Goal: Transaction & Acquisition: Purchase product/service

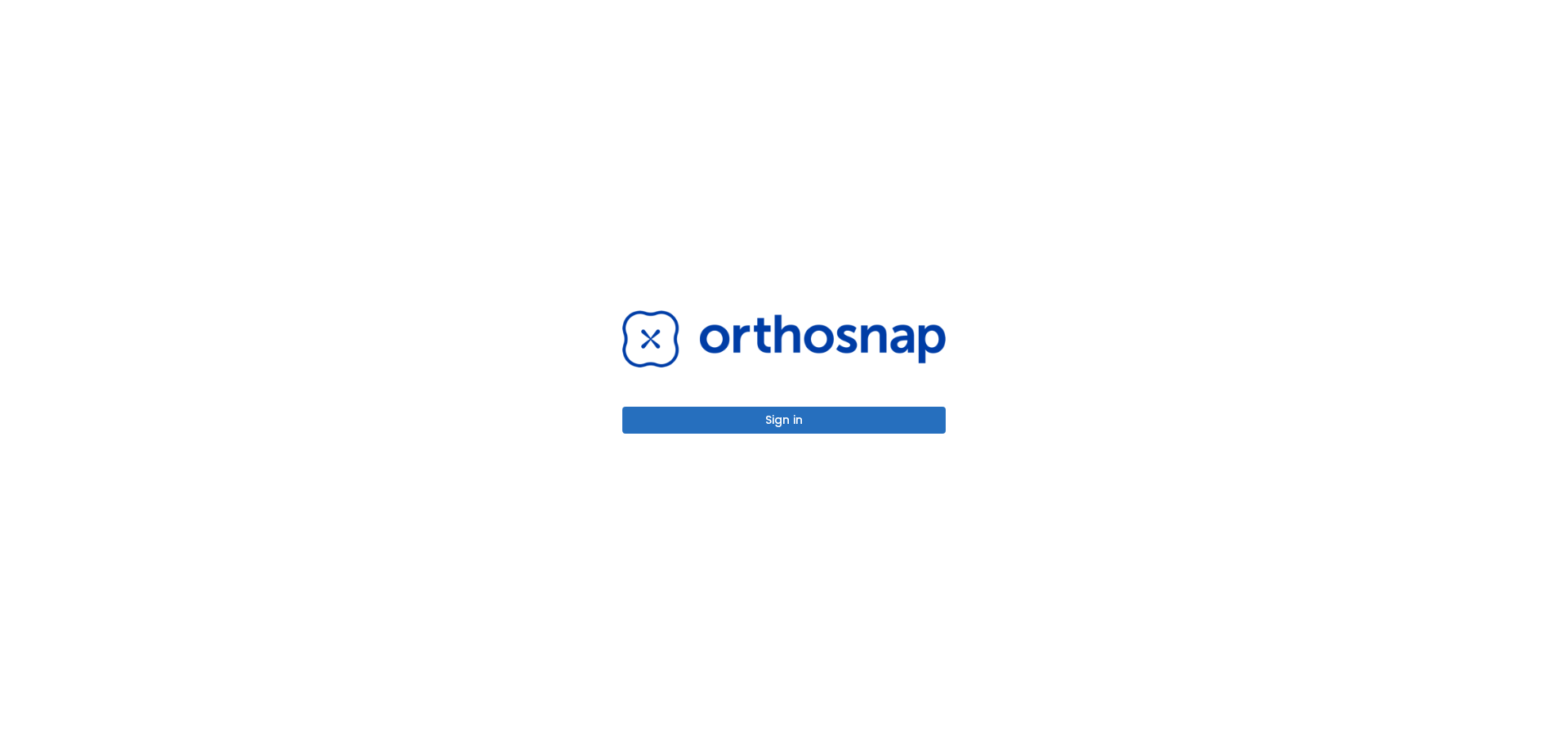
click at [833, 425] on button "Sign in" at bounding box center [784, 419] width 323 height 27
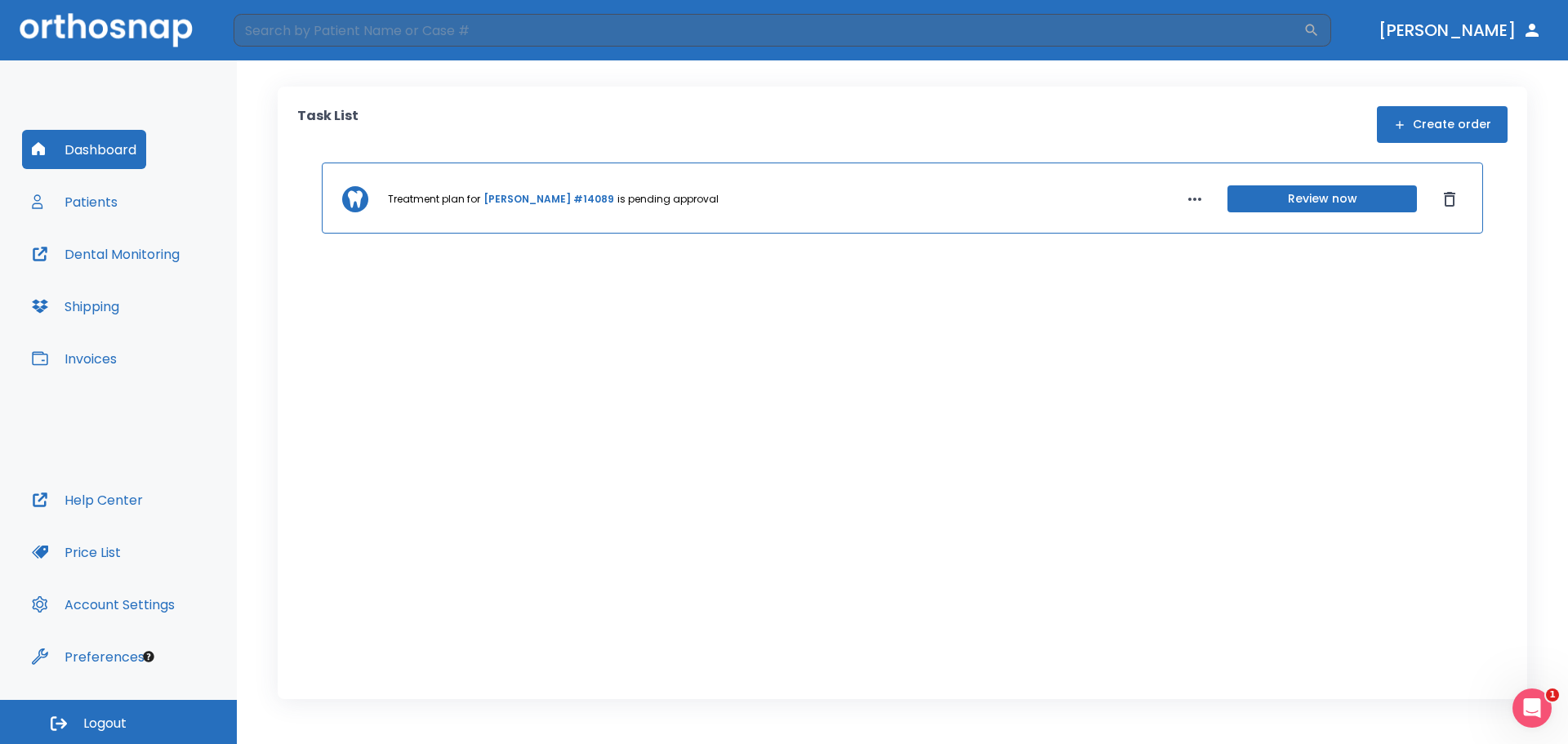
click at [1399, 124] on icon "button" at bounding box center [1399, 124] width 13 height 13
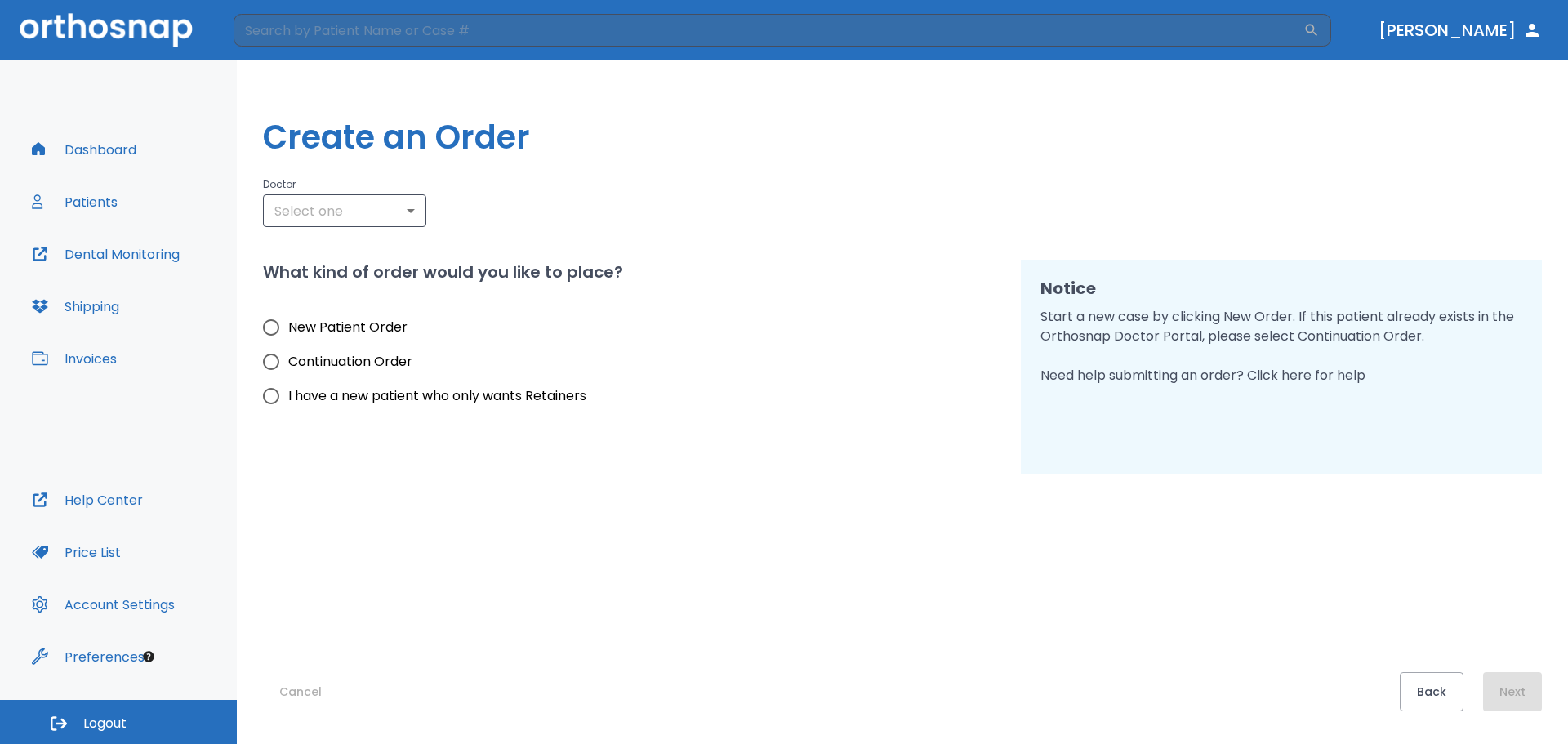
type input "3210"
click at [530, 214] on body "​ [PERSON_NAME] Dashboard Patients Dental Monitoring Shipping Invoices Help Cen…" at bounding box center [784, 372] width 1568 height 744
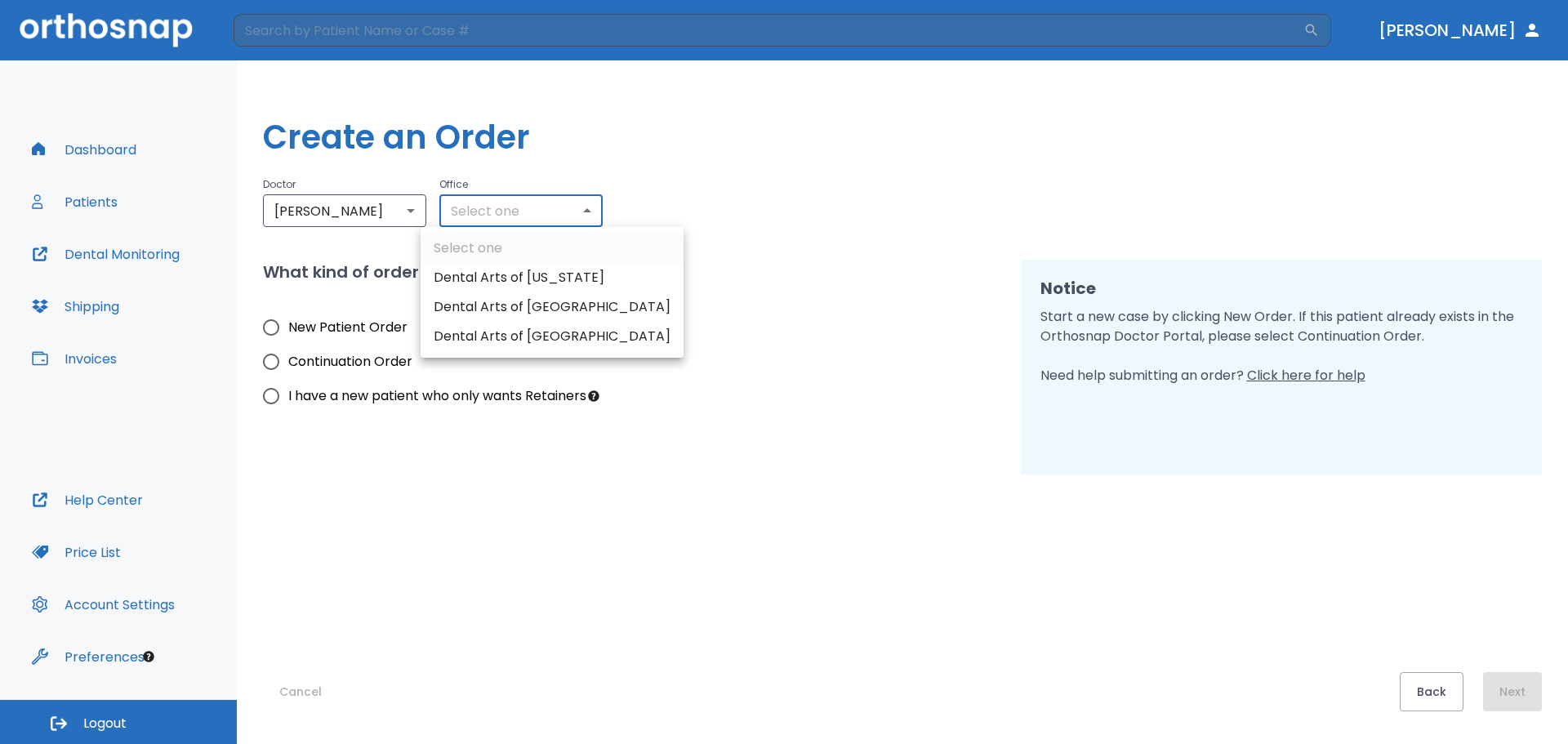
click at [517, 282] on li "Dental Arts of [US_STATE]" at bounding box center [551, 278] width 263 height 30
type input "3188"
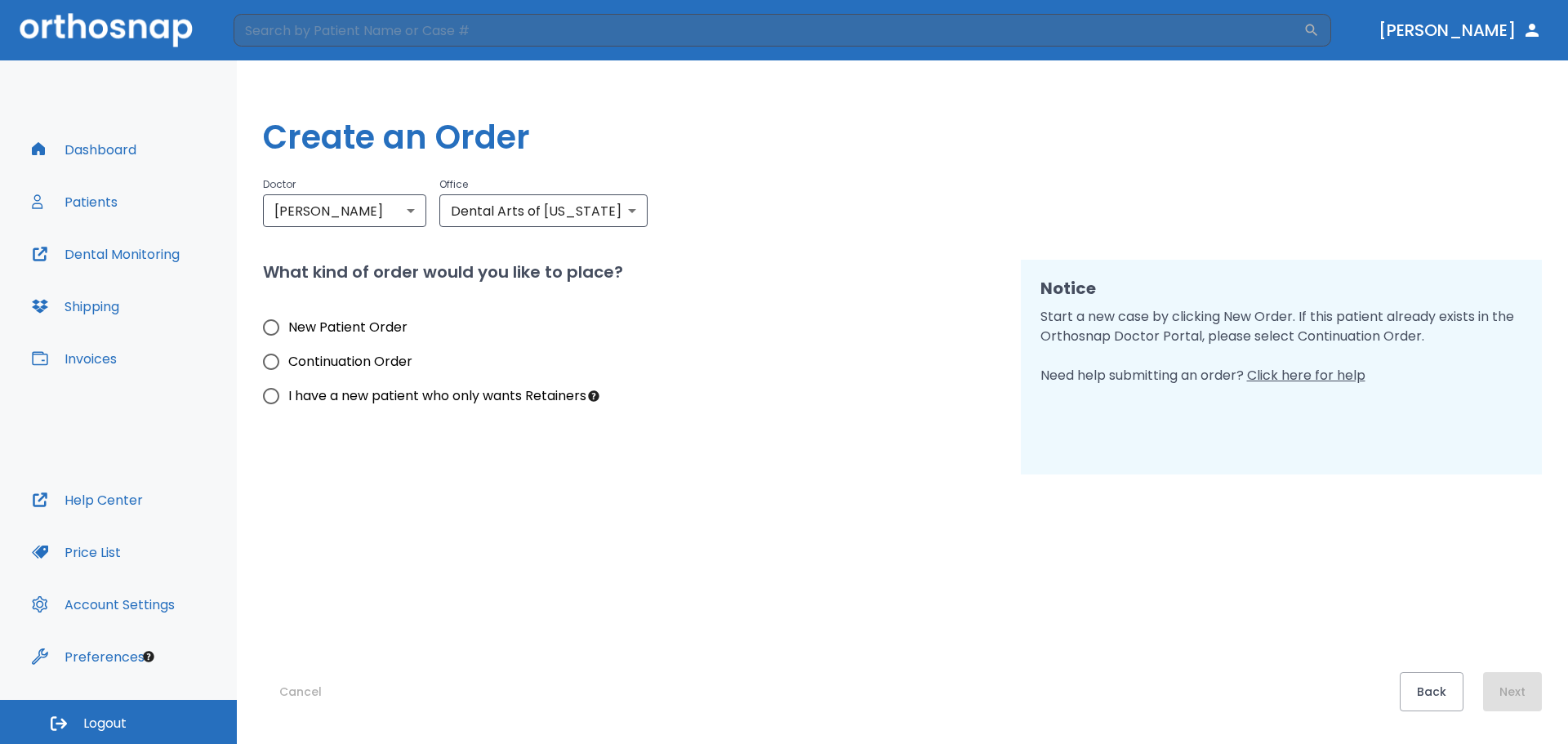
click at [350, 326] on span "New Patient Order" at bounding box center [347, 327] width 119 height 20
click at [288, 326] on input "New Patient Order" at bounding box center [270, 326] width 34 height 34
radio input "true"
click at [1525, 679] on button "Next" at bounding box center [1512, 691] width 59 height 39
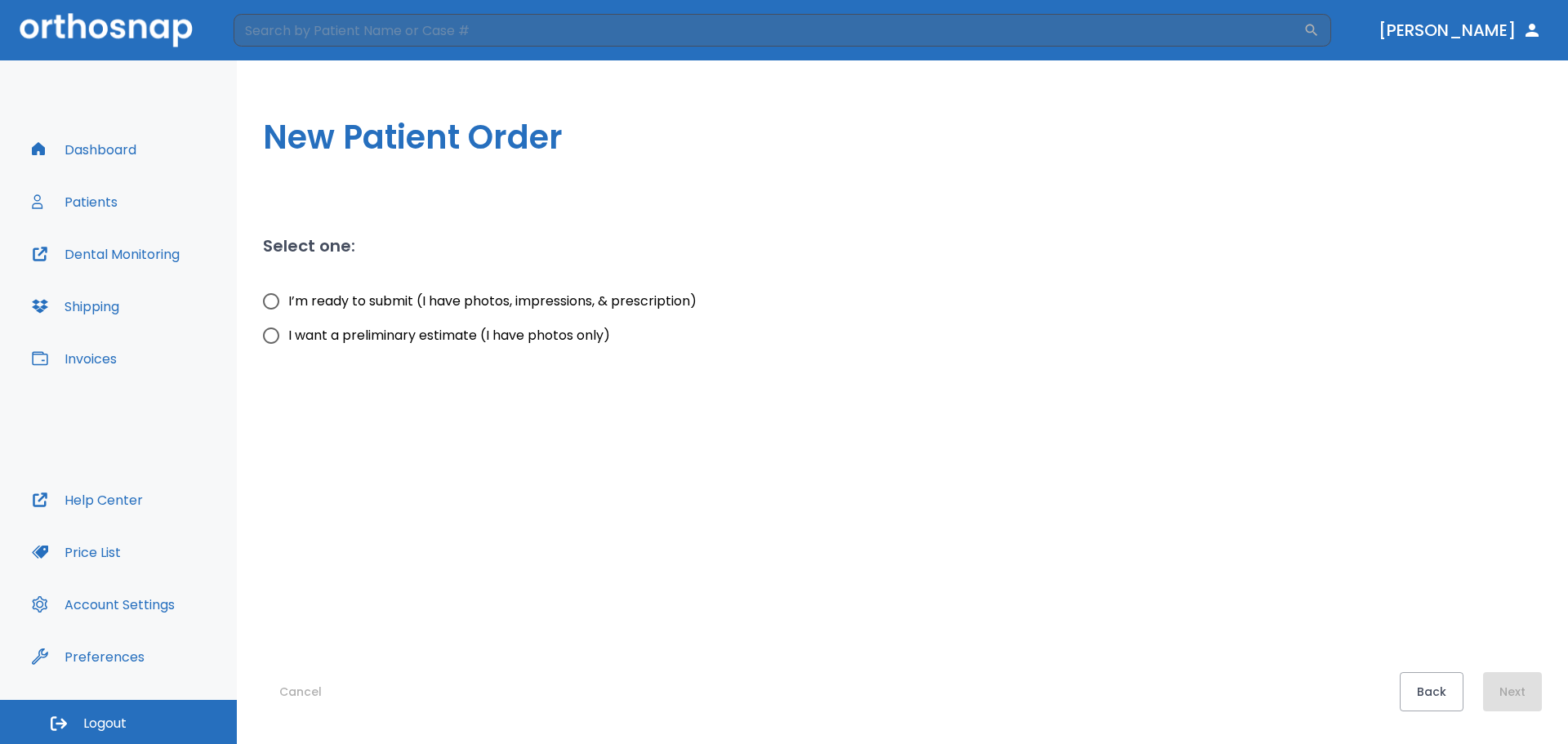
click at [421, 300] on span "I’m ready to submit (I have photos, impressions, & prescription)" at bounding box center [492, 301] width 408 height 20
click at [288, 300] on input "I’m ready to submit (I have photos, impressions, & prescription)" at bounding box center [270, 300] width 34 height 34
radio input "true"
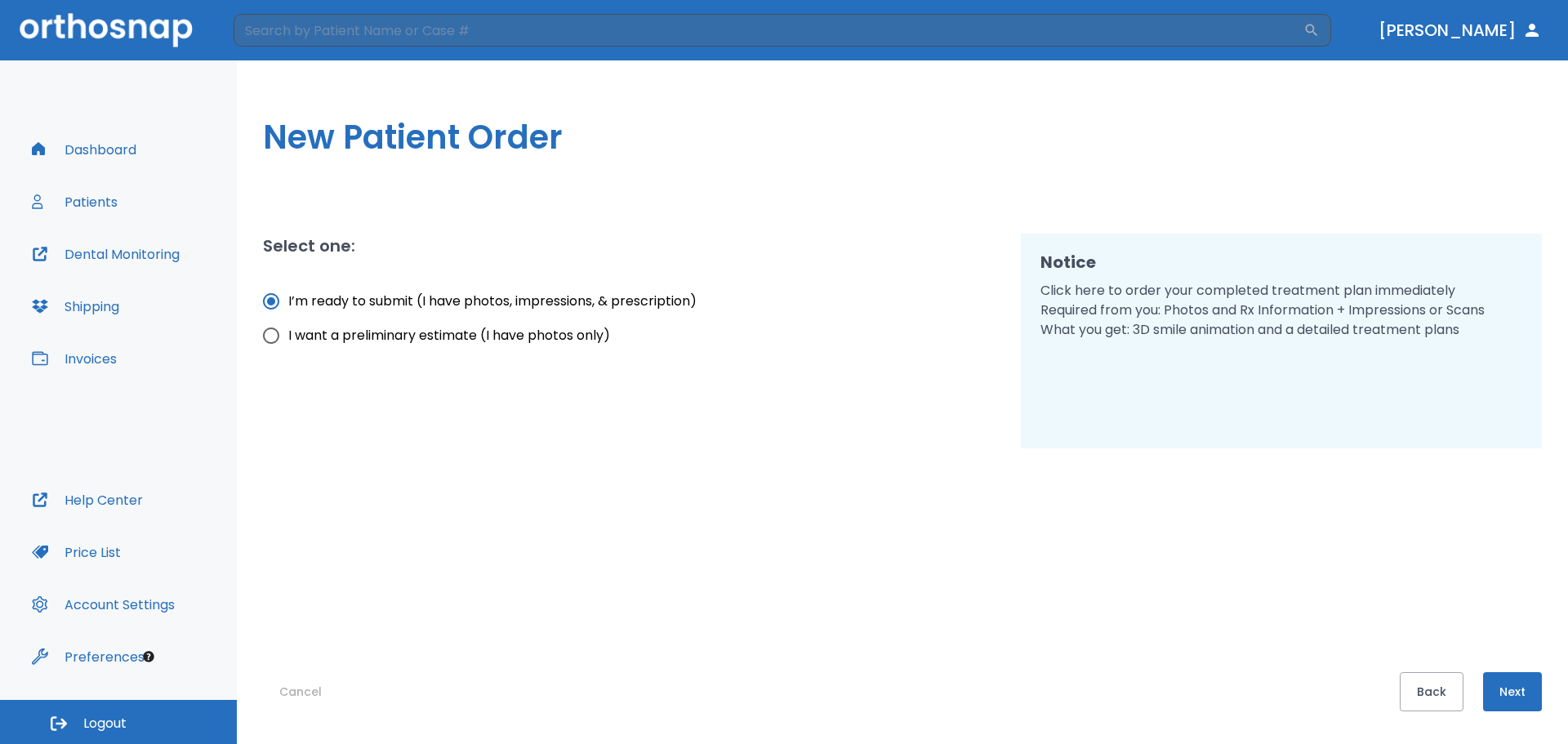
click at [1517, 676] on button "Next" at bounding box center [1512, 691] width 59 height 39
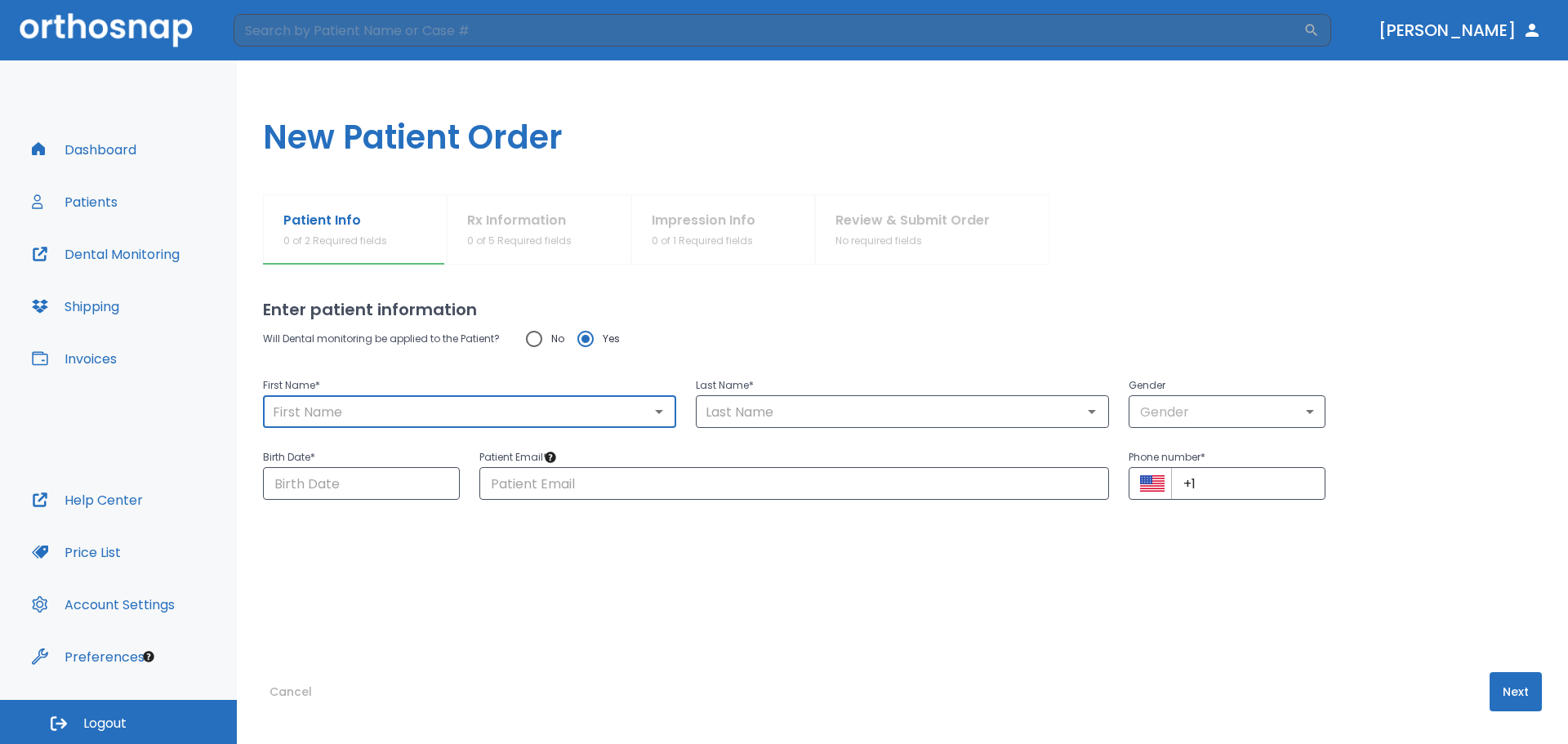
click at [612, 405] on input "text" at bounding box center [469, 412] width 404 height 23
click at [634, 407] on input "text" at bounding box center [469, 412] width 404 height 23
type input "[PERSON_NAME]"
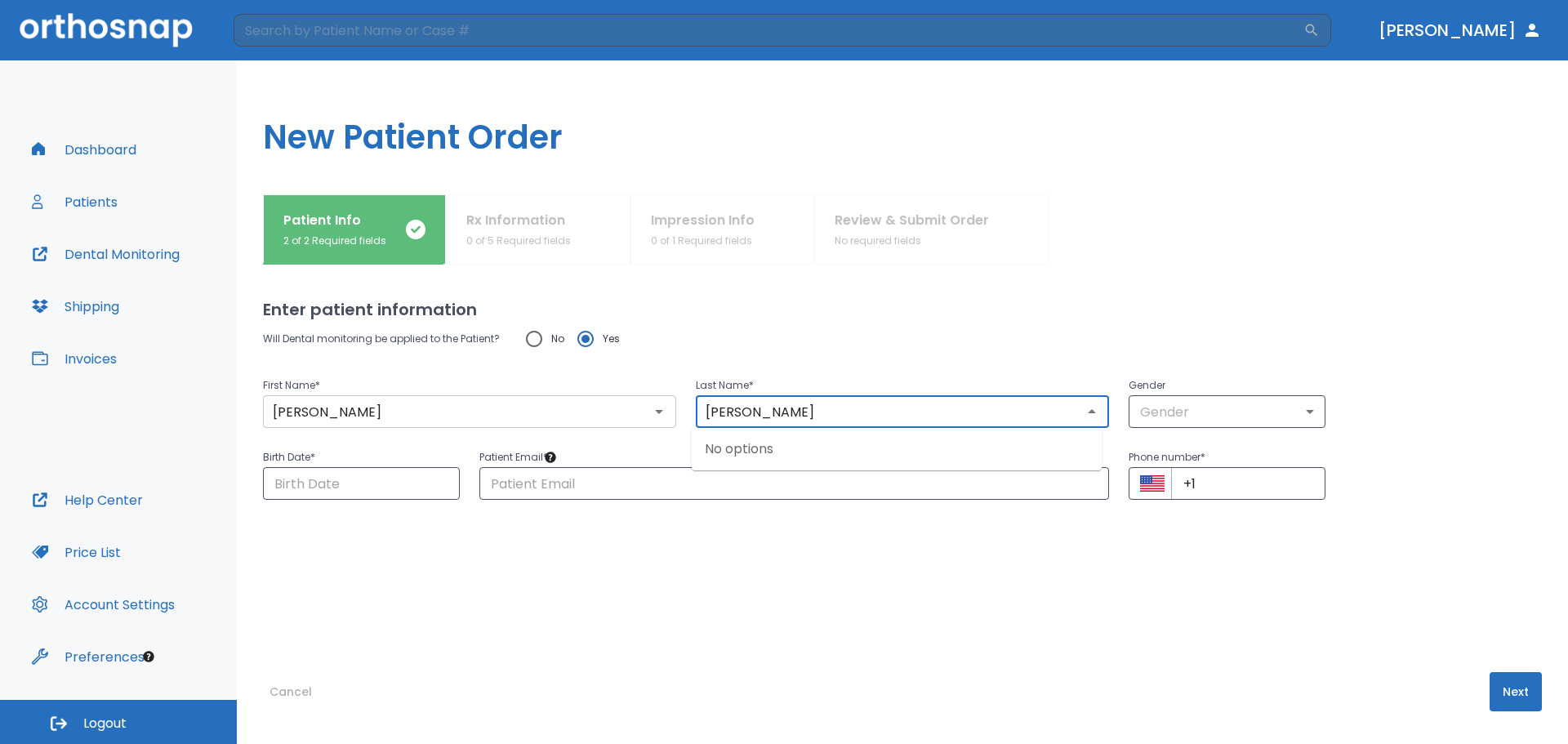
type input "[PERSON_NAME]"
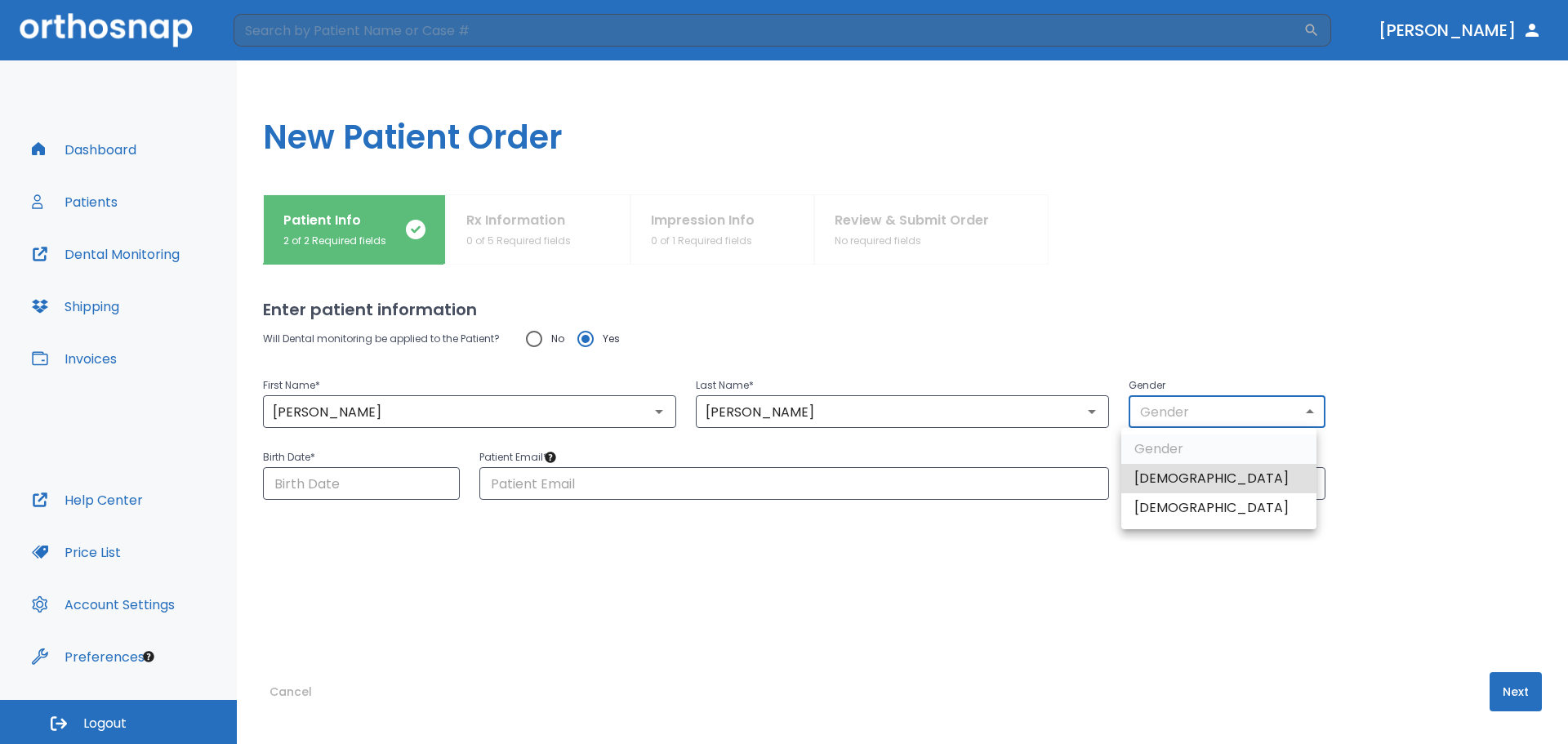
click at [1226, 418] on body "​ [PERSON_NAME] Dashboard Patients Dental Monitoring Shipping Invoices Help Cen…" at bounding box center [784, 372] width 1568 height 744
click at [1169, 501] on li "[DEMOGRAPHIC_DATA]" at bounding box center [1218, 508] width 195 height 30
type input "0"
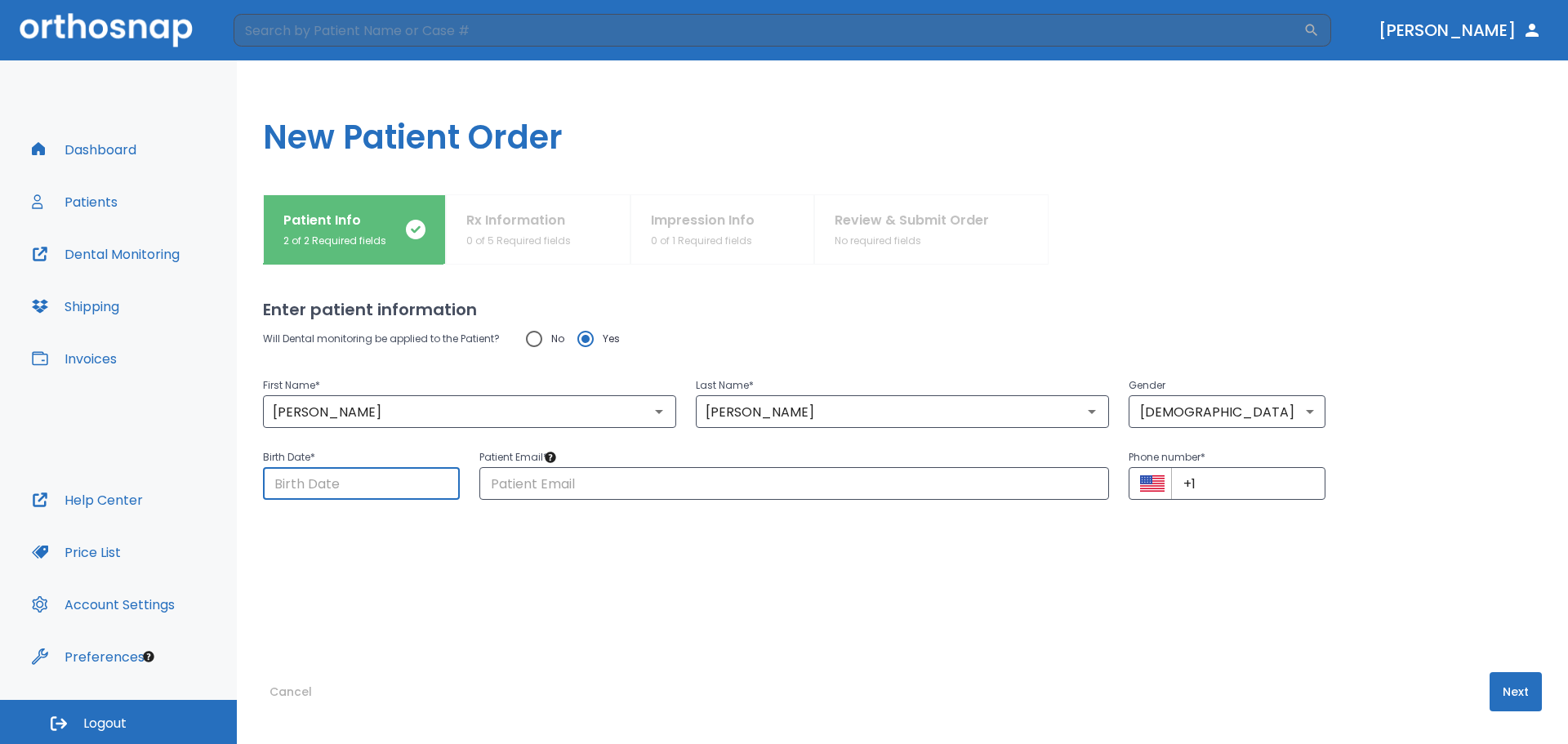
click at [385, 481] on input "Choose date" at bounding box center [361, 484] width 197 height 33
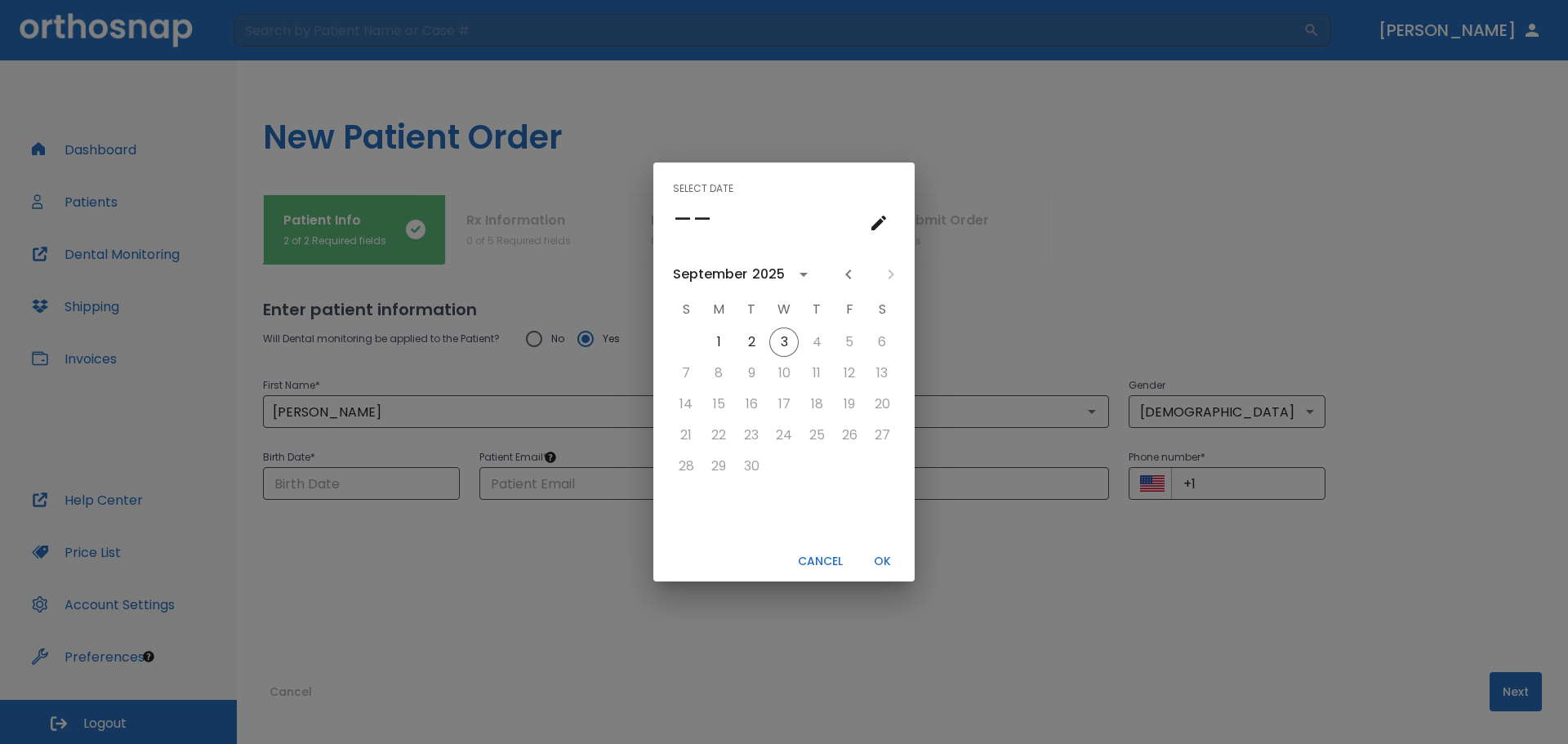
click at [758, 273] on div "2025" at bounding box center [768, 274] width 33 height 20
click at [727, 277] on div "September" at bounding box center [710, 274] width 75 height 20
click at [726, 281] on div "September" at bounding box center [710, 274] width 75 height 20
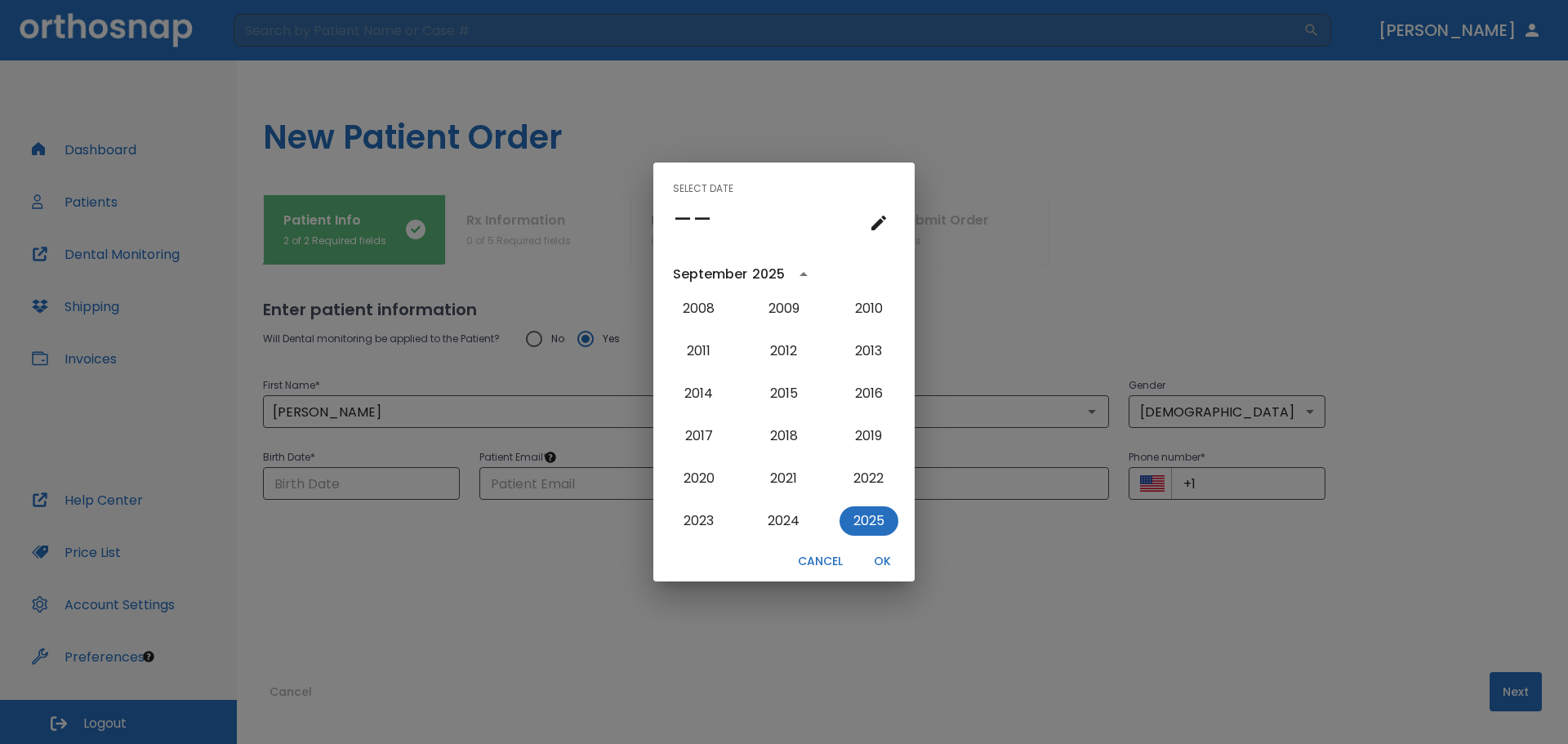
scroll to position [1556, 0]
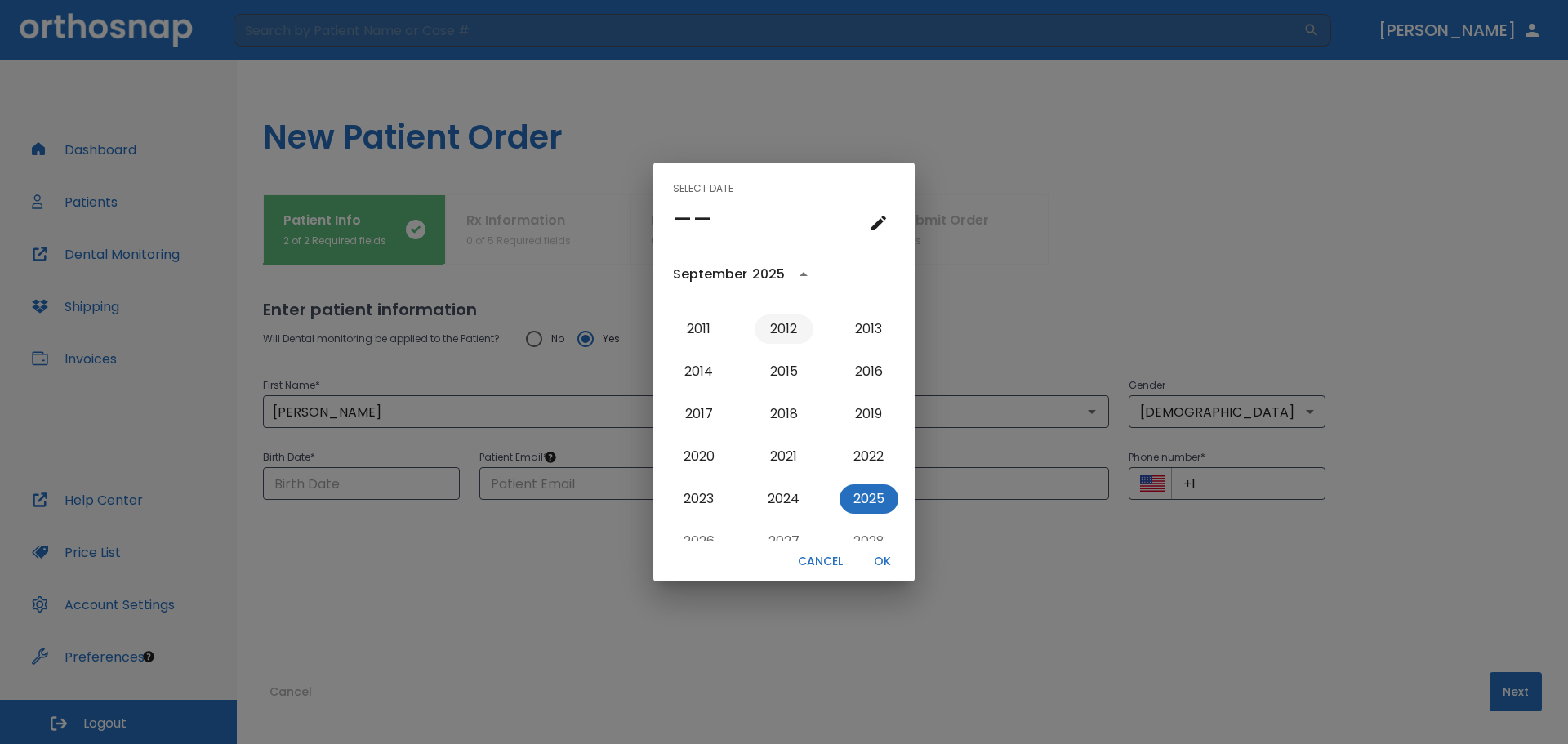
click at [788, 330] on button "2012" at bounding box center [784, 329] width 59 height 30
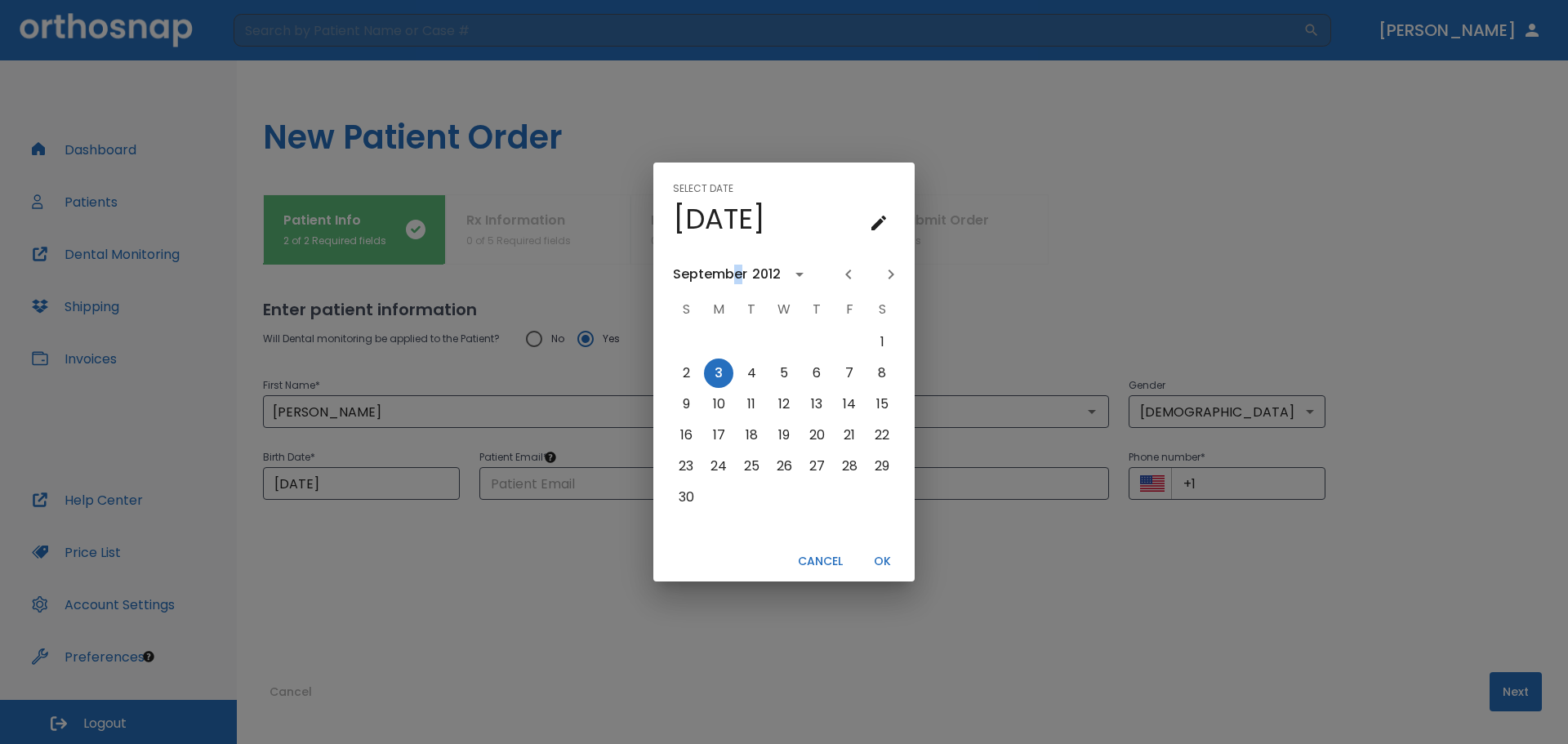
click at [736, 273] on div "September" at bounding box center [710, 274] width 75 height 20
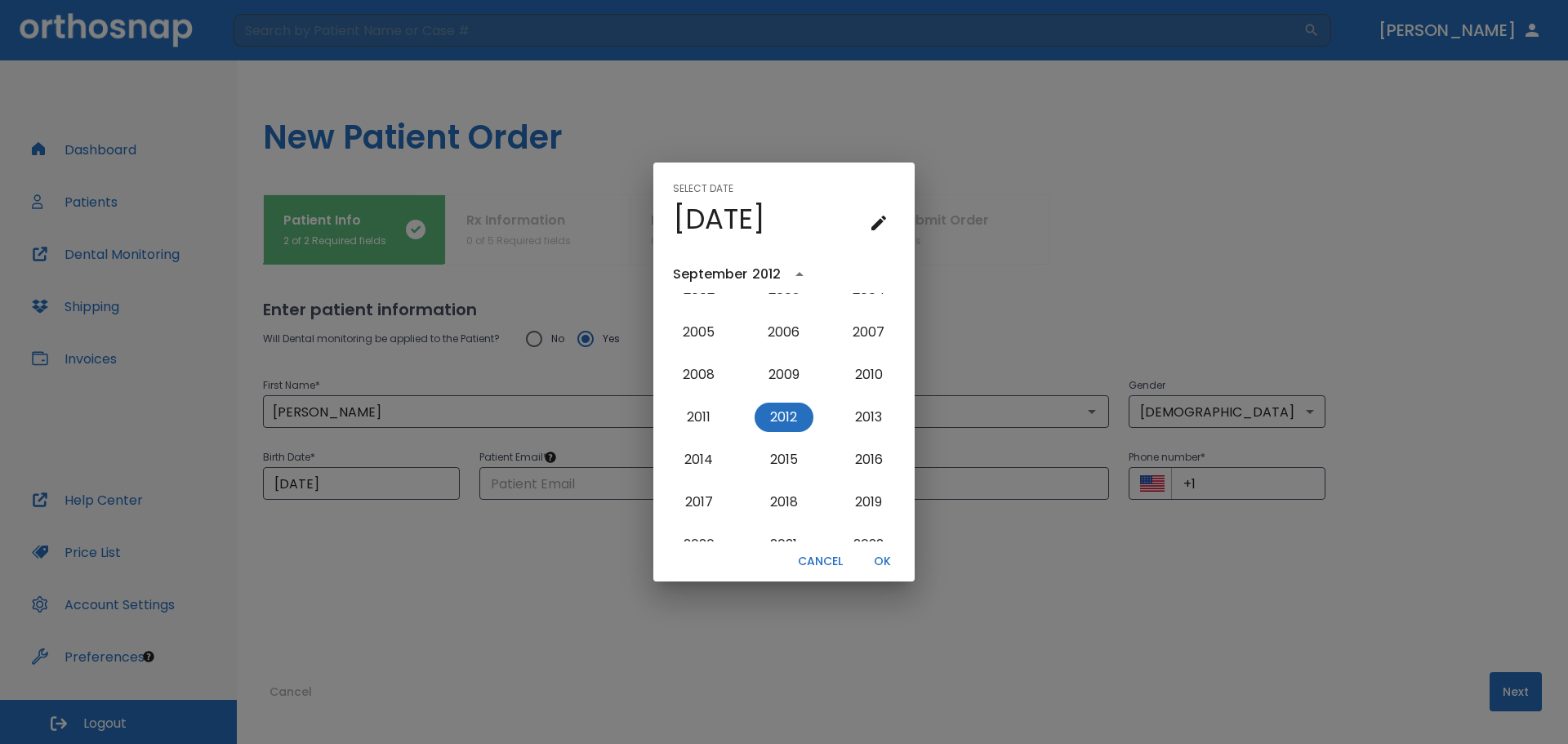
click at [765, 222] on h4 "[DATE]" at bounding box center [719, 218] width 92 height 34
click at [795, 269] on icon "year view is open, switch to calendar view" at bounding box center [799, 274] width 20 height 20
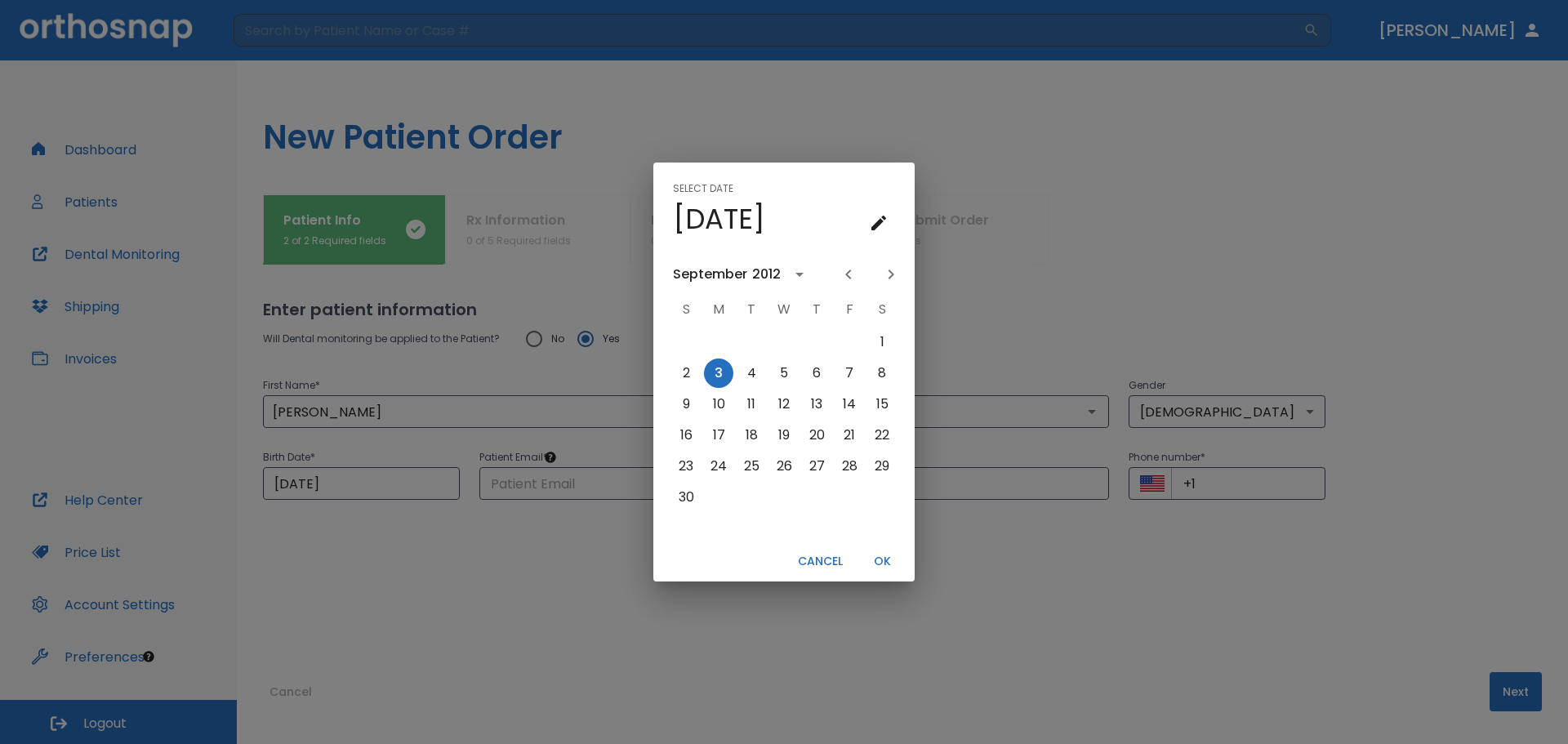
click at [840, 269] on icon "Previous month" at bounding box center [848, 274] width 20 height 20
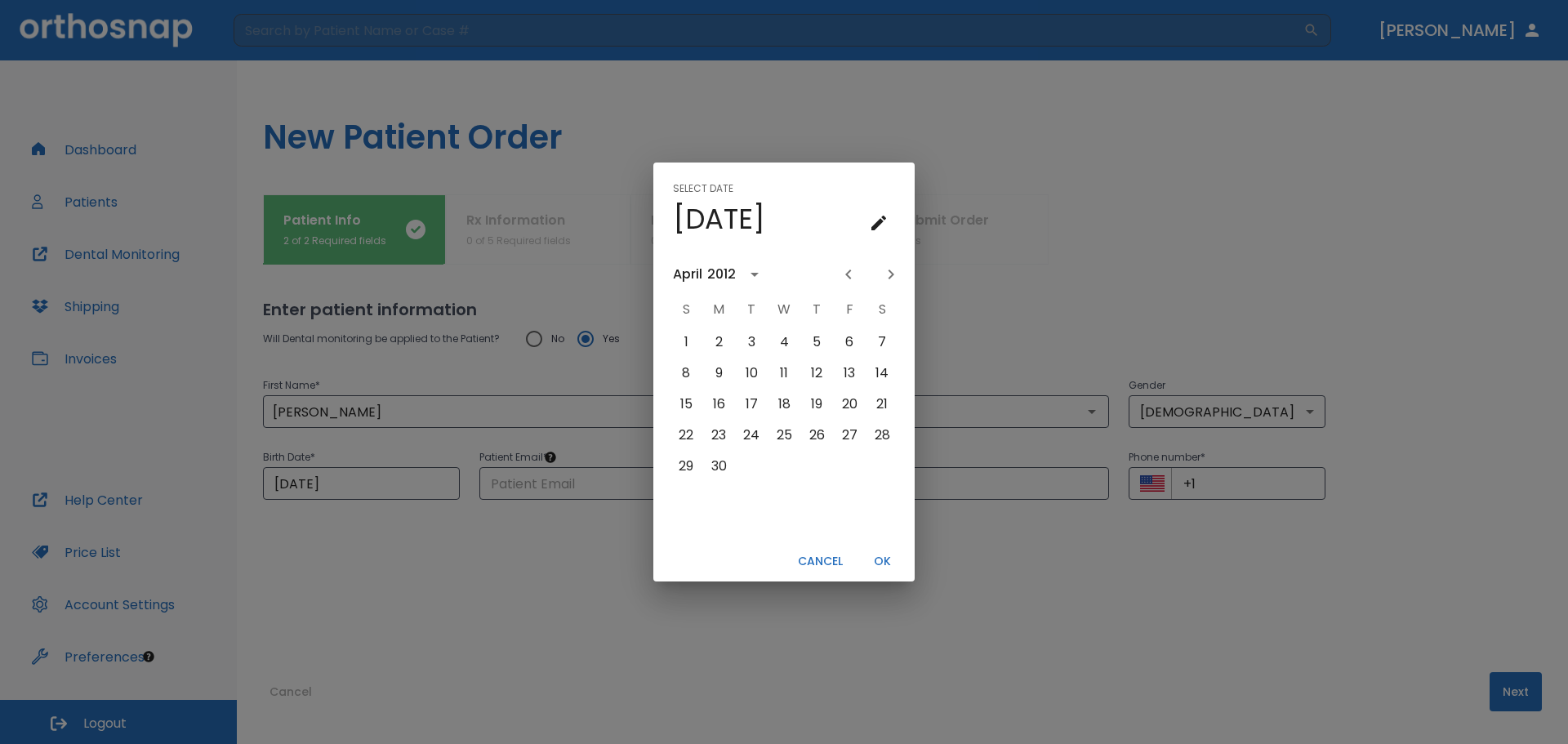
click at [829, 559] on button "Cancel" at bounding box center [820, 561] width 58 height 27
type input "[DATE]"
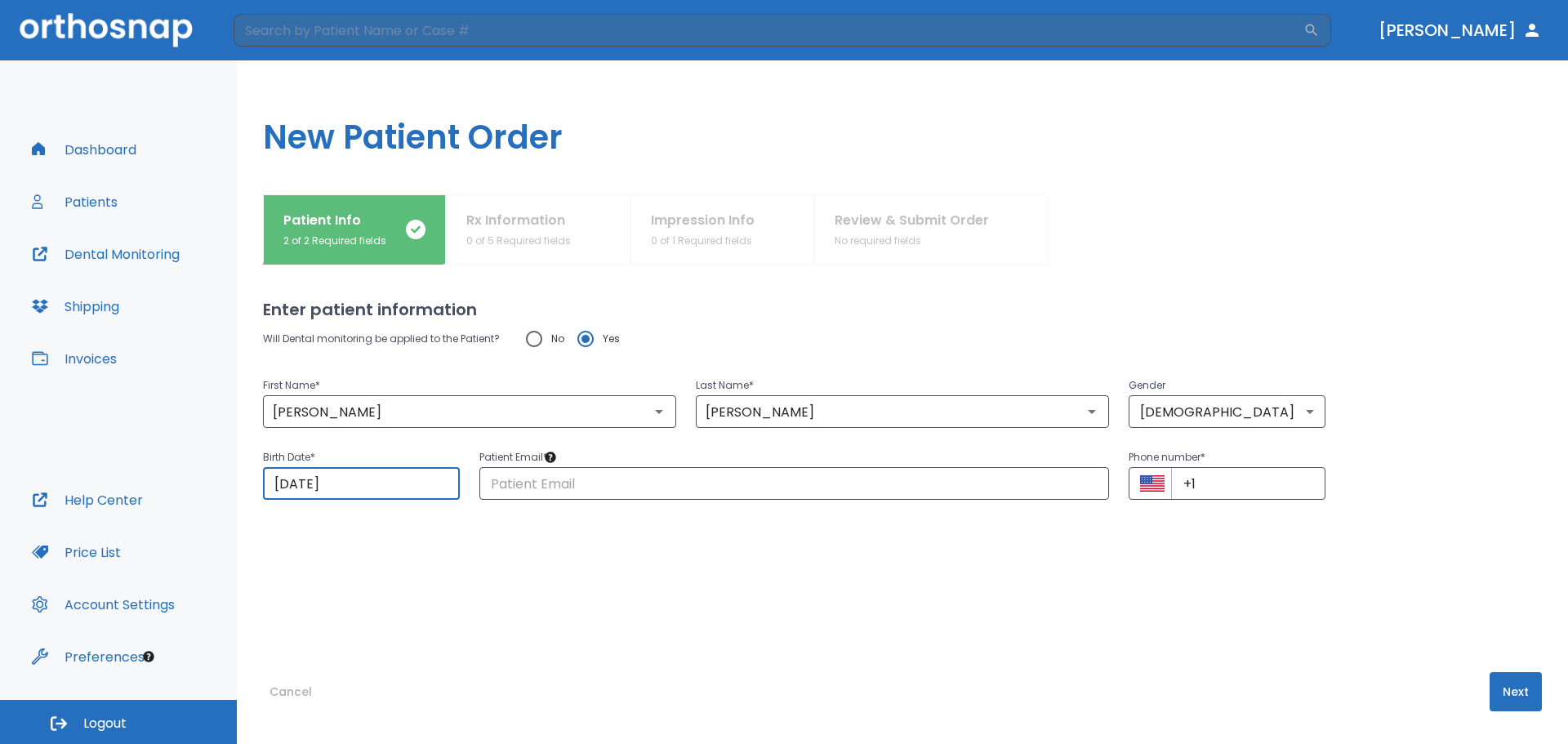
click at [870, 615] on div "Enter patient information Will Dental monitoring be applied to the Patient? No …" at bounding box center [902, 504] width 1279 height 479
click at [702, 483] on input "text" at bounding box center [794, 484] width 629 height 33
click at [1011, 621] on div "Enter patient information Will Dental monitoring be applied to the Patient? No …" at bounding box center [902, 504] width 1279 height 479
click at [596, 485] on input "text" at bounding box center [794, 484] width 629 height 33
click at [937, 568] on div "Will Dental monitoring be applied to the Patient? No Yes First Name * Sophie ​ …" at bounding box center [902, 464] width 1279 height 285
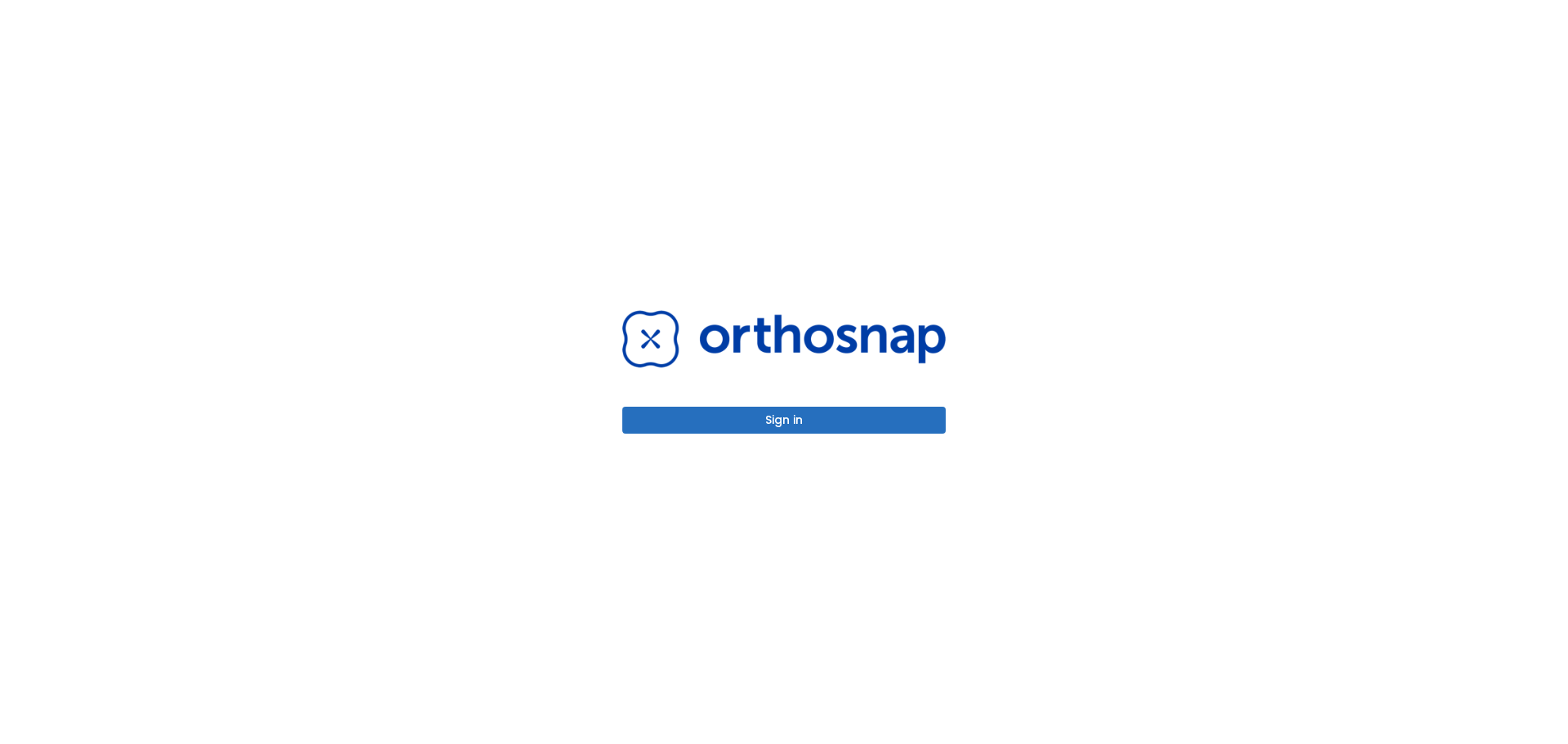
click at [815, 424] on button "Sign in" at bounding box center [784, 419] width 323 height 27
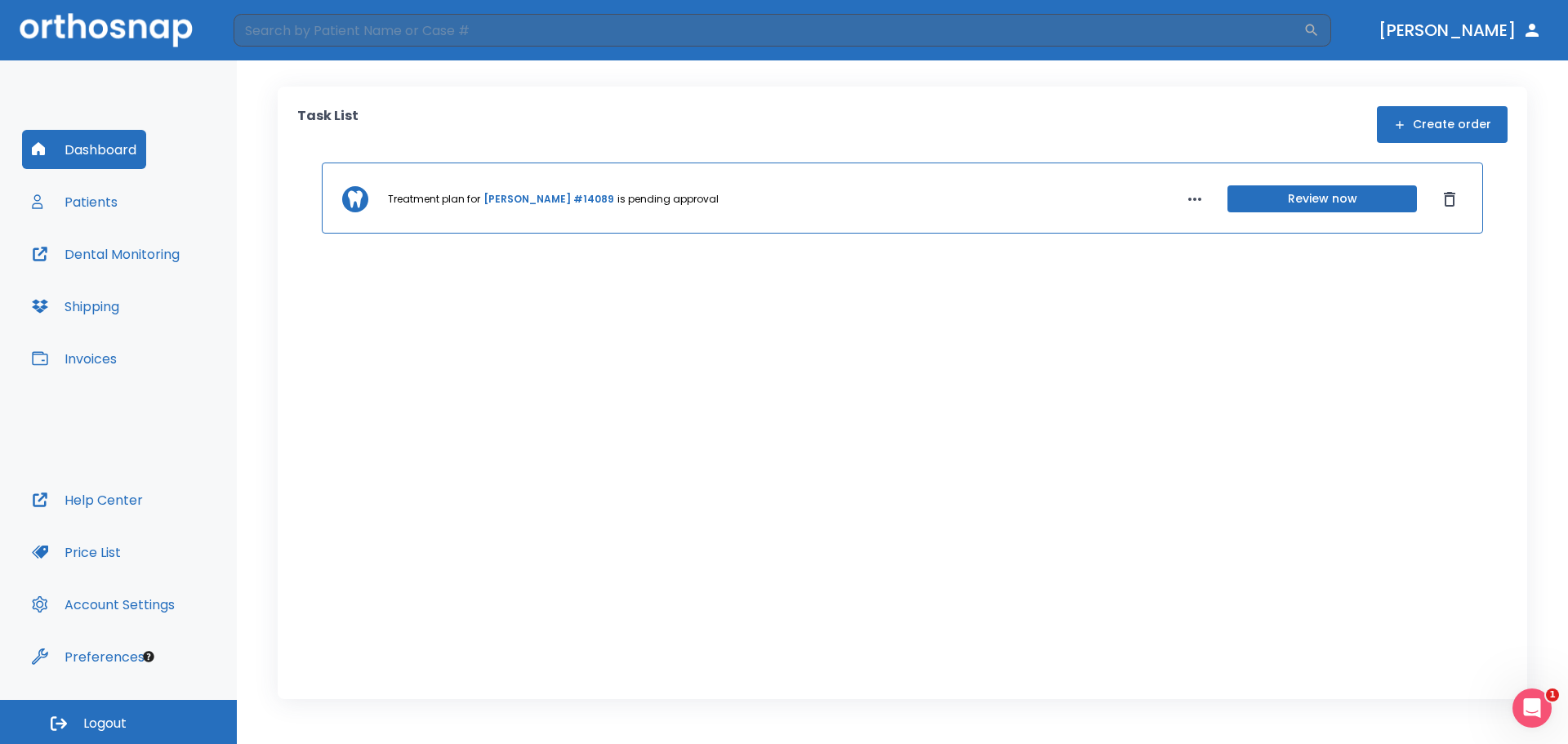
click at [76, 209] on button "Patients" at bounding box center [74, 201] width 105 height 39
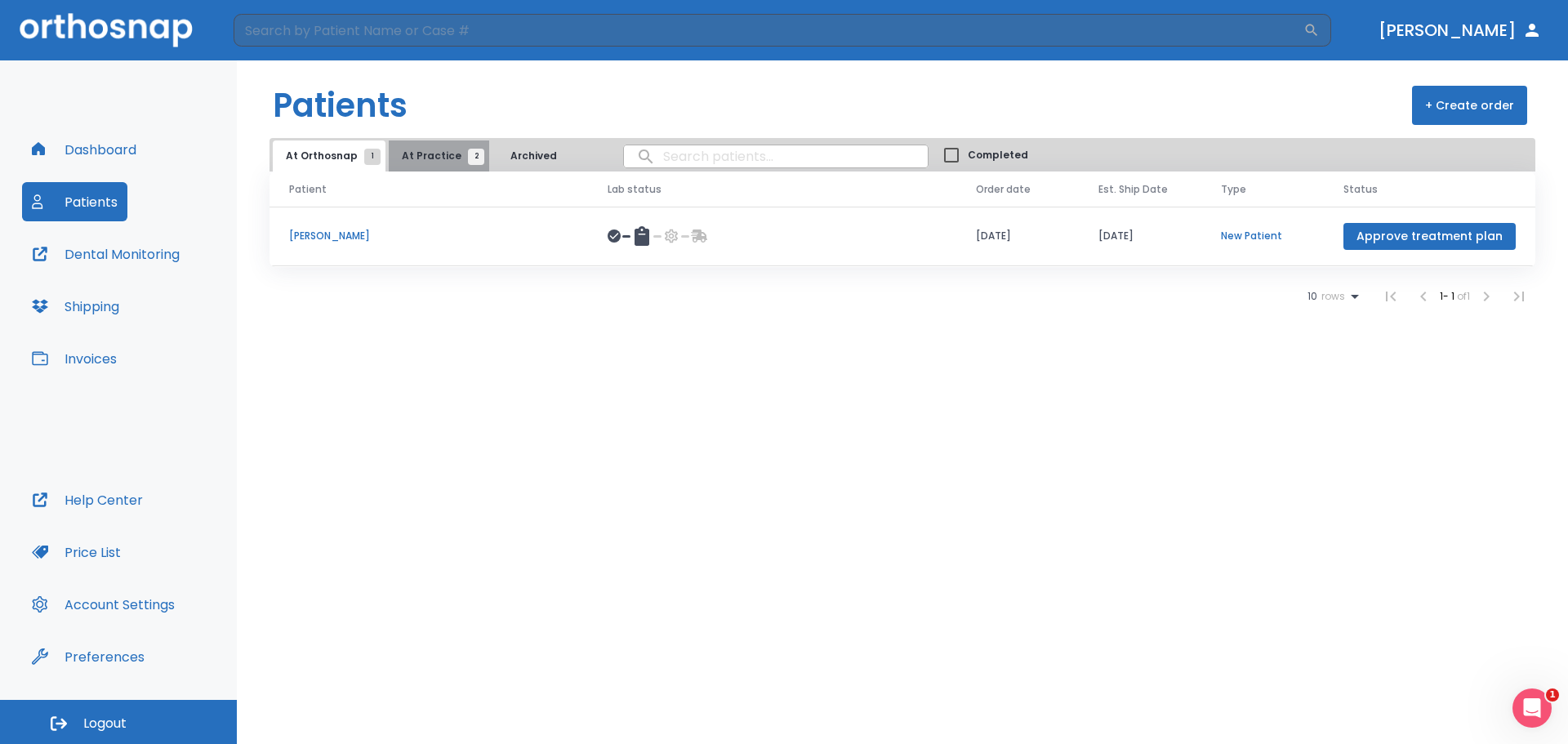
click at [436, 168] on button "At Practice 2" at bounding box center [439, 156] width 101 height 31
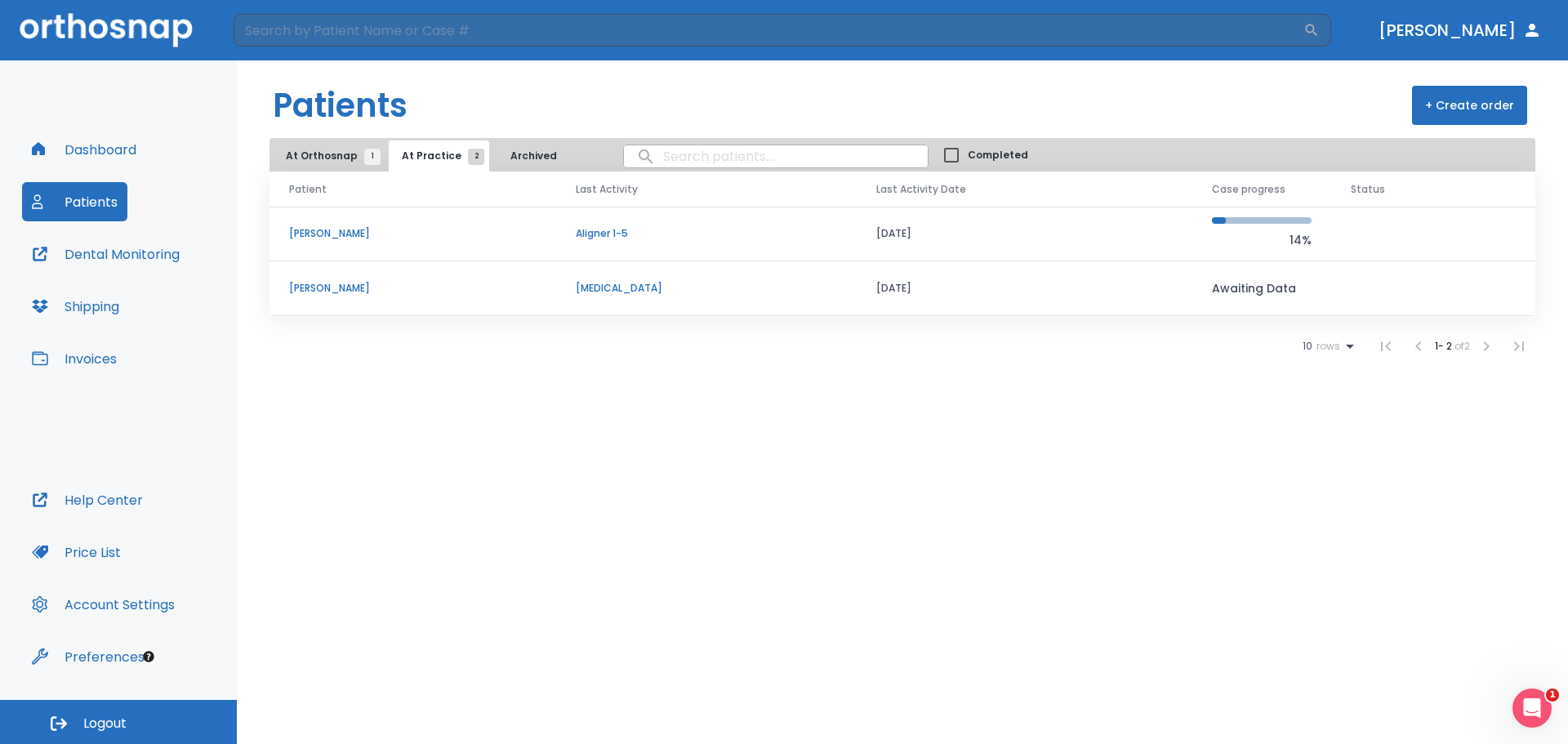
click at [353, 163] on button "At Orthosnap 1" at bounding box center [329, 156] width 113 height 31
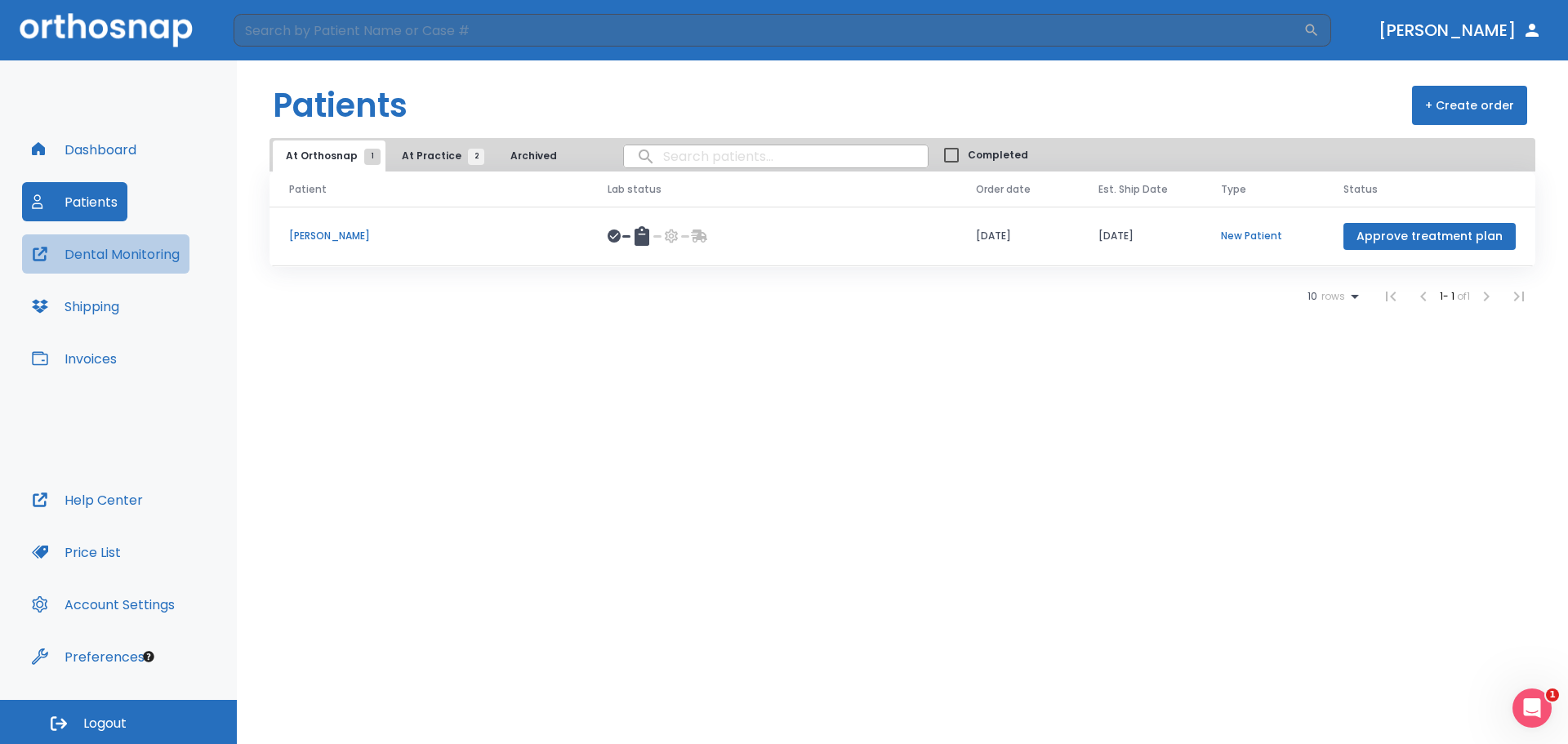
click at [148, 250] on button "Dental Monitoring" at bounding box center [105, 253] width 168 height 39
click at [137, 161] on button "Dashboard" at bounding box center [83, 149] width 124 height 39
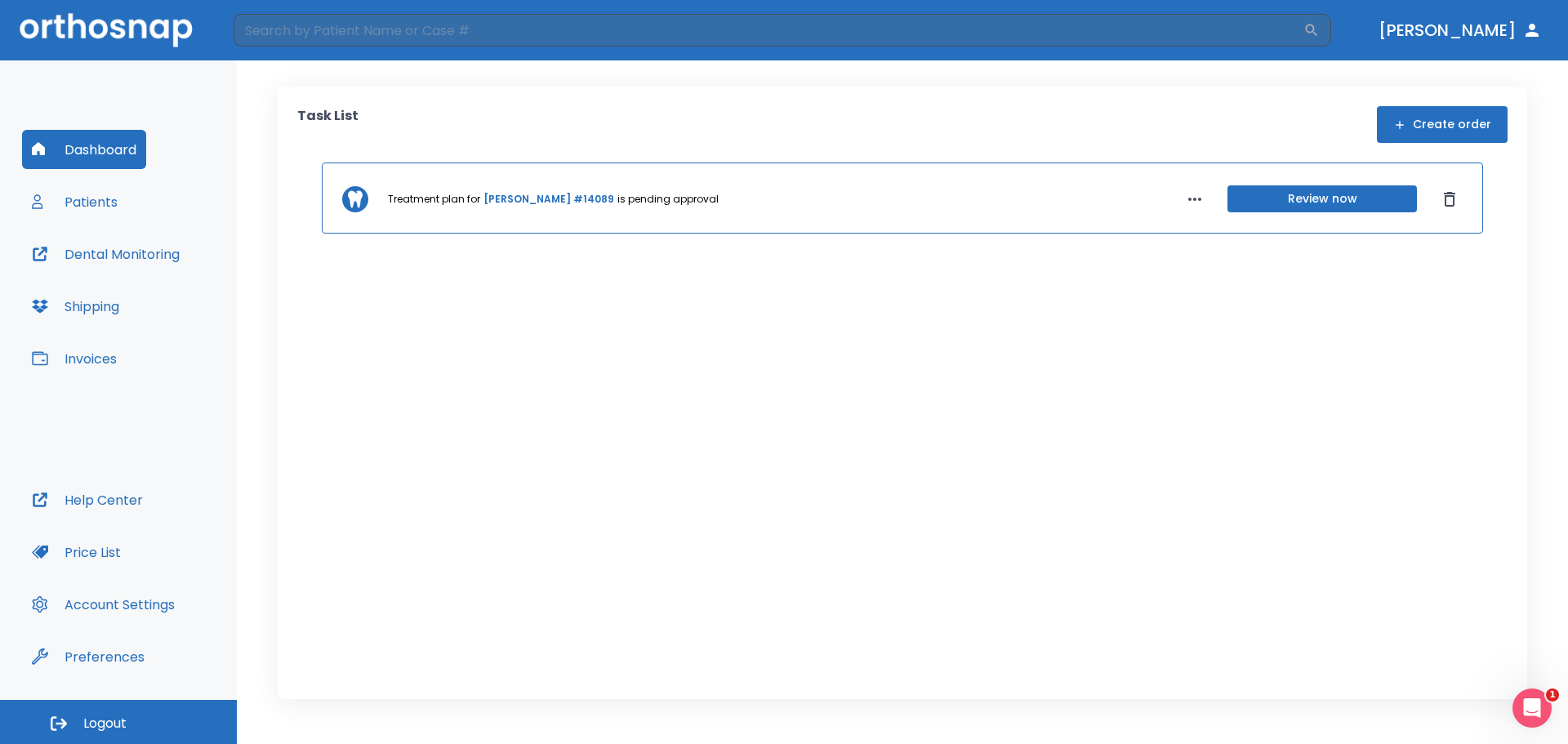
click at [108, 352] on button "Invoices" at bounding box center [74, 358] width 104 height 39
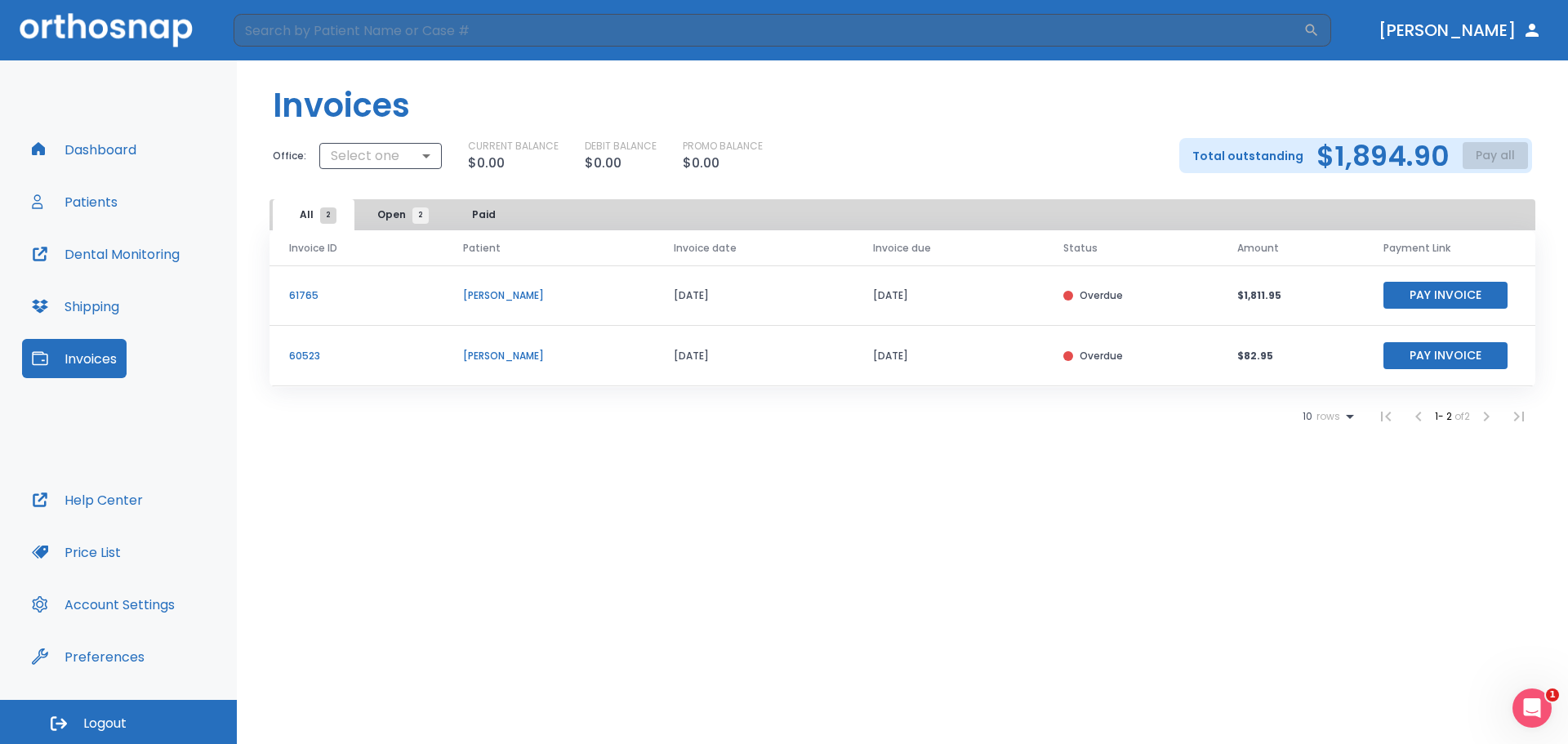
click at [112, 326] on div "Dashboard Patients Dental Monitoring Shipping Invoices" at bounding box center [118, 305] width 193 height 350
click at [109, 306] on button "Shipping" at bounding box center [75, 306] width 107 height 39
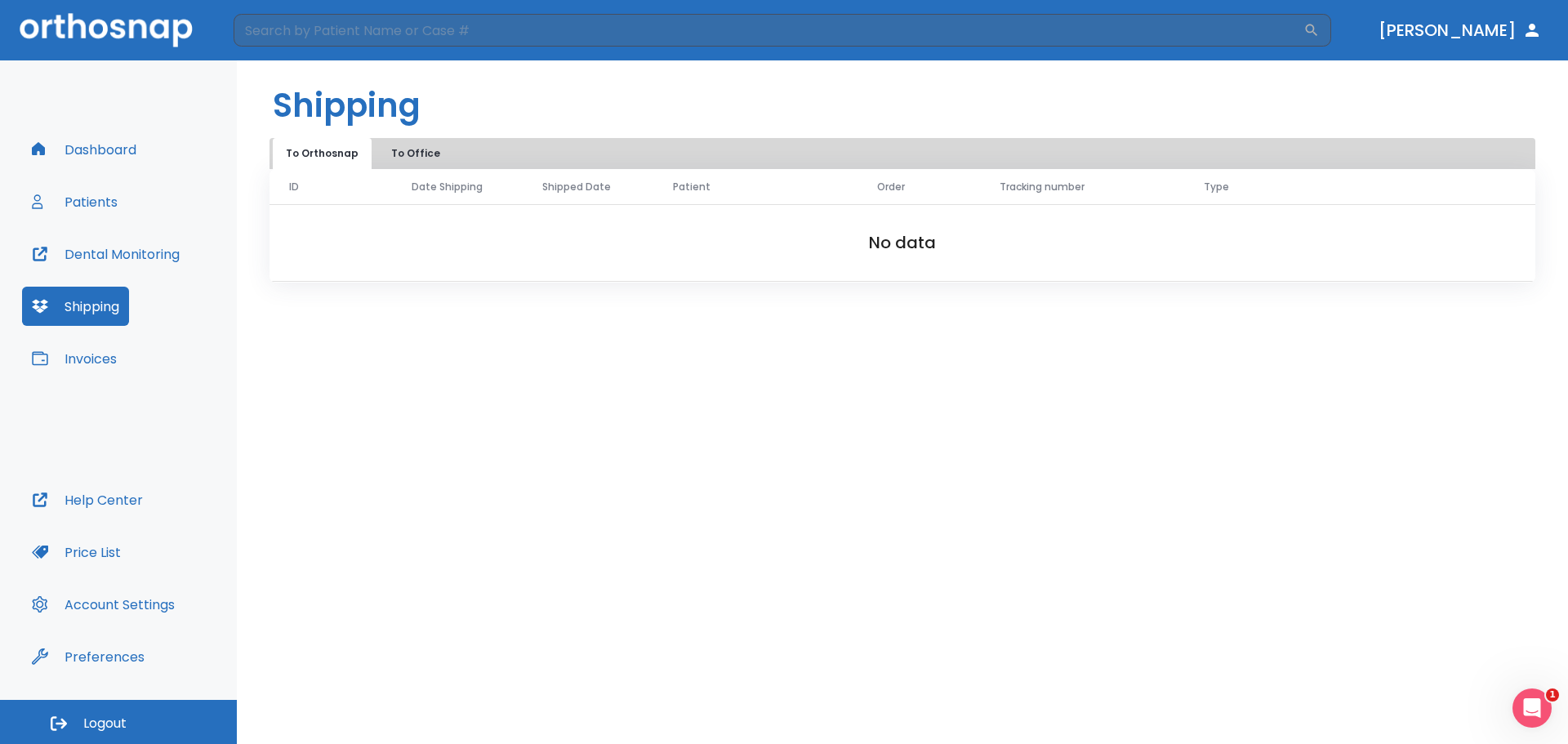
click at [158, 241] on button "Dental Monitoring" at bounding box center [105, 253] width 168 height 39
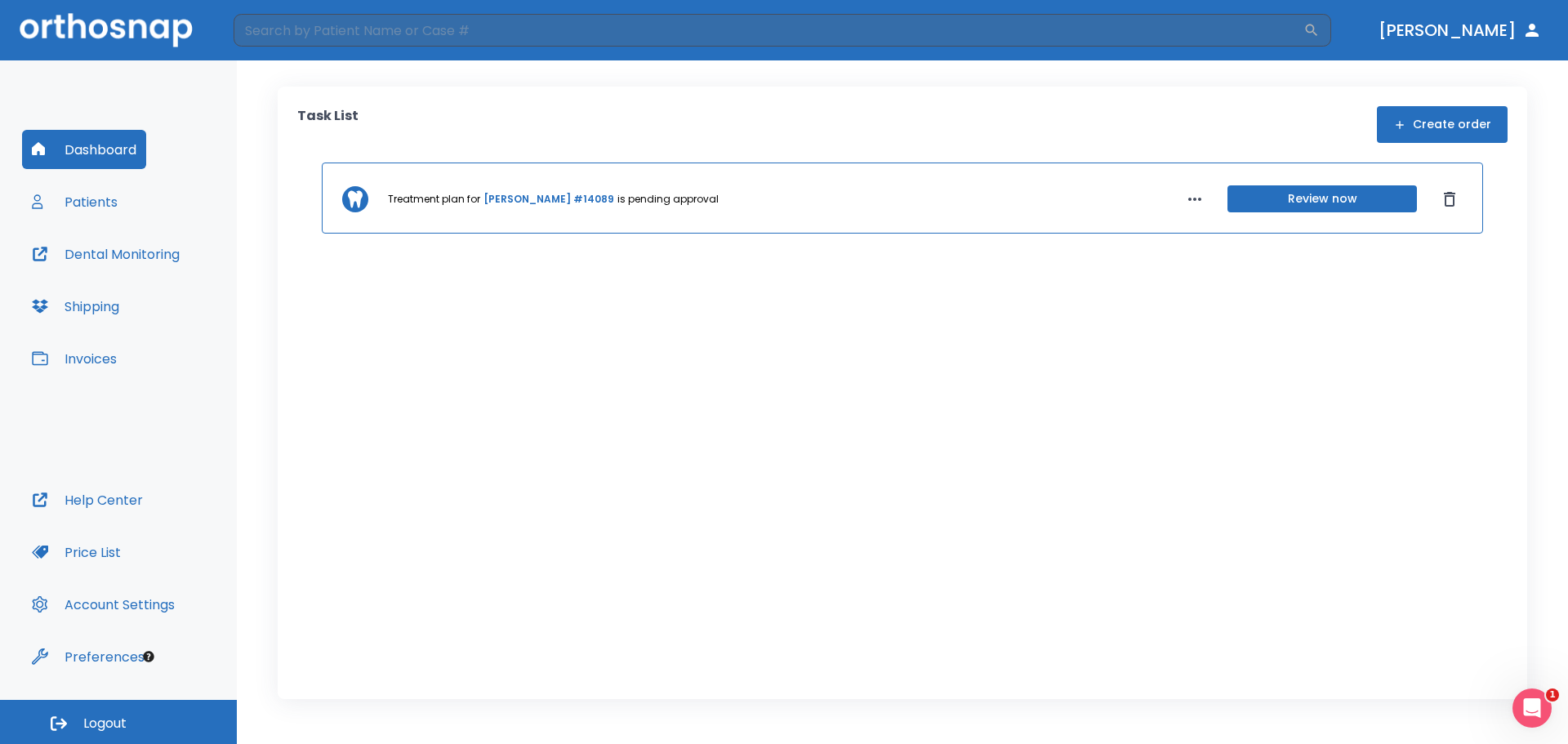
click at [1437, 130] on button "Create order" at bounding box center [1442, 124] width 130 height 36
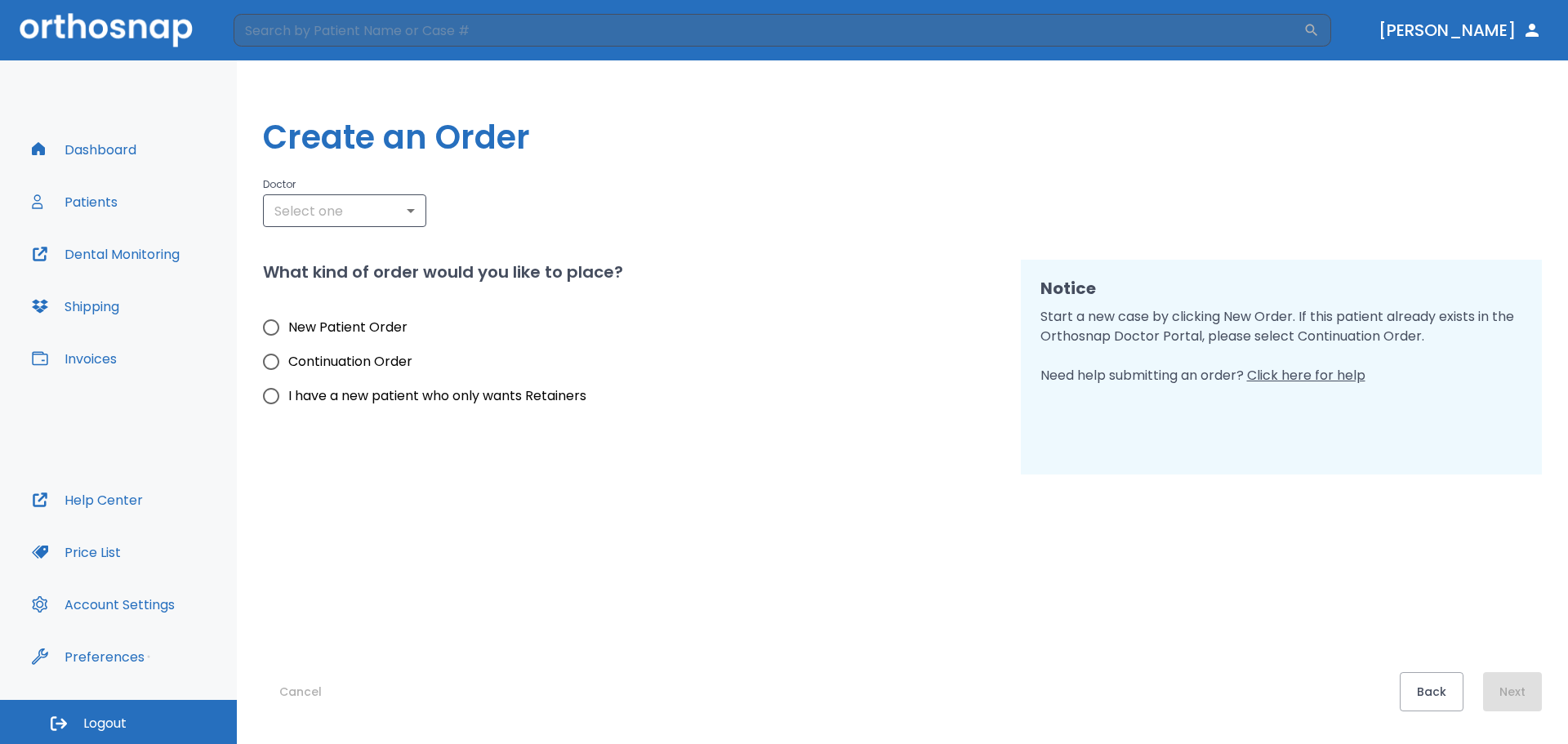
type input "3210"
click at [408, 337] on label "New Patient Order" at bounding box center [419, 326] width 333 height 34
click at [288, 337] on input "New Patient Order" at bounding box center [270, 326] width 34 height 34
radio input "true"
click at [405, 336] on span "New Patient Order" at bounding box center [347, 327] width 119 height 20
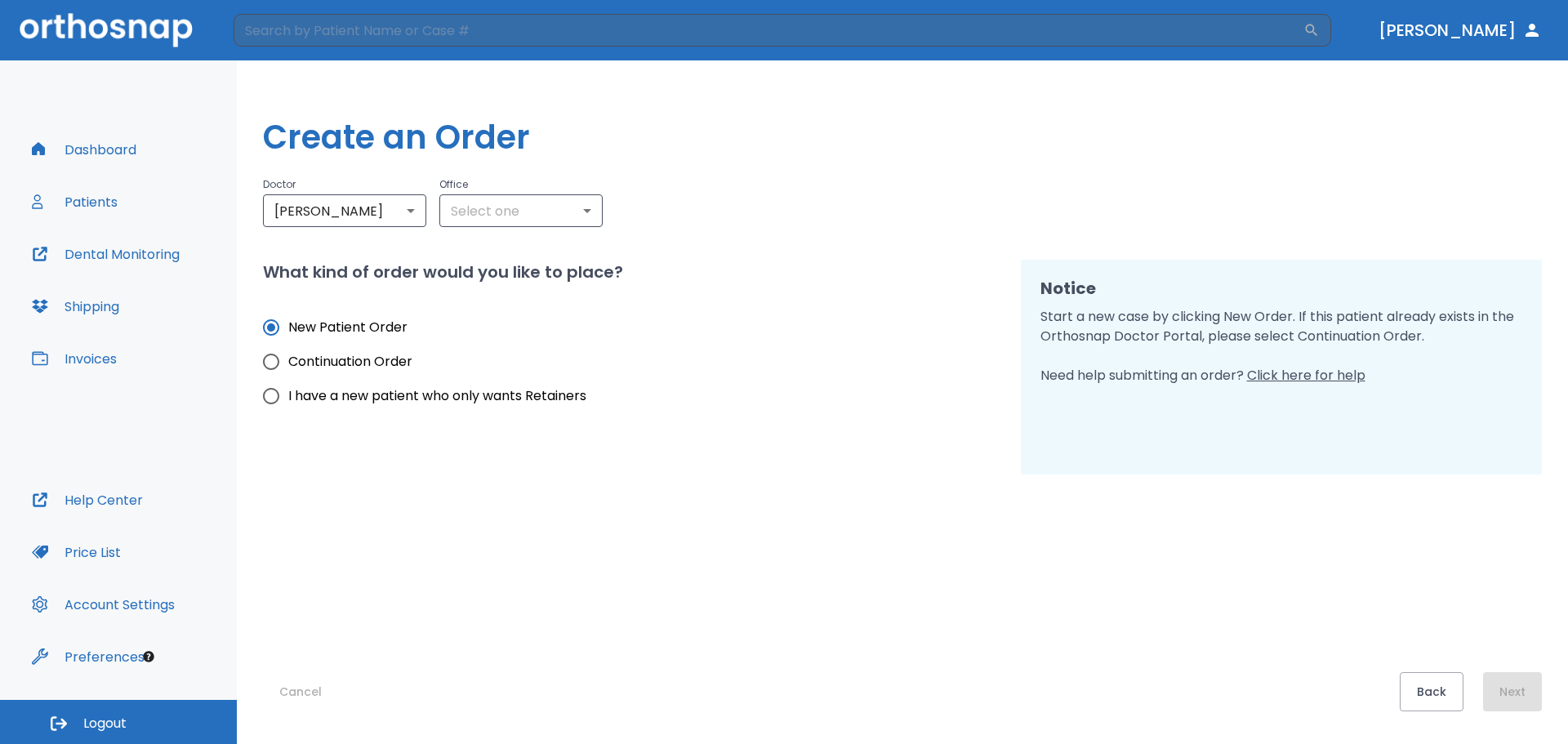
click at [288, 336] on input "New Patient Order" at bounding box center [270, 326] width 34 height 34
click at [544, 217] on body "​ [PERSON_NAME] Dashboard Patients Dental Monitoring Shipping Invoices Help Cen…" at bounding box center [784, 372] width 1568 height 744
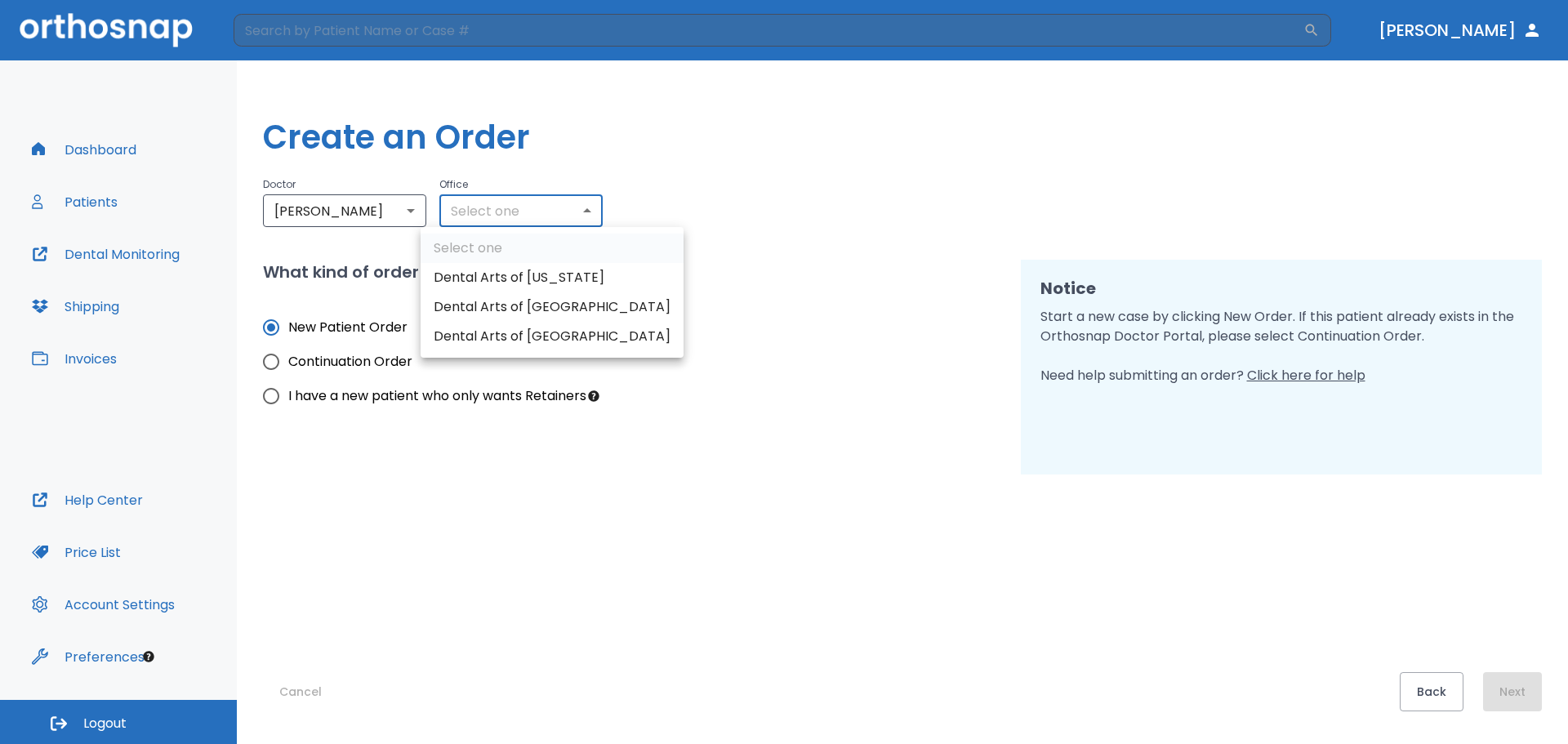
click at [525, 271] on li "Dental Arts of [US_STATE]" at bounding box center [551, 278] width 263 height 30
type input "3188"
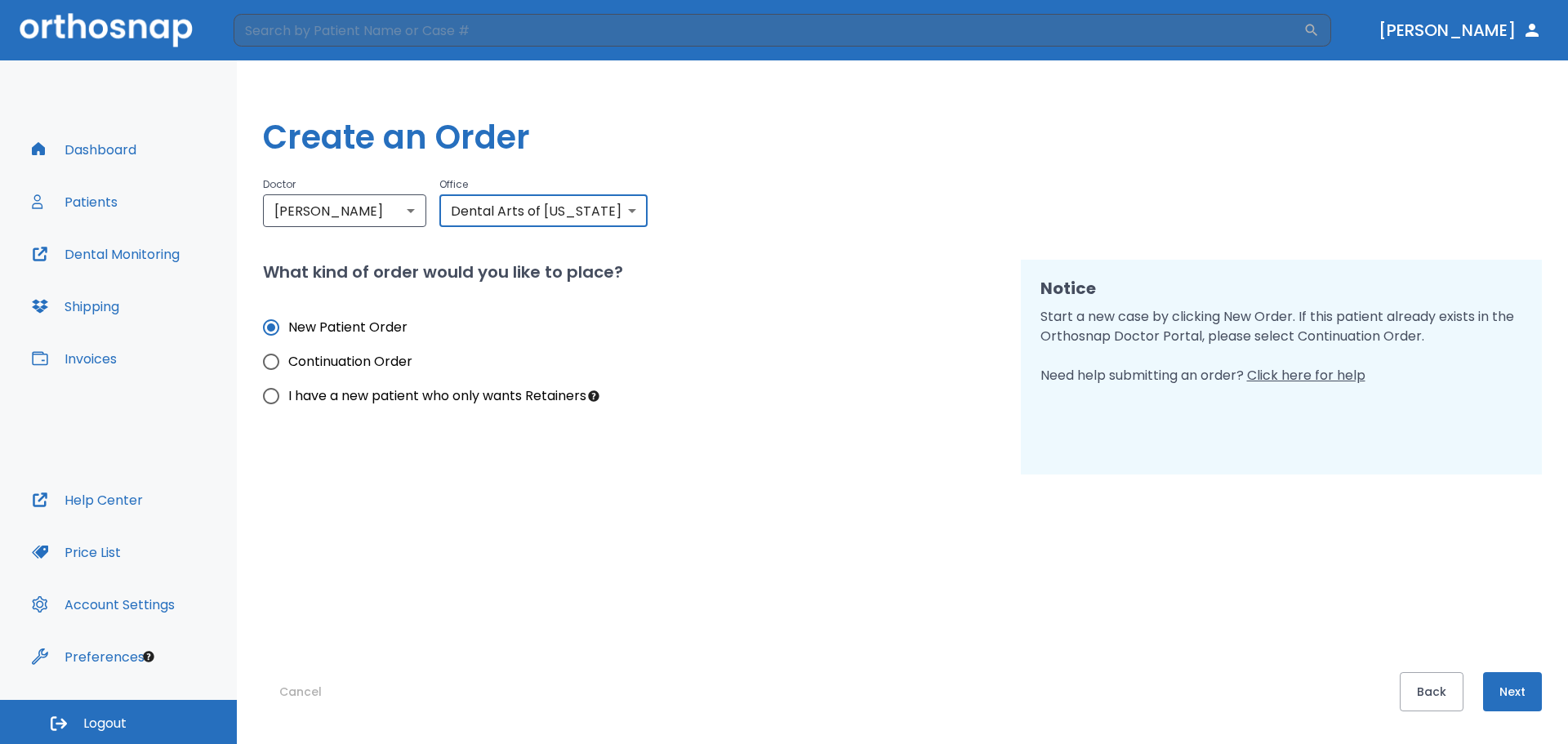
click at [1533, 688] on button "Next" at bounding box center [1512, 691] width 59 height 39
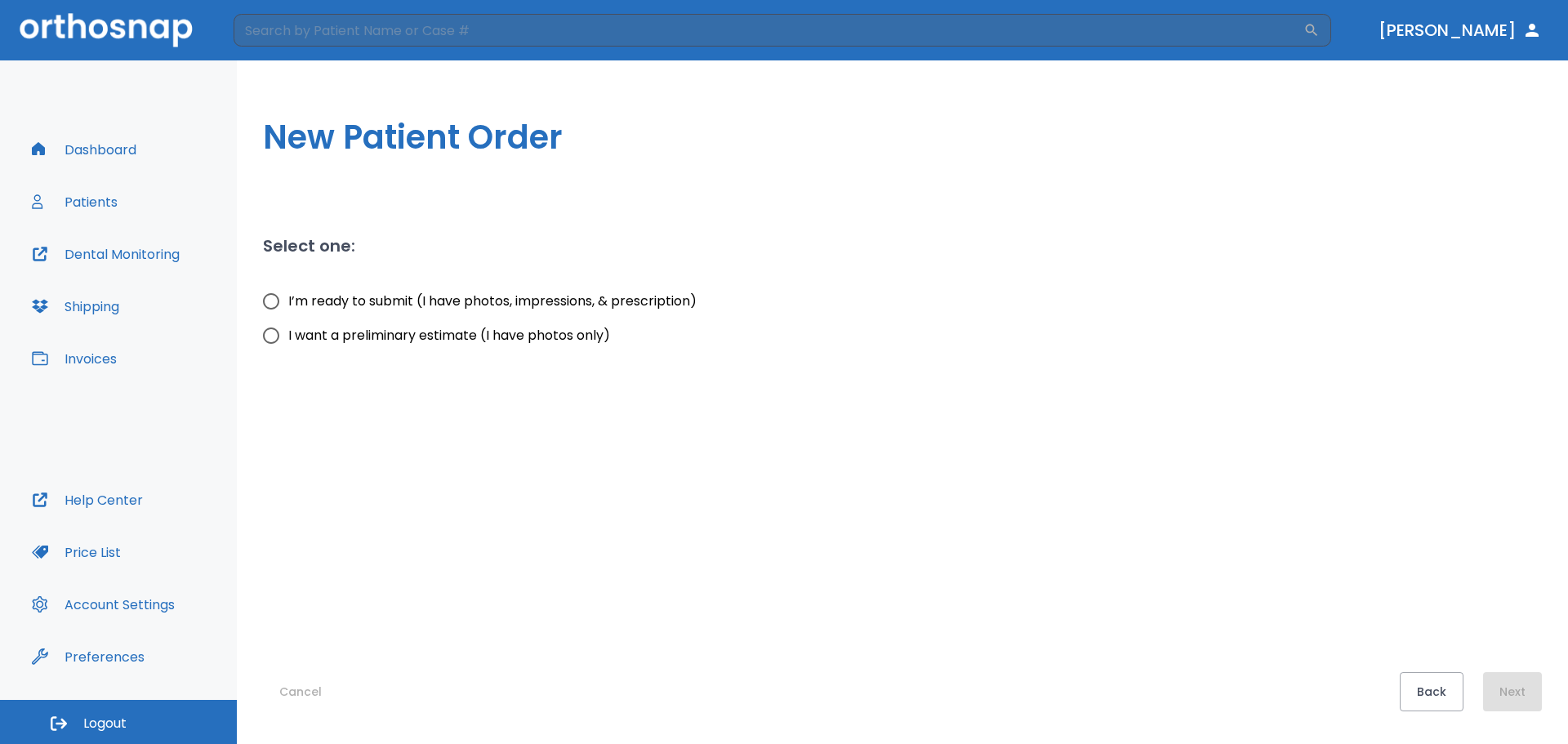
click at [653, 306] on span "I’m ready to submit (I have photos, impressions, & prescription)" at bounding box center [492, 301] width 408 height 20
click at [288, 306] on input "I’m ready to submit (I have photos, impressions, & prescription)" at bounding box center [270, 300] width 34 height 34
radio input "true"
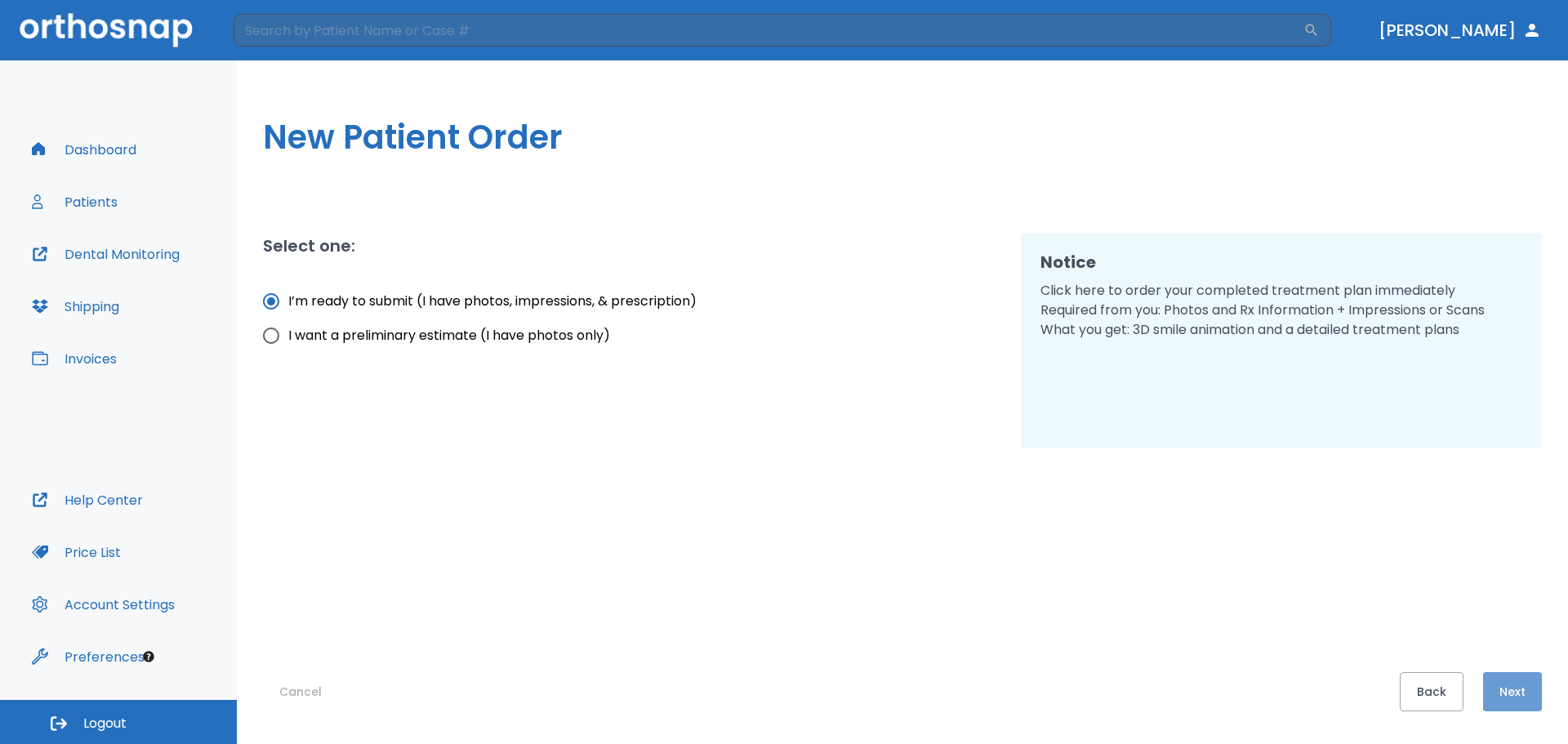
click at [1524, 679] on button "Next" at bounding box center [1512, 691] width 59 height 39
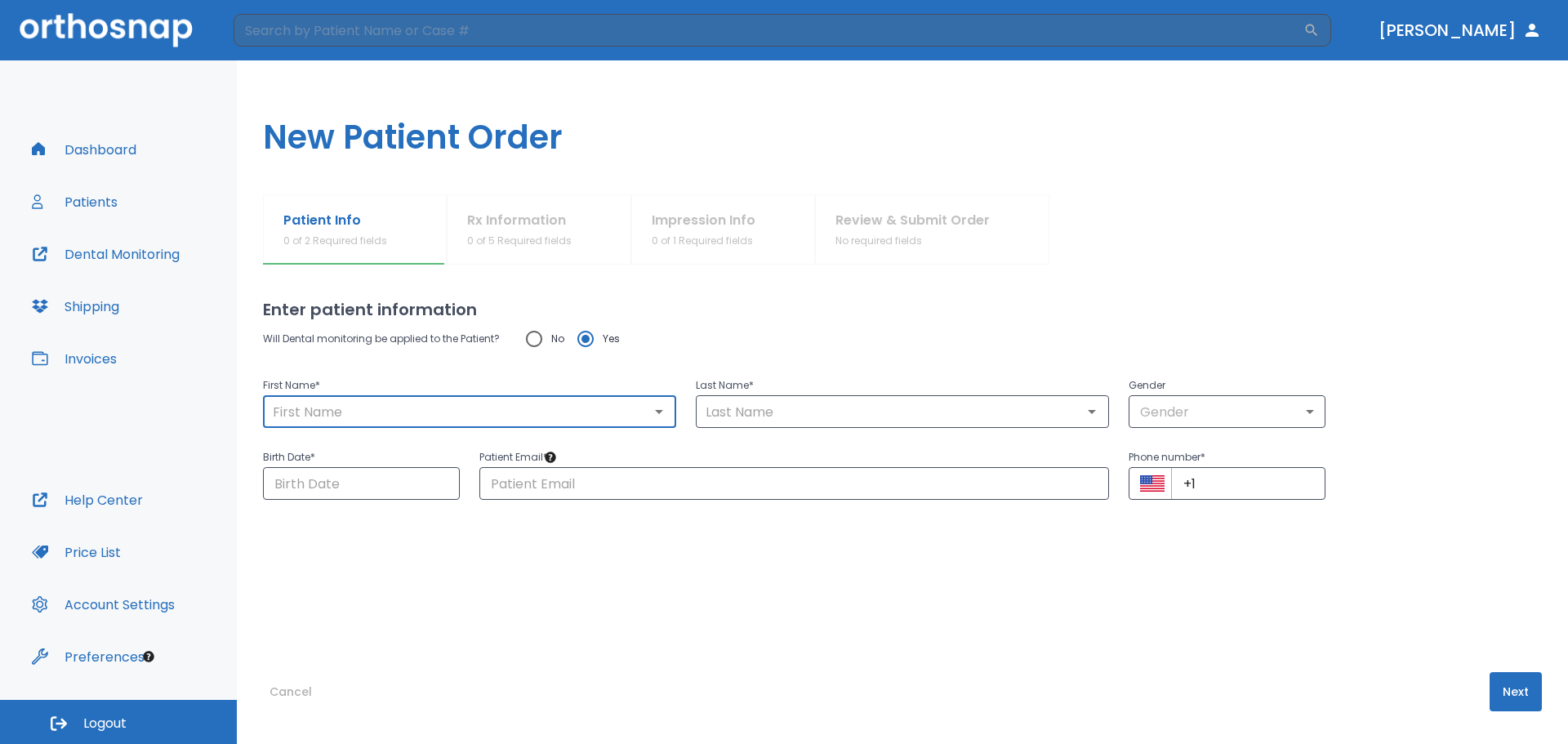
click at [586, 412] on input "text" at bounding box center [469, 412] width 404 height 23
type input "[PERSON_NAME]"
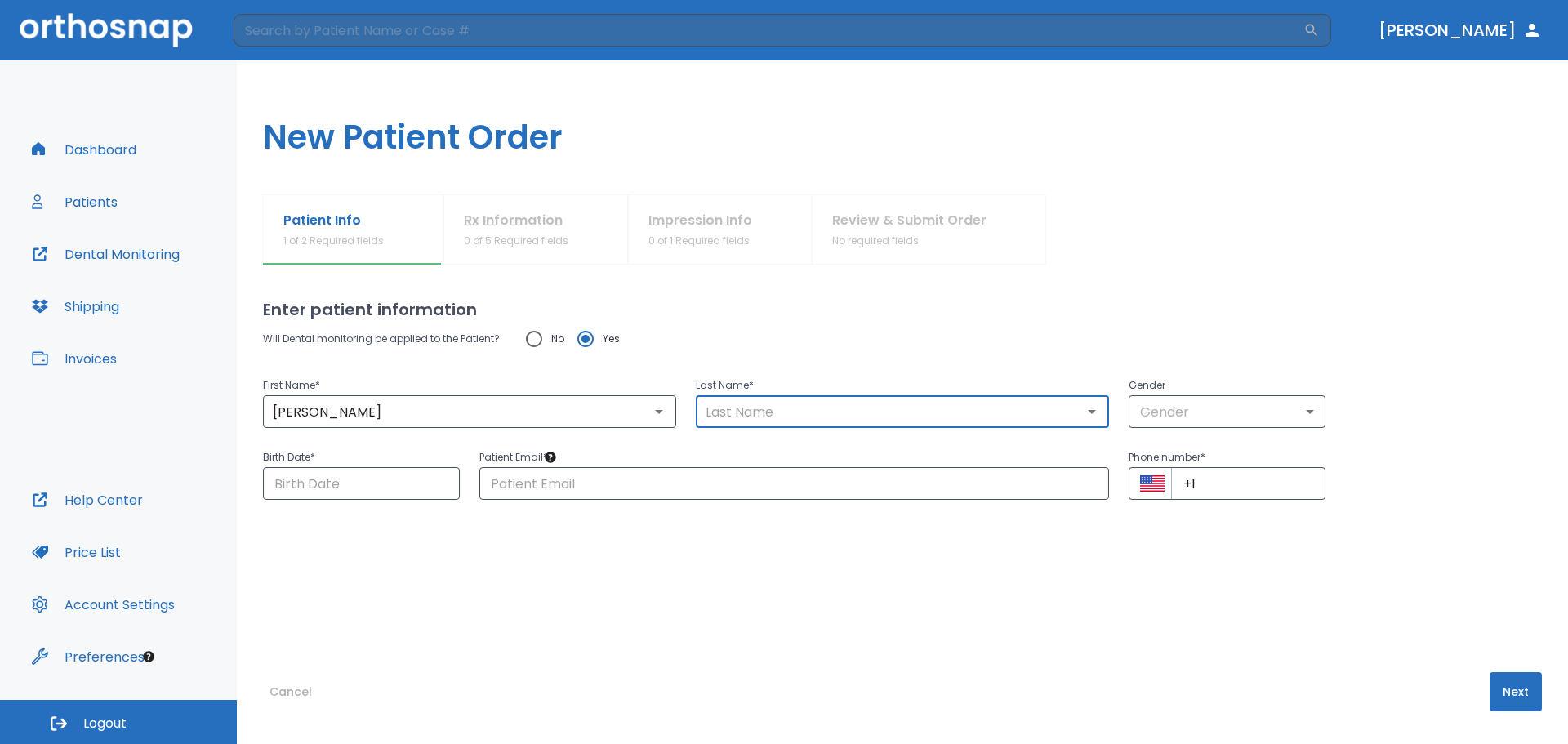
click at [791, 418] on input "text" at bounding box center [902, 412] width 404 height 23
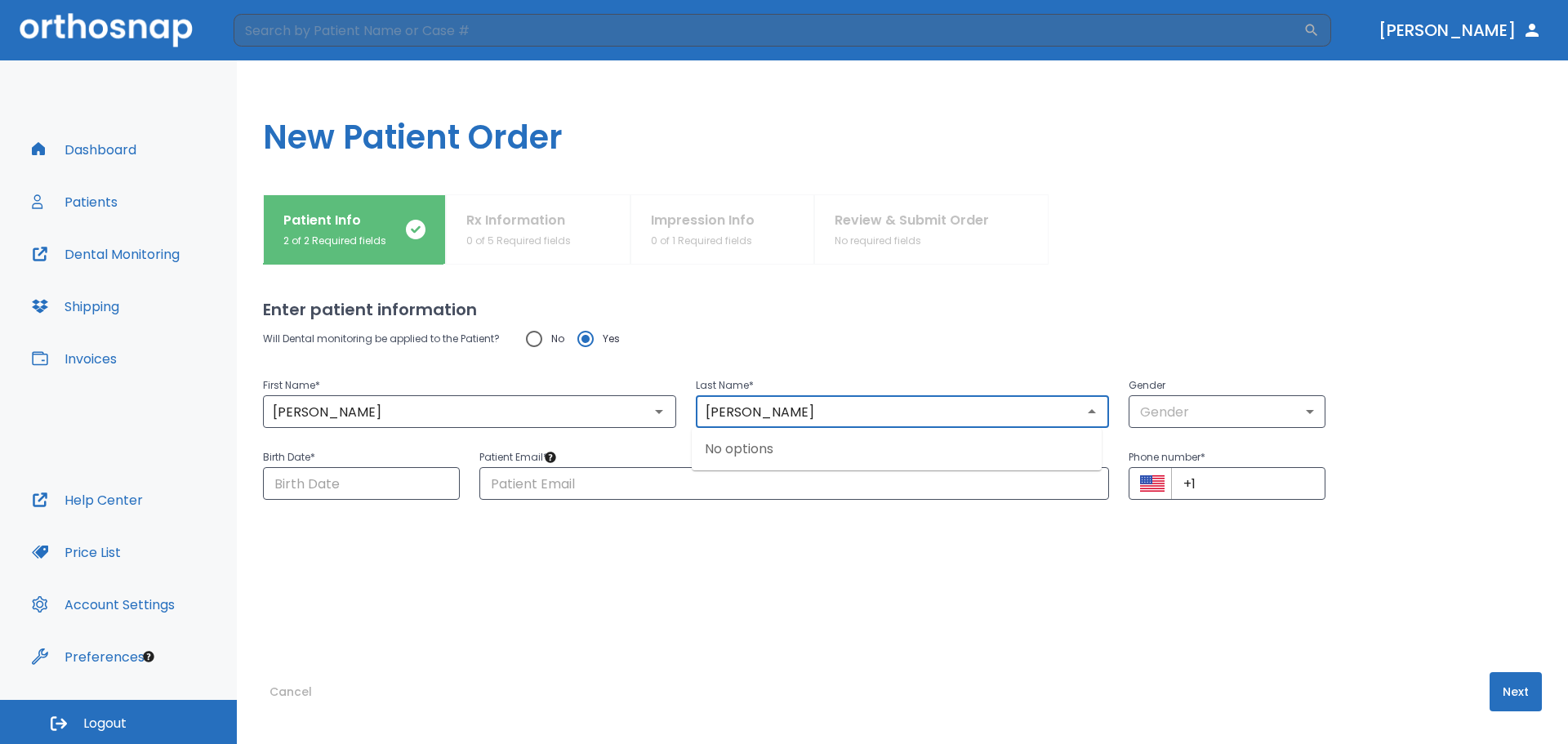
type input "[PERSON_NAME]"
click at [846, 285] on div "Enter patient information Will Dental monitoring be applied to the Patient? No …" at bounding box center [902, 504] width 1279 height 479
click at [1286, 423] on body "​ [PERSON_NAME] Dashboard Patients Dental Monitoring Shipping Invoices Help Cen…" at bounding box center [784, 372] width 1568 height 744
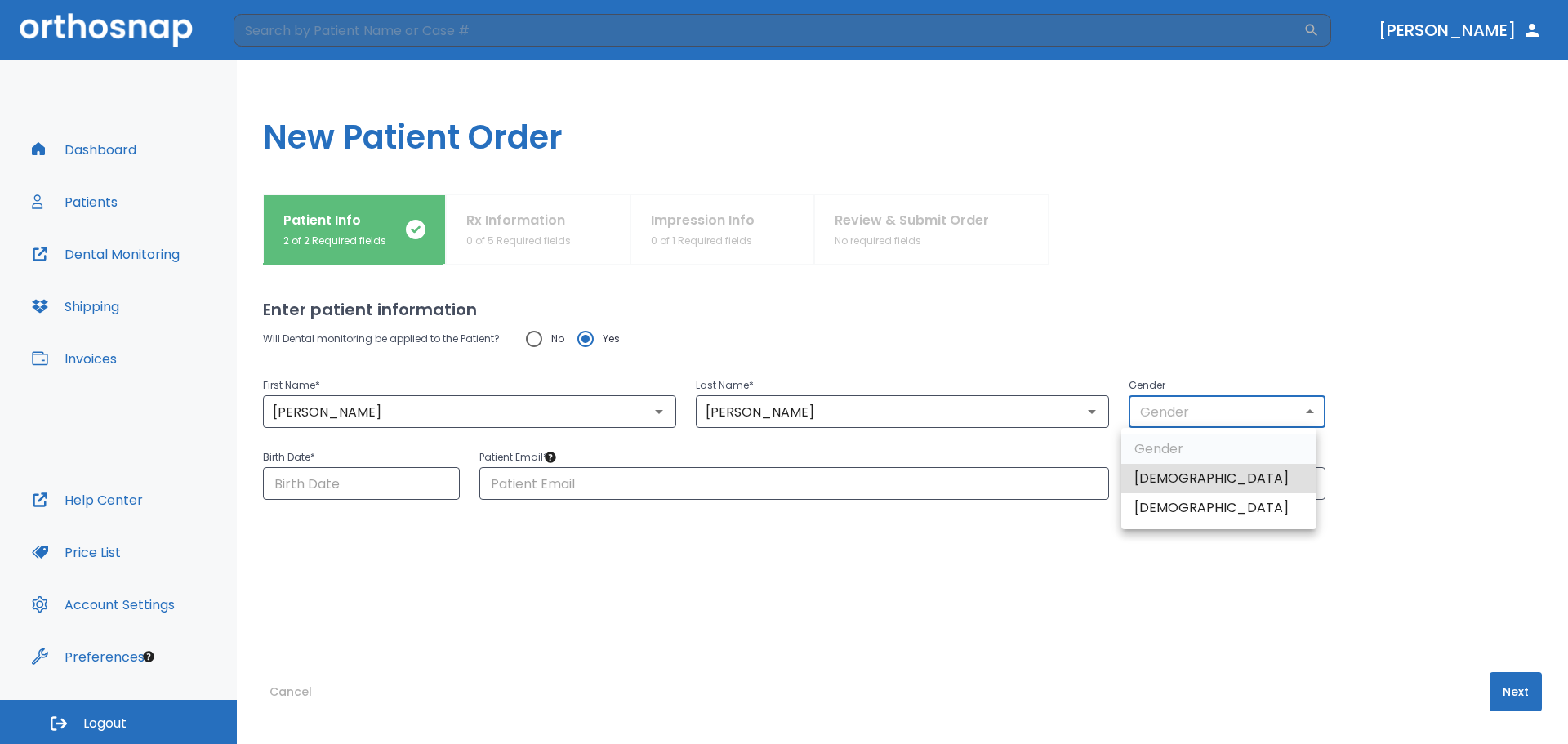
click at [1278, 304] on div at bounding box center [784, 372] width 1568 height 744
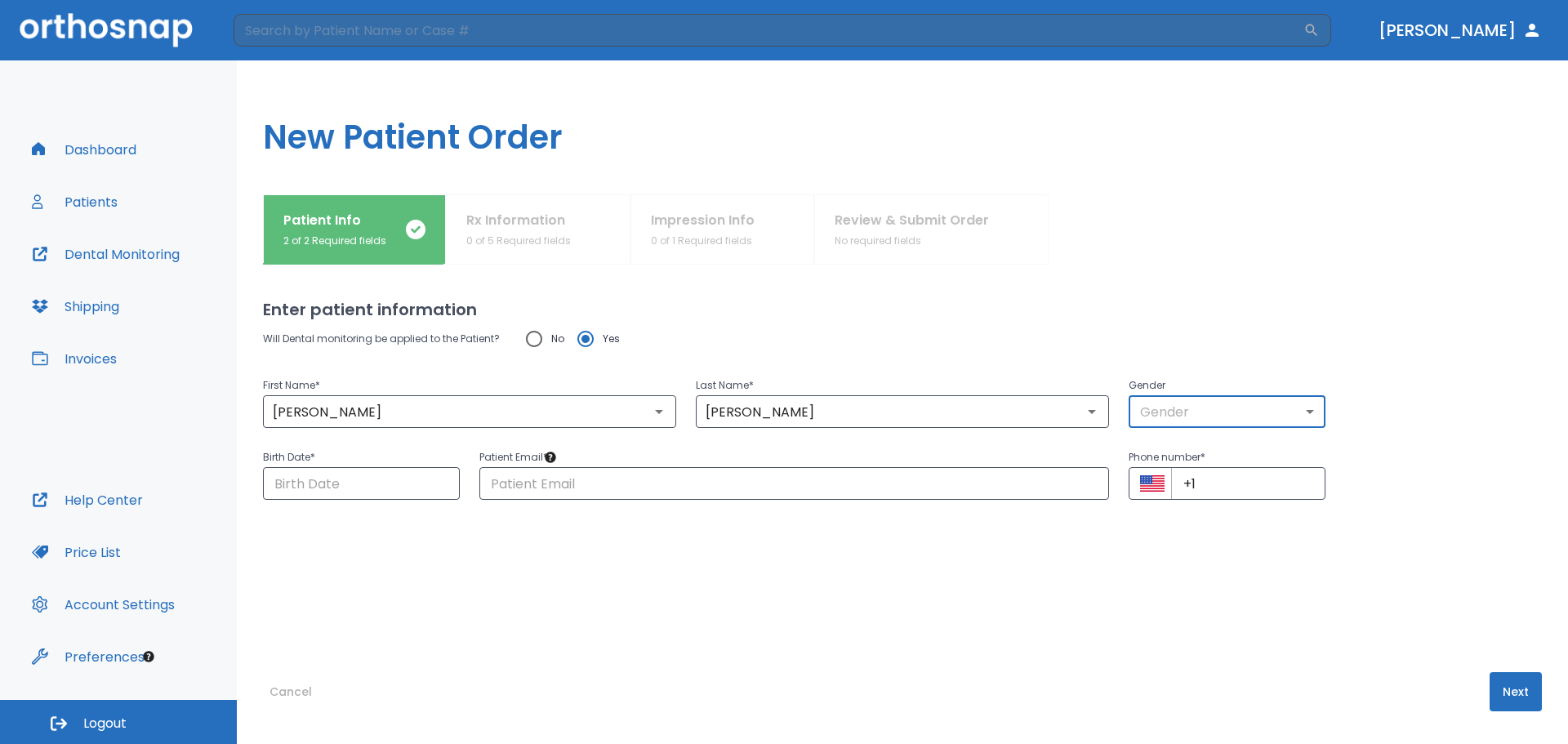
click at [1516, 30] on button "[PERSON_NAME]" at bounding box center [1459, 30] width 176 height 30
click at [133, 151] on button "Dashboard" at bounding box center [83, 149] width 124 height 39
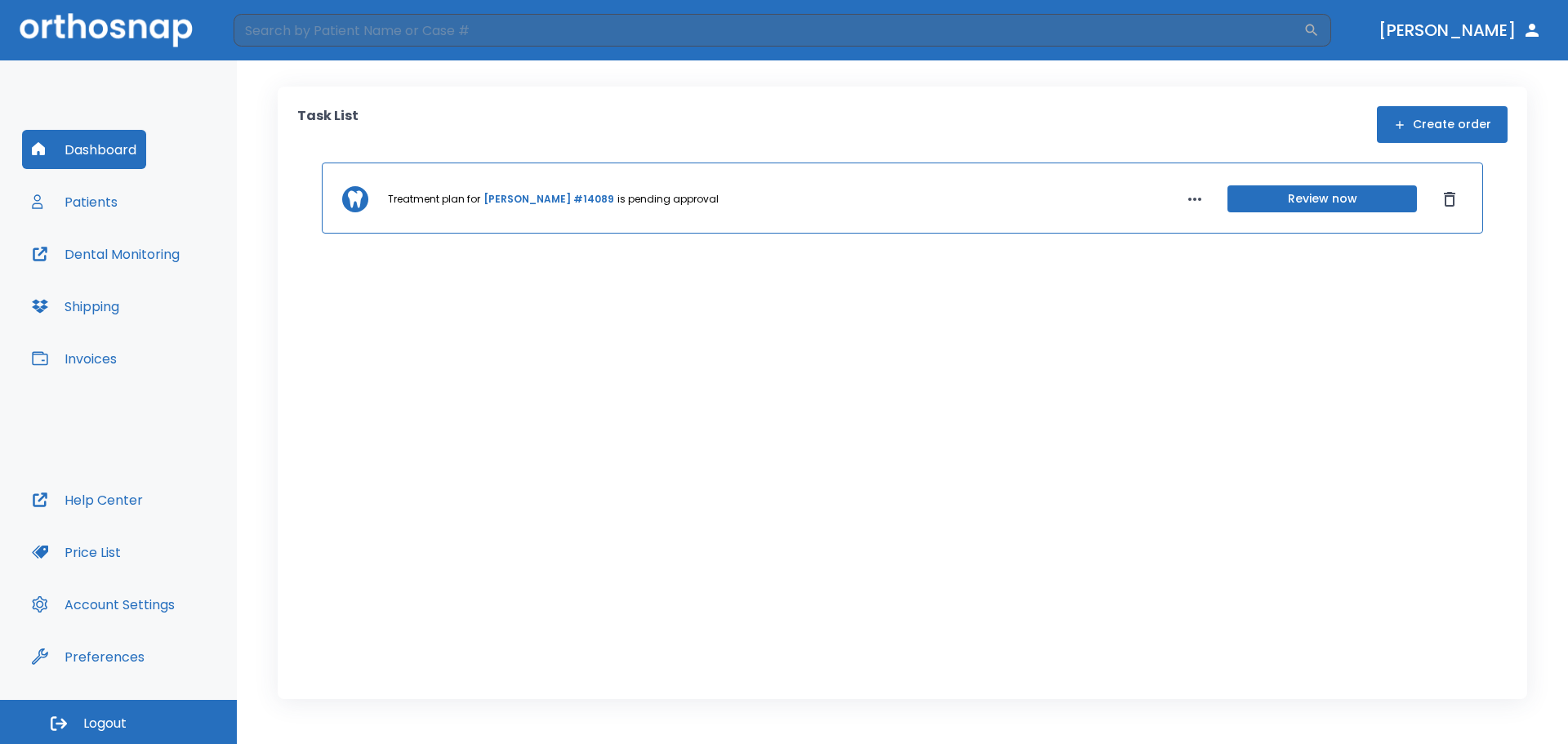
click at [1513, 24] on button "[PERSON_NAME]" at bounding box center [1459, 30] width 176 height 30
click at [1457, 33] on button "[PERSON_NAME]" at bounding box center [1459, 30] width 176 height 30
click at [107, 153] on button "Dashboard" at bounding box center [83, 149] width 124 height 39
click at [84, 357] on button "Invoices" at bounding box center [74, 358] width 104 height 39
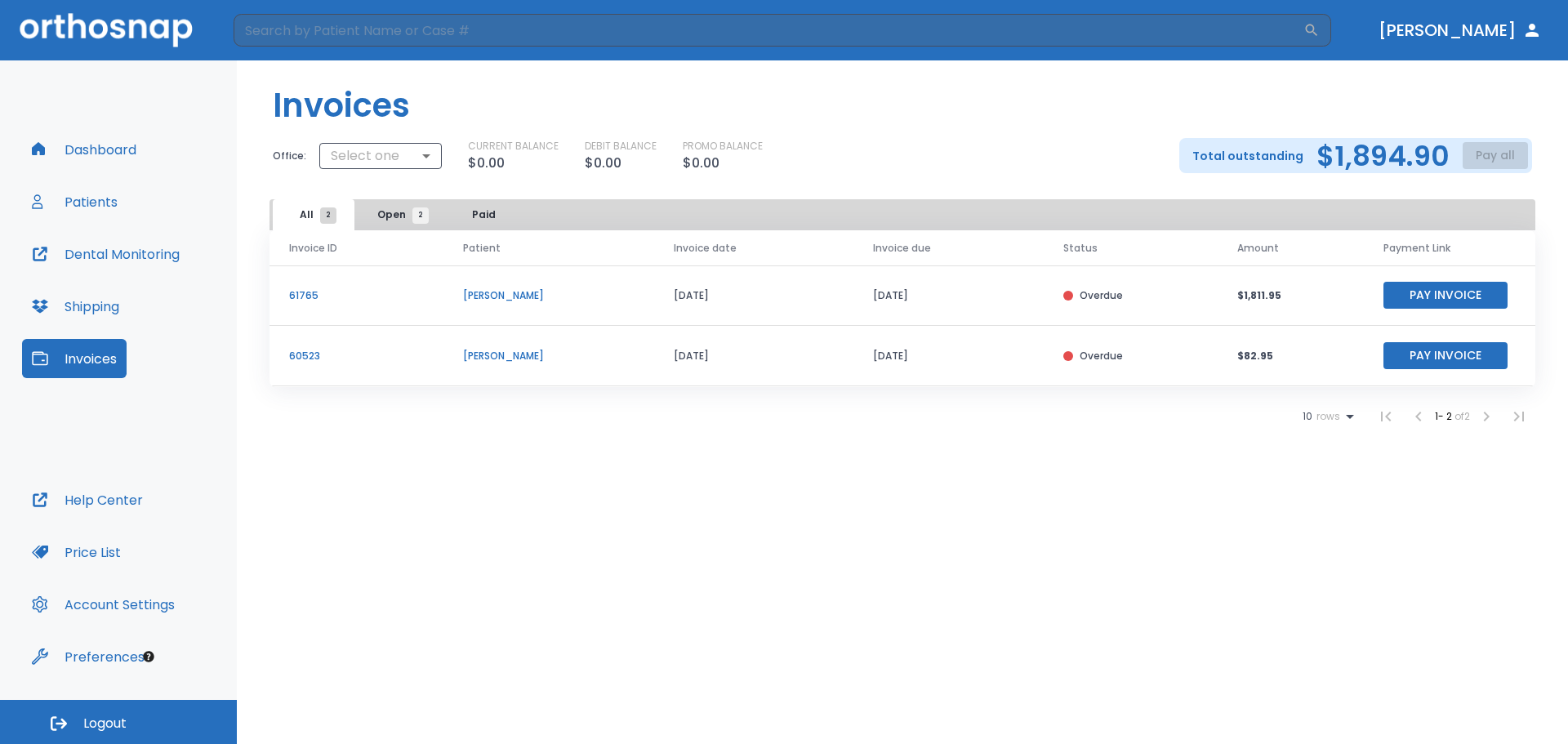
click at [153, 149] on div "Dashboard Patients Dental Monitoring Shipping Invoices" at bounding box center [118, 305] width 193 height 350
click at [136, 156] on button "Dashboard" at bounding box center [83, 149] width 124 height 39
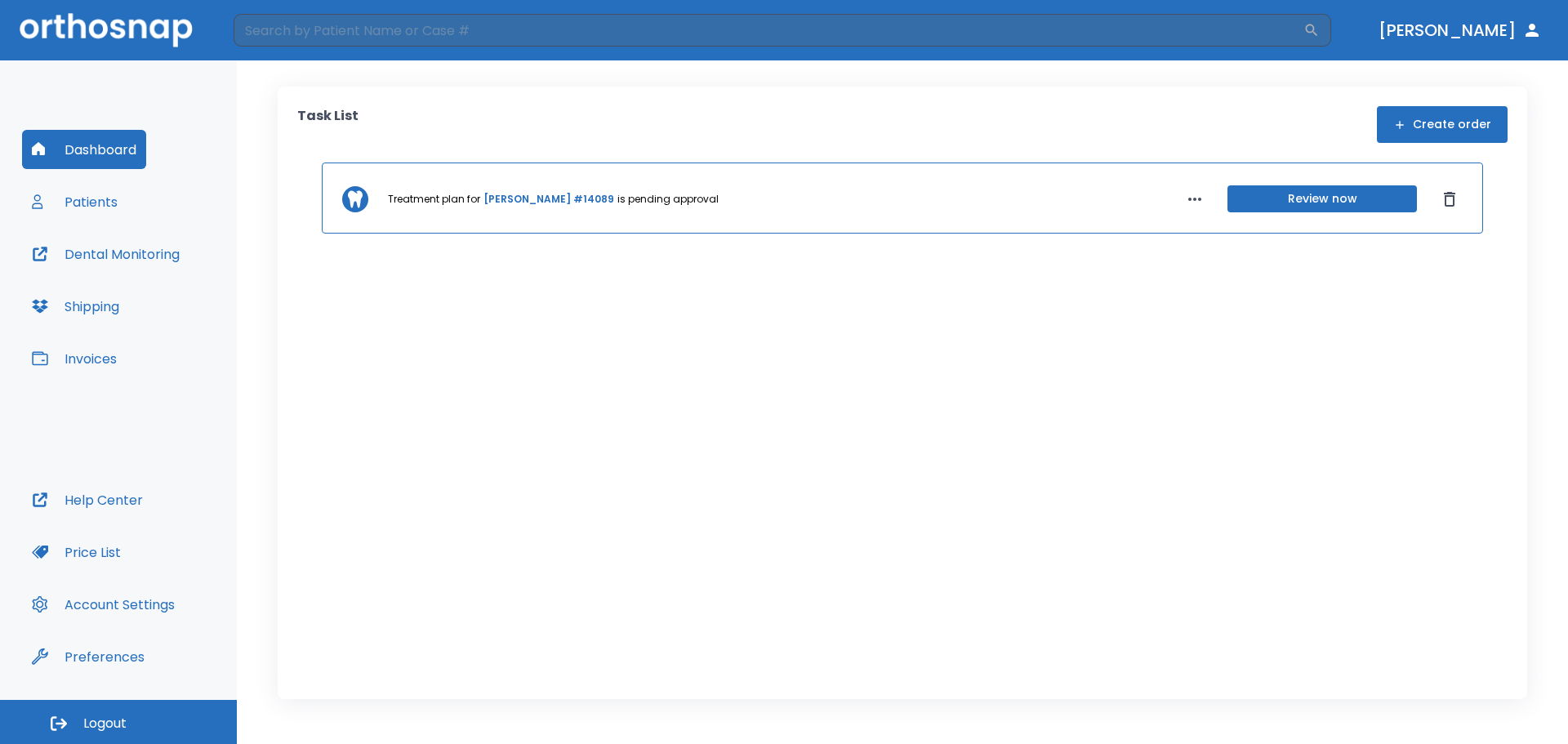
click at [117, 357] on button "Invoices" at bounding box center [74, 358] width 104 height 39
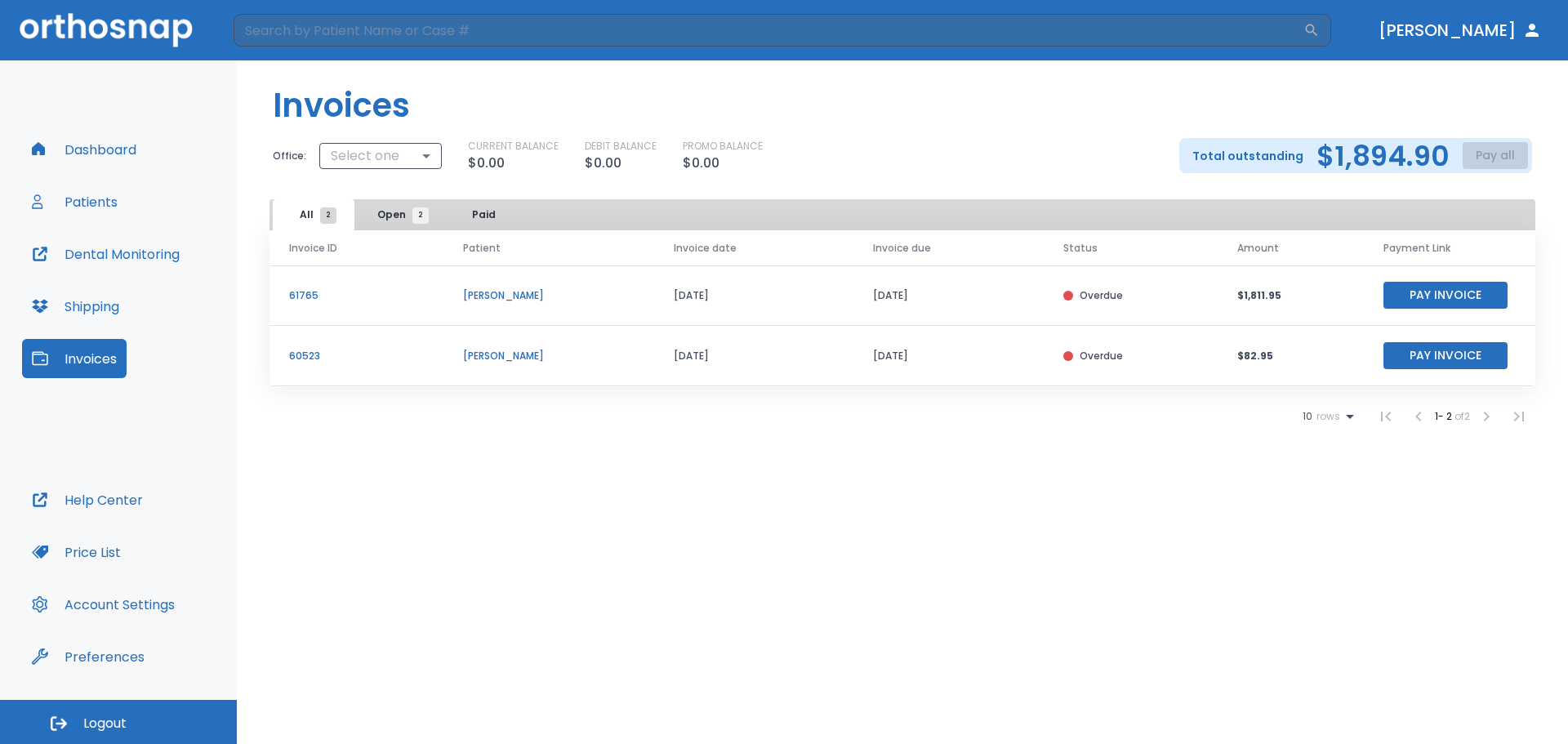
click at [1470, 40] on button "[PERSON_NAME]" at bounding box center [1459, 30] width 176 height 30
click at [1515, 21] on button "[PERSON_NAME]" at bounding box center [1459, 30] width 176 height 30
click at [94, 145] on button "Dashboard" at bounding box center [83, 149] width 124 height 39
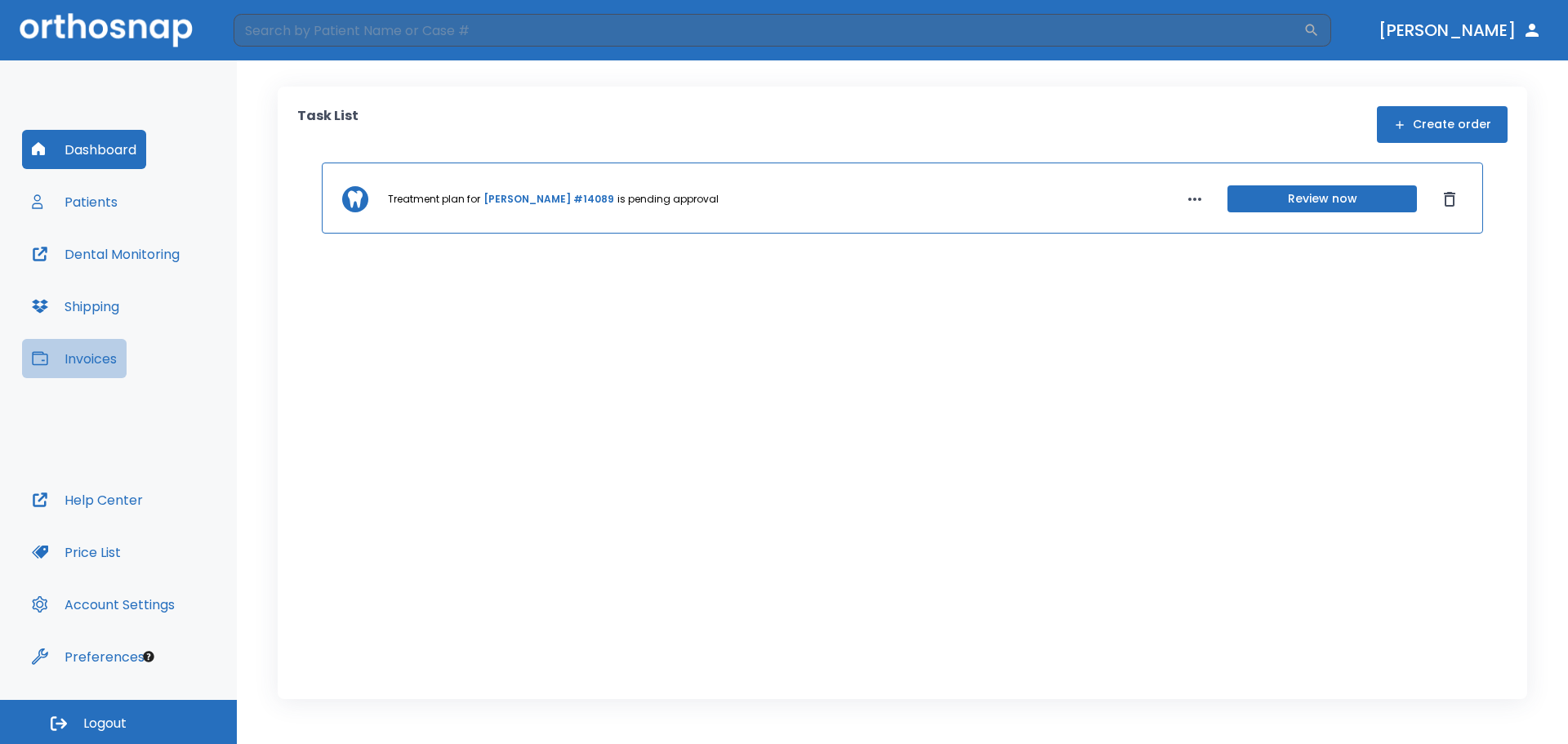
click at [83, 354] on button "Invoices" at bounding box center [74, 358] width 104 height 39
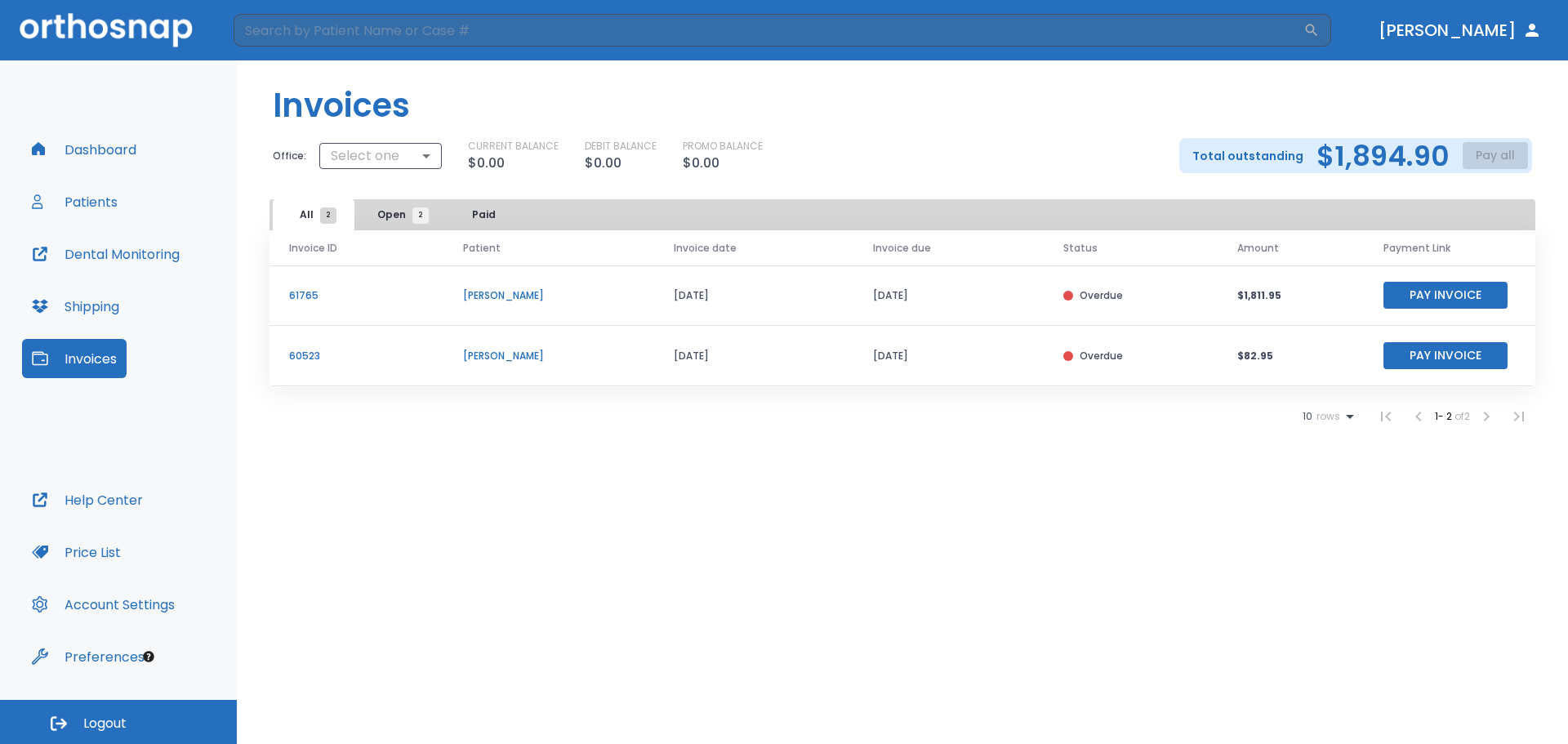
click at [89, 262] on button "Dental Monitoring" at bounding box center [105, 253] width 168 height 39
click at [135, 148] on button "Dashboard" at bounding box center [83, 149] width 124 height 39
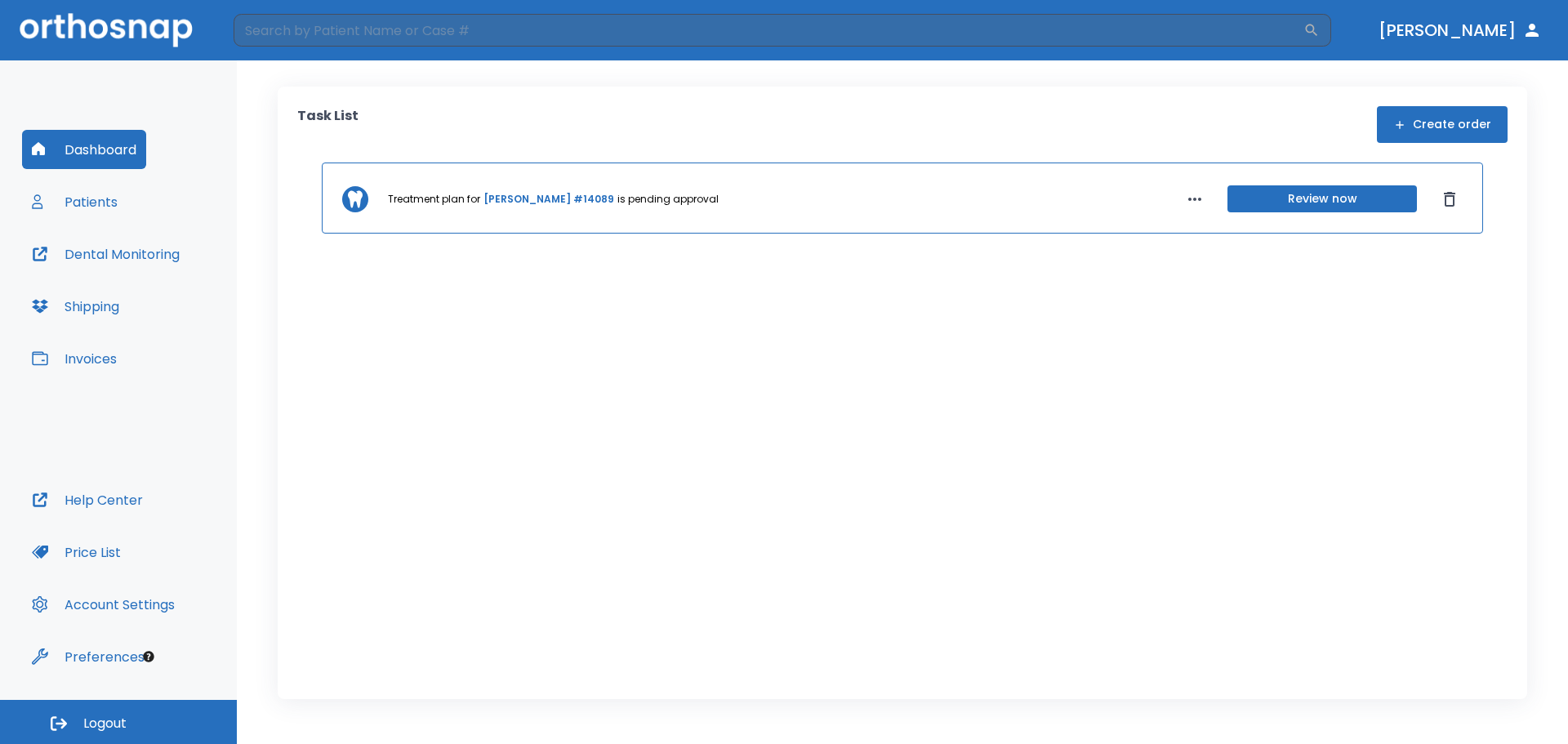
click at [62, 358] on button "Invoices" at bounding box center [74, 358] width 104 height 39
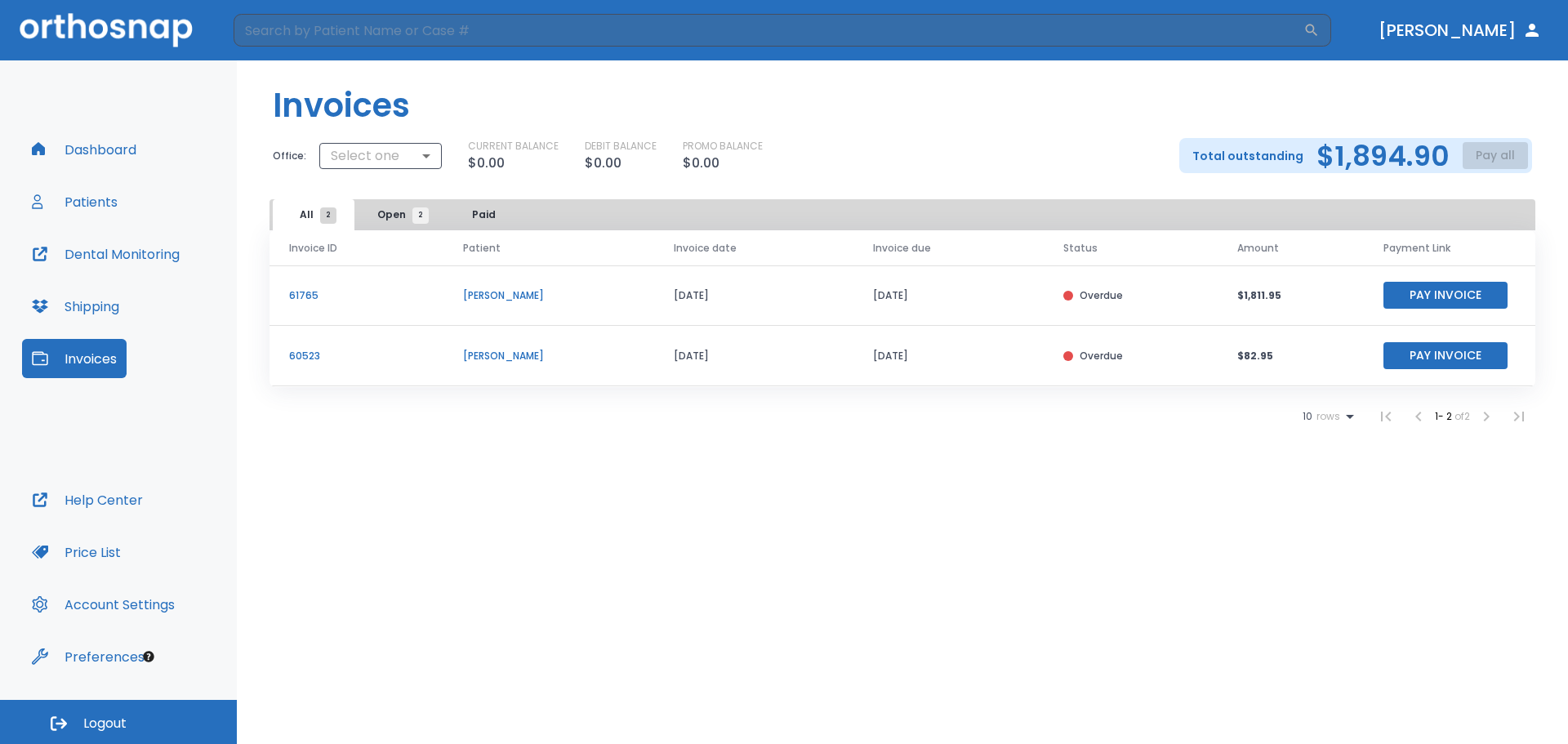
click at [1506, 34] on button "[PERSON_NAME]" at bounding box center [1459, 30] width 176 height 30
click at [1506, 40] on button "[PERSON_NAME]" at bounding box center [1459, 30] width 176 height 30
click at [102, 150] on button "Dashboard" at bounding box center [83, 149] width 124 height 39
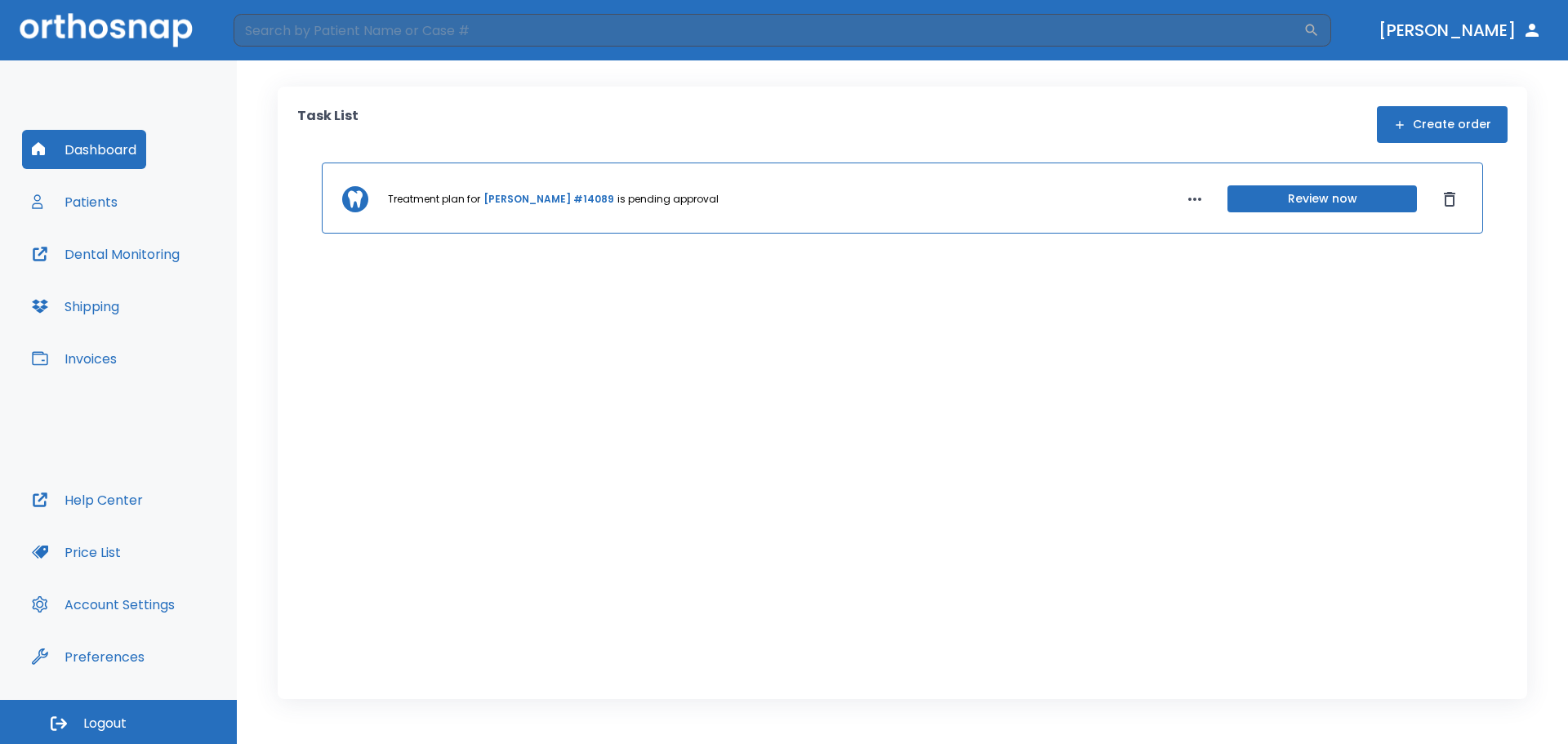
click at [91, 199] on button "Patients" at bounding box center [74, 201] width 105 height 39
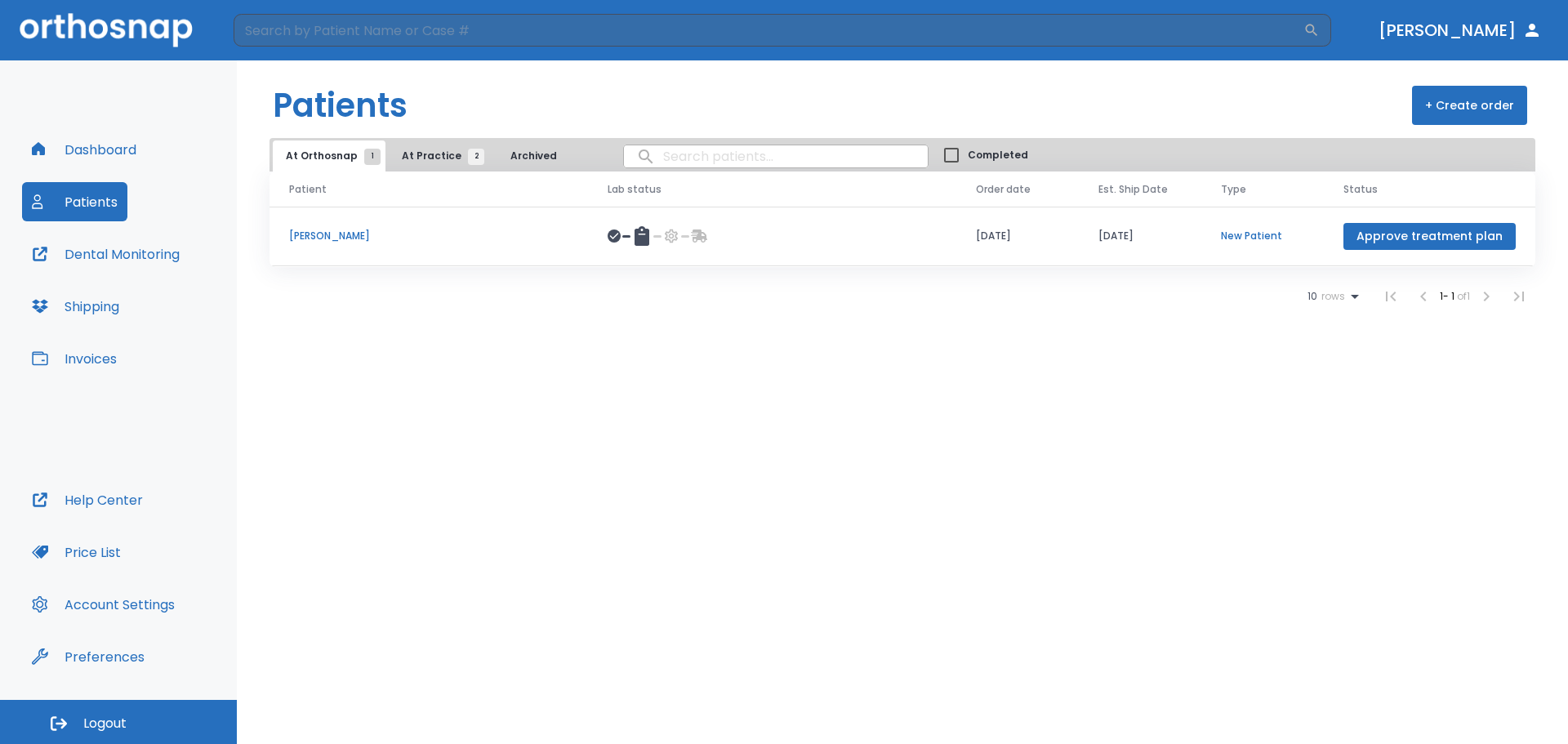
click at [124, 247] on button "Dental Monitoring" at bounding box center [105, 253] width 168 height 39
click at [127, 148] on button "Dashboard" at bounding box center [83, 149] width 124 height 39
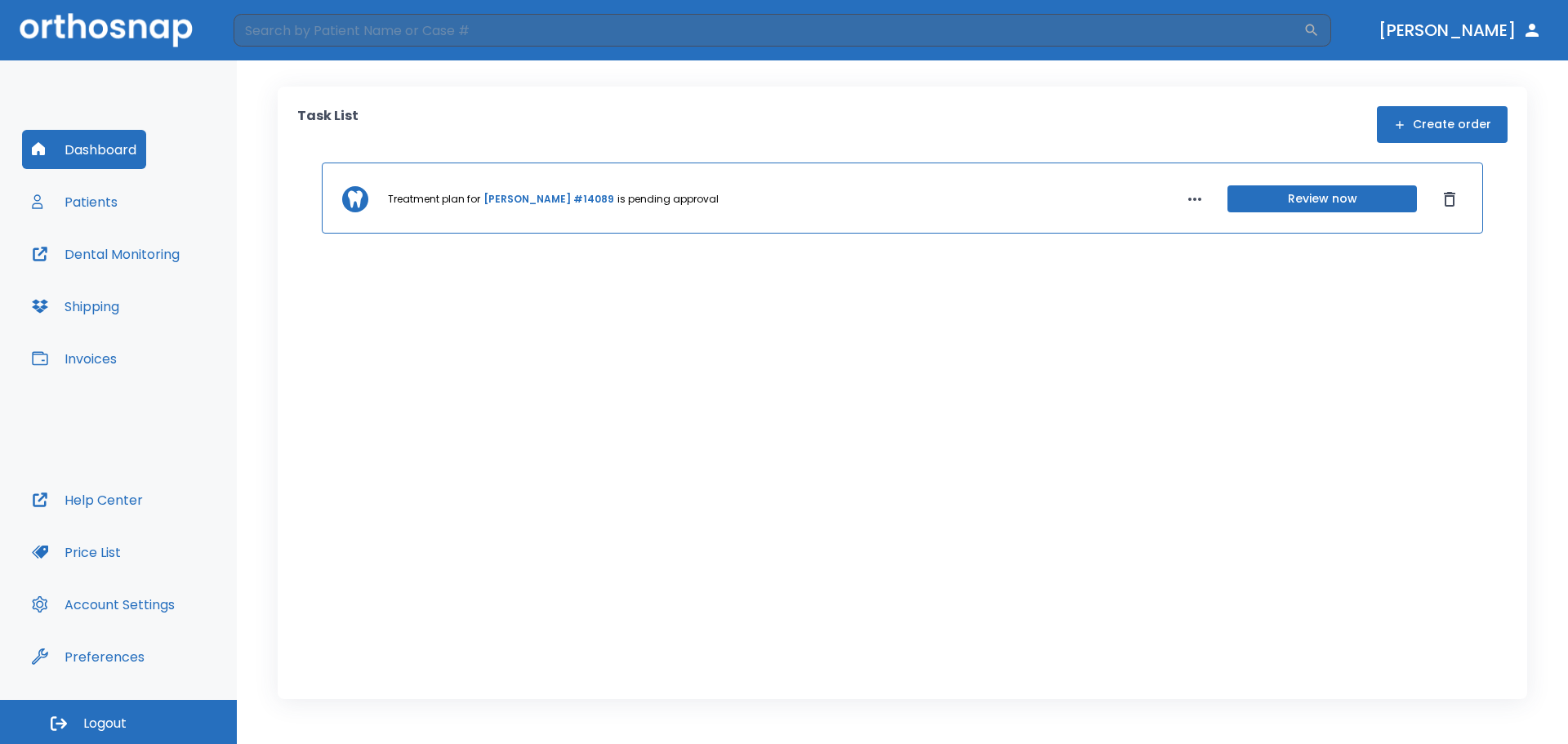
click at [102, 619] on button "Account Settings" at bounding box center [102, 603] width 162 height 39
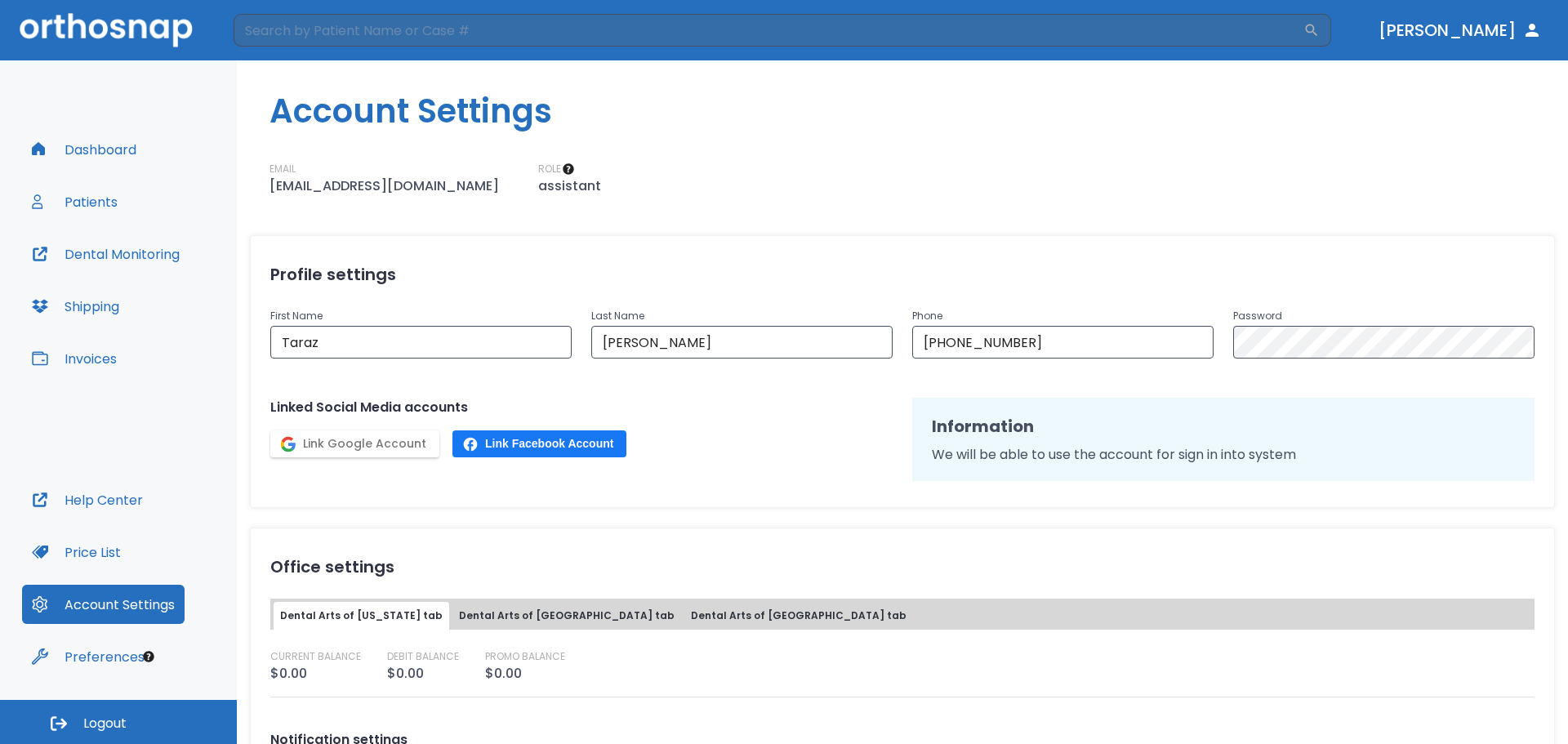
click at [89, 139] on button "Dashboard" at bounding box center [83, 149] width 124 height 39
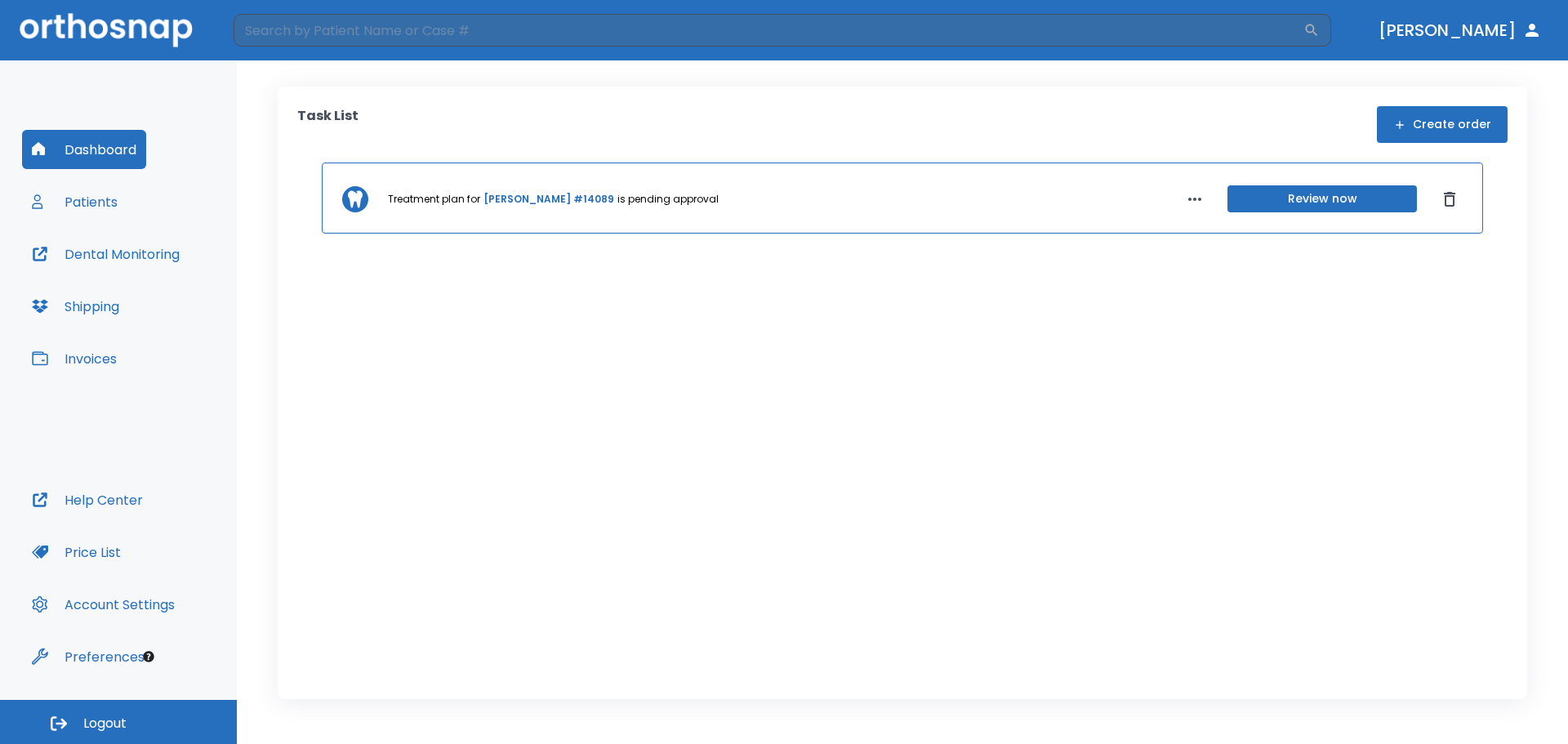
click at [118, 207] on button "Patients" at bounding box center [74, 201] width 105 height 39
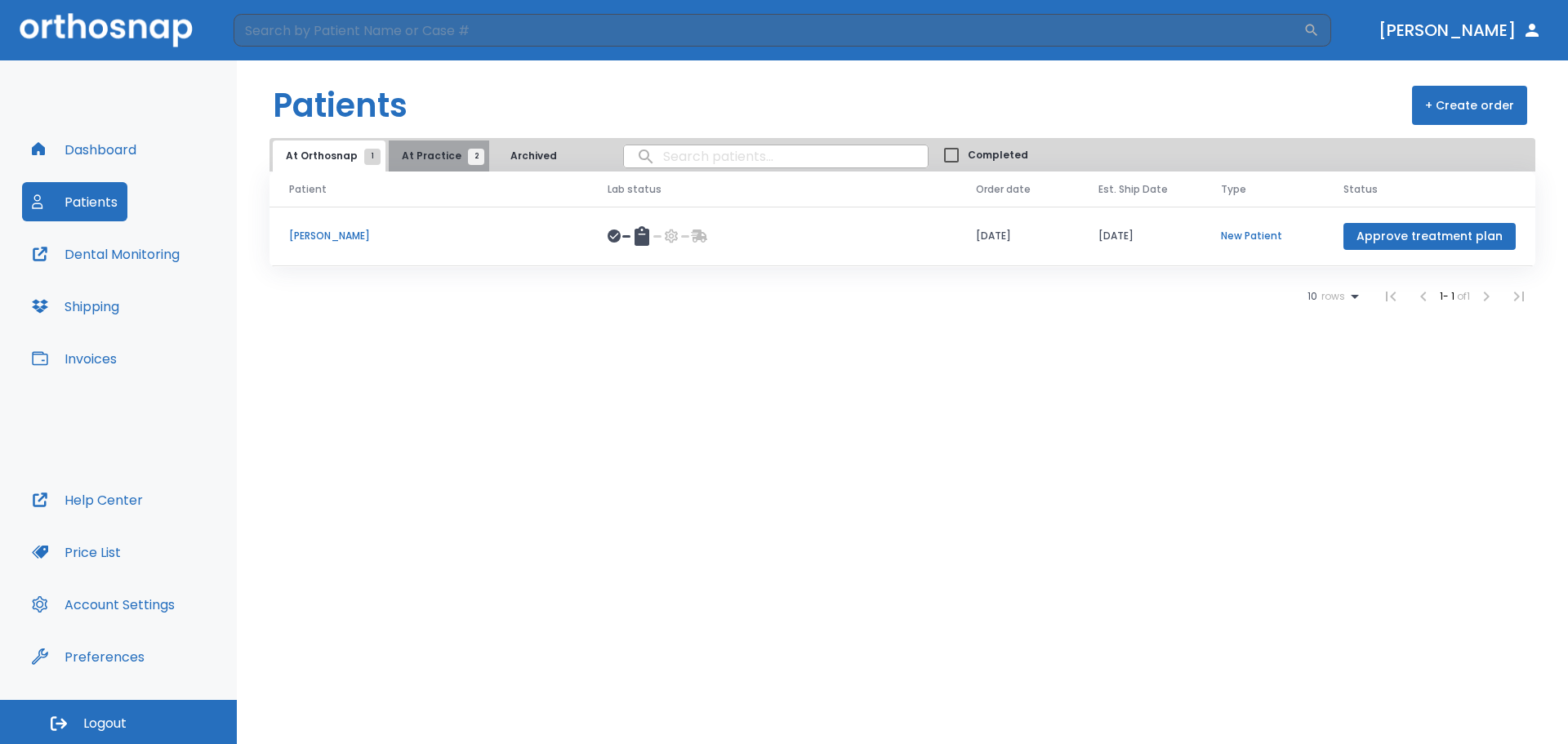
click at [451, 156] on span "At Practice 2" at bounding box center [439, 155] width 75 height 15
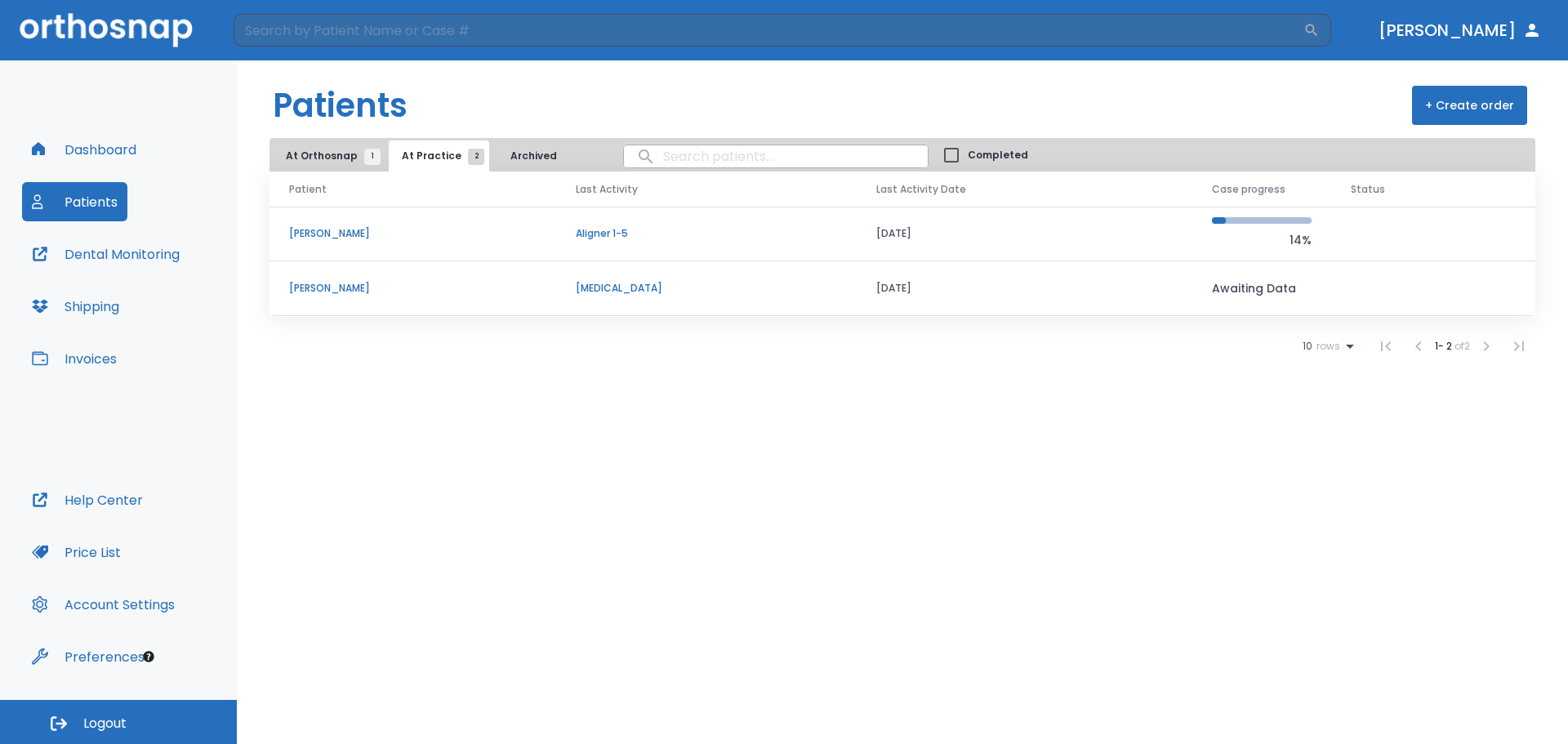
click at [610, 233] on p "Aligner 1-5" at bounding box center [706, 233] width 261 height 15
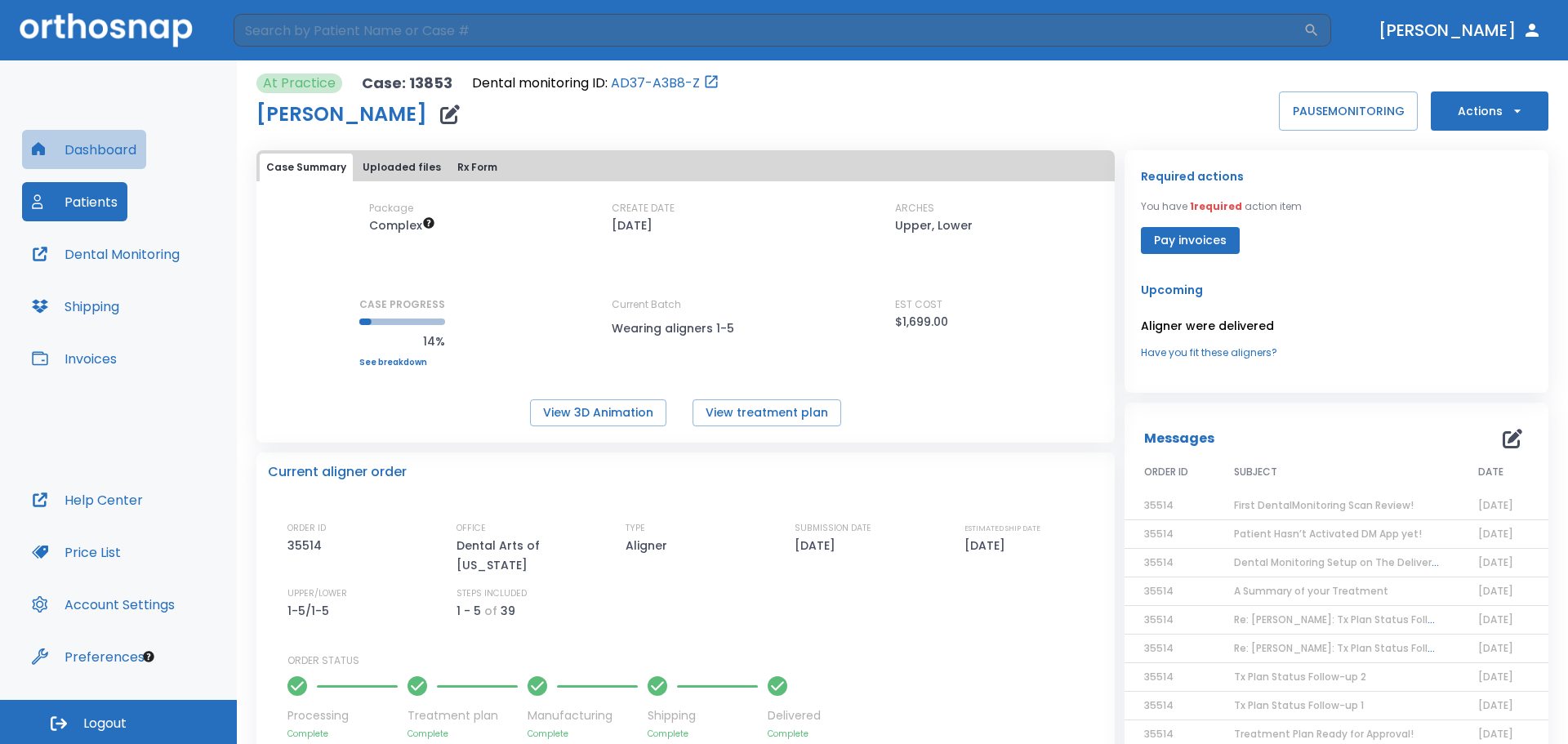
click at [62, 158] on button "Dashboard" at bounding box center [83, 149] width 124 height 39
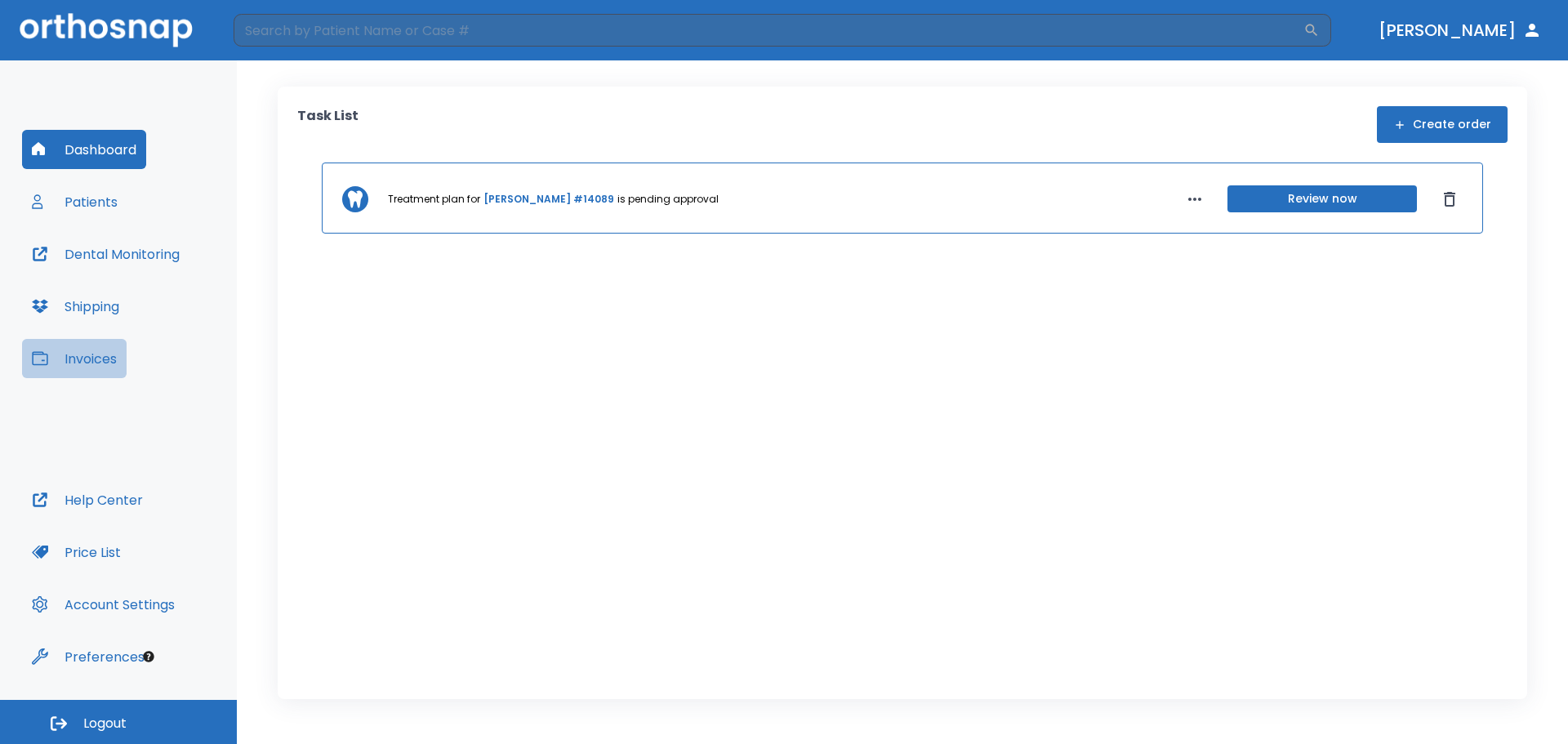
click at [79, 357] on button "Invoices" at bounding box center [74, 358] width 104 height 39
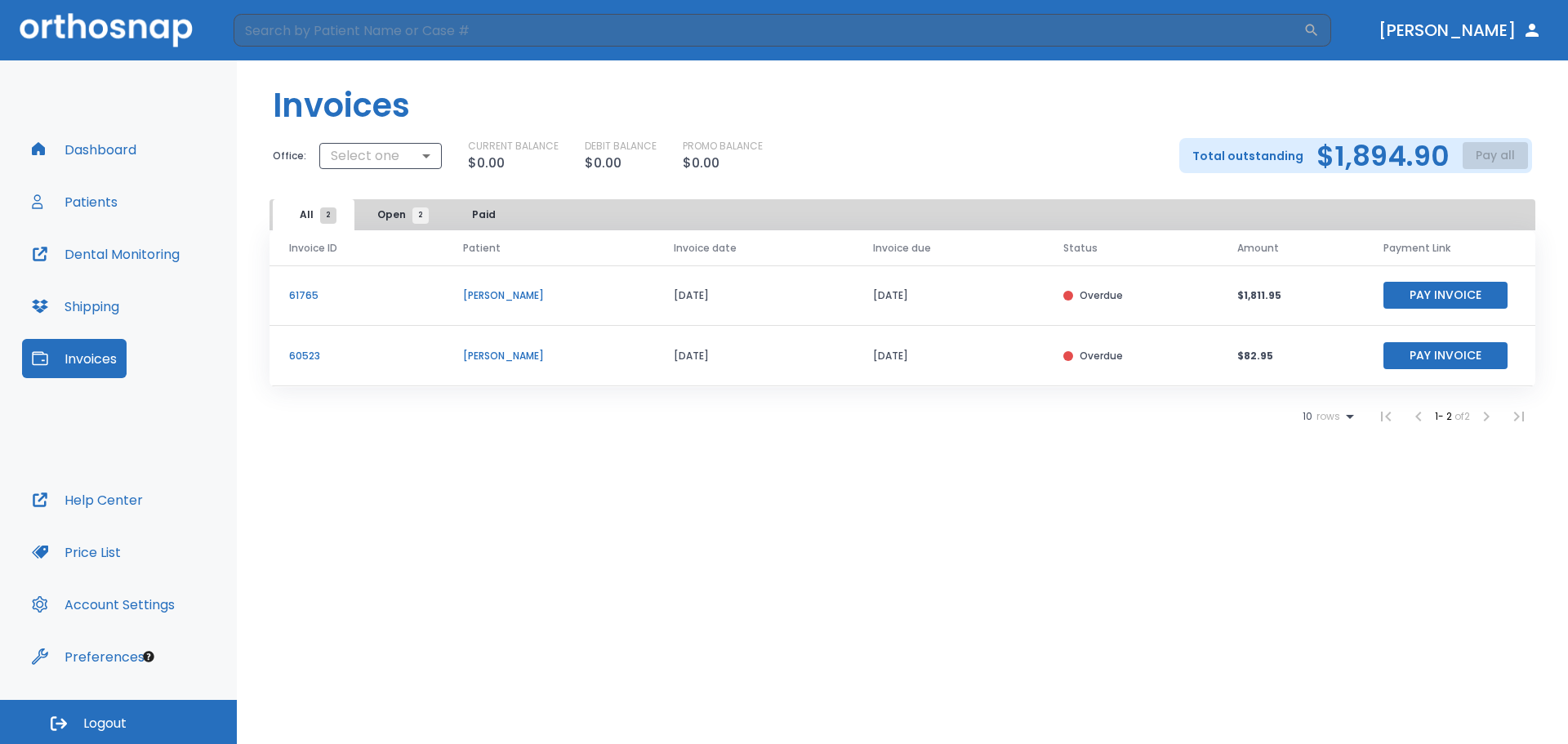
click at [610, 508] on div "Invoices Office: Select one ​ CURRENT BALANCE $0.00 DEBIT BALANCE $0.00 PROMO B…" at bounding box center [902, 402] width 1331 height 683
click at [137, 154] on button "Dashboard" at bounding box center [83, 149] width 124 height 39
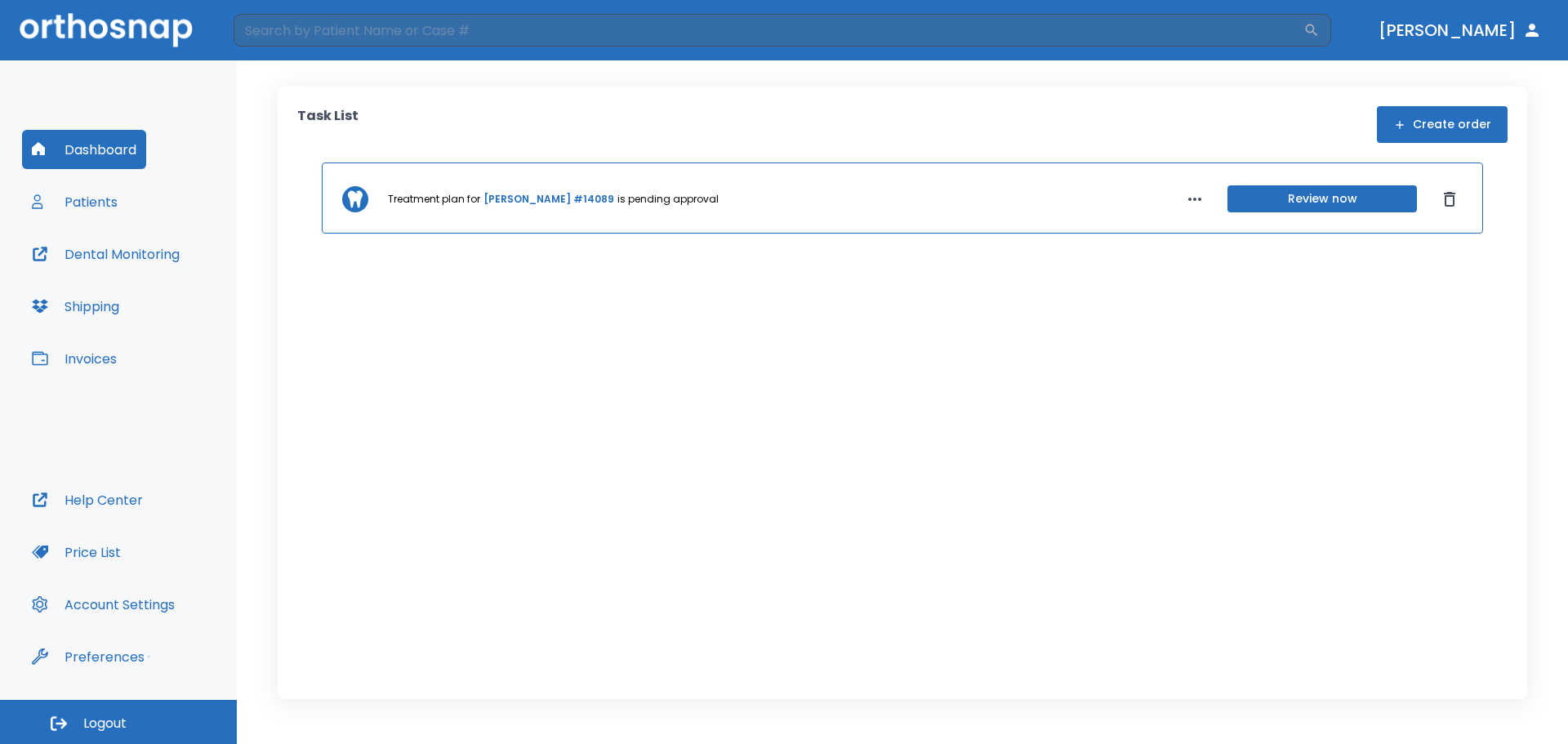
click at [102, 206] on button "Patients" at bounding box center [74, 201] width 105 height 39
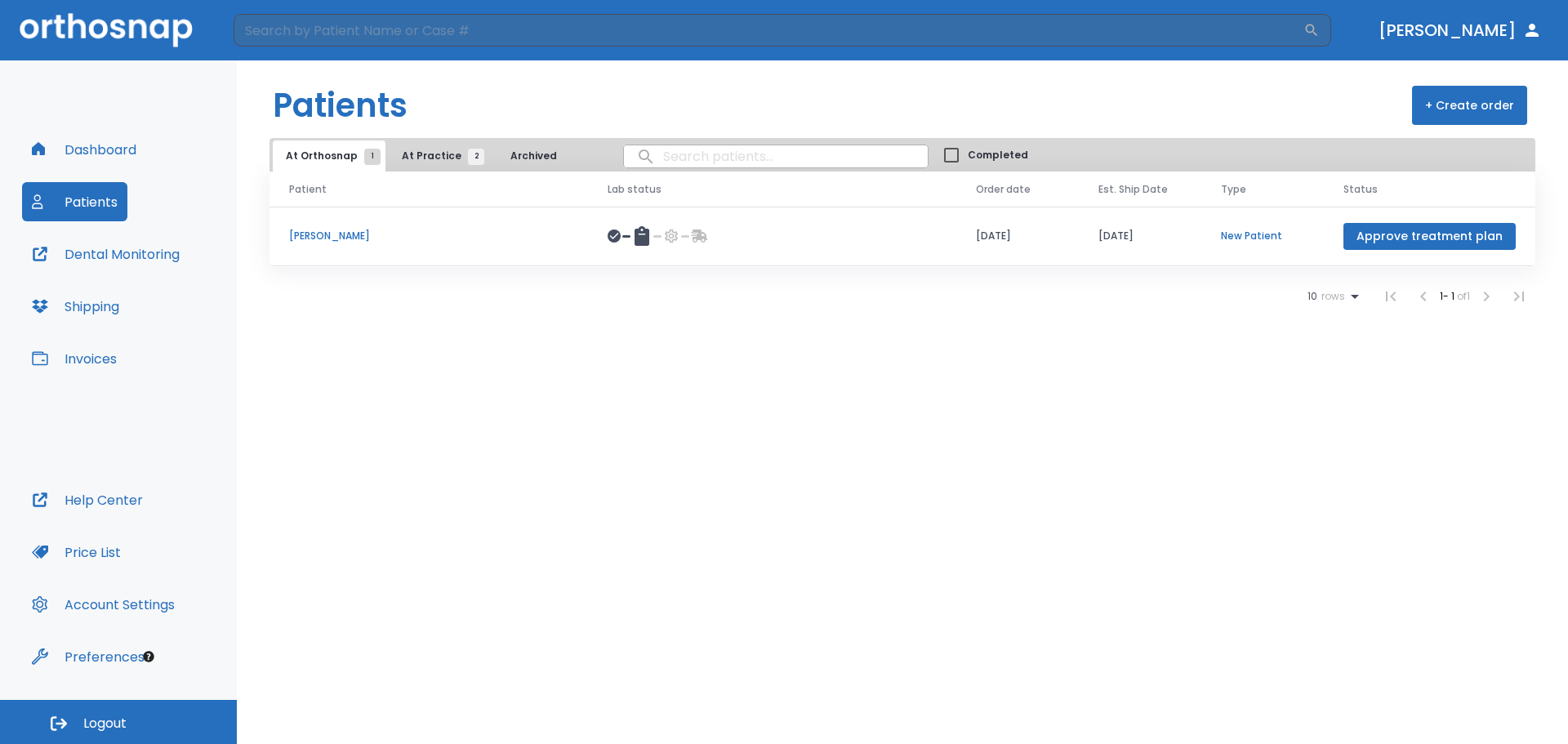
click at [439, 147] on button "At Practice 2" at bounding box center [439, 156] width 101 height 31
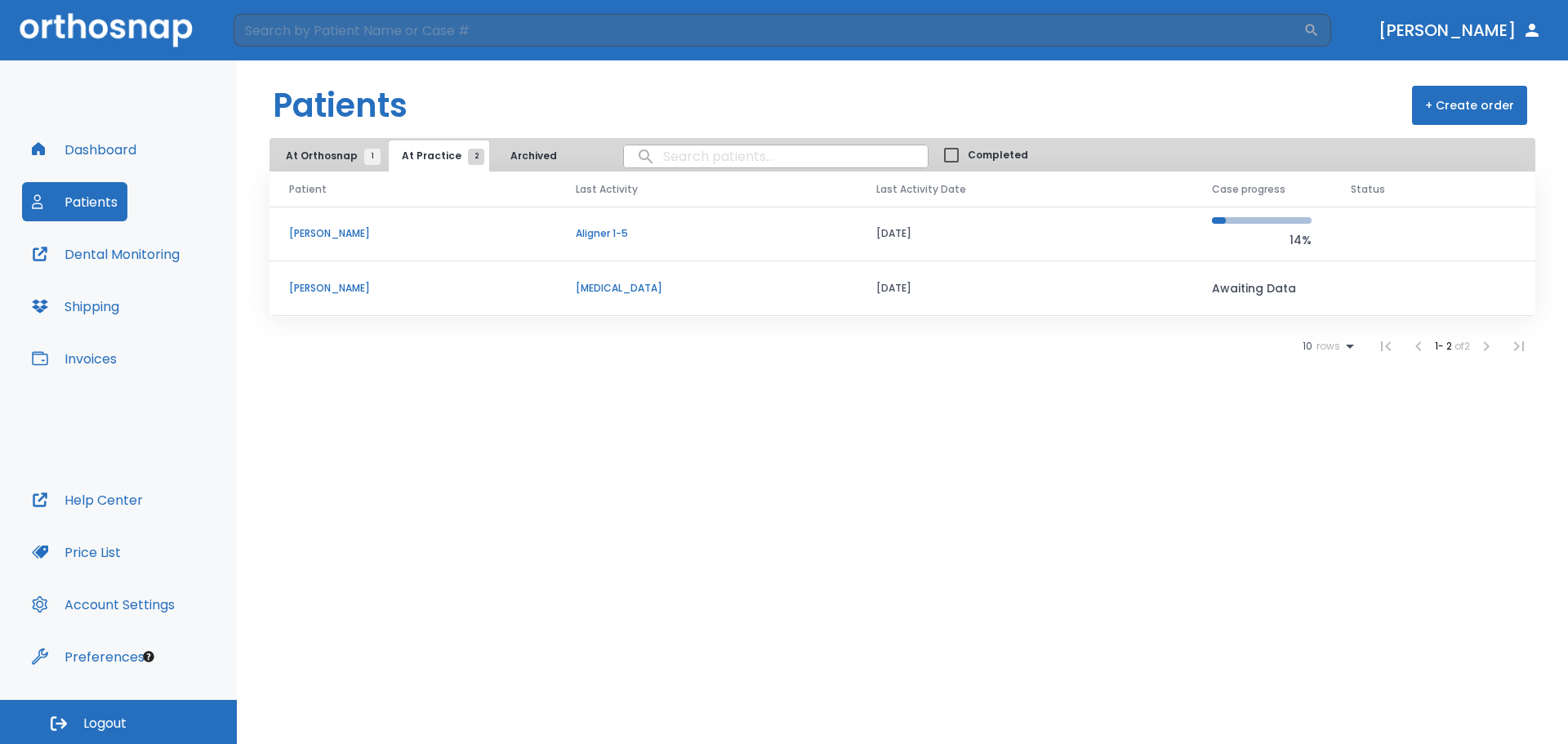
click at [352, 168] on button "At Orthosnap 1" at bounding box center [329, 156] width 113 height 31
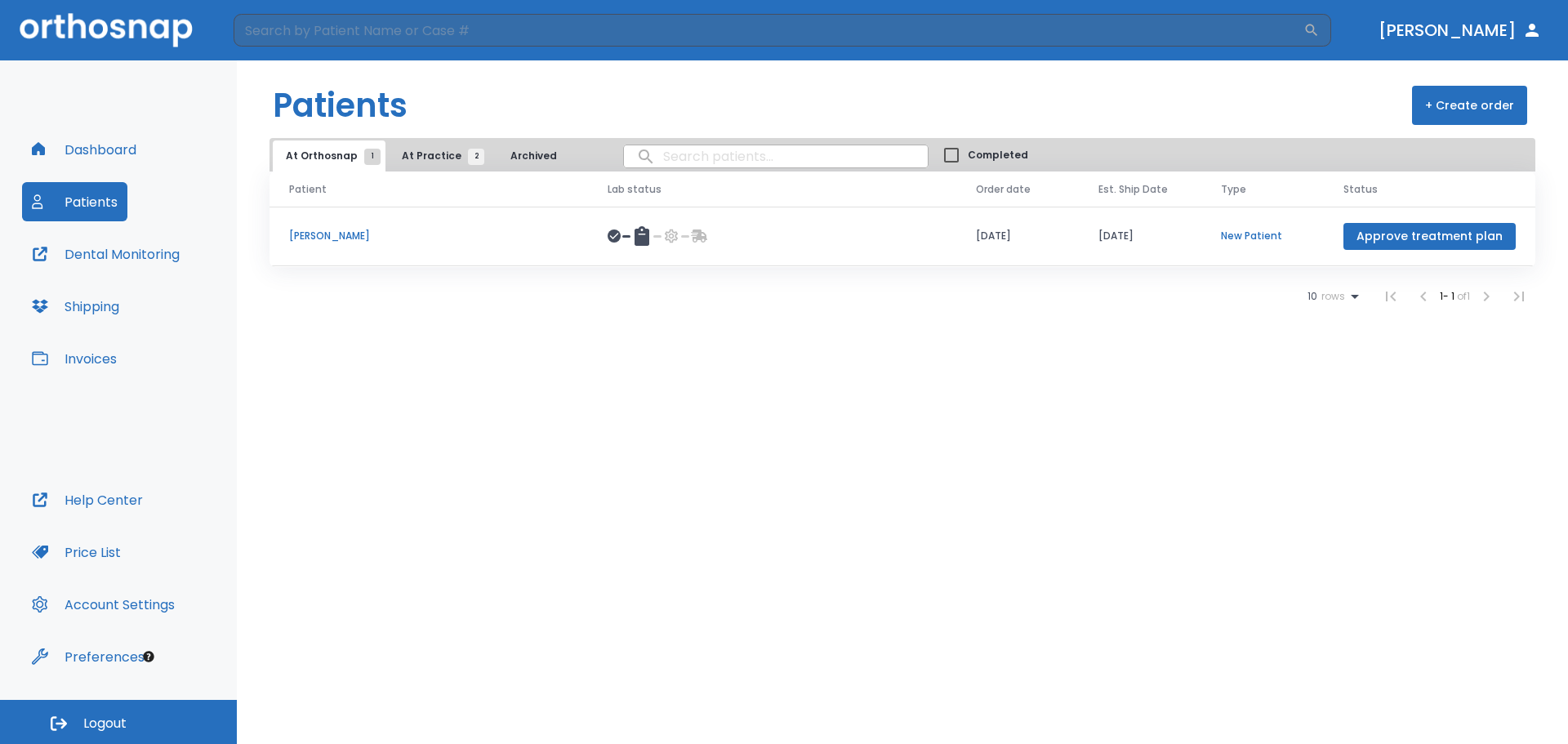
click at [402, 156] on span "At Practice 2" at bounding box center [439, 155] width 75 height 15
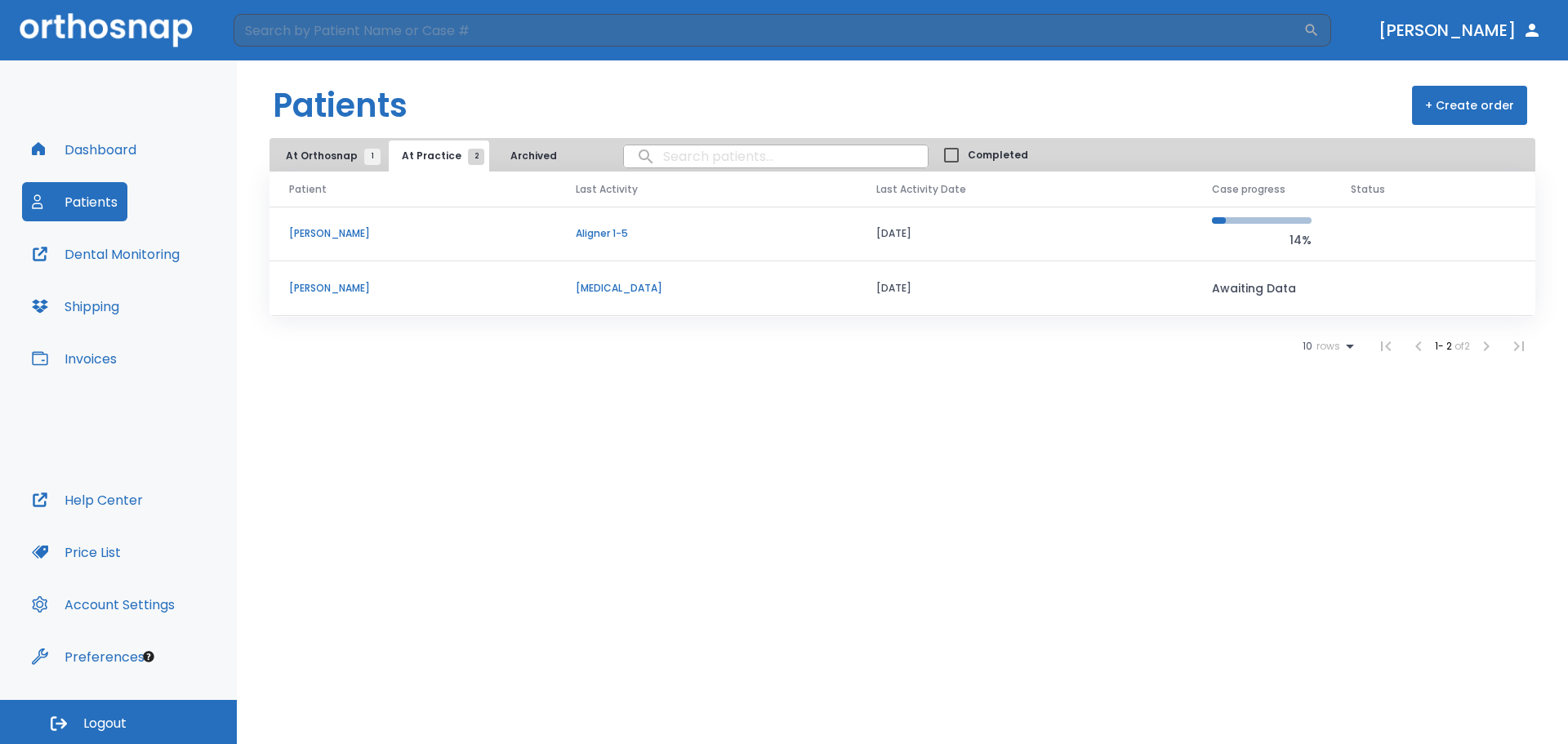
click at [364, 155] on span "1" at bounding box center [372, 156] width 16 height 16
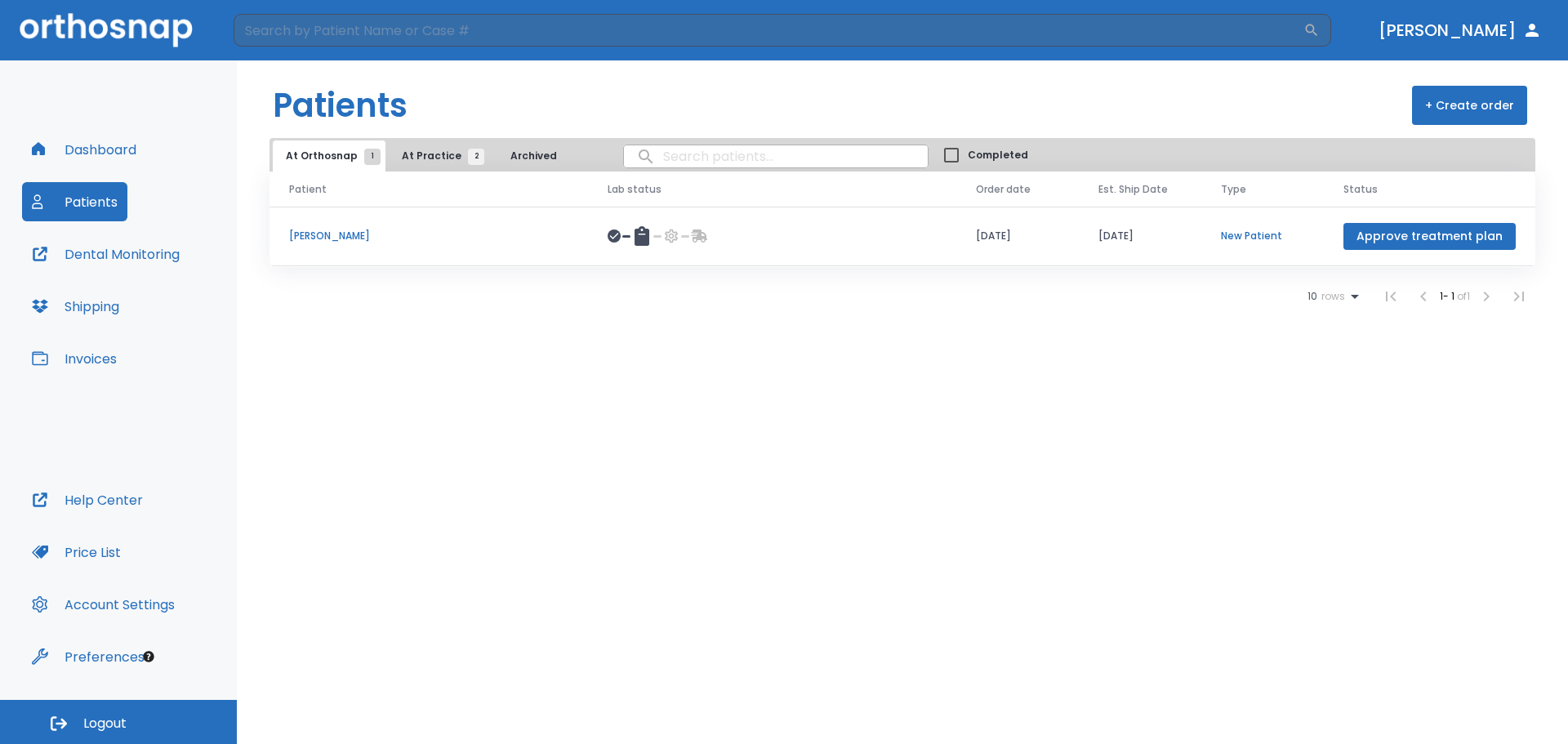
click at [443, 154] on span "At Practice 2" at bounding box center [439, 155] width 75 height 15
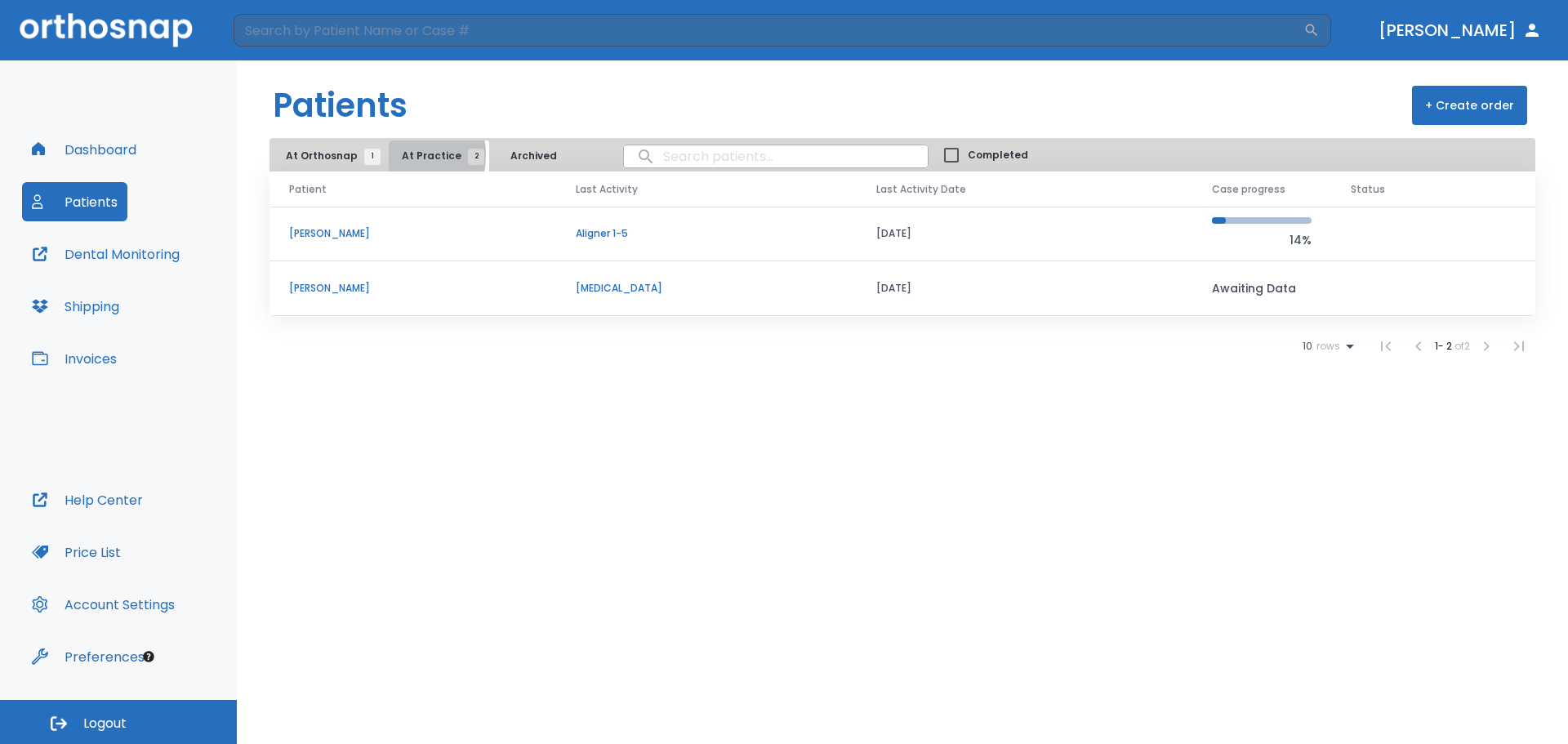
click at [389, 155] on button "At Practice 2" at bounding box center [439, 156] width 101 height 31
click at [372, 152] on span "1" at bounding box center [372, 156] width 16 height 16
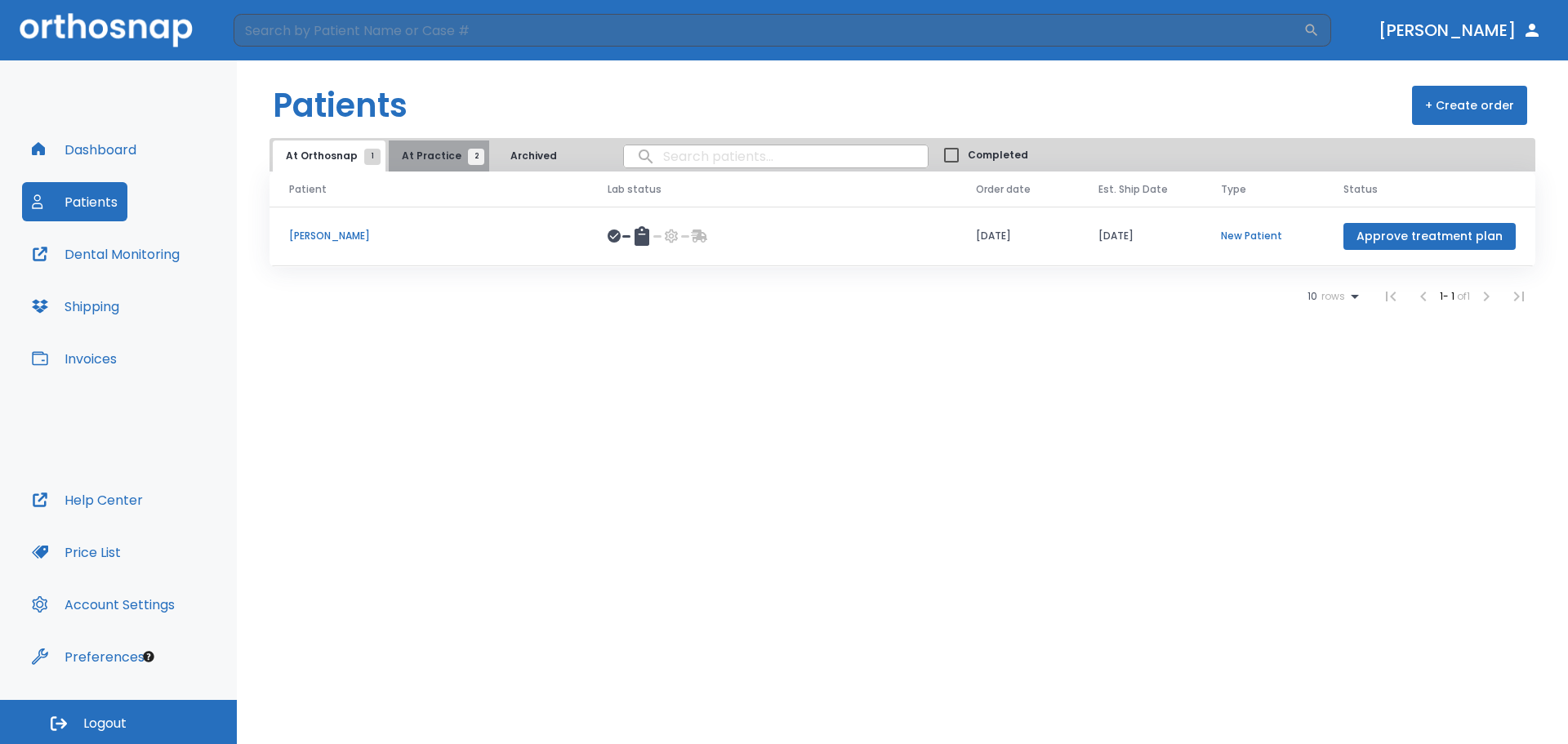
click at [432, 144] on button "At Practice 2" at bounding box center [439, 156] width 101 height 31
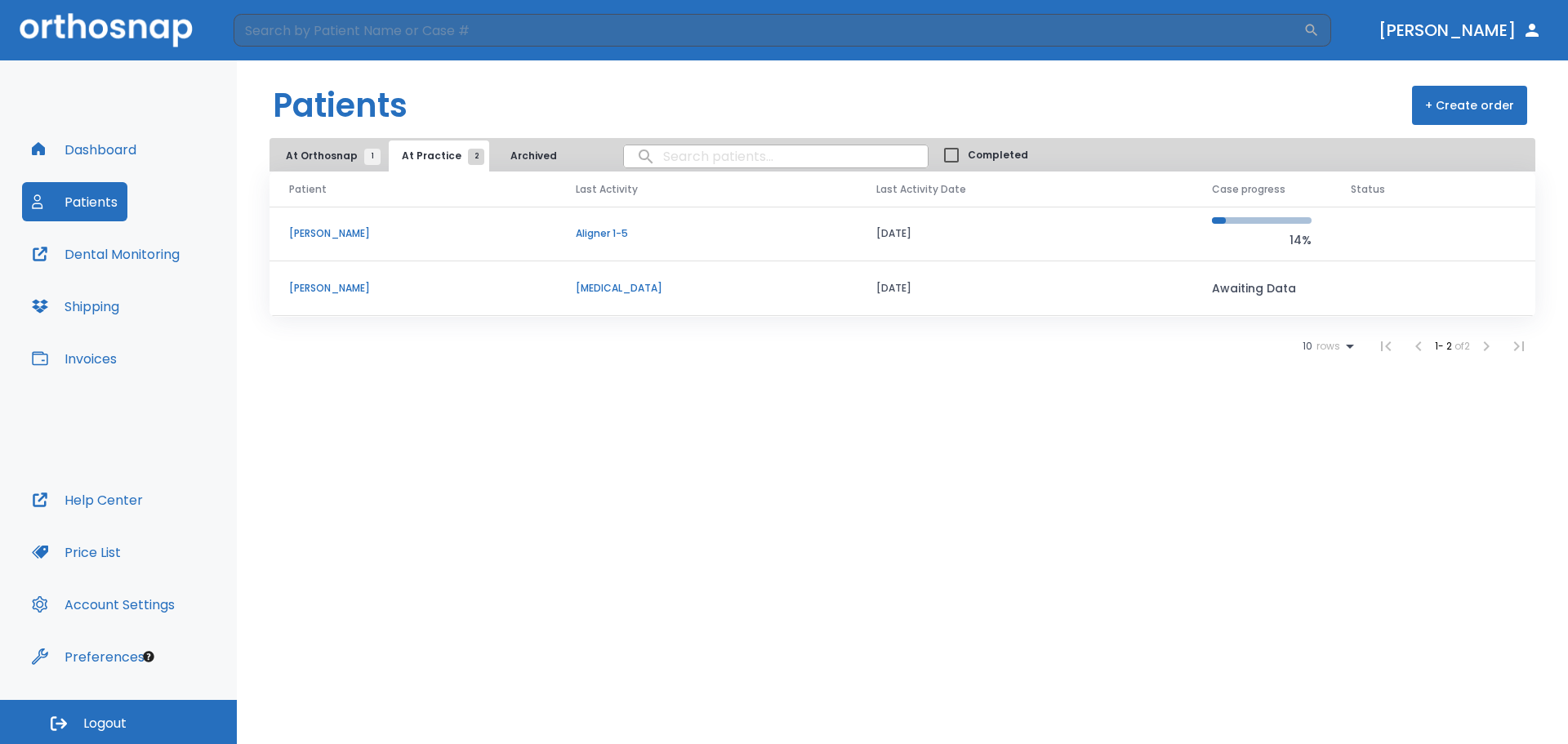
click at [337, 231] on p "[PERSON_NAME]" at bounding box center [412, 233] width 247 height 15
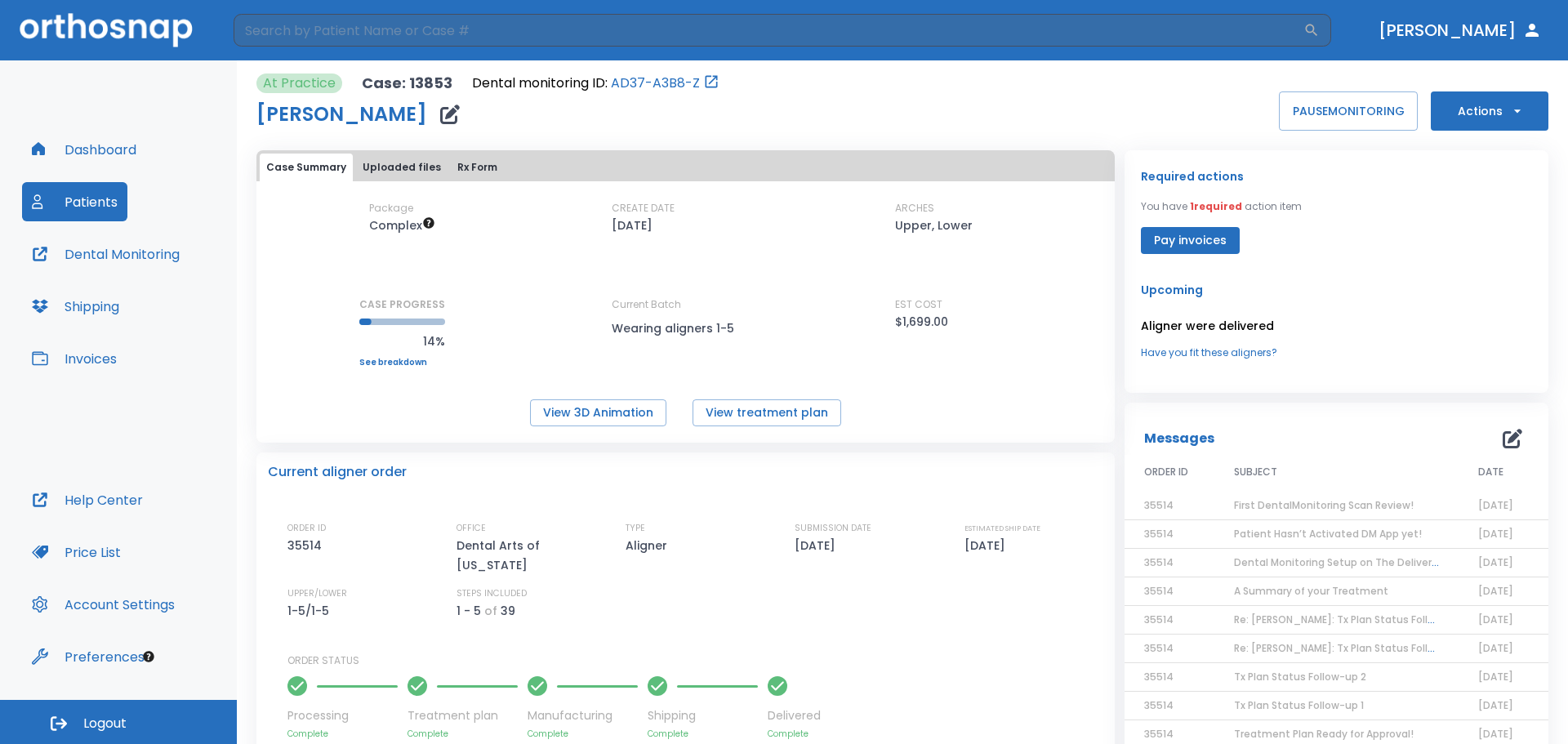
click at [123, 148] on button "Dashboard" at bounding box center [83, 149] width 124 height 39
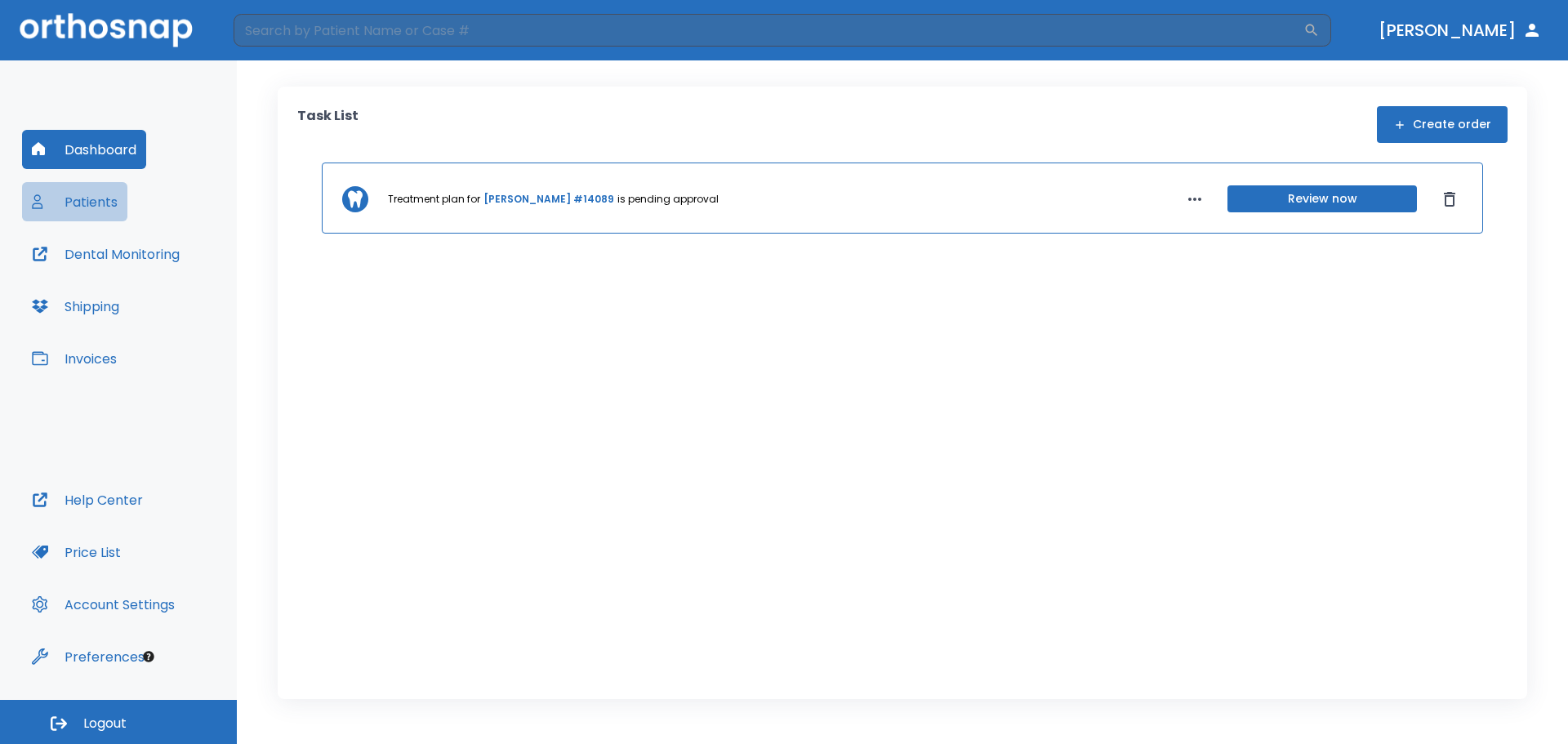
click at [115, 207] on button "Patients" at bounding box center [74, 201] width 105 height 39
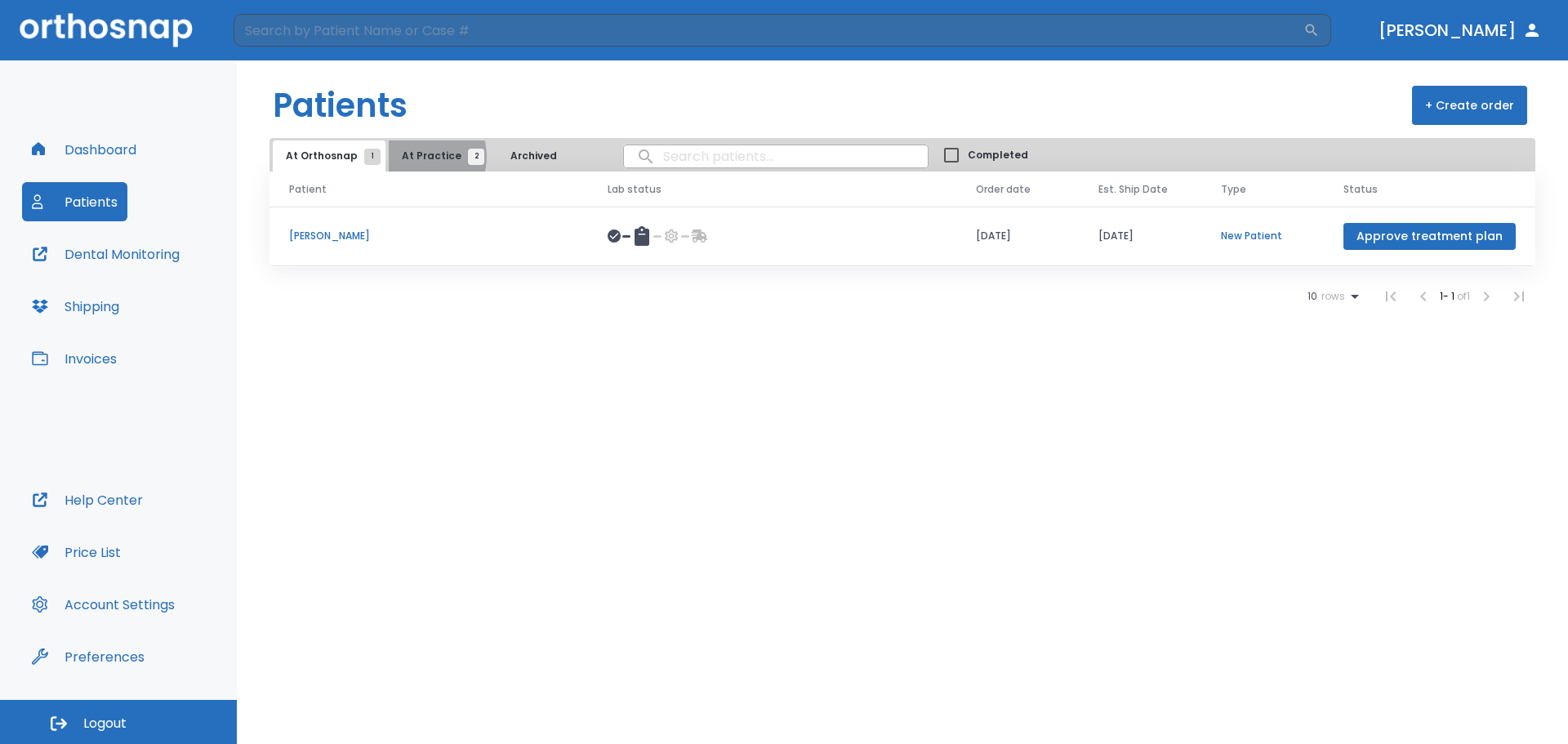
click at [414, 156] on span "At Practice 2" at bounding box center [439, 155] width 75 height 15
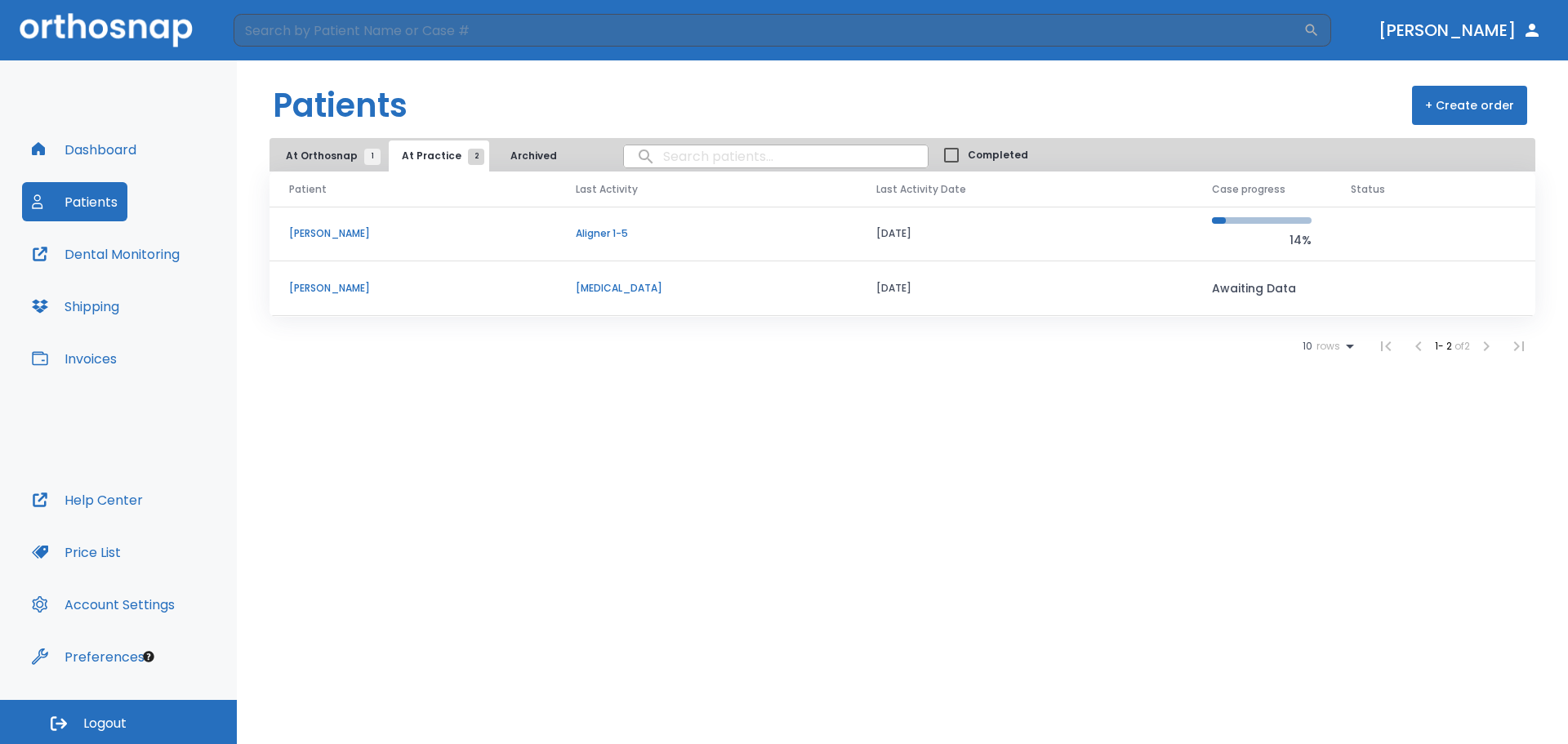
click at [339, 153] on span "At Orthosnap 1" at bounding box center [329, 155] width 87 height 15
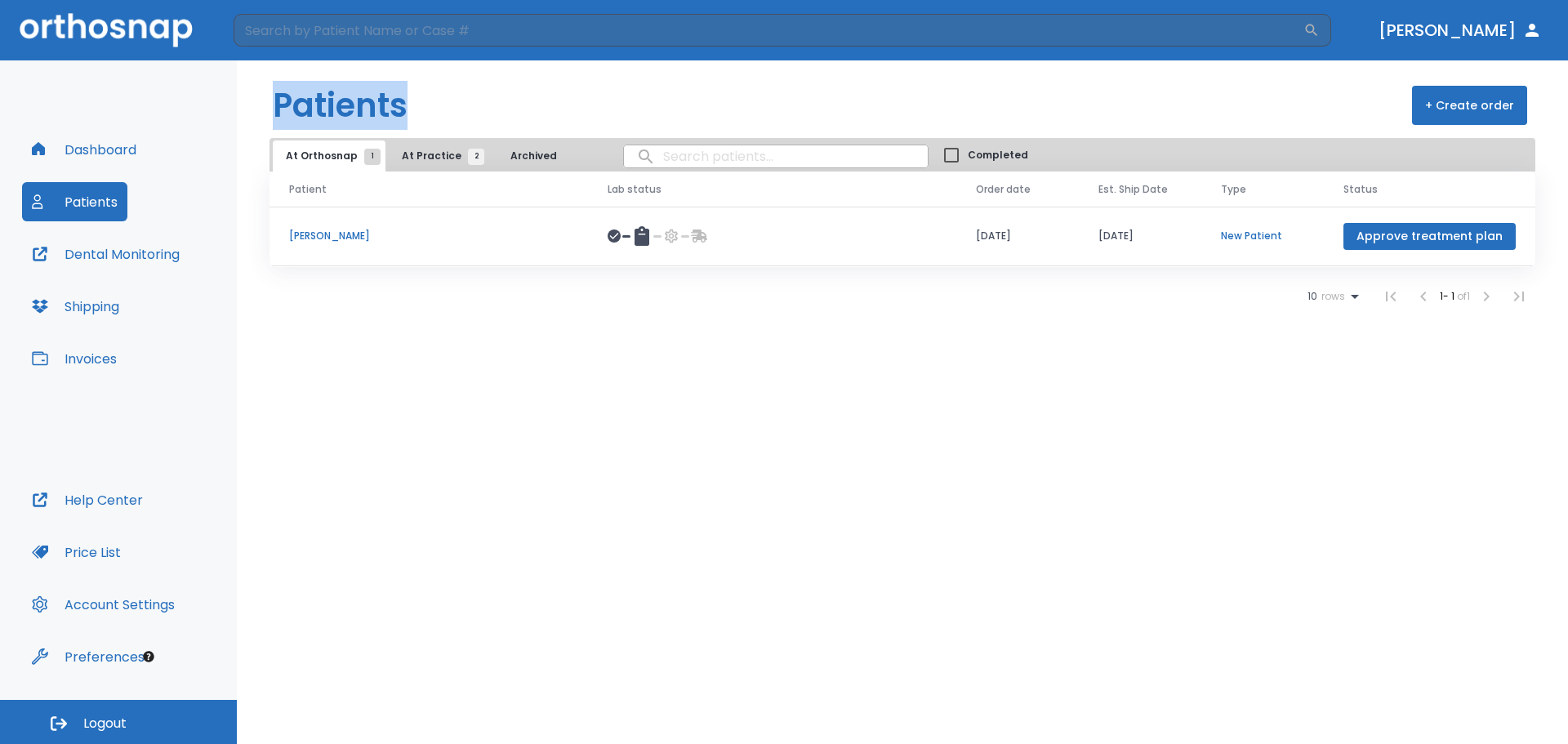
drag, startPoint x: 470, startPoint y: 105, endPoint x: 224, endPoint y: 126, distance: 246.9
click at [224, 126] on div "Dashboard Patients Dental Monitoring Shipping Invoices Help Center Price List A…" at bounding box center [784, 402] width 1568 height 683
click at [346, 102] on h1 "Patients" at bounding box center [339, 105] width 135 height 49
click at [472, 99] on header "Patients + Create order" at bounding box center [902, 99] width 1331 height 77
click at [472, 100] on header "Patients + Create order" at bounding box center [902, 99] width 1331 height 77
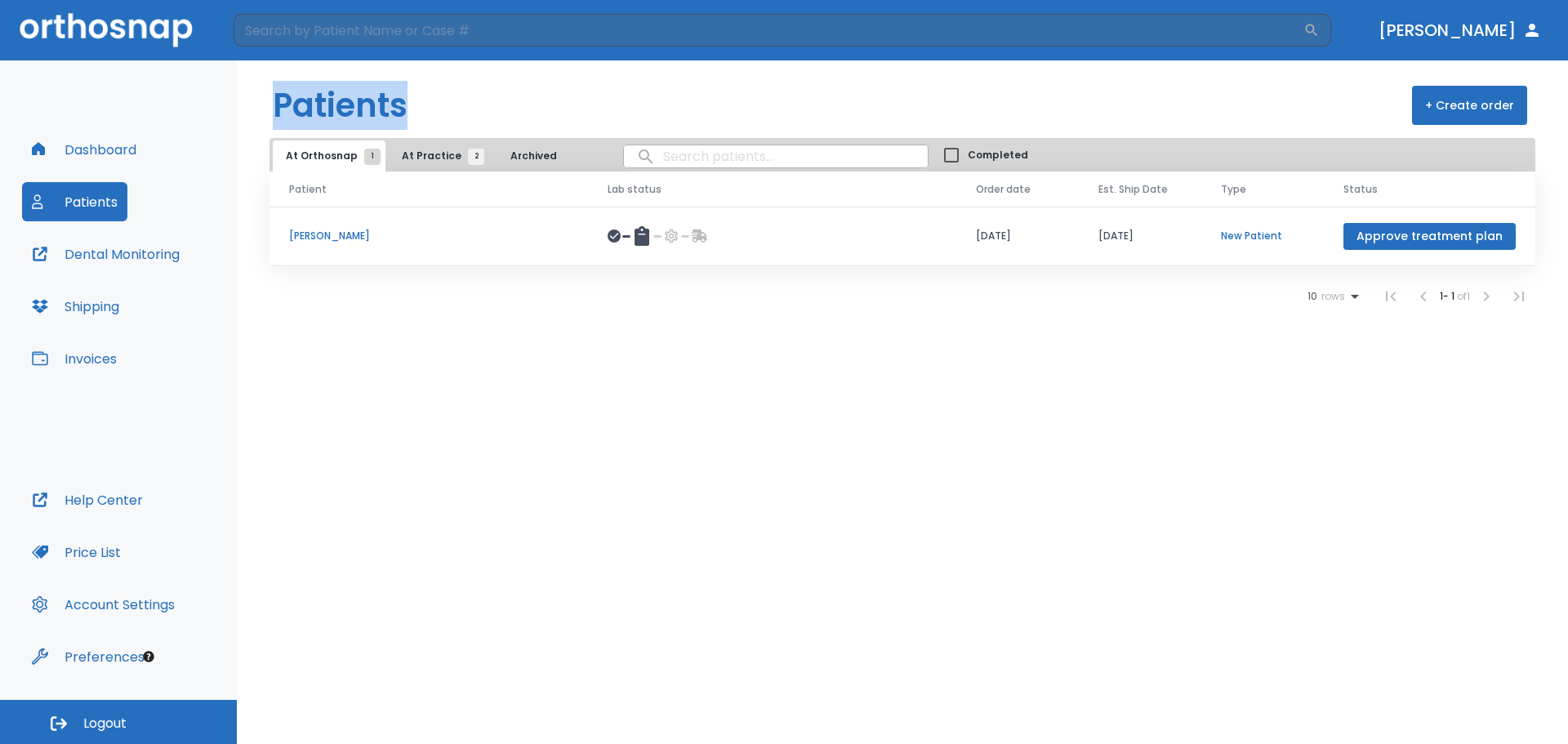
click at [472, 100] on header "Patients + Create order" at bounding box center [902, 99] width 1331 height 77
click at [115, 158] on button "Dashboard" at bounding box center [83, 149] width 124 height 39
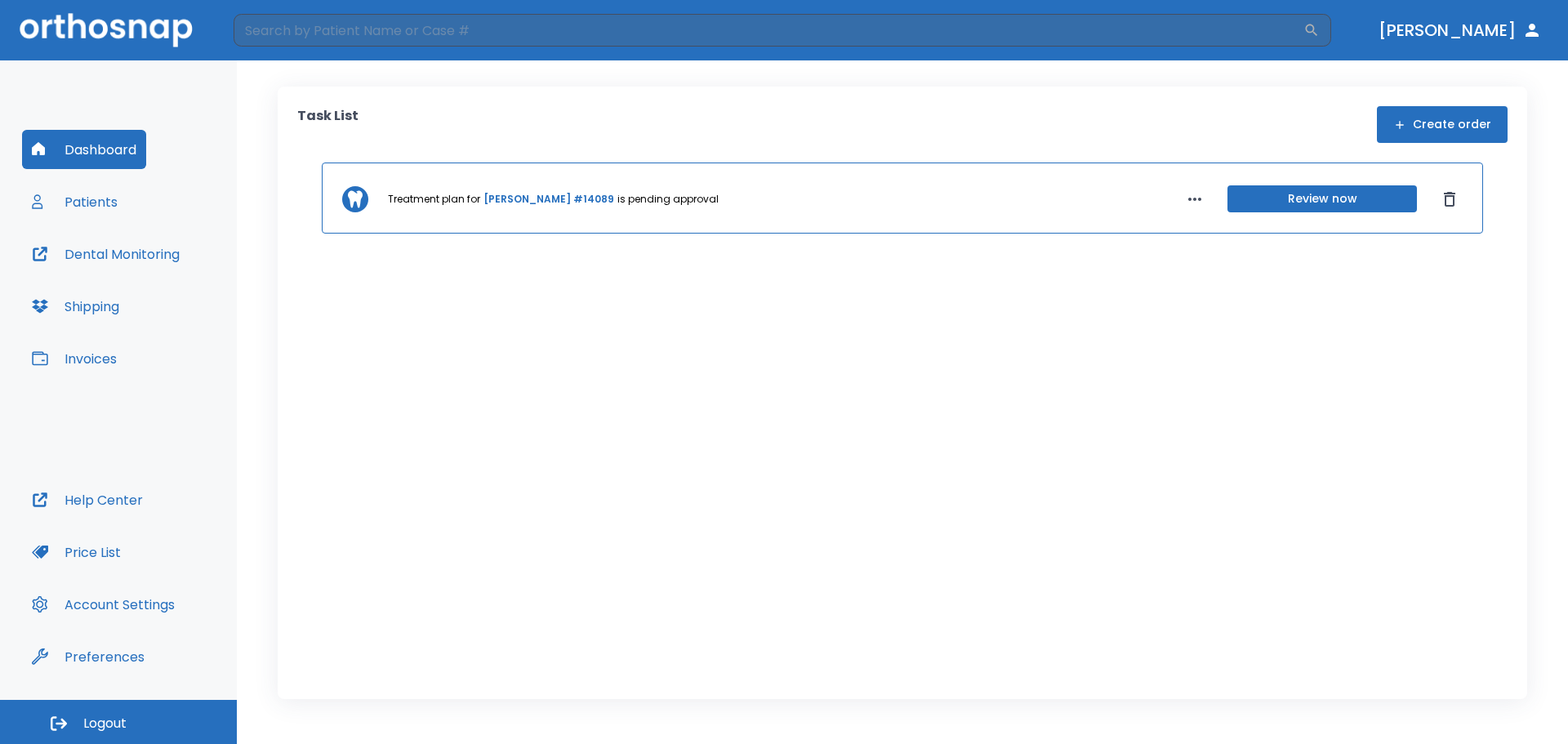
click at [115, 347] on button "Invoices" at bounding box center [74, 358] width 104 height 39
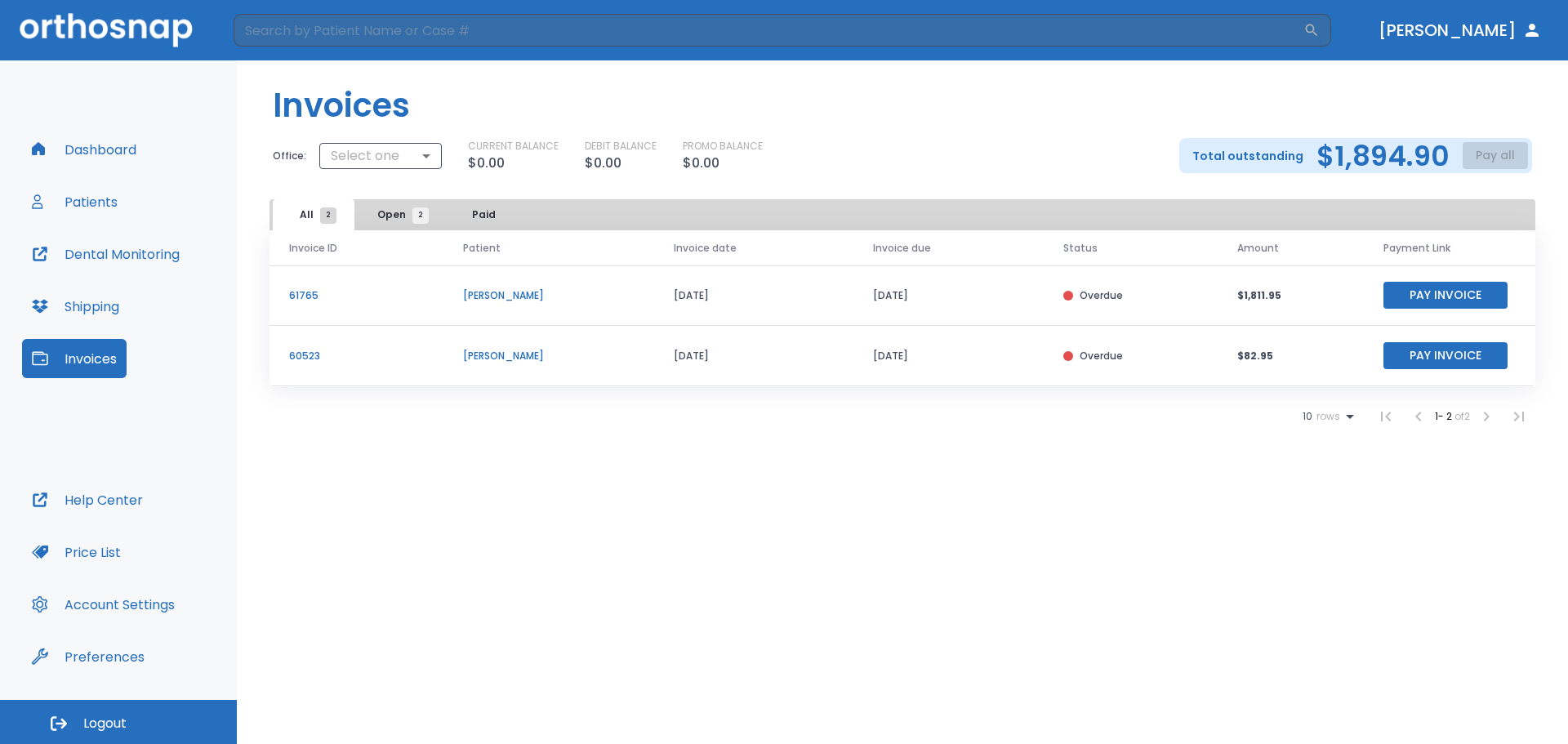
click at [148, 152] on div "Dashboard Patients Dental Monitoring Shipping Invoices" at bounding box center [118, 305] width 193 height 350
click at [141, 159] on button "Dashboard" at bounding box center [83, 149] width 124 height 39
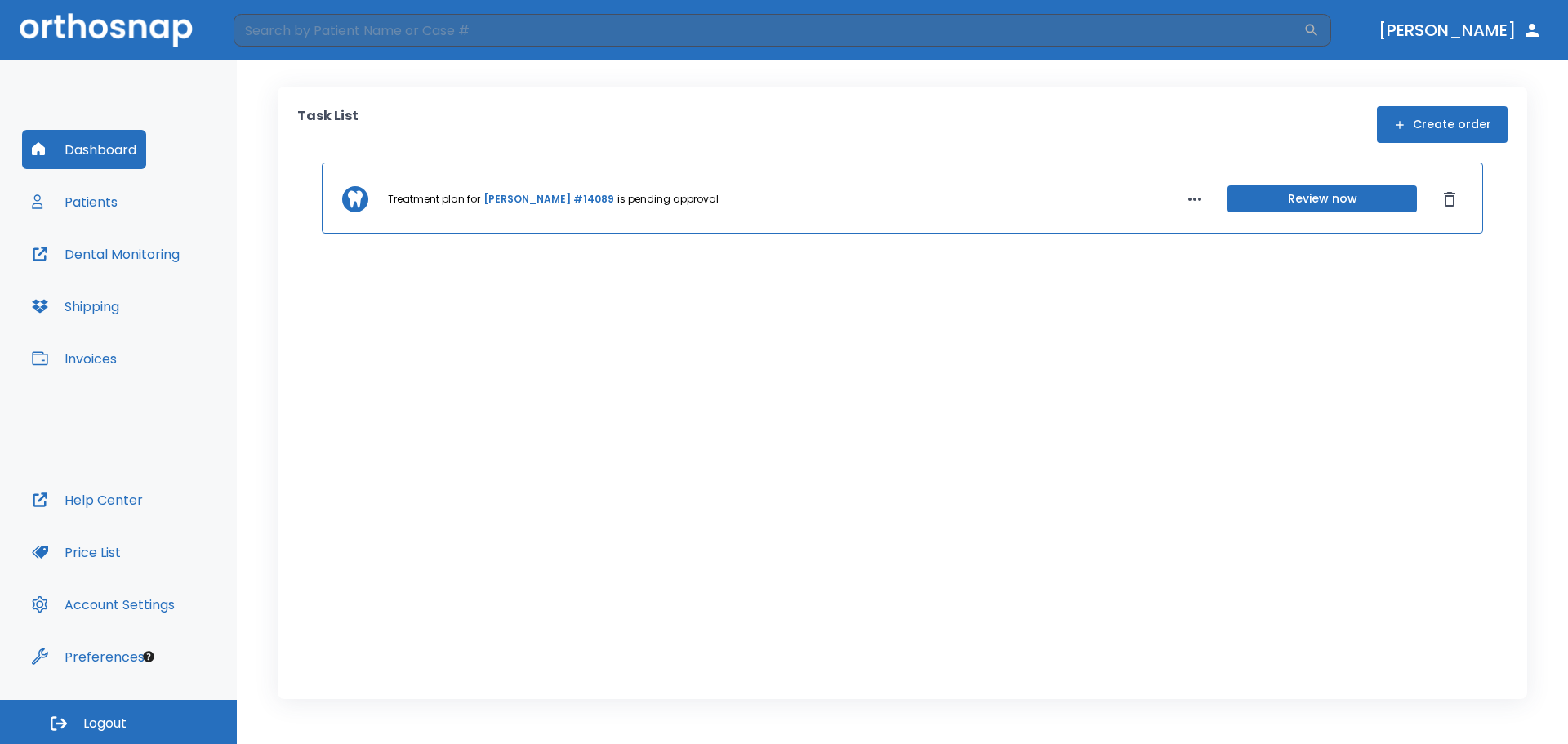
click at [76, 207] on button "Patients" at bounding box center [74, 201] width 105 height 39
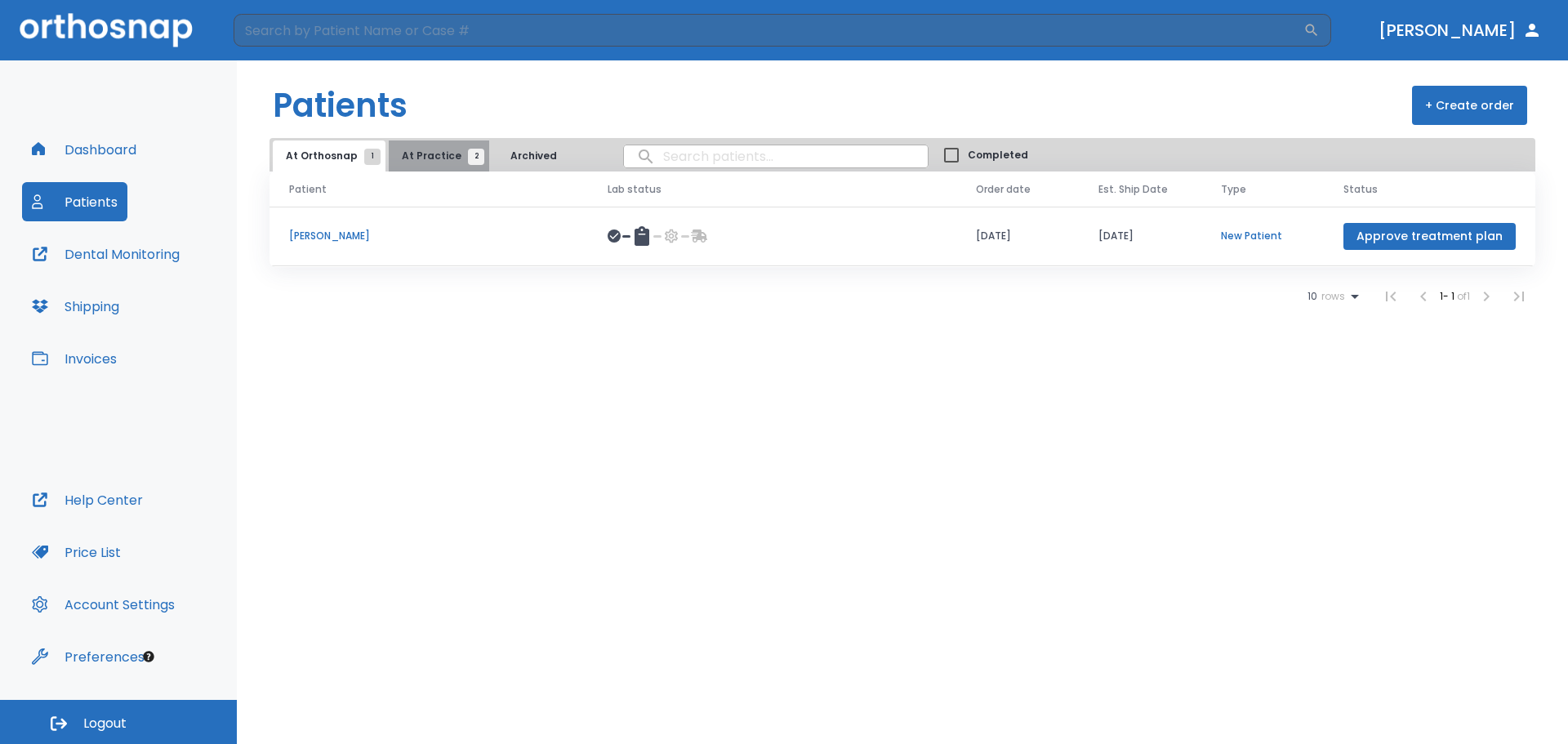
click at [438, 149] on span "At Practice 2" at bounding box center [439, 155] width 75 height 15
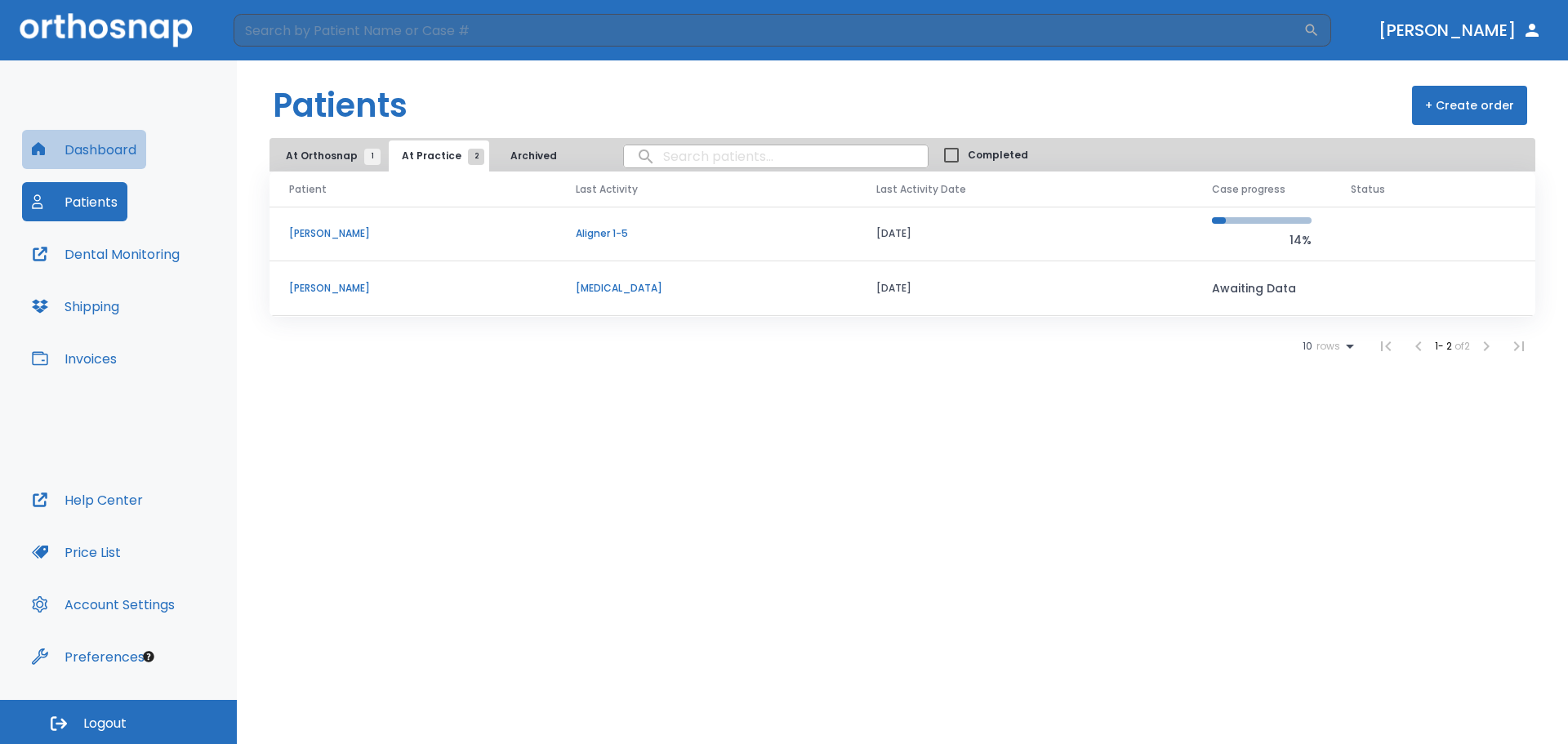
click at [138, 147] on button "Dashboard" at bounding box center [83, 149] width 124 height 39
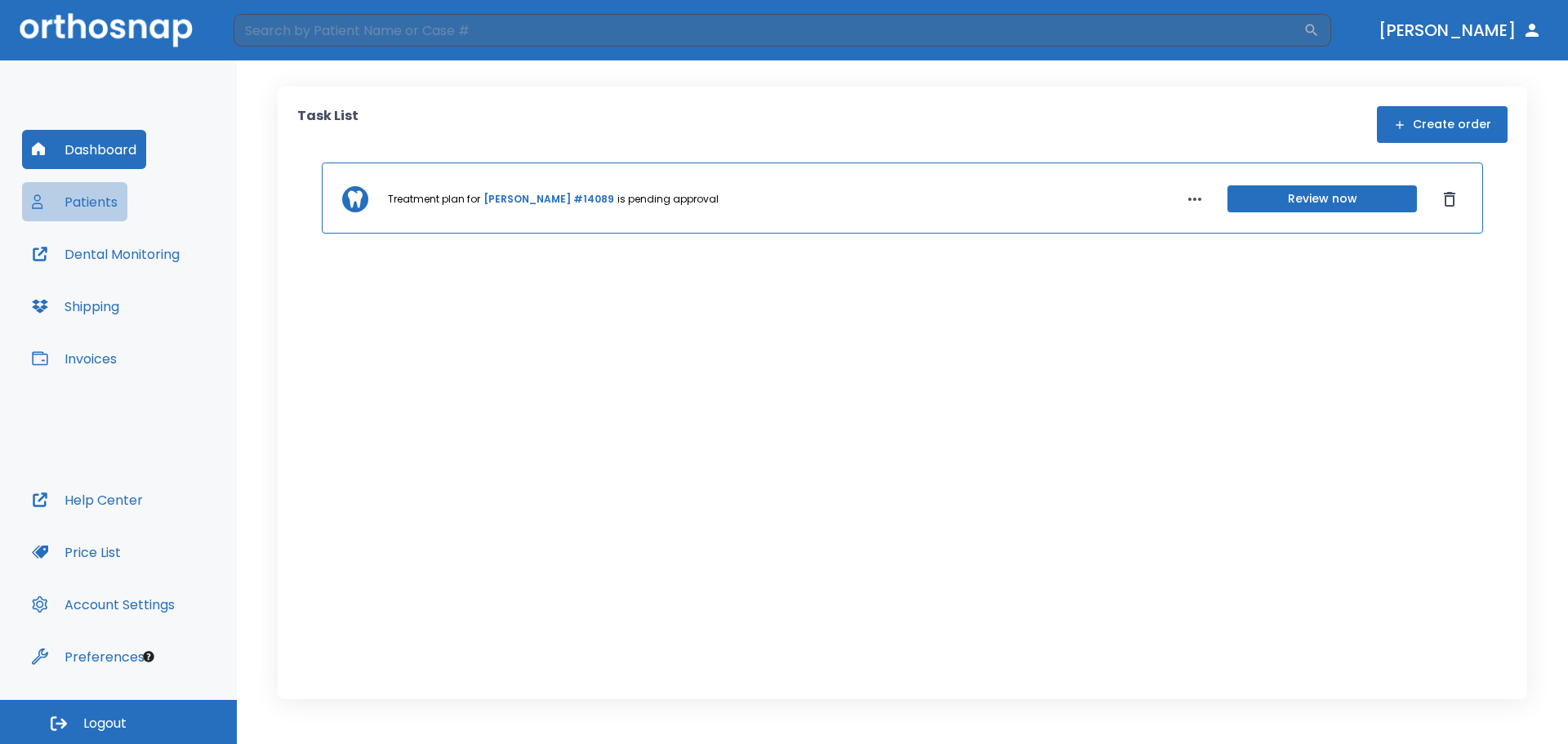
click at [112, 197] on button "Patients" at bounding box center [74, 201] width 105 height 39
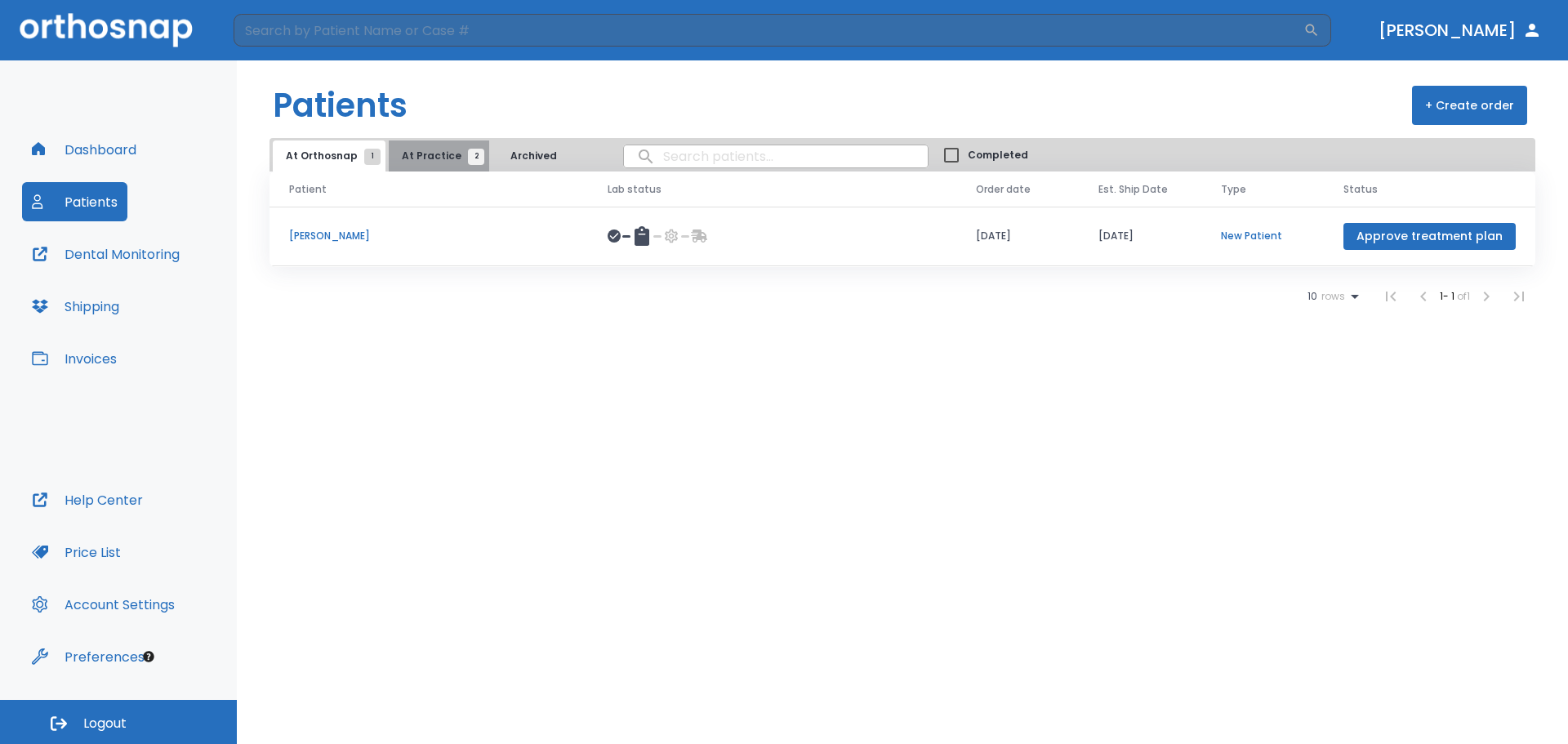
click at [438, 161] on span "At Practice 2" at bounding box center [439, 155] width 75 height 15
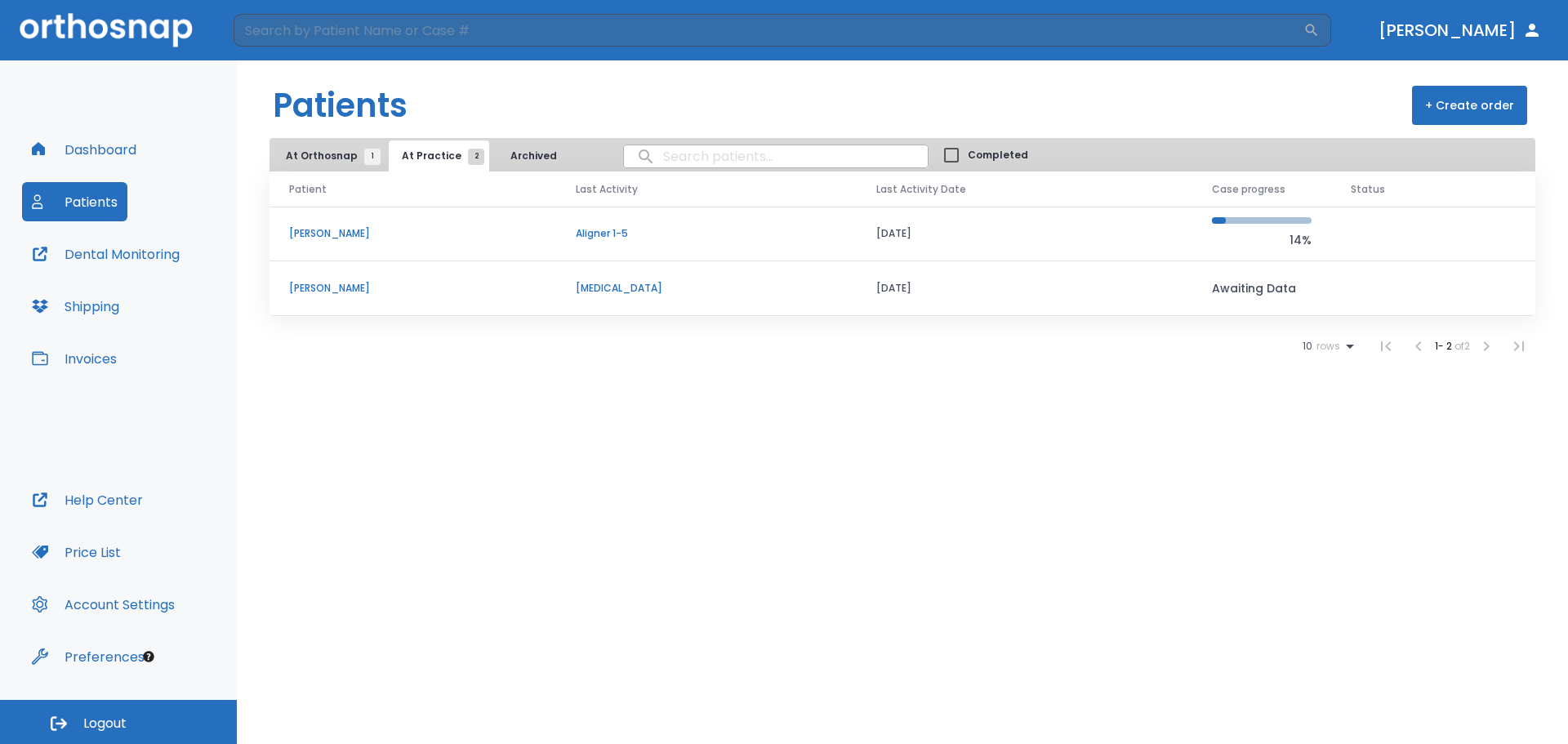
click at [341, 147] on button "At Orthosnap 1" at bounding box center [329, 156] width 113 height 31
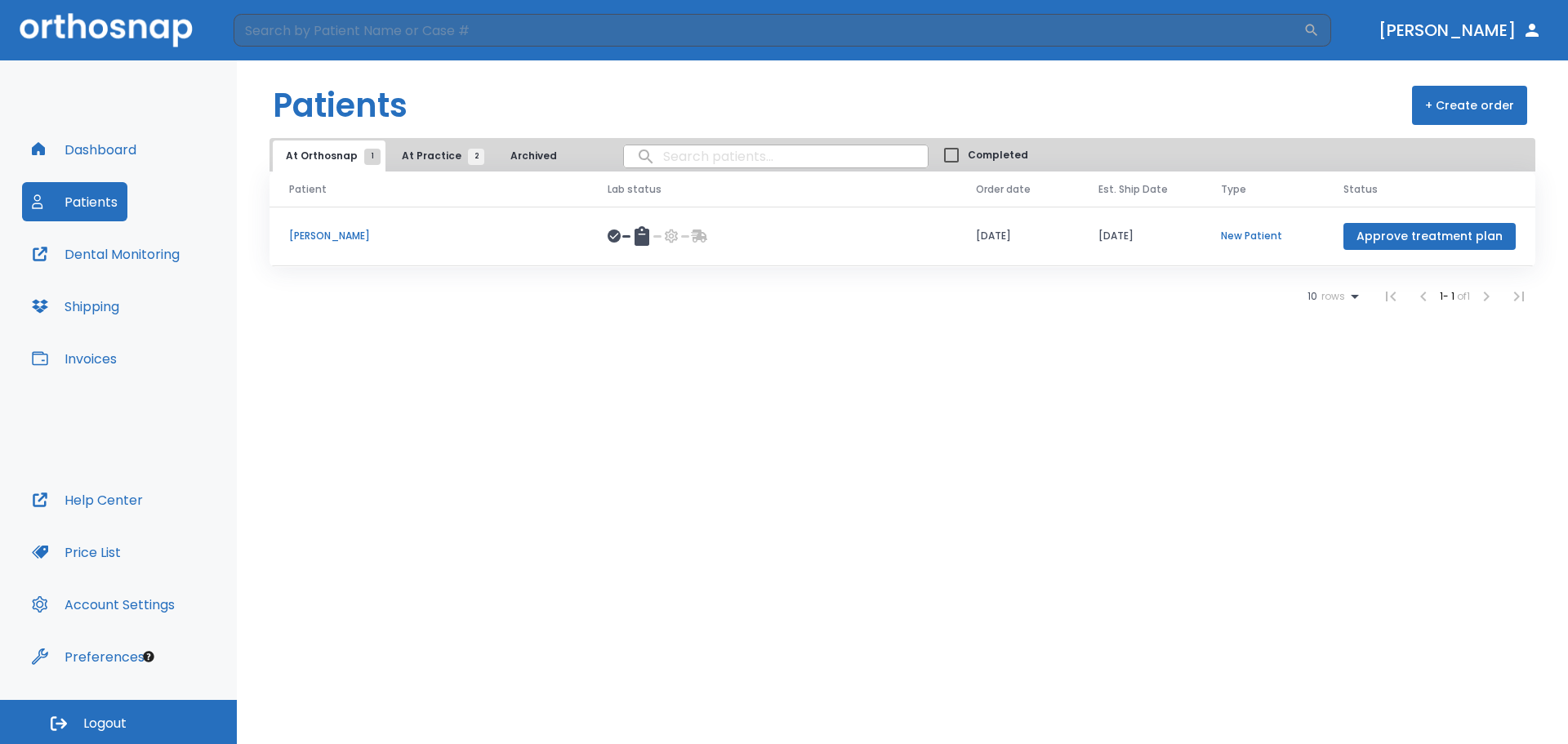
click at [1519, 113] on button "+ Create order" at bounding box center [1469, 105] width 115 height 39
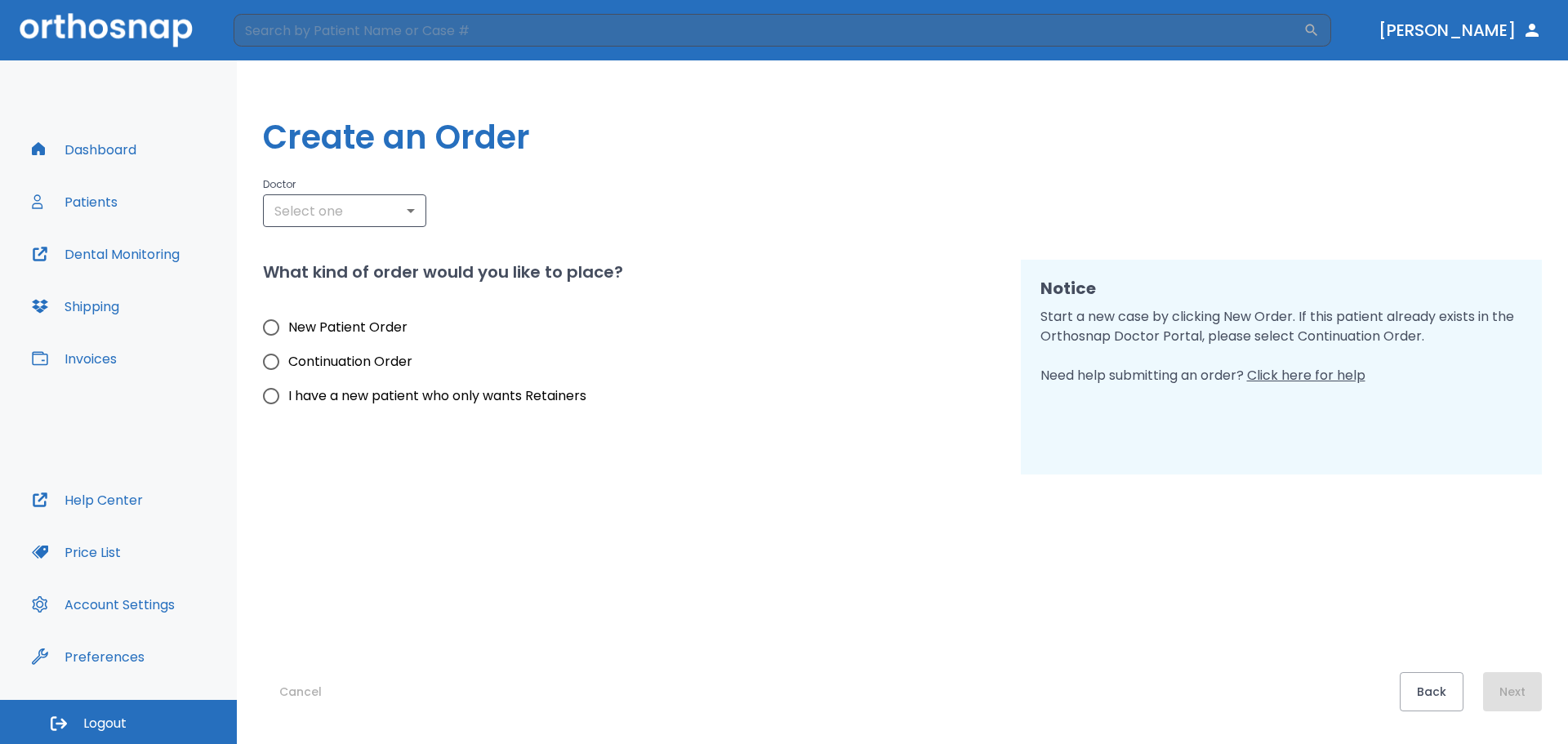
type input "3210"
click at [352, 332] on span "New Patient Order" at bounding box center [347, 327] width 119 height 20
click at [288, 332] on input "New Patient Order" at bounding box center [270, 326] width 34 height 34
radio input "true"
click at [1514, 695] on div "Back Next" at bounding box center [1471, 691] width 142 height 39
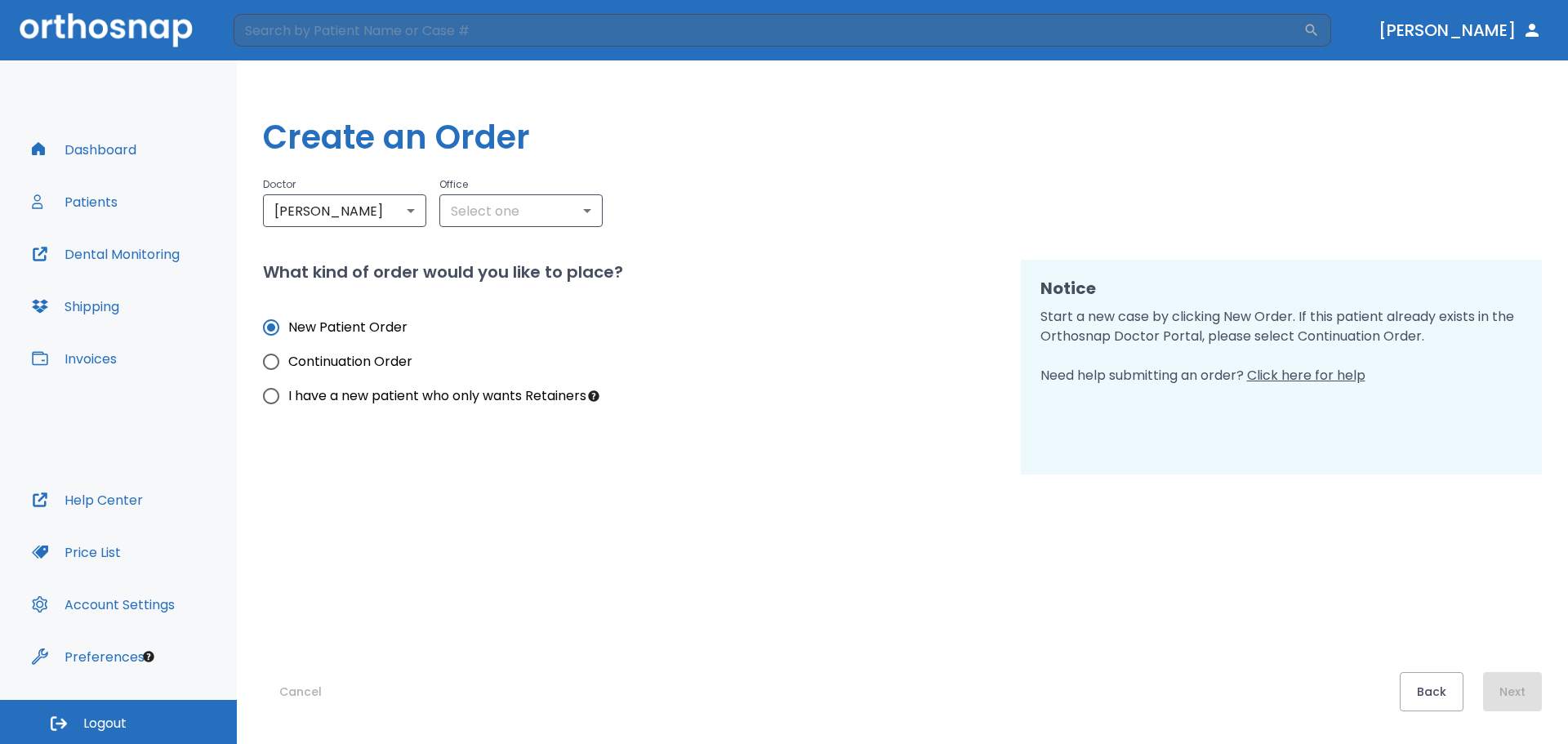
click at [320, 337] on label "New Patient Order" at bounding box center [419, 326] width 333 height 34
click at [288, 337] on input "New Patient Order" at bounding box center [270, 326] width 34 height 34
click at [1519, 681] on div "Back Next" at bounding box center [1471, 691] width 142 height 39
click at [498, 218] on body "​ [PERSON_NAME] Dashboard Patients Dental Monitoring Shipping Invoices Help Cen…" at bounding box center [784, 372] width 1568 height 744
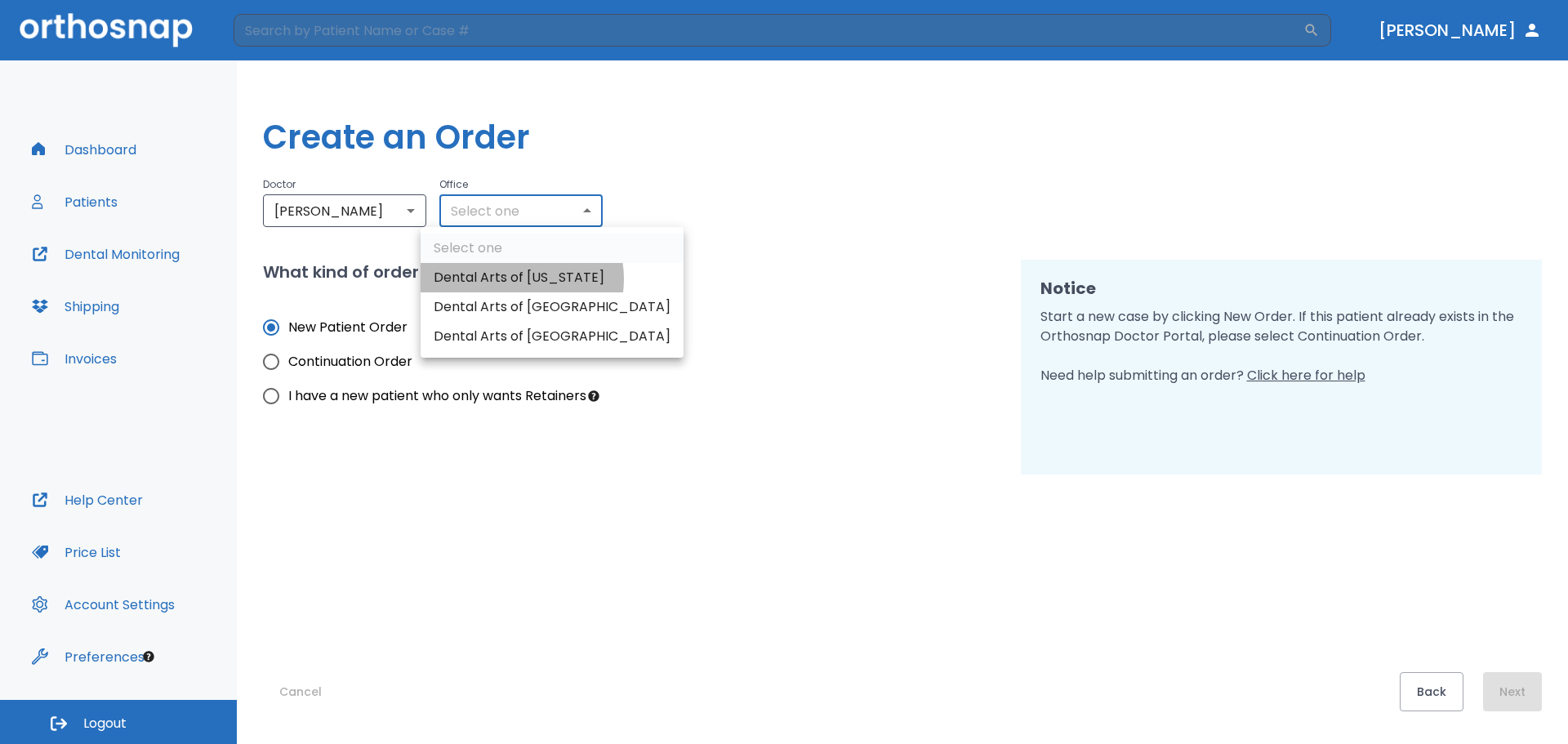
click at [514, 279] on li "Dental Arts of [US_STATE]" at bounding box center [551, 278] width 263 height 30
type input "3188"
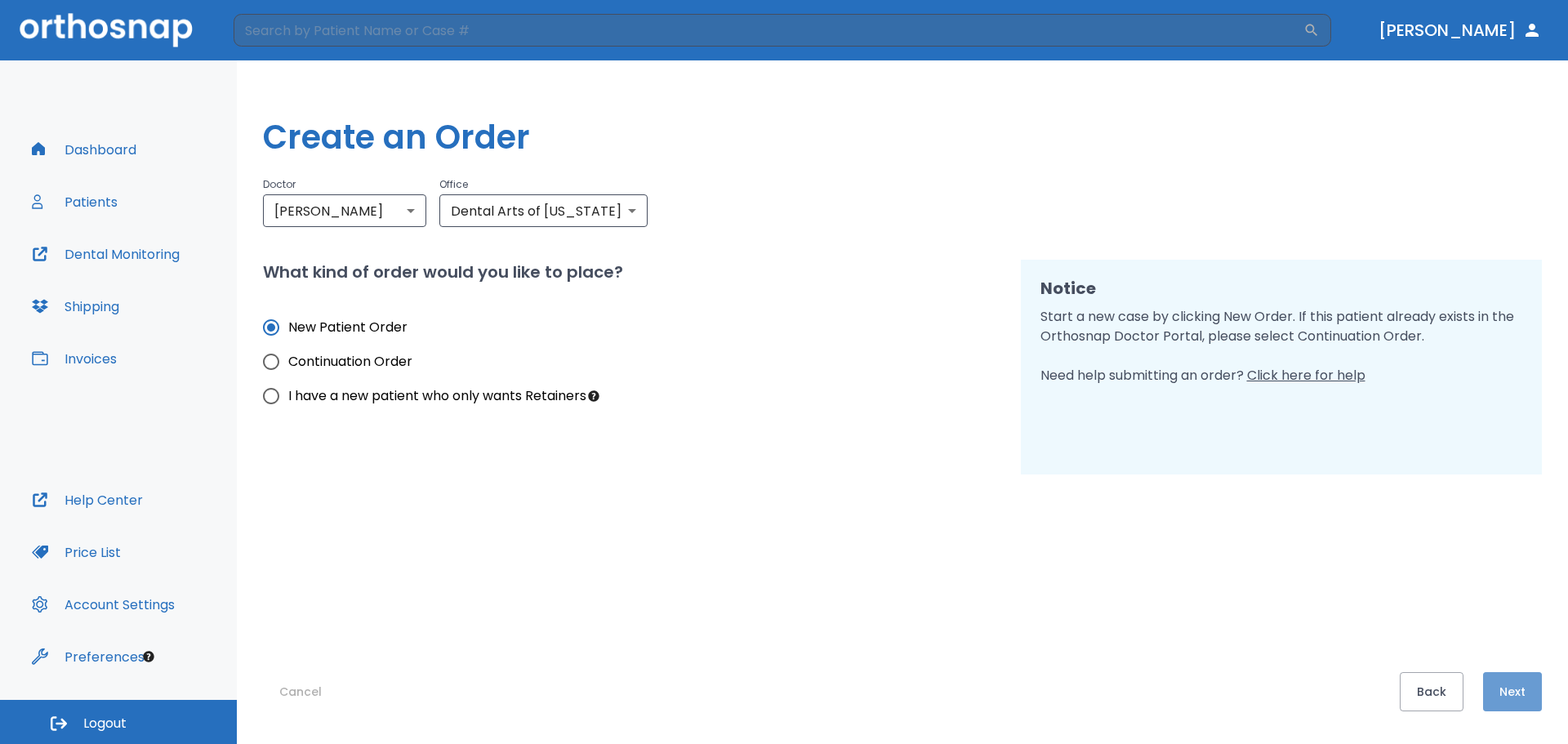
click at [1525, 687] on button "Next" at bounding box center [1512, 691] width 59 height 39
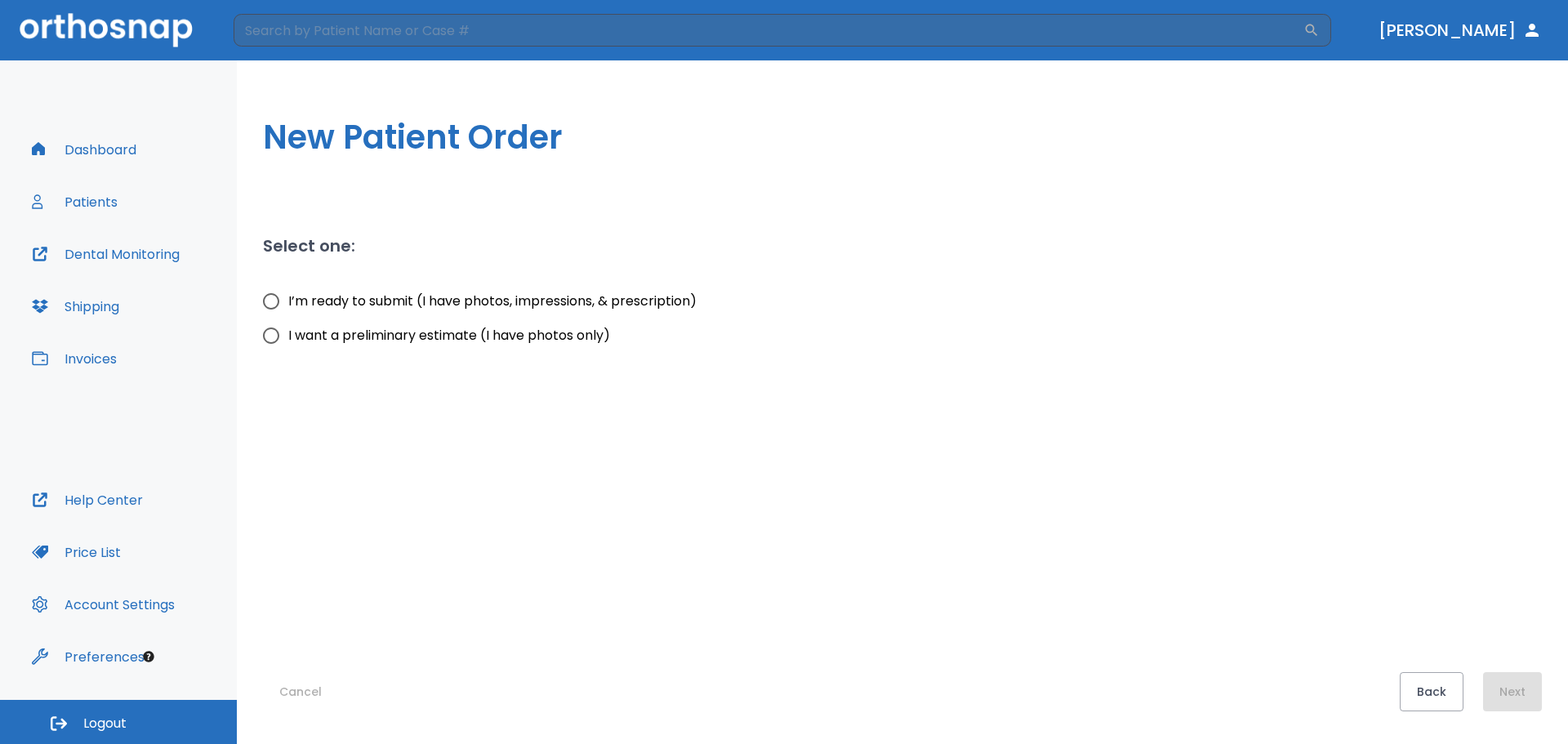
click at [456, 311] on label "I’m ready to submit (I have photos, impressions, & prescription)" at bounding box center [475, 300] width 443 height 34
click at [288, 311] on input "I’m ready to submit (I have photos, impressions, & prescription)" at bounding box center [270, 300] width 34 height 34
radio input "true"
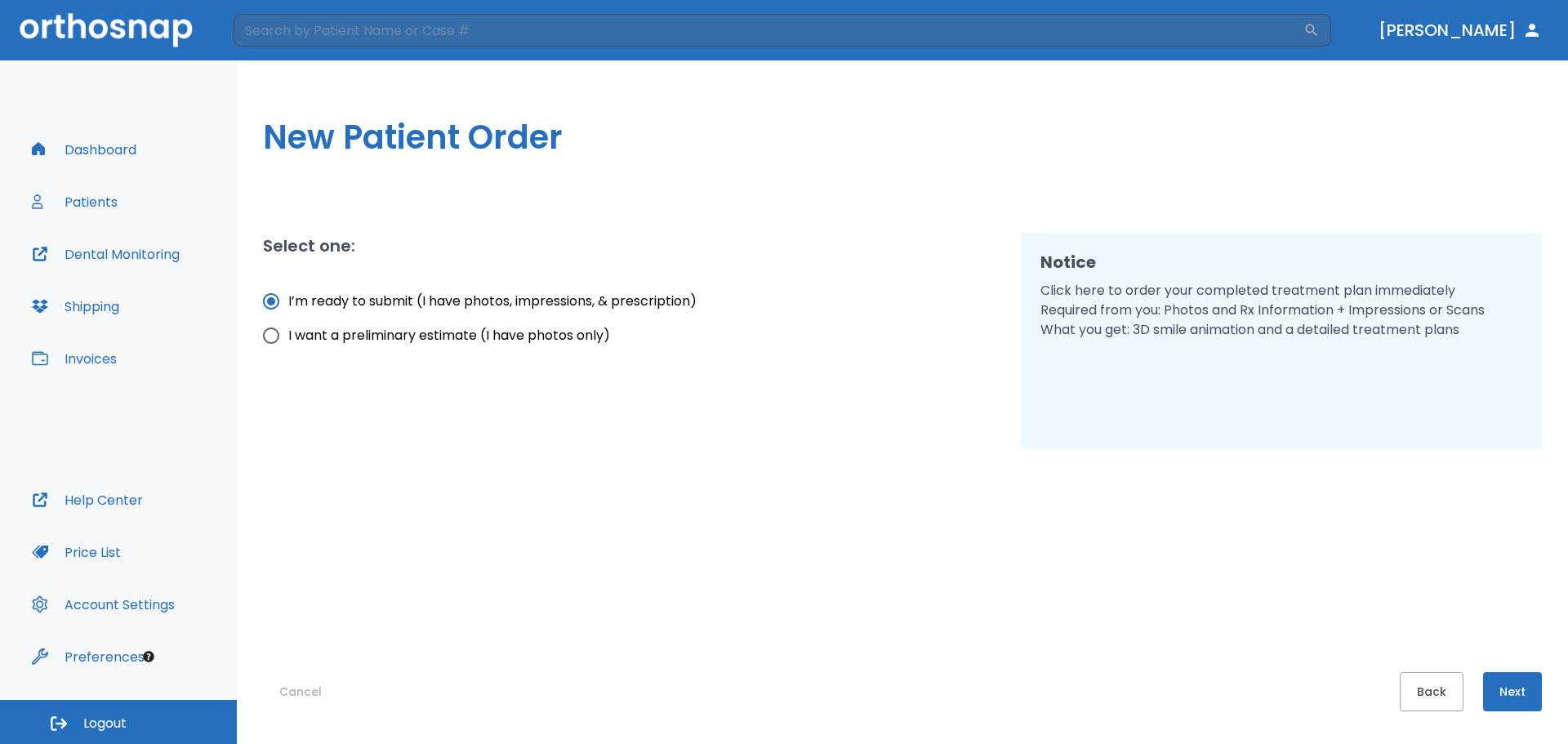
click at [1501, 690] on button "Next" at bounding box center [1512, 691] width 59 height 39
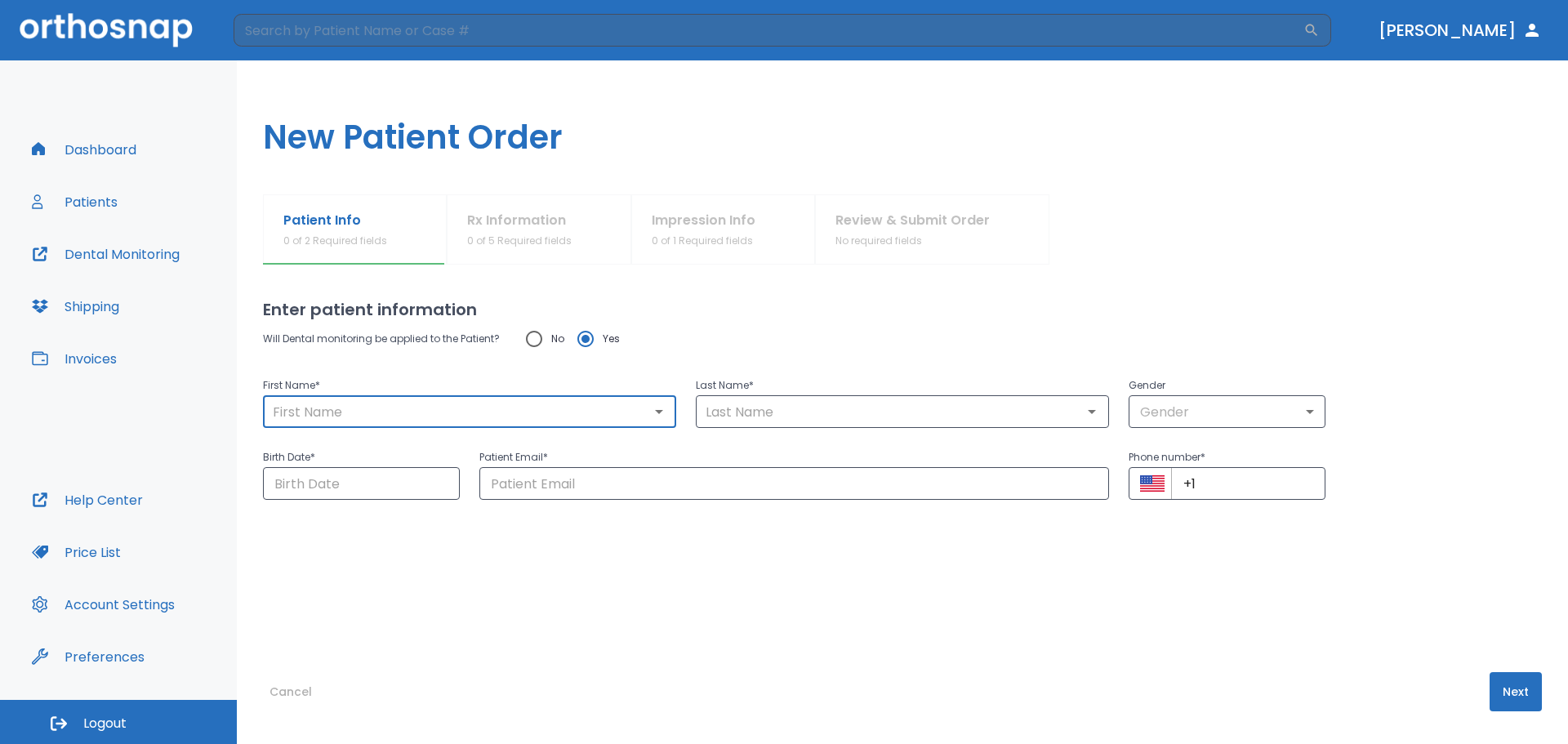
click at [570, 416] on input "text" at bounding box center [469, 412] width 404 height 23
type input "[PERSON_NAME]"
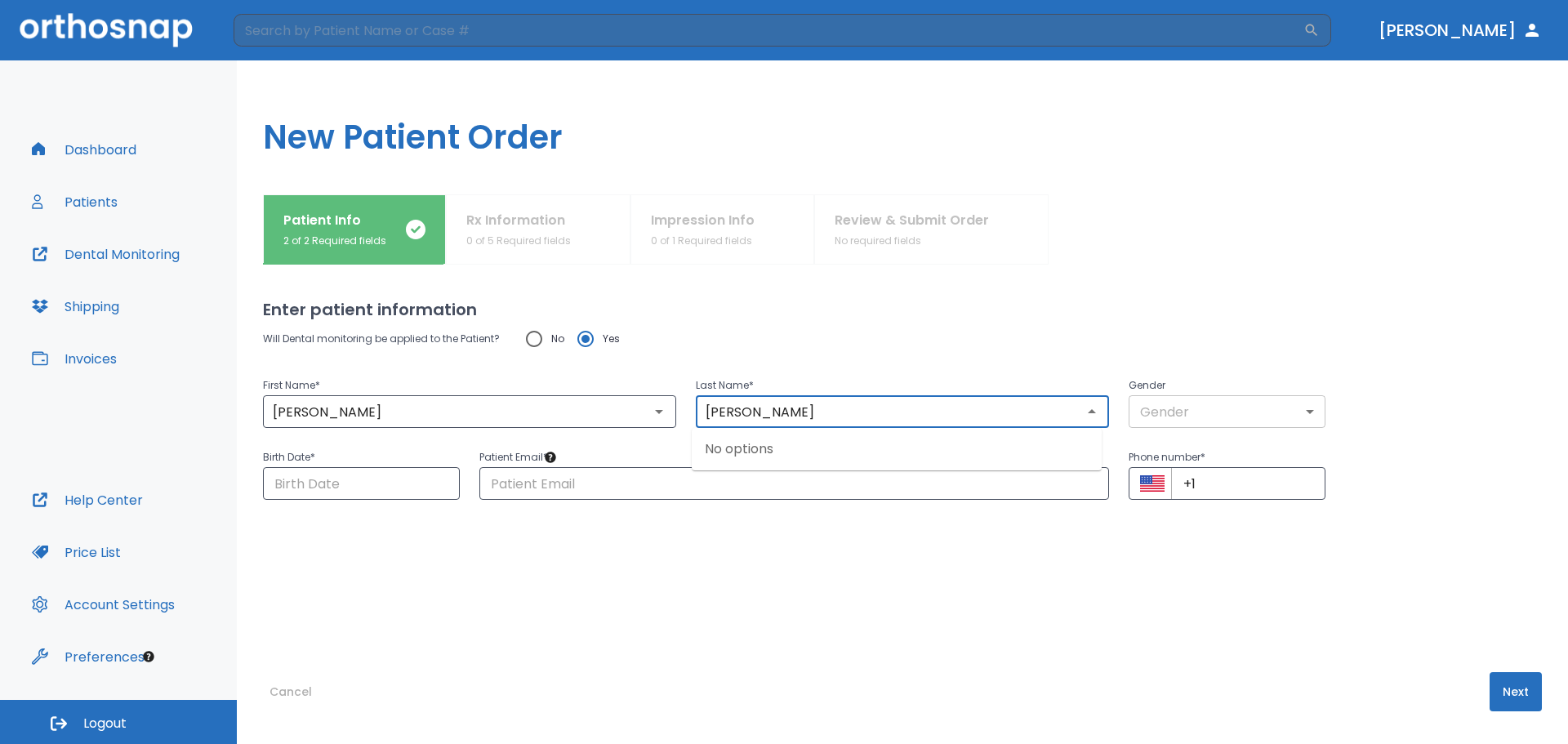
type input "[PERSON_NAME]"
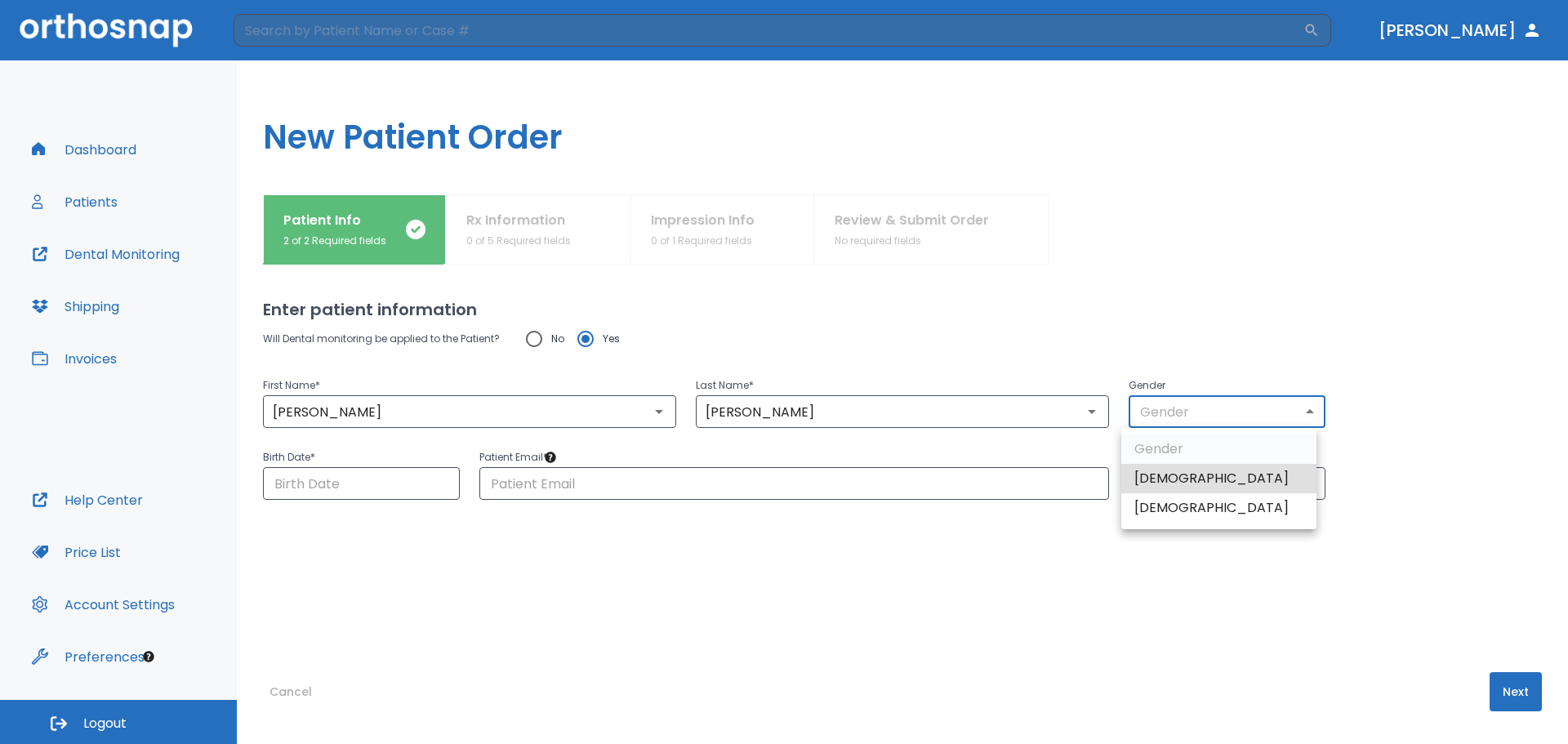
click at [1302, 415] on body "​ [PERSON_NAME] Dashboard Patients Dental Monitoring Shipping Invoices Help Cen…" at bounding box center [784, 372] width 1568 height 744
click at [1245, 496] on li "[DEMOGRAPHIC_DATA]" at bounding box center [1218, 508] width 195 height 30
type input "0"
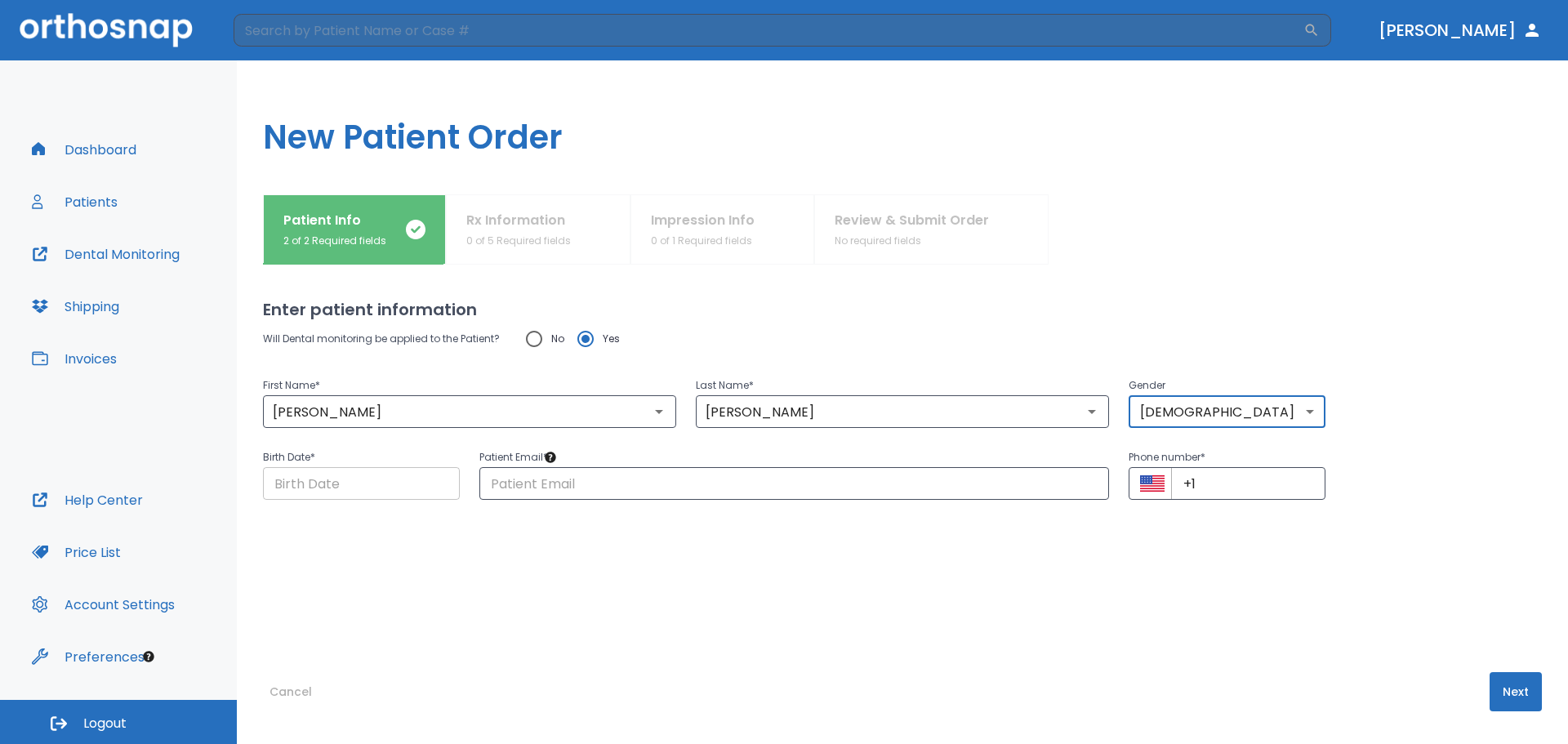
click at [411, 487] on input "Choose date" at bounding box center [361, 484] width 197 height 33
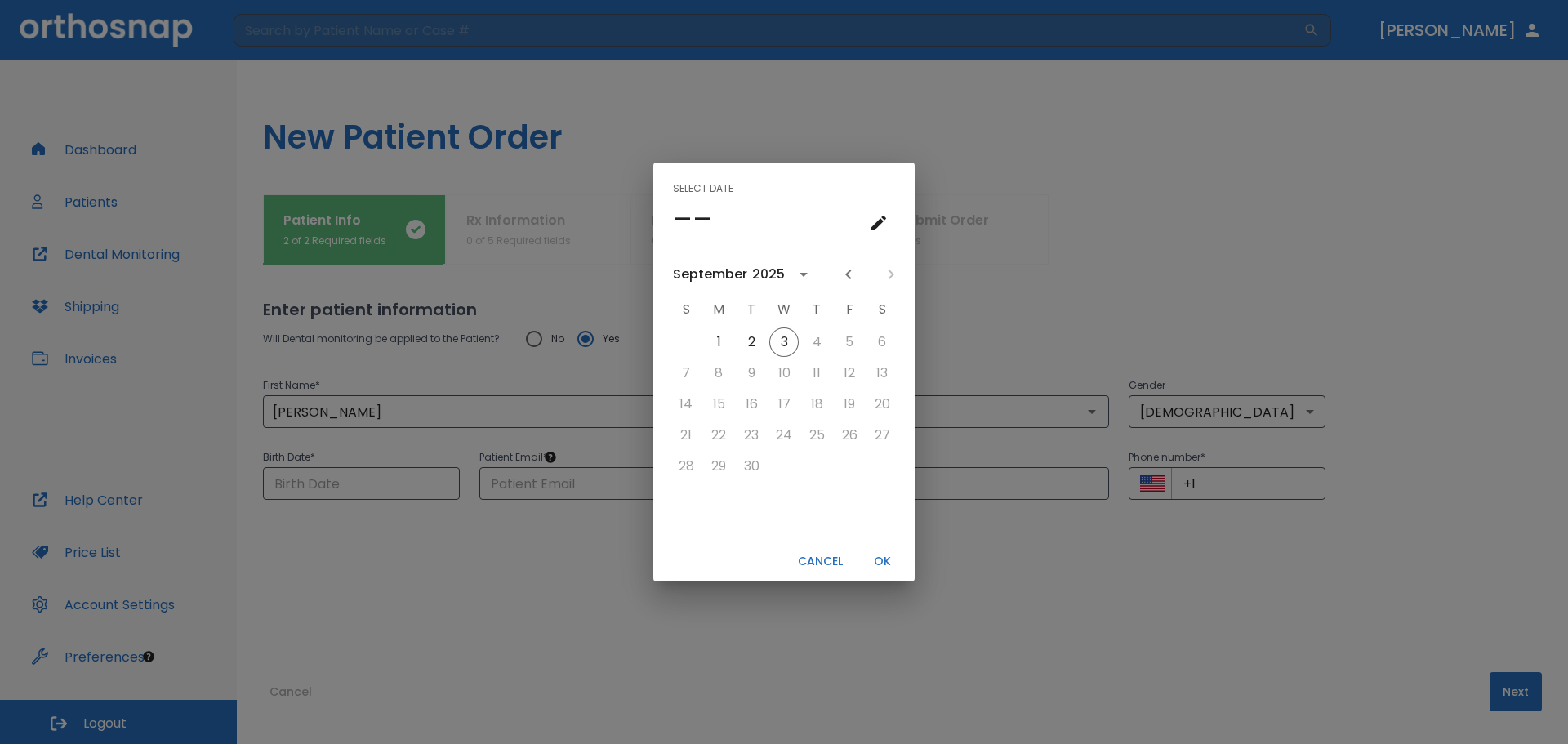
click at [819, 563] on button "Cancel" at bounding box center [820, 561] width 58 height 27
type input "[DATE]"
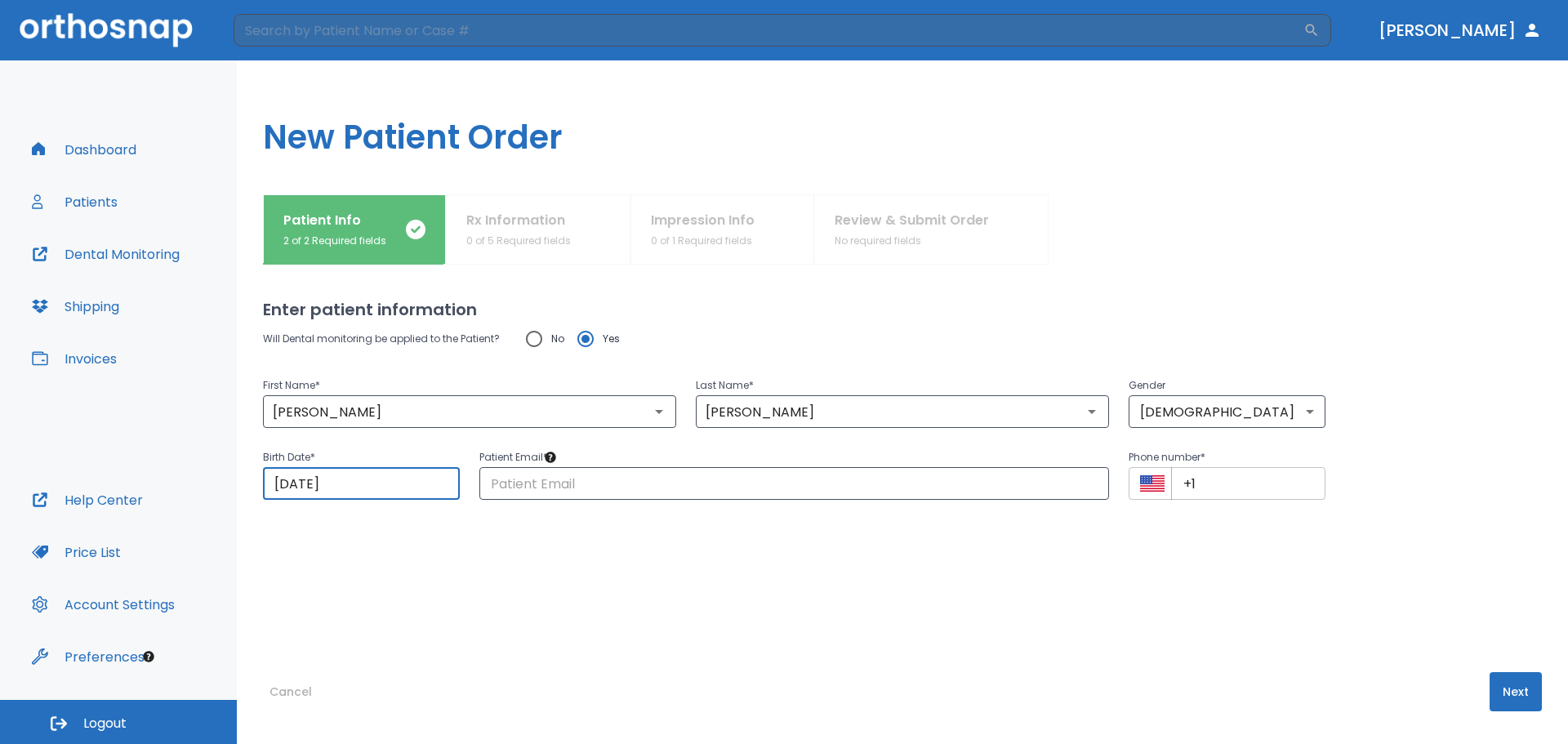
click at [1241, 482] on input "+1" at bounding box center [1248, 484] width 155 height 33
click at [574, 256] on div "Patient Info 2 of 2 Required fields Rx Information 0 of 5 Required fields Impre…" at bounding box center [902, 229] width 1279 height 70
click at [550, 491] on input "text" at bounding box center [794, 484] width 629 height 33
type input "[EMAIL_ADDRESS][DOMAIN_NAME]"
drag, startPoint x: 373, startPoint y: 487, endPoint x: 275, endPoint y: 484, distance: 98.0
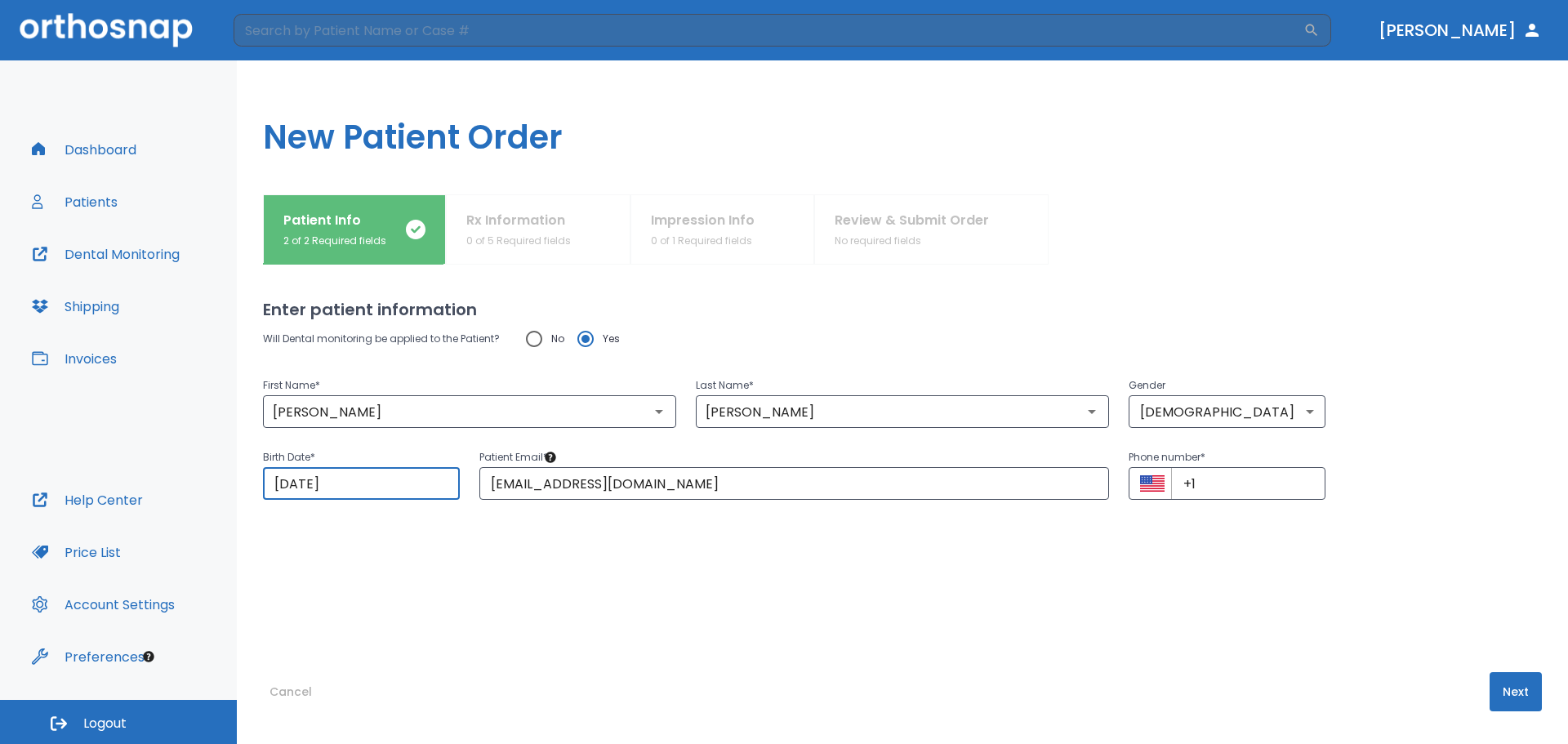
click at [275, 484] on input "[DATE]" at bounding box center [361, 484] width 197 height 33
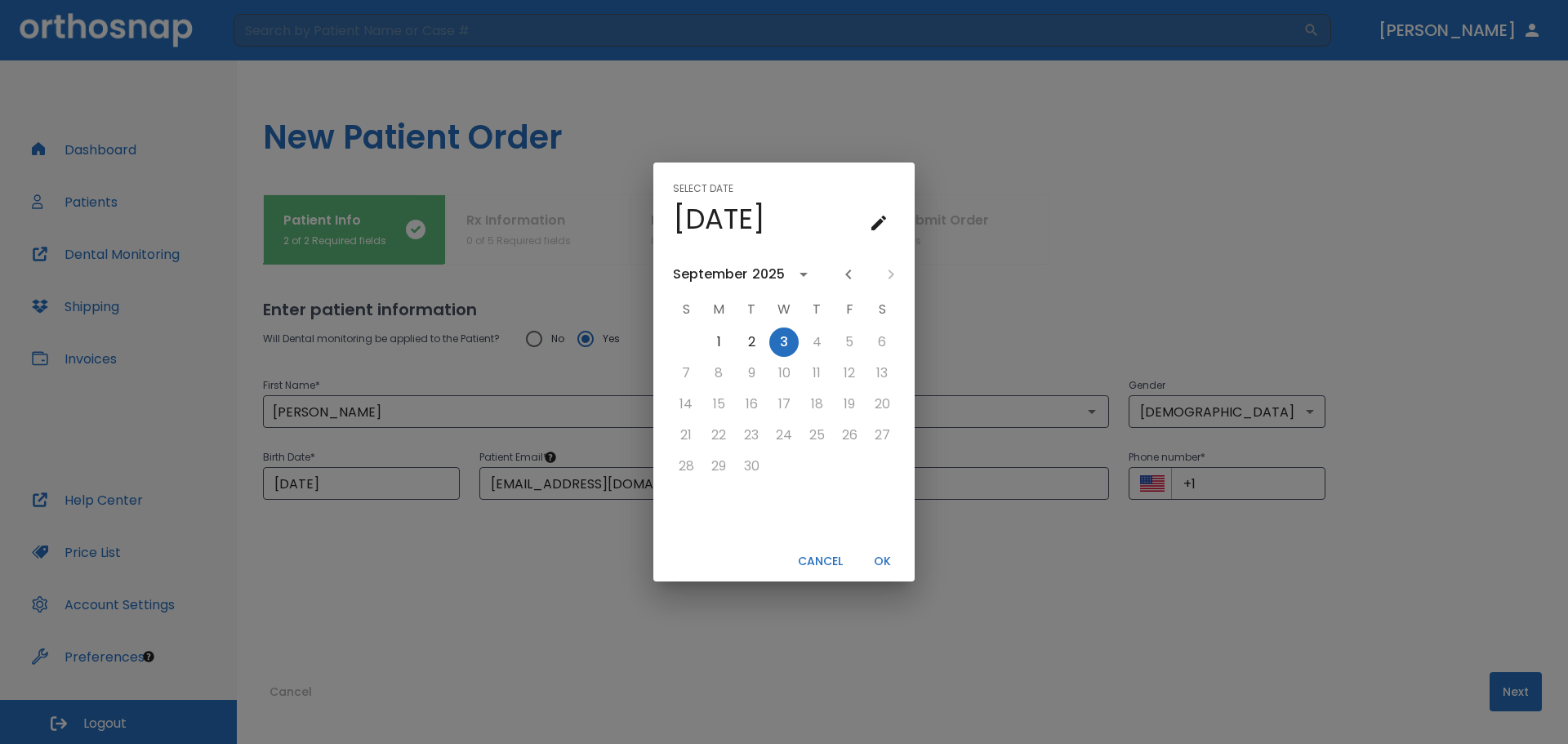
click at [841, 562] on button "Cancel" at bounding box center [820, 561] width 58 height 27
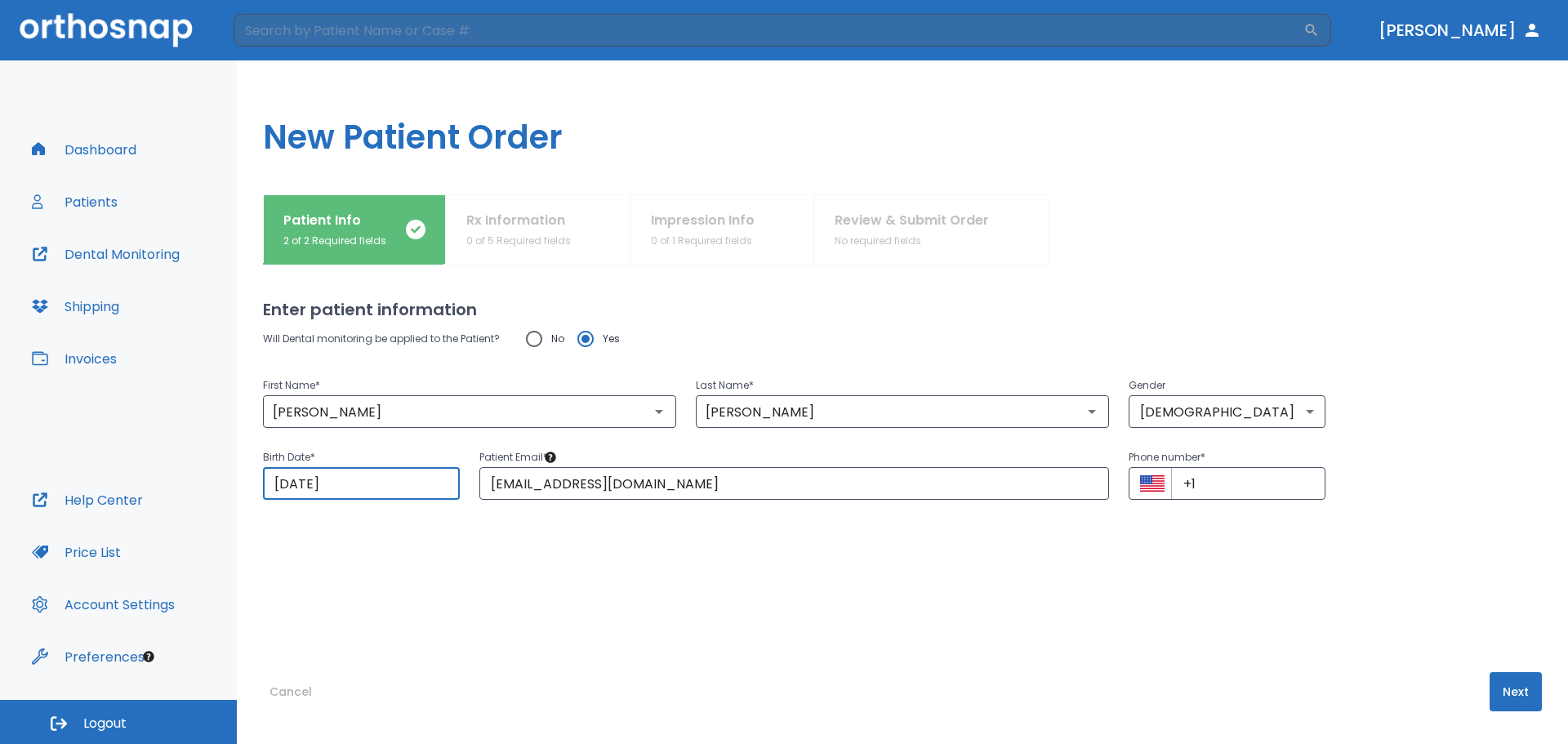
click at [352, 497] on input "[DATE]" at bounding box center [361, 484] width 197 height 33
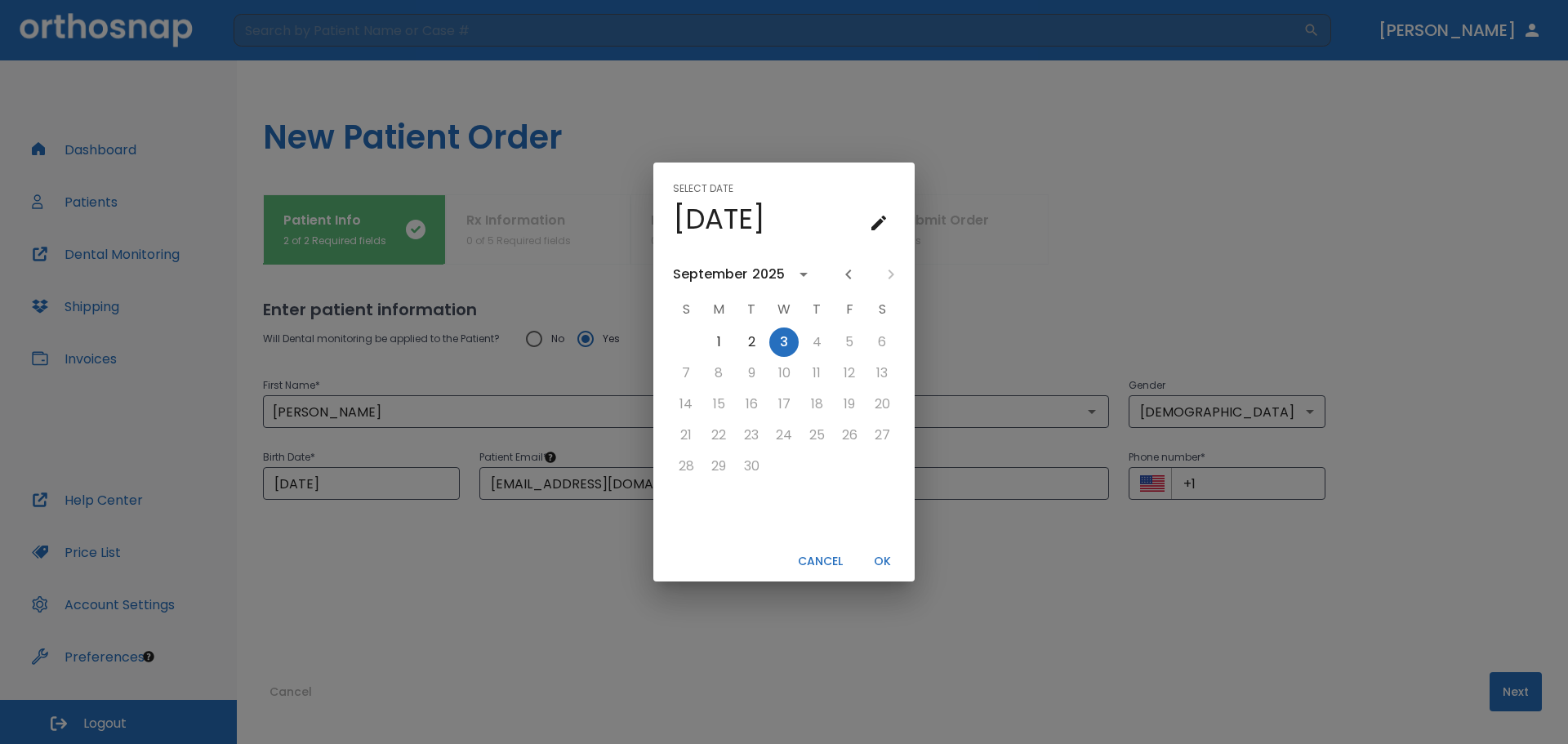
click at [789, 274] on button "calendar view is open, switch to year view" at bounding box center [803, 274] width 28 height 28
click at [789, 415] on button "2024" at bounding box center [784, 418] width 59 height 30
click at [718, 269] on div "September" at bounding box center [710, 274] width 75 height 20
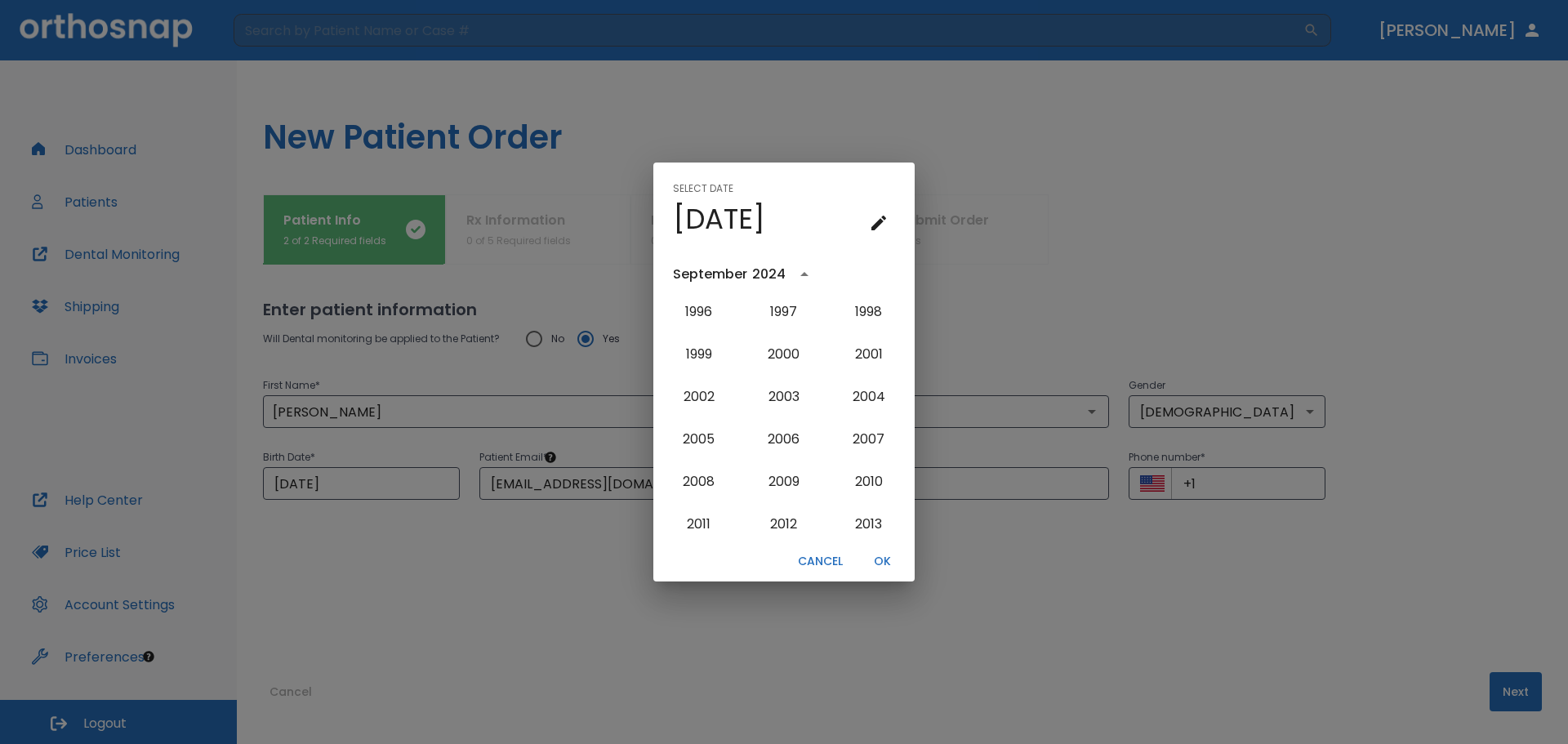
scroll to position [1229, 0]
click at [786, 274] on div "2024" at bounding box center [771, 274] width 38 height 20
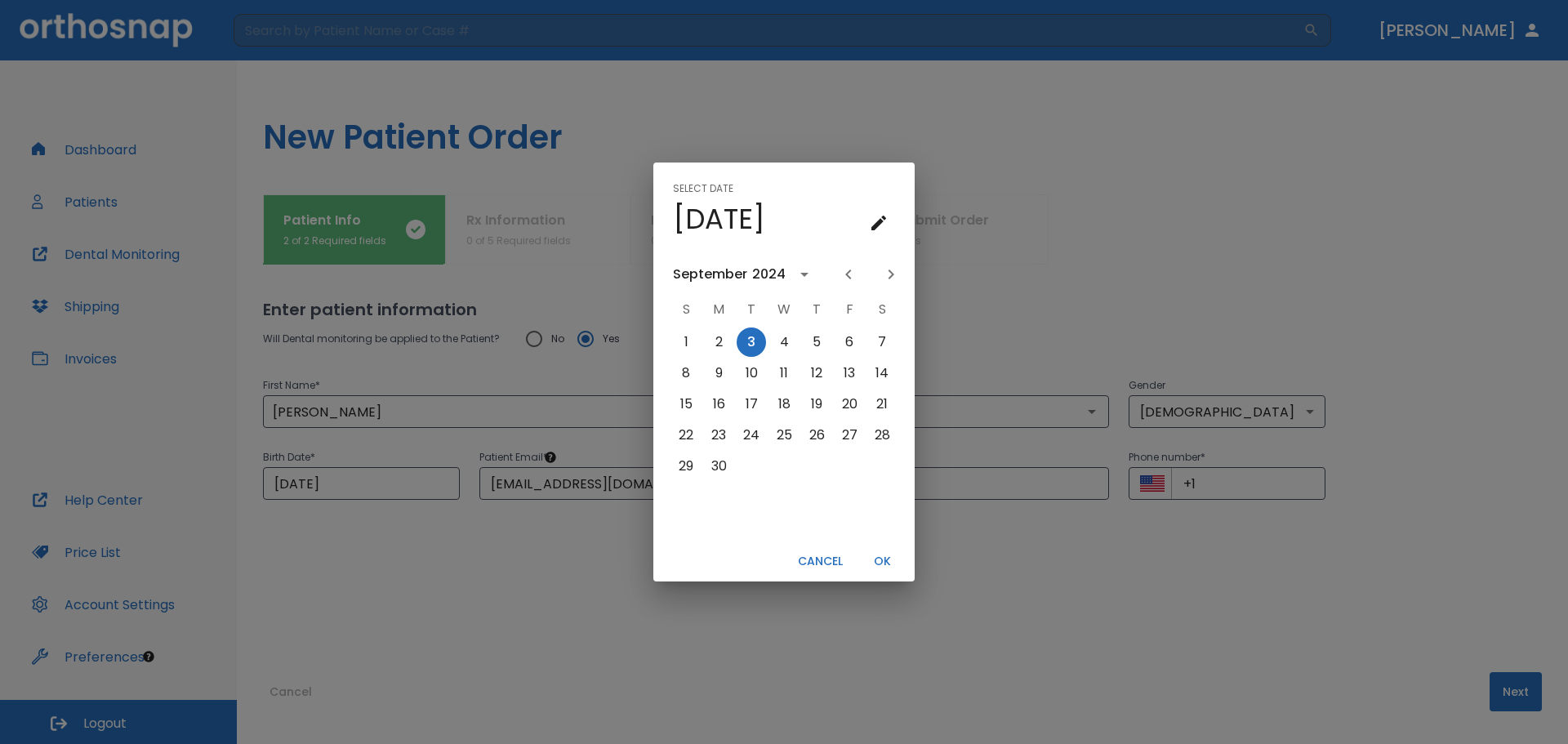
scroll to position [0, 0]
click at [790, 271] on button "calendar view is open, switch to year view" at bounding box center [804, 274] width 28 height 28
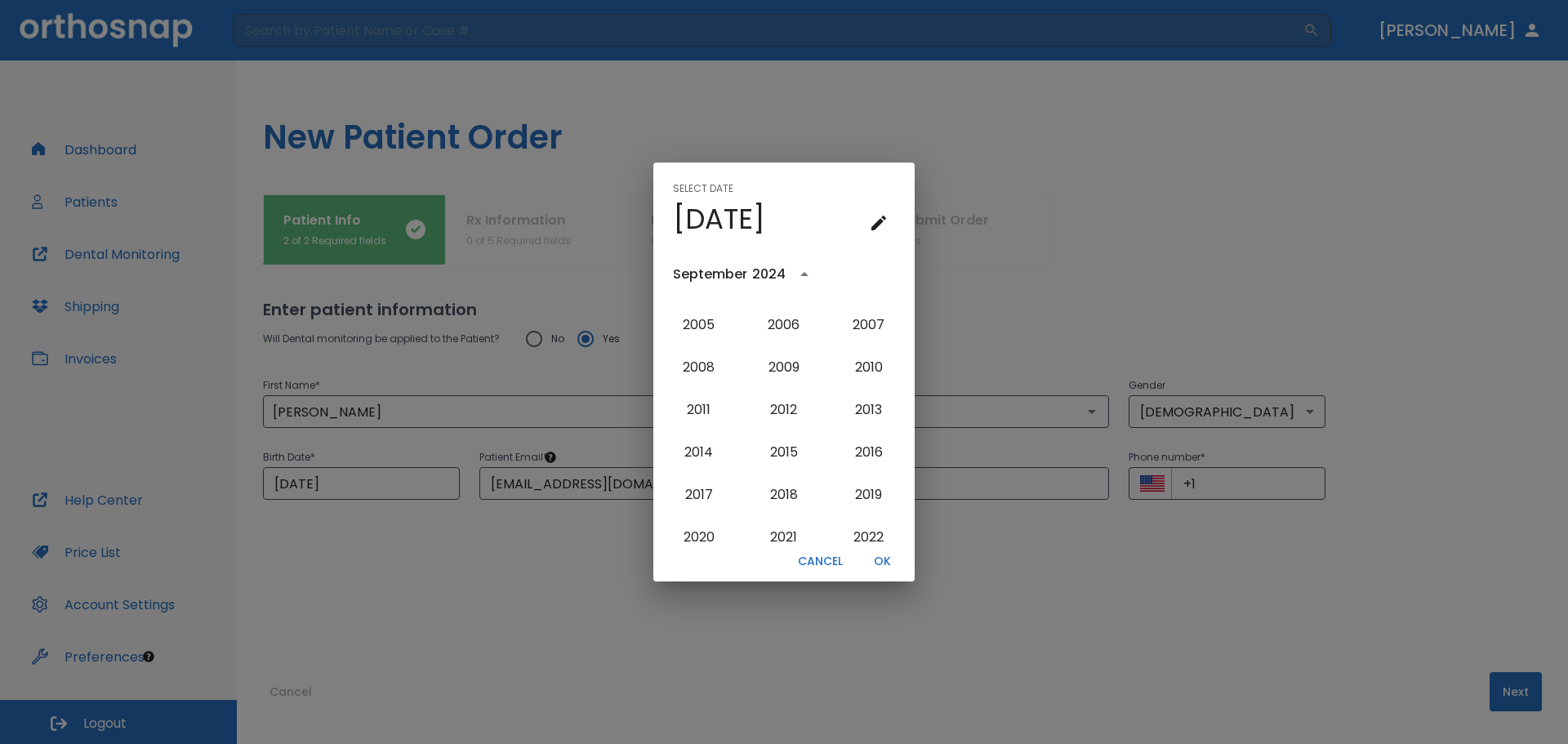
scroll to position [1474, 0]
click at [769, 411] on button "2012" at bounding box center [784, 411] width 59 height 30
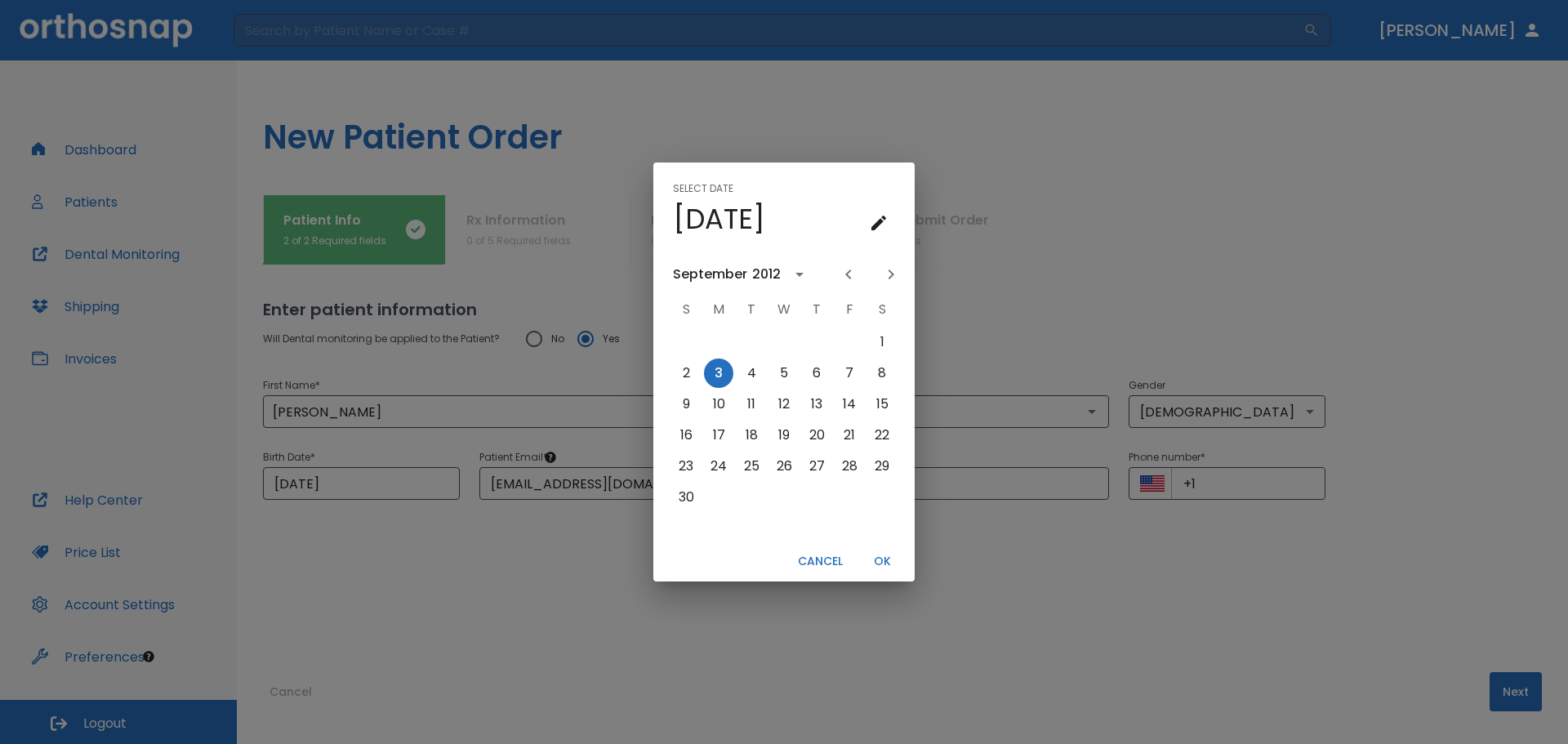
scroll to position [0, 0]
click at [840, 568] on button "Cancel" at bounding box center [820, 561] width 58 height 27
type input "[DATE]"
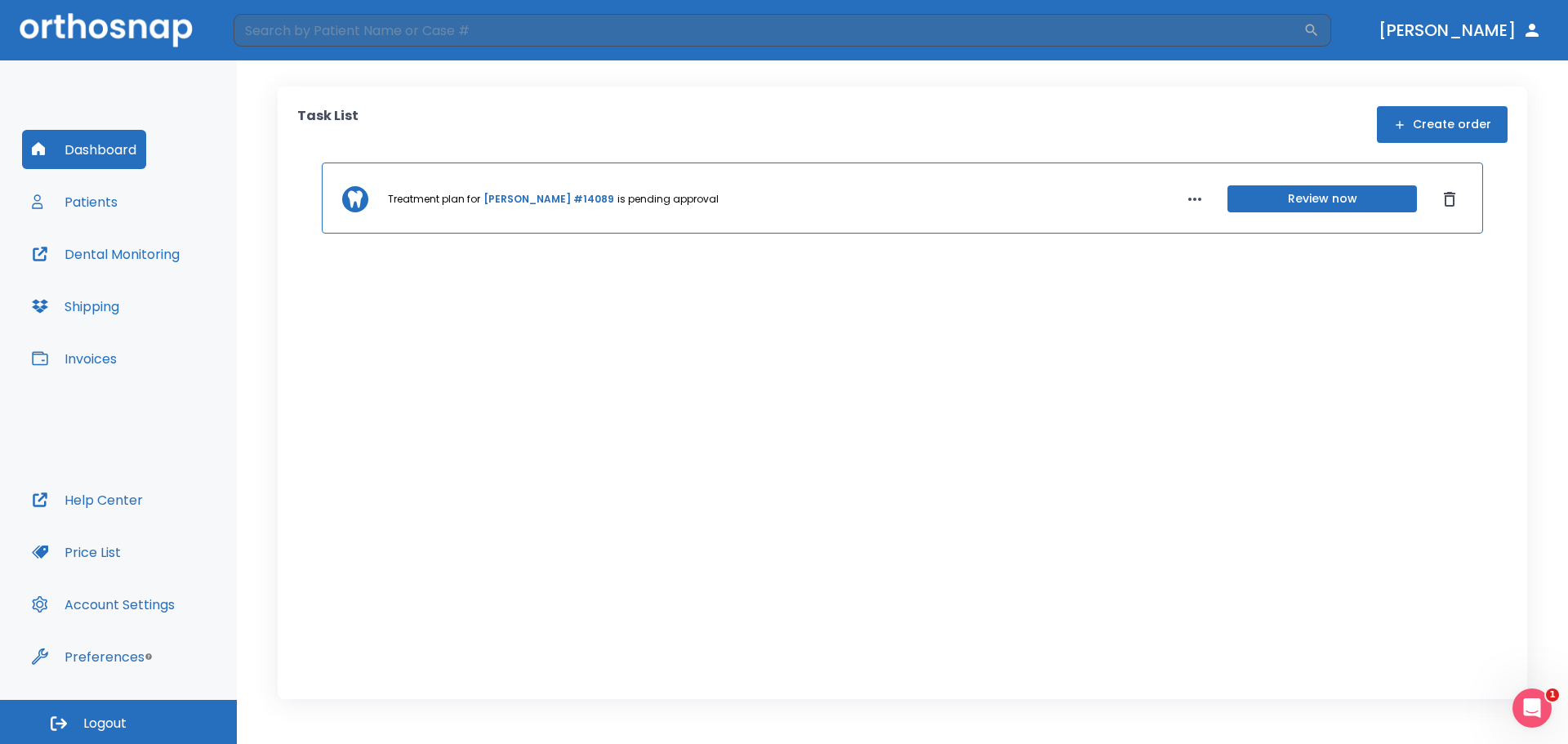
click at [121, 359] on button "Invoices" at bounding box center [74, 358] width 104 height 39
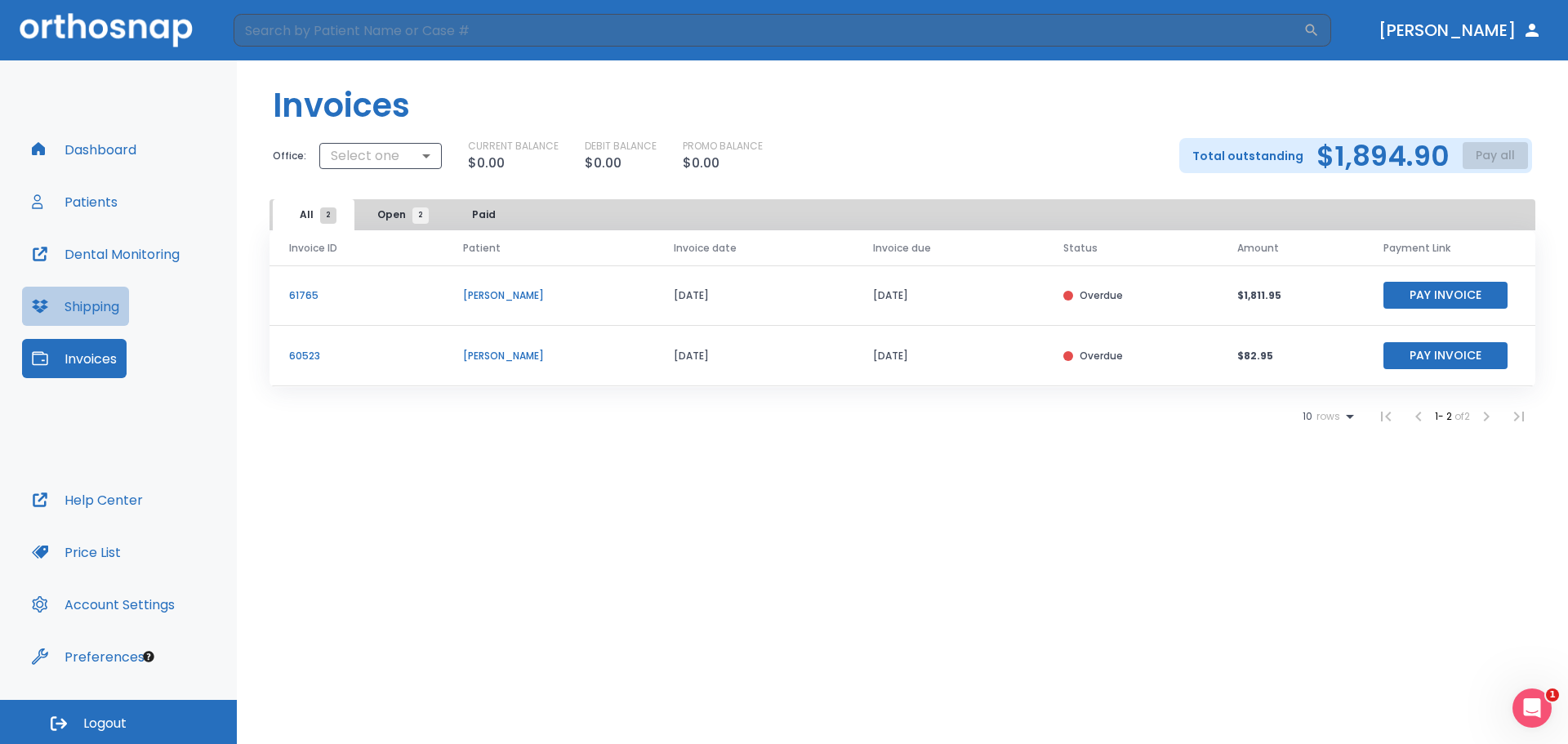
click at [114, 301] on button "Shipping" at bounding box center [75, 306] width 107 height 39
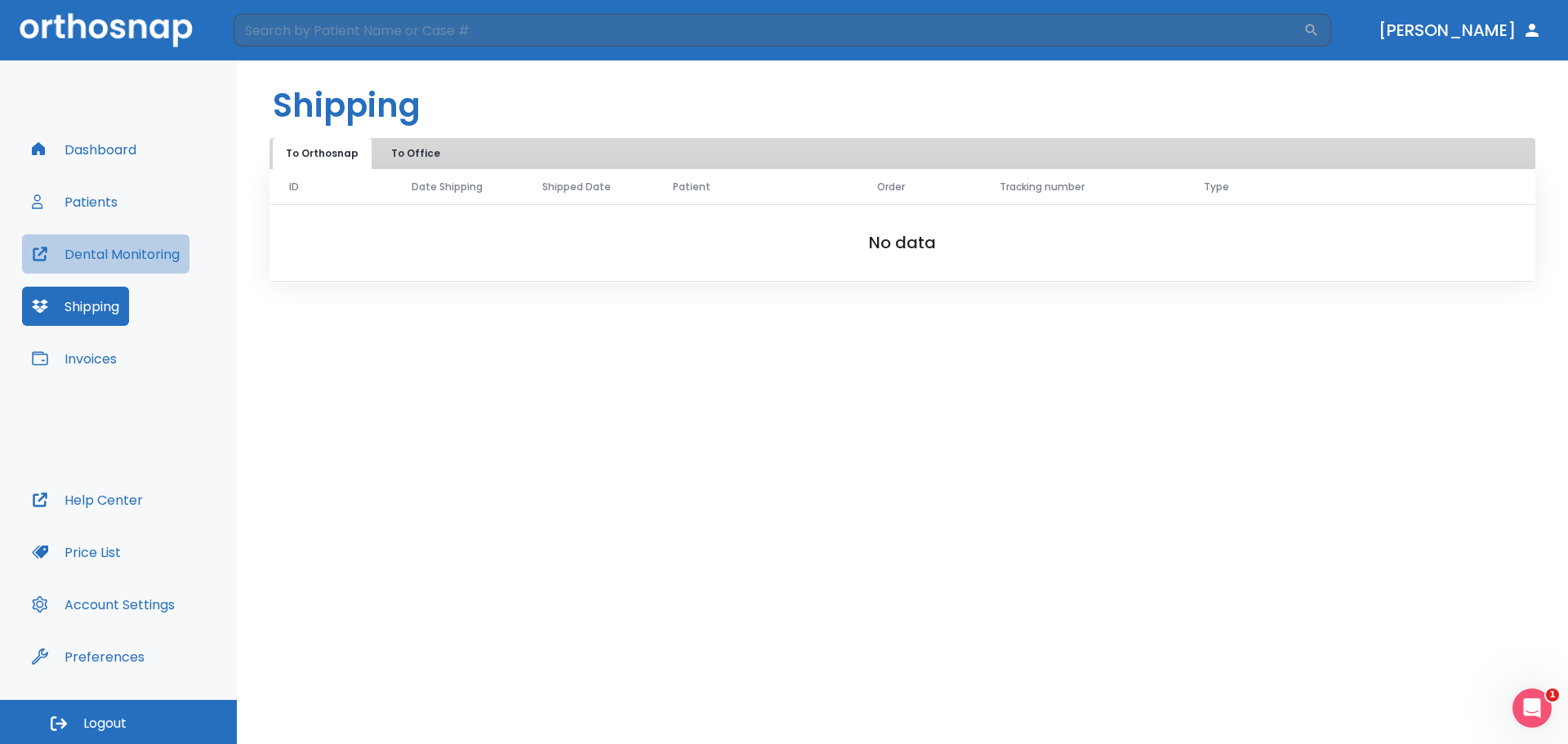
click at [130, 263] on button "Dental Monitoring" at bounding box center [105, 253] width 168 height 39
click at [109, 153] on button "Dashboard" at bounding box center [83, 149] width 124 height 39
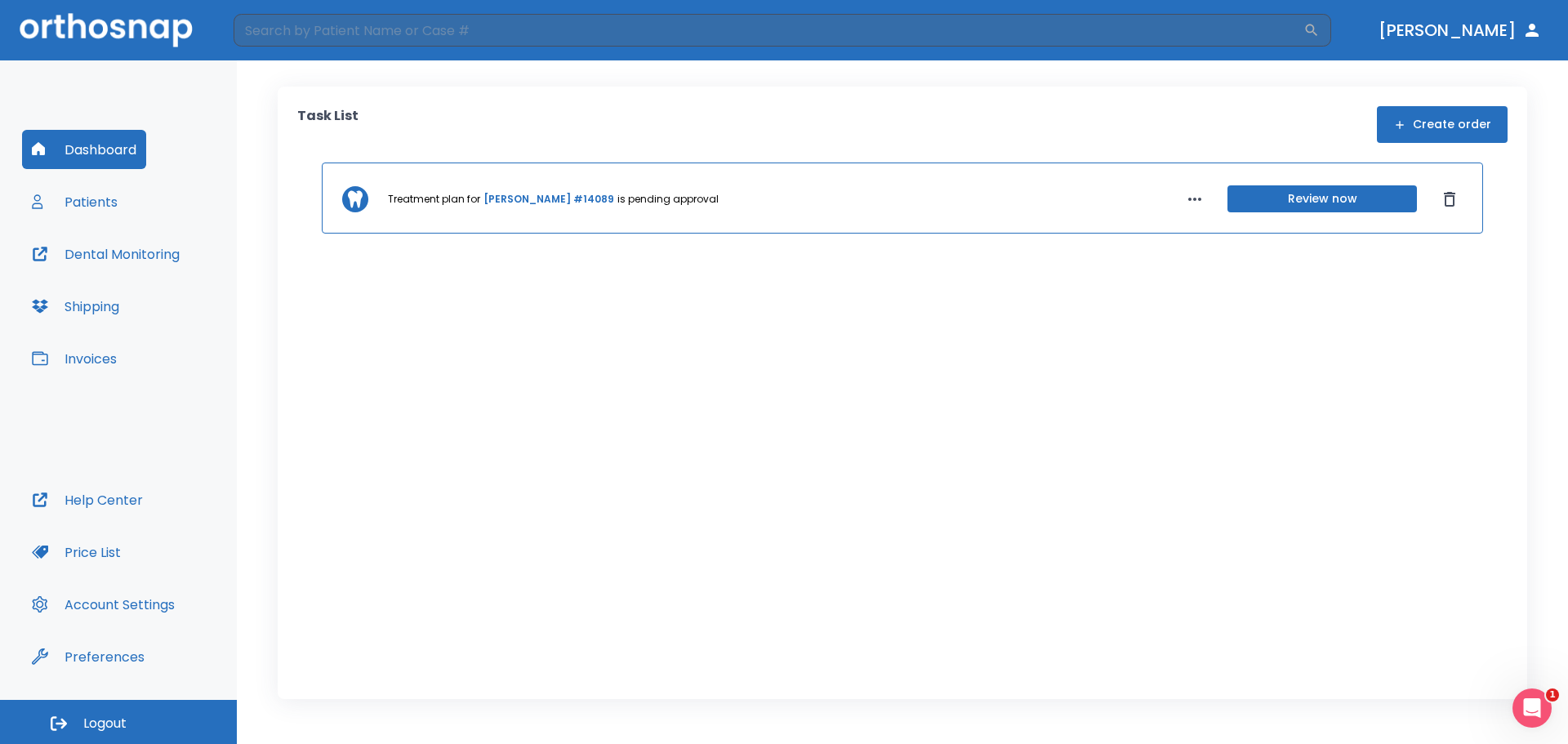
click at [99, 350] on button "Invoices" at bounding box center [74, 358] width 104 height 39
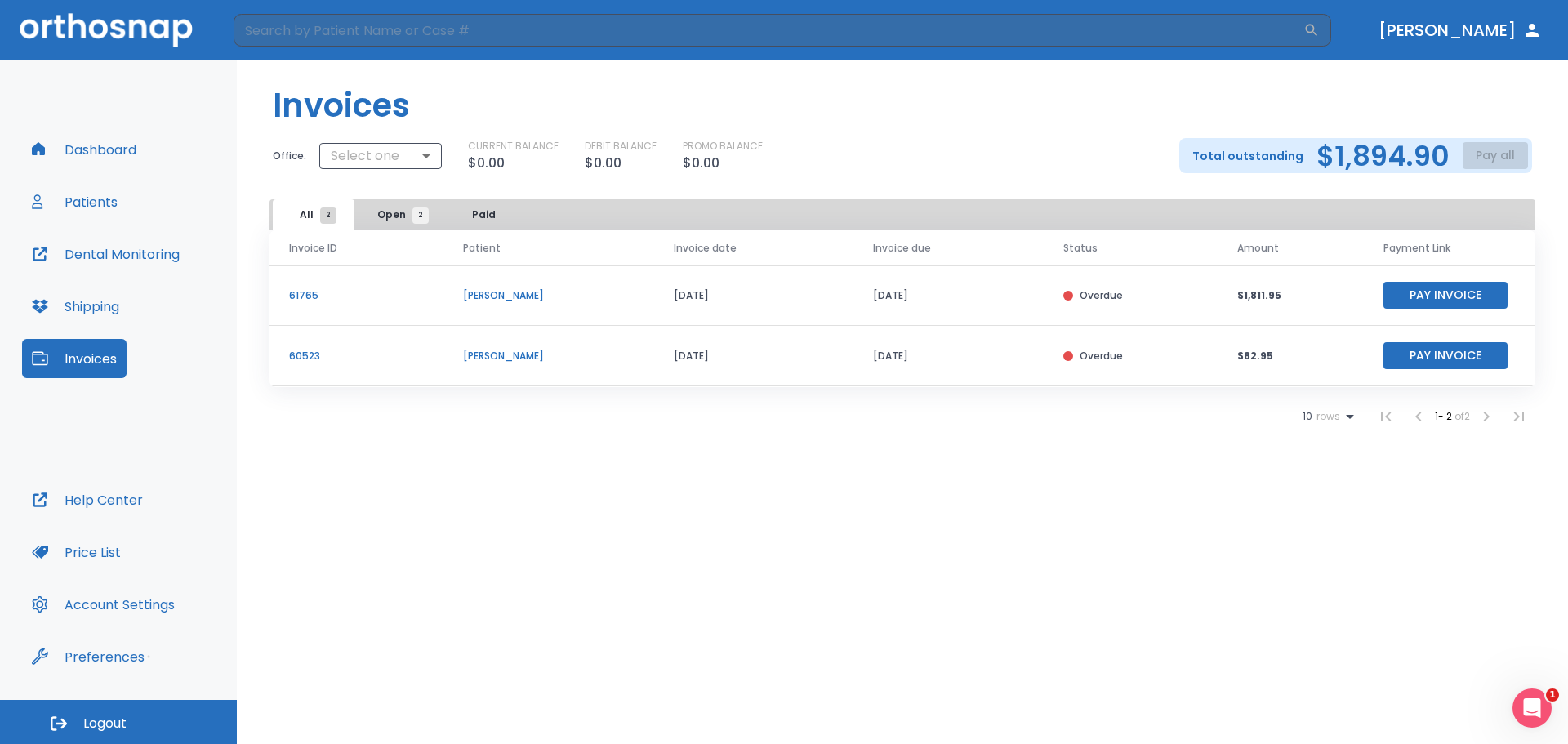
click at [89, 551] on button "Price List" at bounding box center [76, 551] width 109 height 39
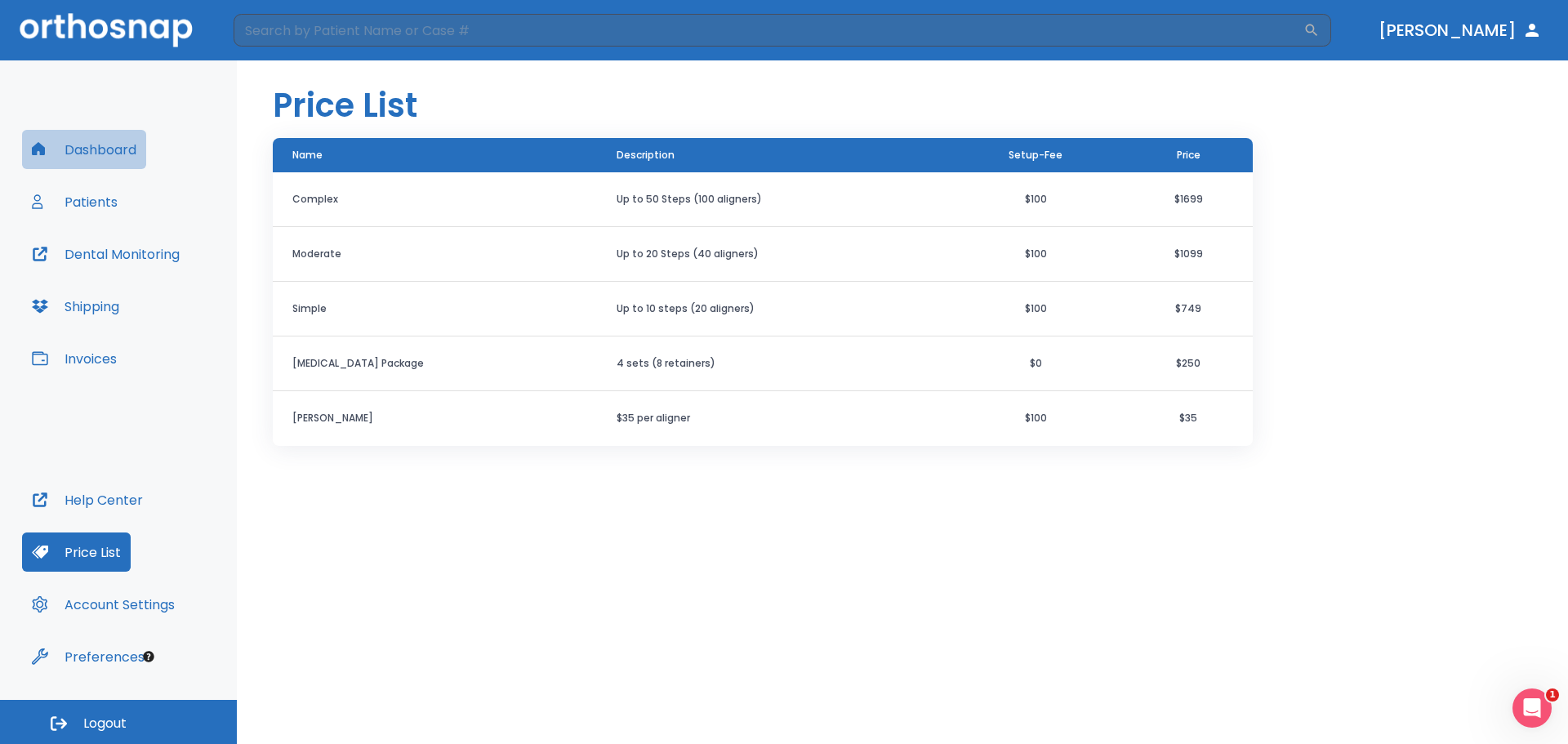
click at [89, 160] on button "Dashboard" at bounding box center [83, 149] width 124 height 39
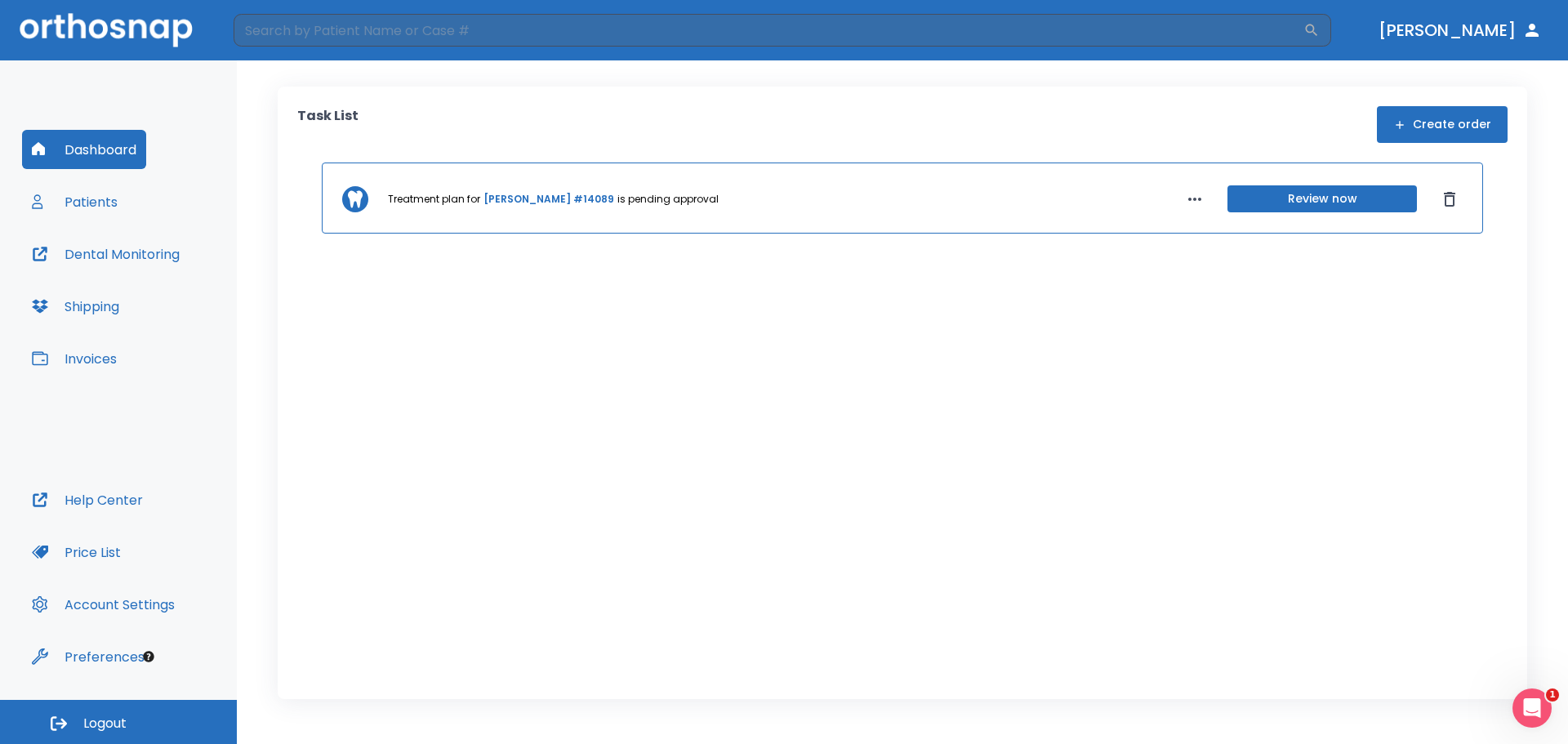
click at [98, 194] on button "Patients" at bounding box center [74, 201] width 105 height 39
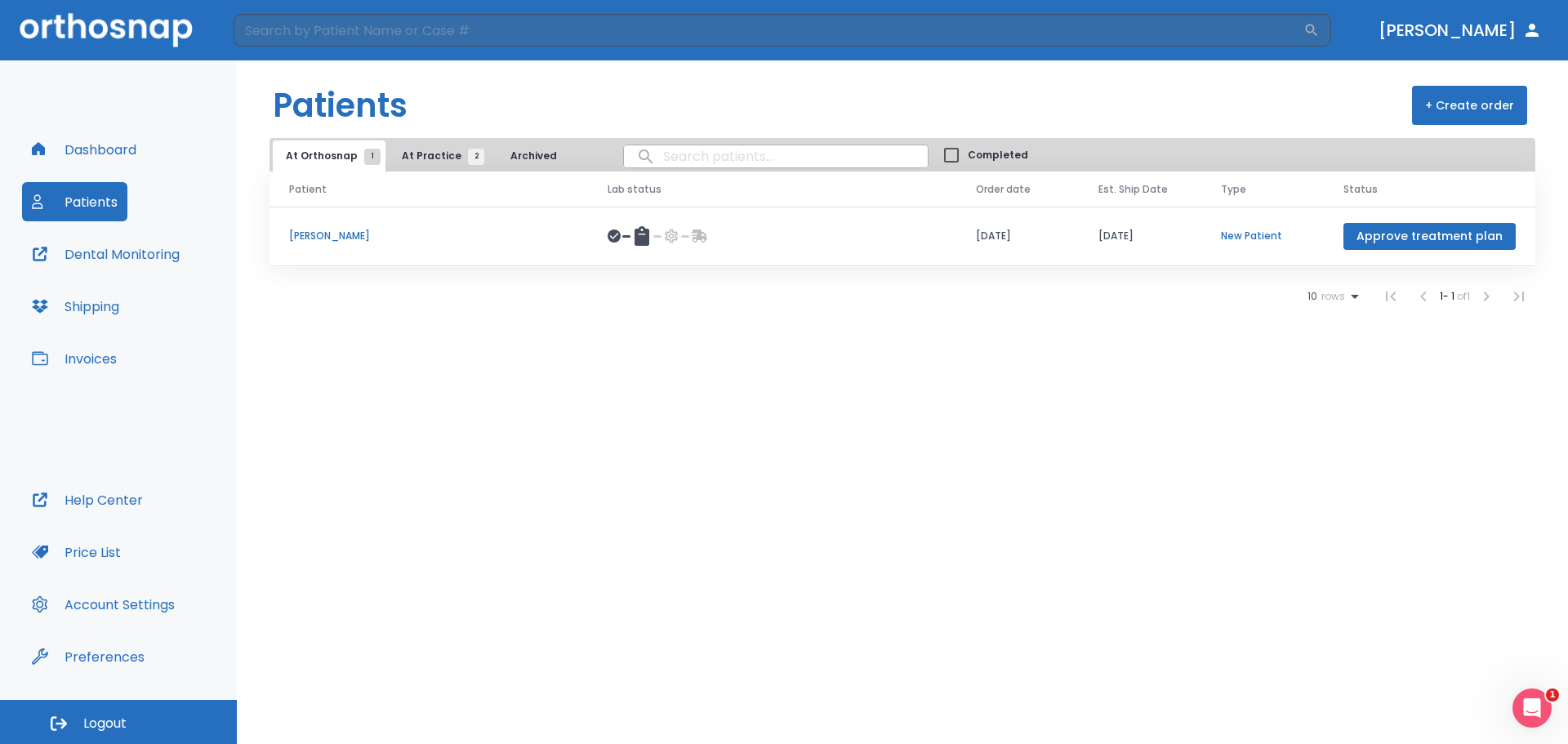
click at [438, 152] on span "At Practice 2" at bounding box center [439, 155] width 75 height 15
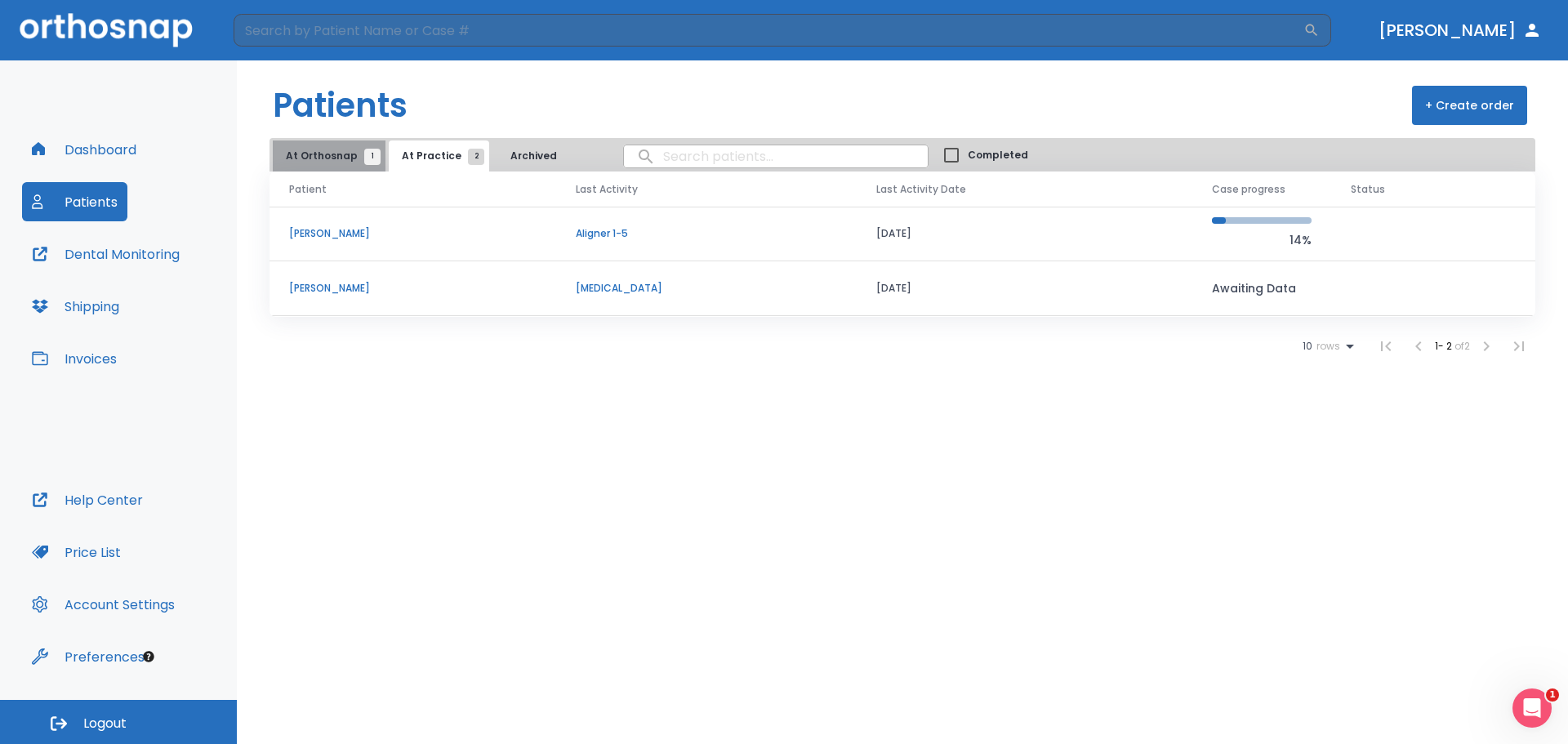
click at [330, 152] on span "At Orthosnap 1" at bounding box center [329, 155] width 87 height 15
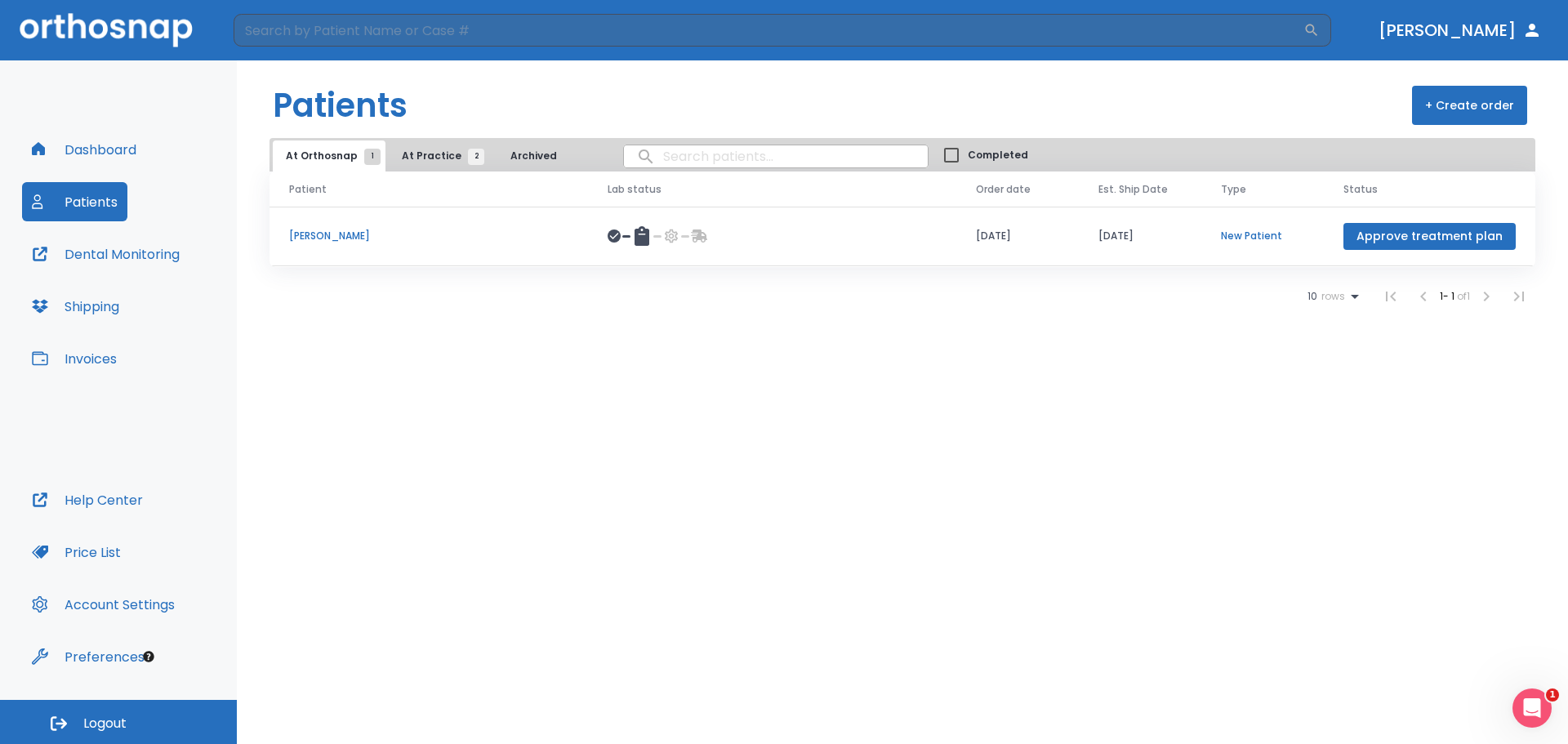
click at [96, 260] on button "Dental Monitoring" at bounding box center [105, 253] width 168 height 39
click at [78, 150] on button "Dashboard" at bounding box center [83, 149] width 124 height 39
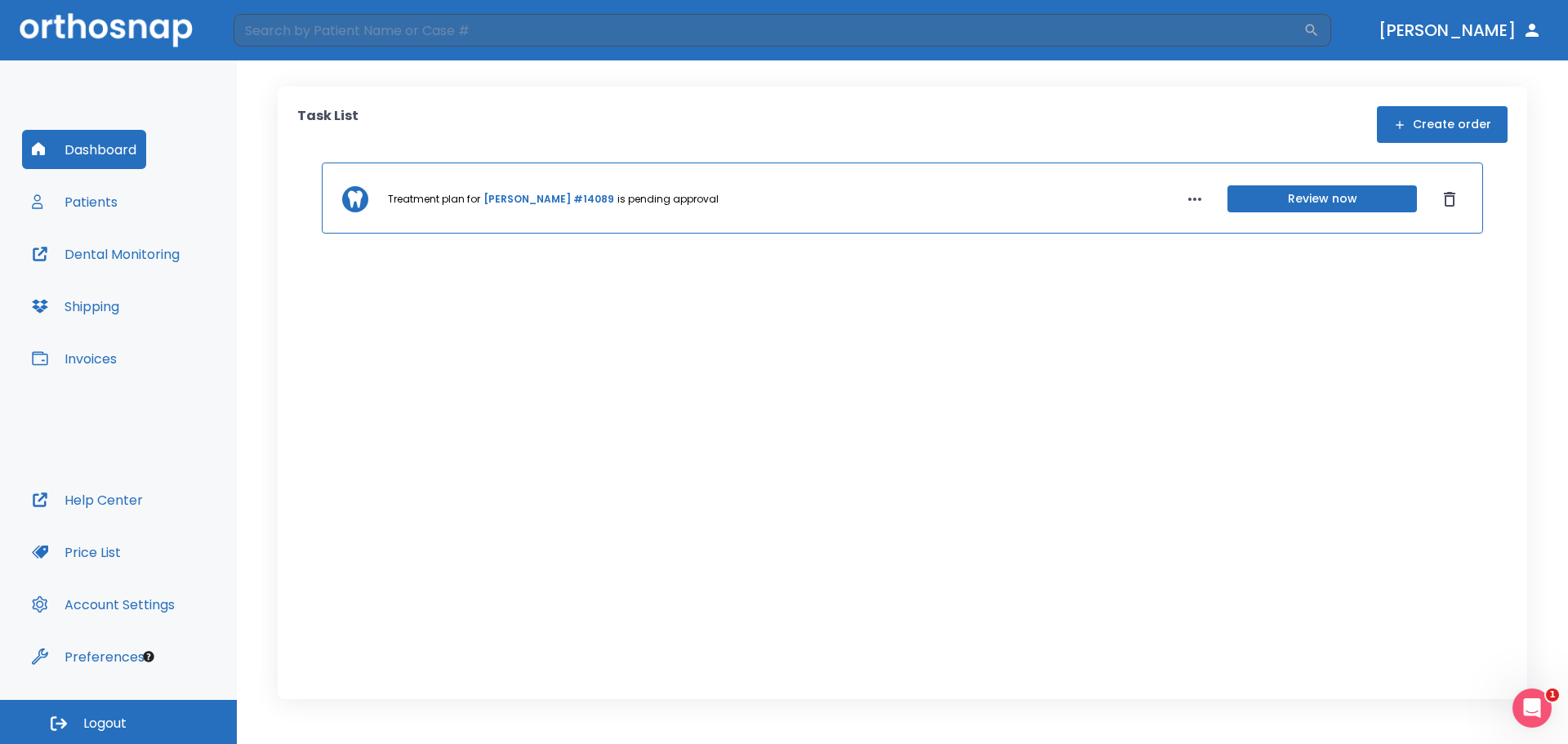
click at [1472, 121] on button "Create order" at bounding box center [1442, 124] width 130 height 36
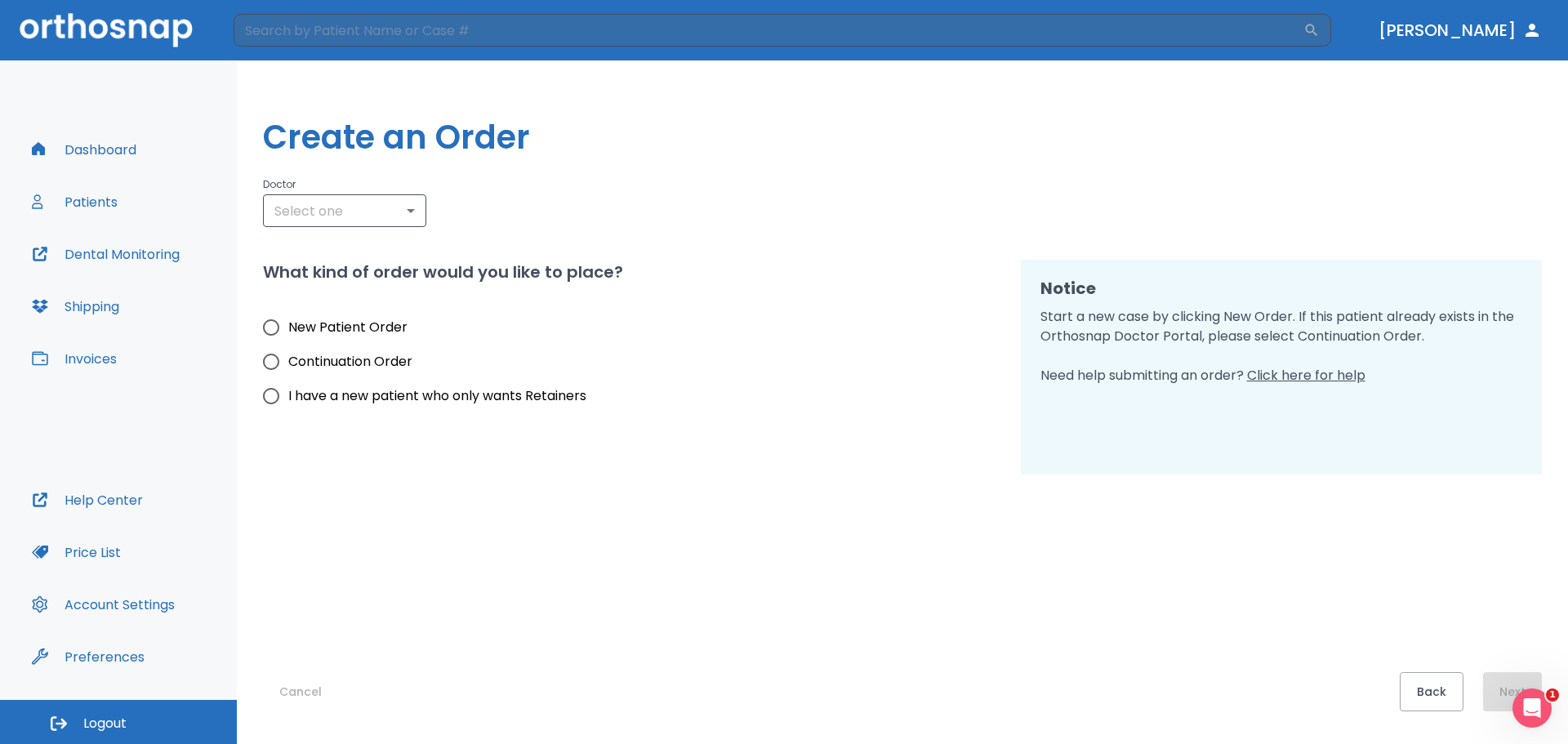
type input "3210"
click at [359, 329] on span "New Patient Order" at bounding box center [347, 327] width 119 height 20
click at [288, 329] on input "New Patient Order" at bounding box center [270, 326] width 34 height 34
radio input "true"
click at [510, 216] on body "​ [PERSON_NAME] Dashboard Patients Dental Monitoring Shipping Invoices Help Cen…" at bounding box center [784, 372] width 1568 height 744
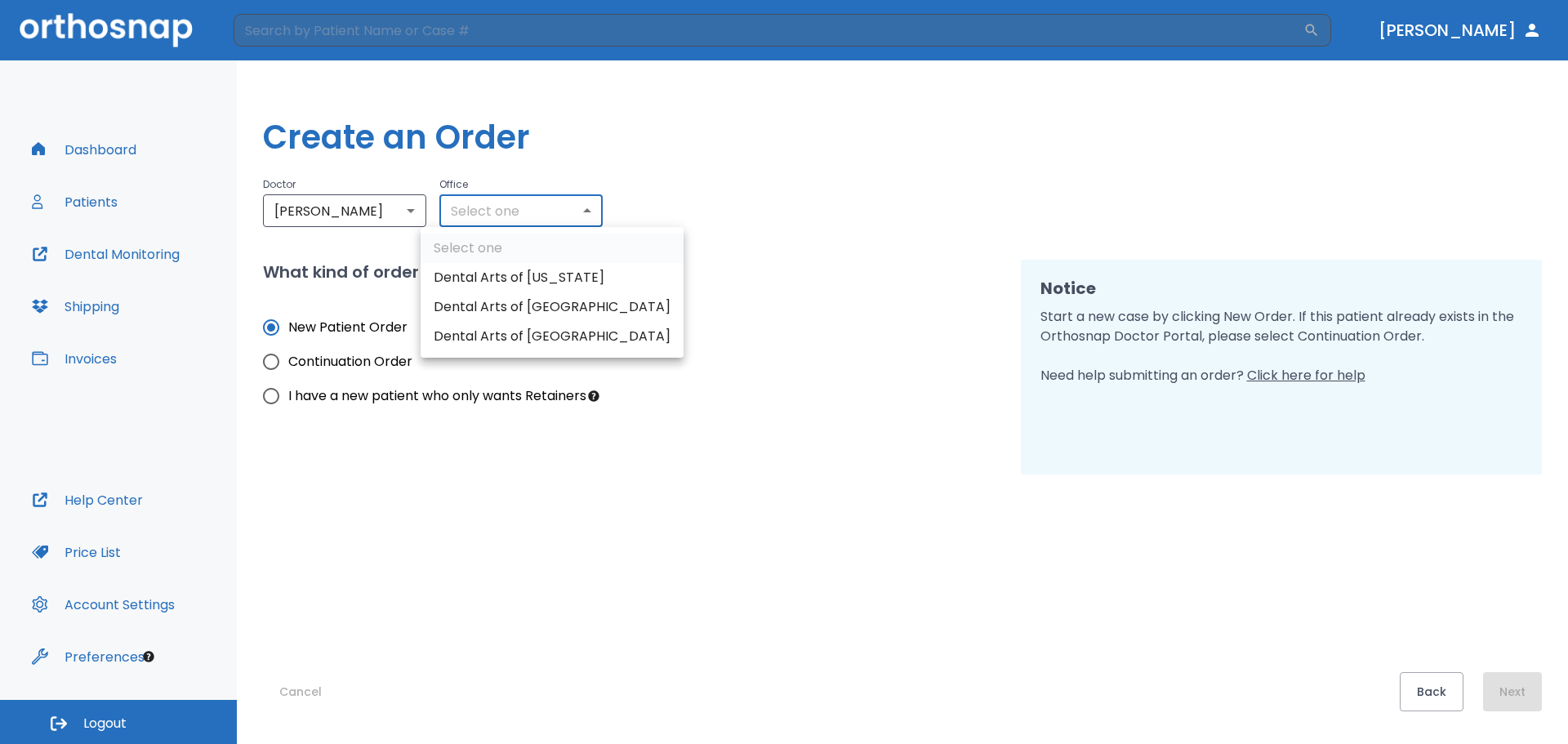
click at [495, 281] on li "Dental Arts of [US_STATE]" at bounding box center [551, 278] width 263 height 30
type input "3188"
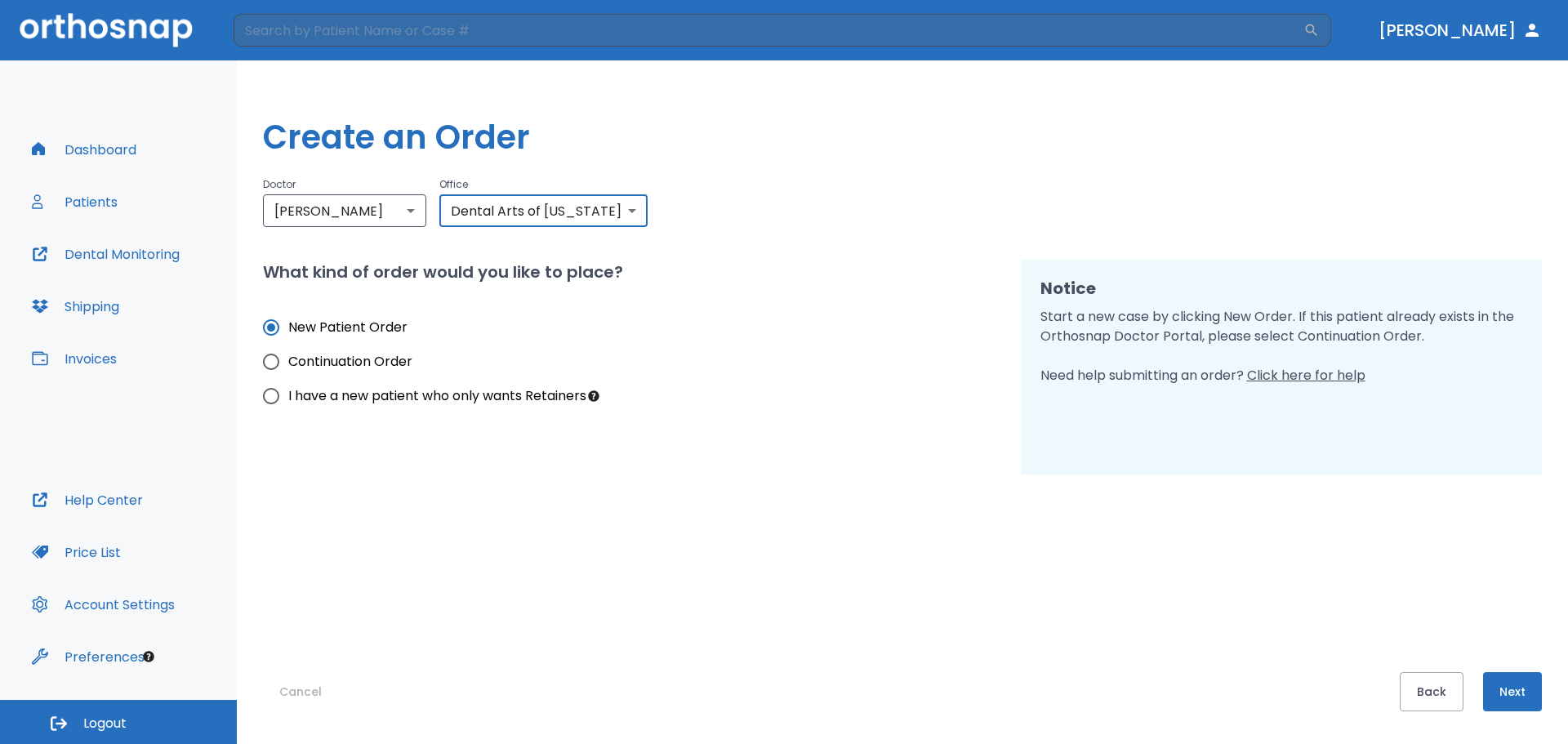
click at [1510, 700] on button "Next" at bounding box center [1512, 691] width 59 height 39
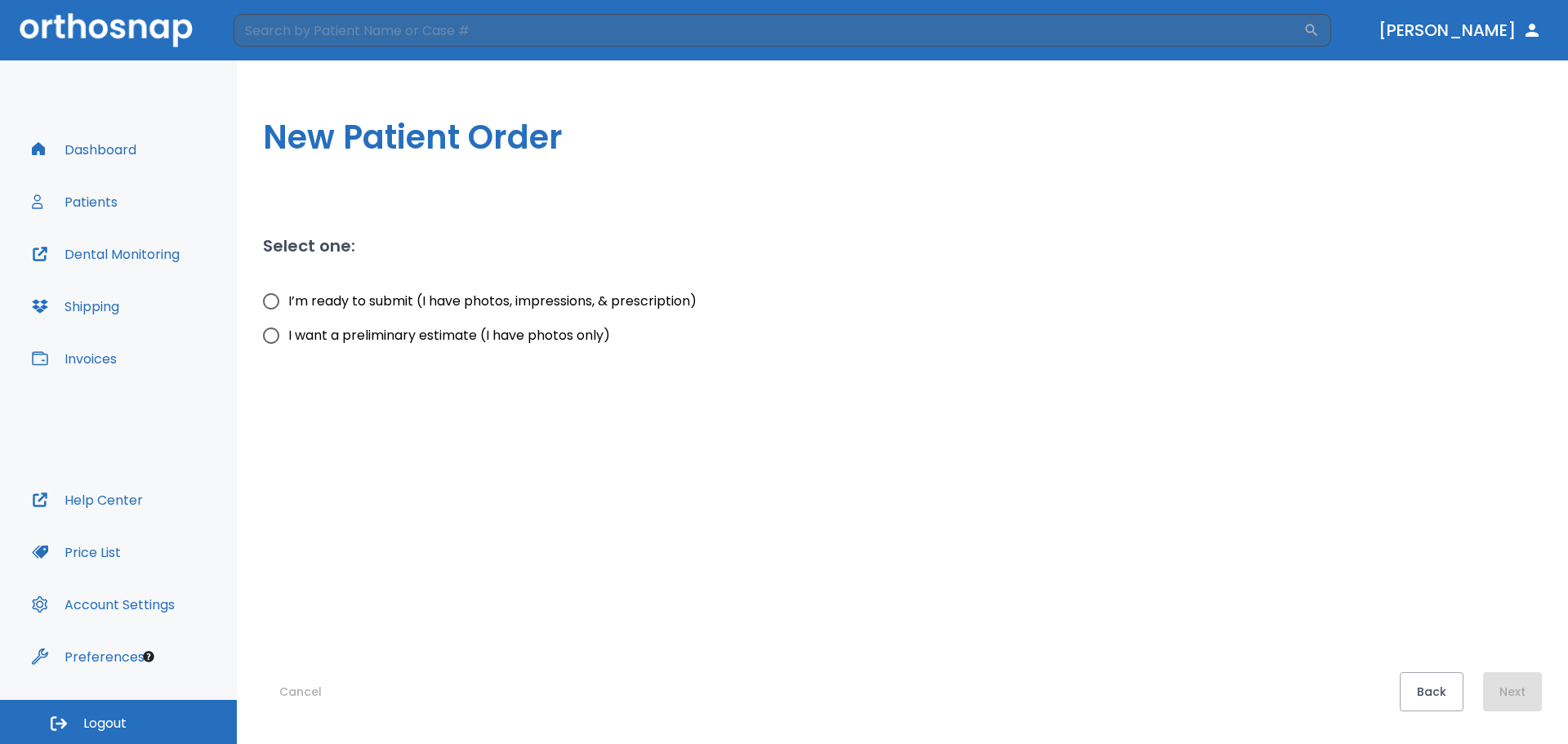
click at [418, 307] on span "I’m ready to submit (I have photos, impressions, & prescription)" at bounding box center [492, 301] width 408 height 20
click at [288, 307] on input "I’m ready to submit (I have photos, impressions, & prescription)" at bounding box center [270, 300] width 34 height 34
radio input "true"
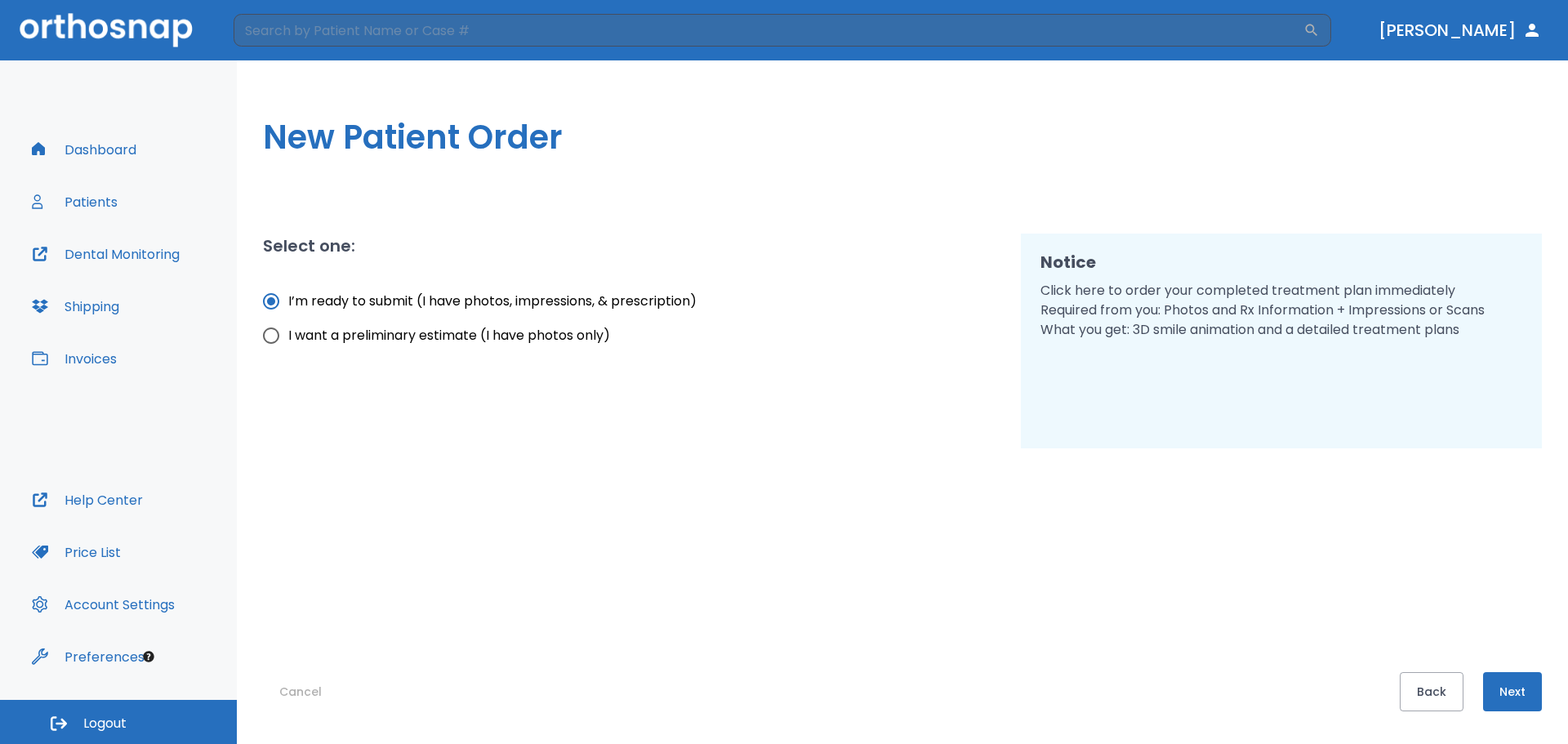
click at [1532, 683] on button "Next" at bounding box center [1512, 691] width 59 height 39
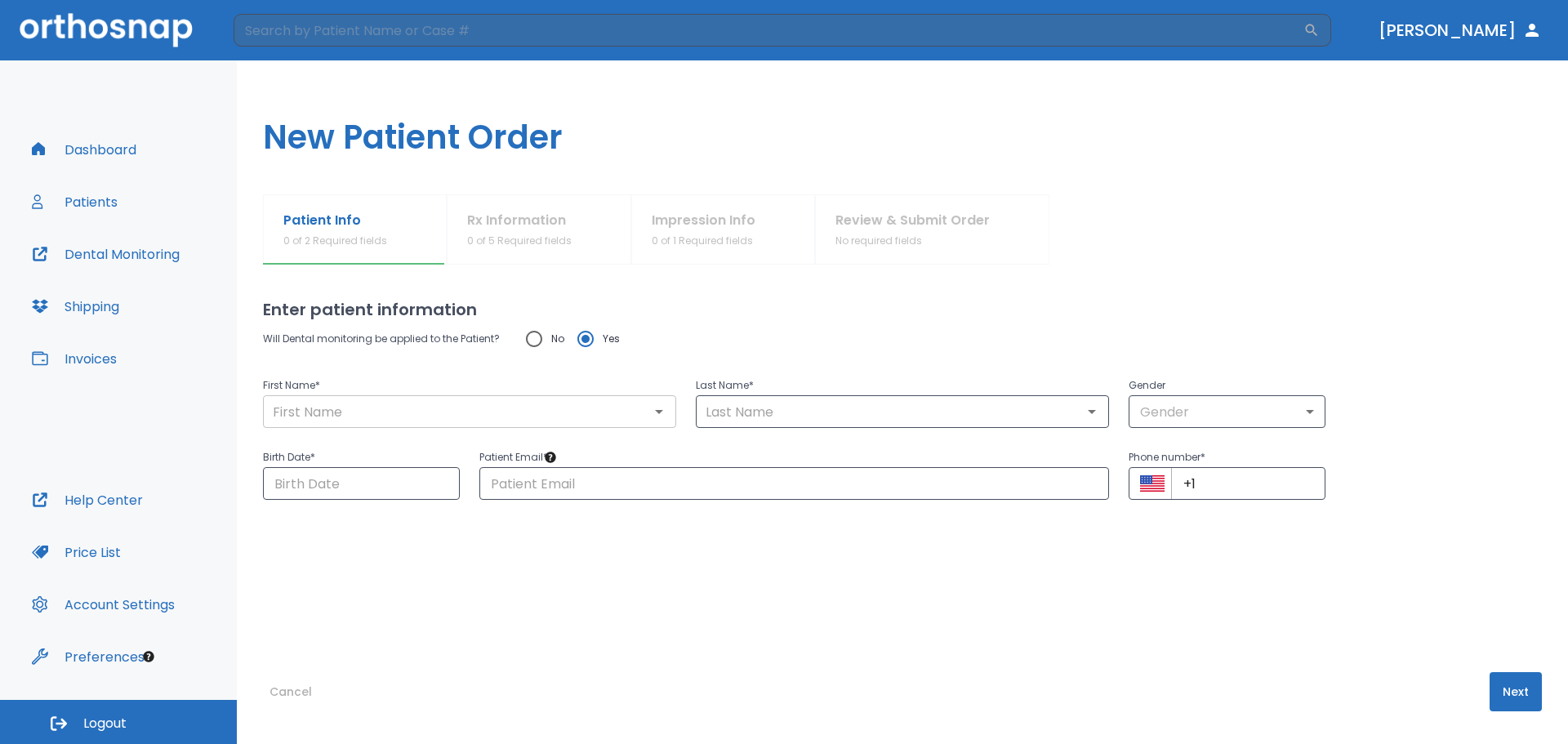
click at [550, 407] on input "text" at bounding box center [469, 412] width 404 height 23
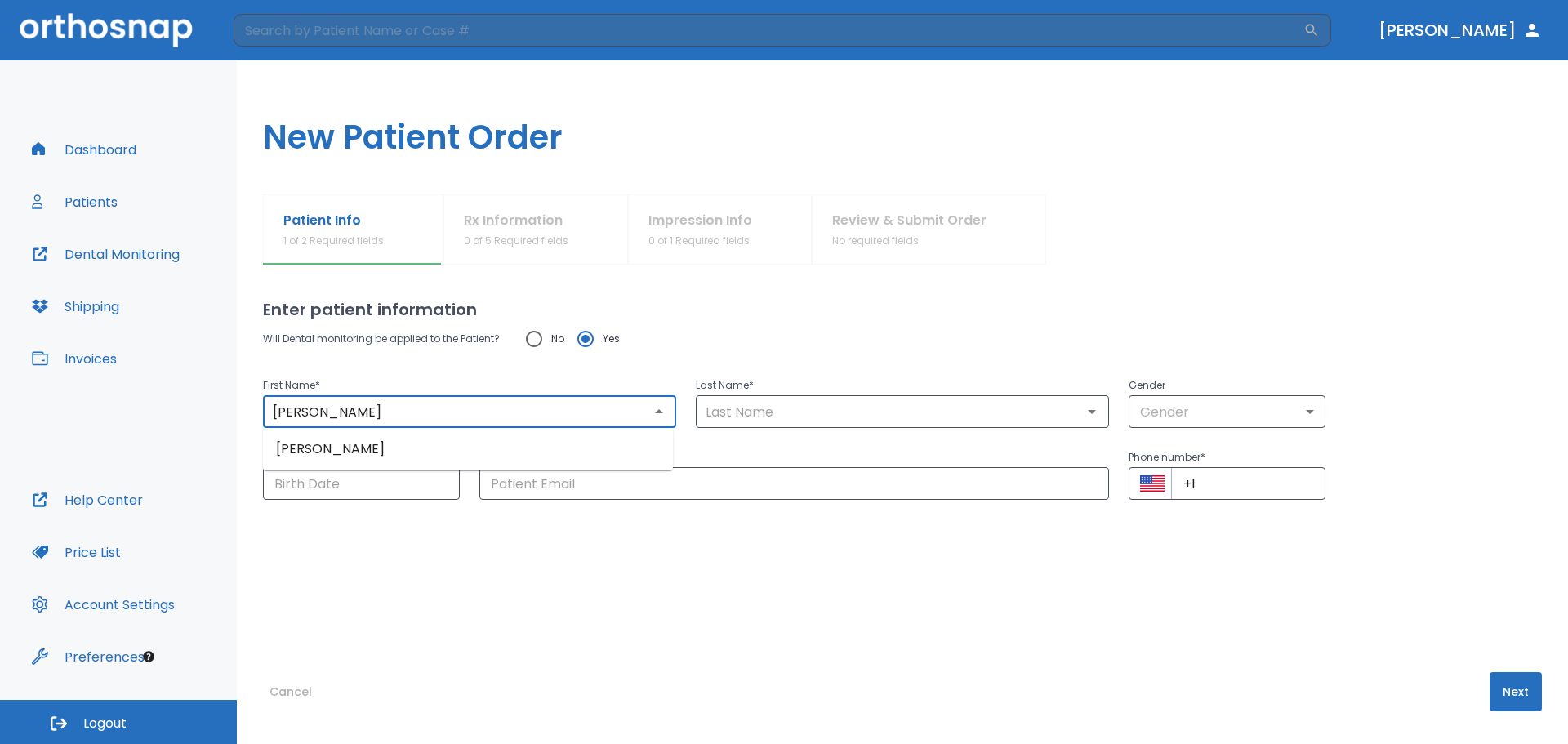
type input "[PERSON_NAME]"
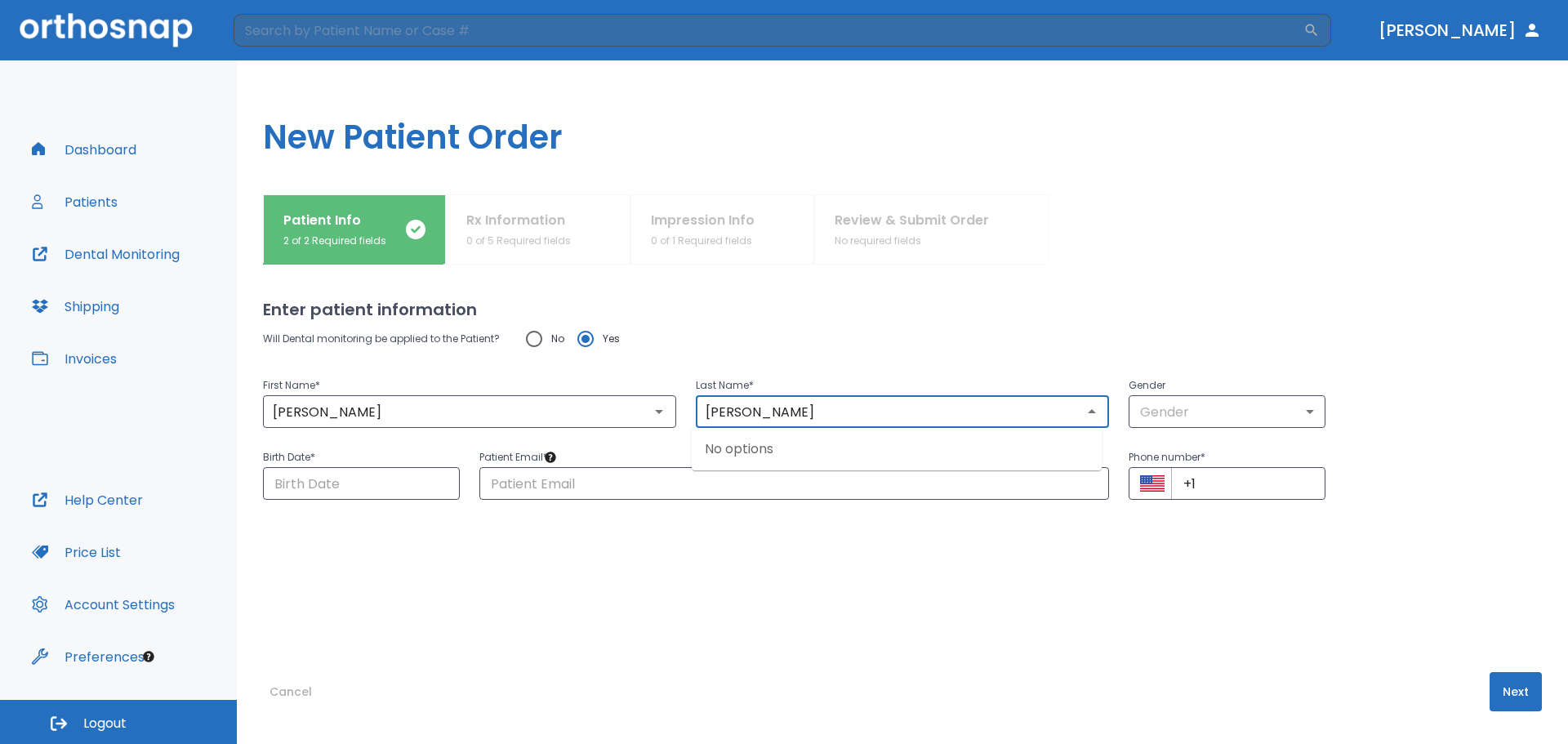
type input "[PERSON_NAME]"
click at [608, 340] on span "Yes" at bounding box center [611, 339] width 17 height 20
click at [603, 340] on input "Yes" at bounding box center [585, 339] width 34 height 34
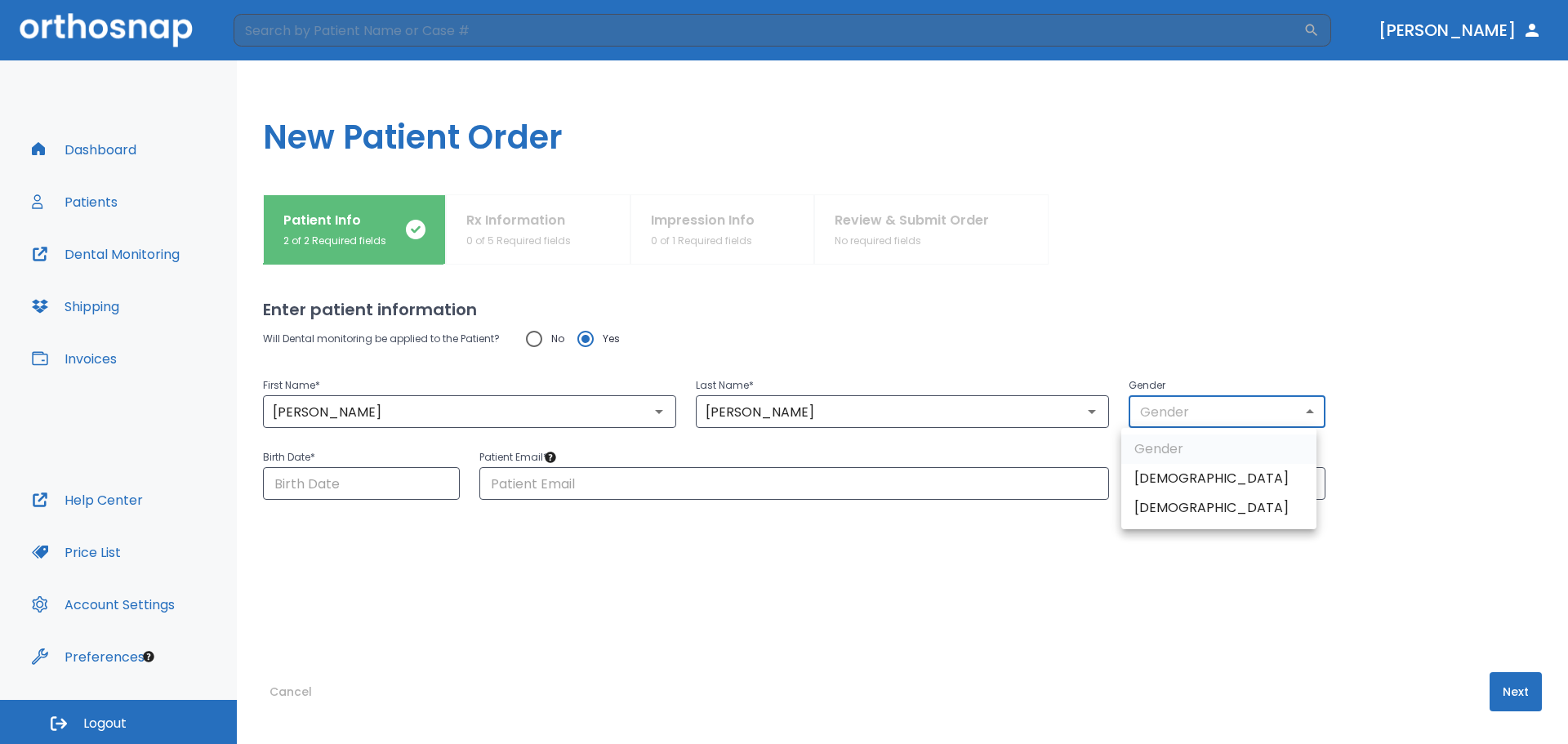
click at [1202, 420] on body "​ [PERSON_NAME] Dashboard Patients Dental Monitoring Shipping Invoices Help Cen…" at bounding box center [784, 372] width 1568 height 744
click at [1179, 497] on li "[DEMOGRAPHIC_DATA]" at bounding box center [1218, 508] width 195 height 30
type input "0"
click at [440, 488] on input "Choose date" at bounding box center [361, 484] width 197 height 33
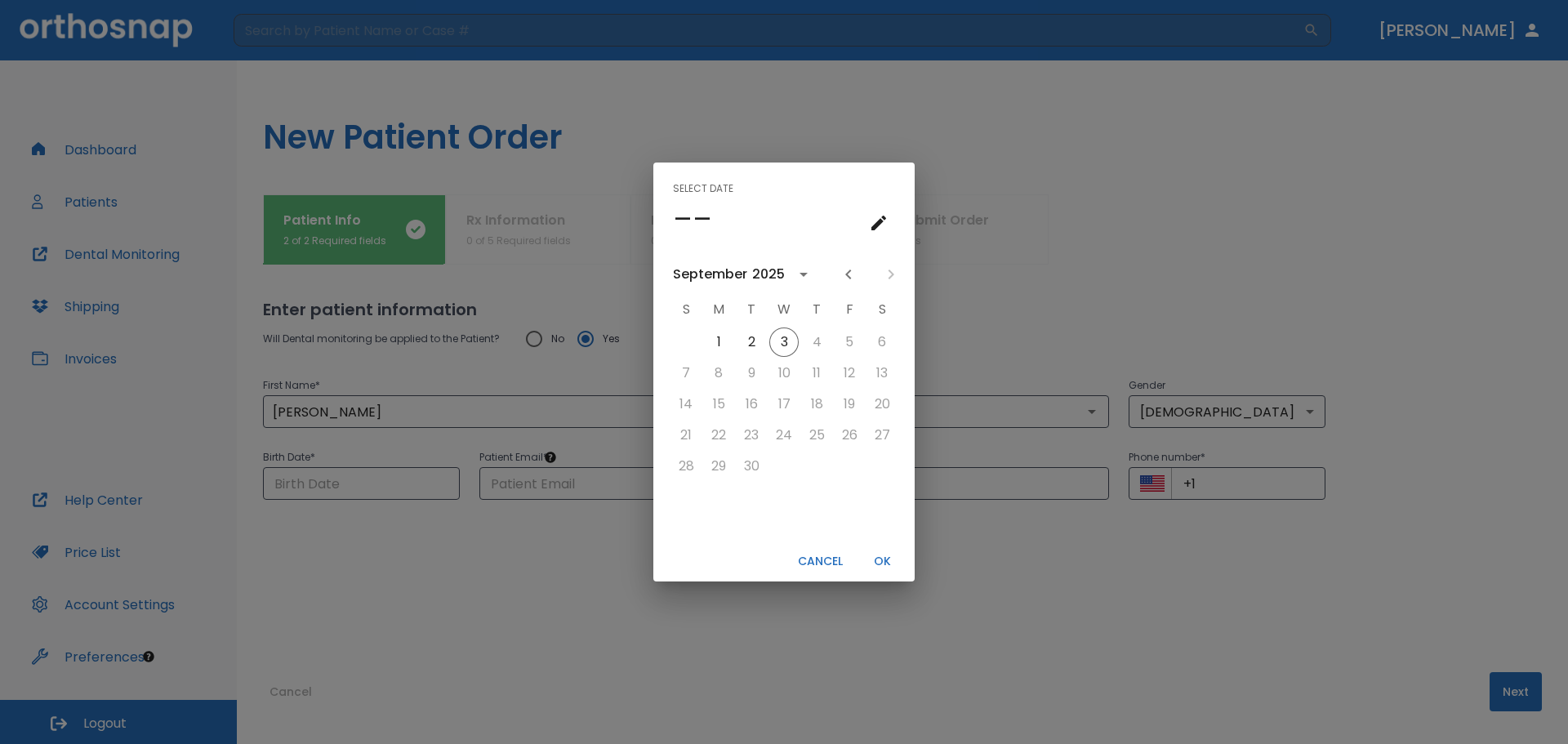
click at [788, 286] on div "September 2025 S M T W T F S 1 2 3 4 5 6 7 8 9 10 11 12 13 14 15 16 17 18 19 20…" at bounding box center [783, 395] width 261 height 293
click at [807, 273] on icon "calendar view is open, switch to year view" at bounding box center [803, 274] width 20 height 20
click at [841, 417] on button "2013" at bounding box center [869, 411] width 59 height 30
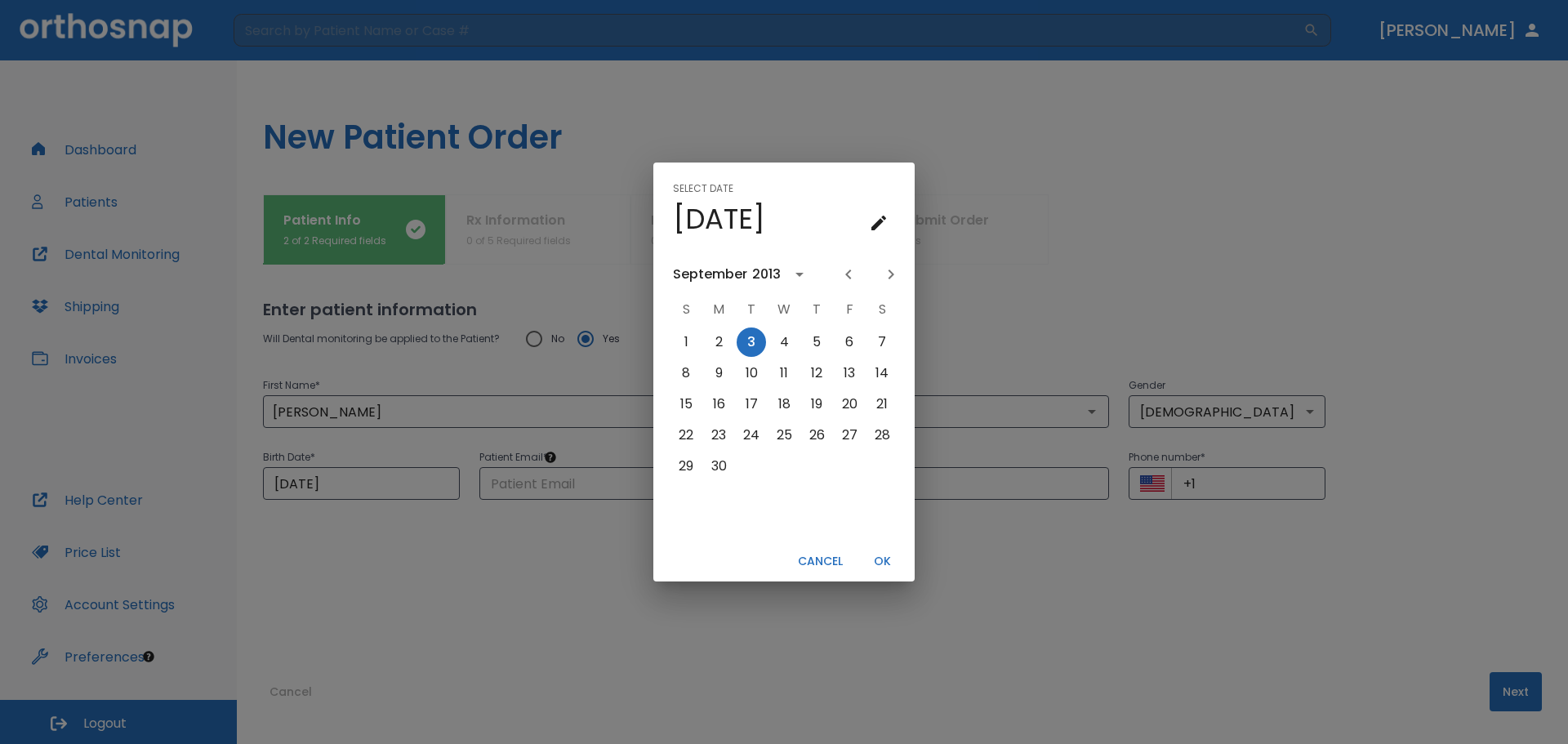
click at [761, 274] on div "2013" at bounding box center [766, 274] width 29 height 20
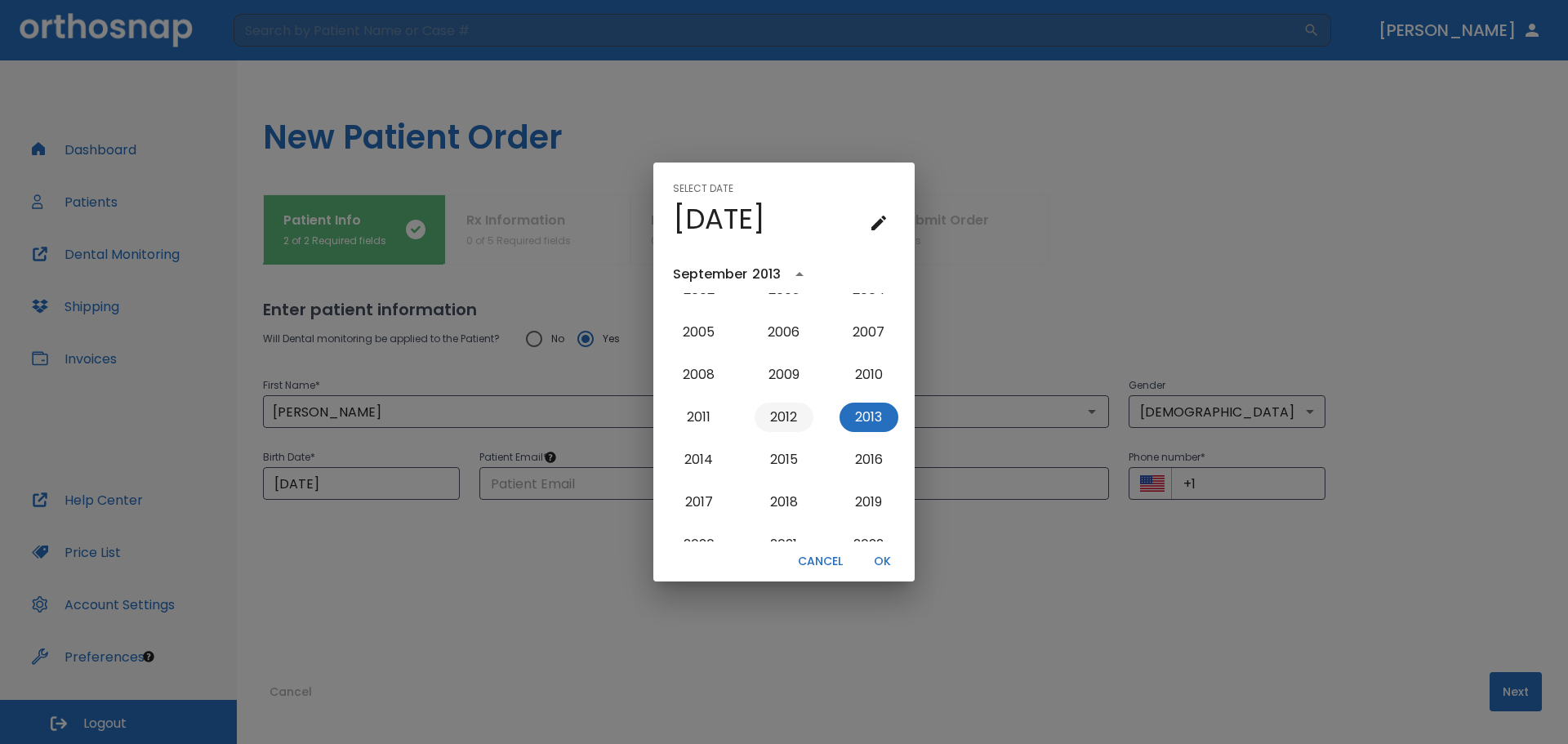
click at [786, 415] on button "2012" at bounding box center [784, 418] width 59 height 30
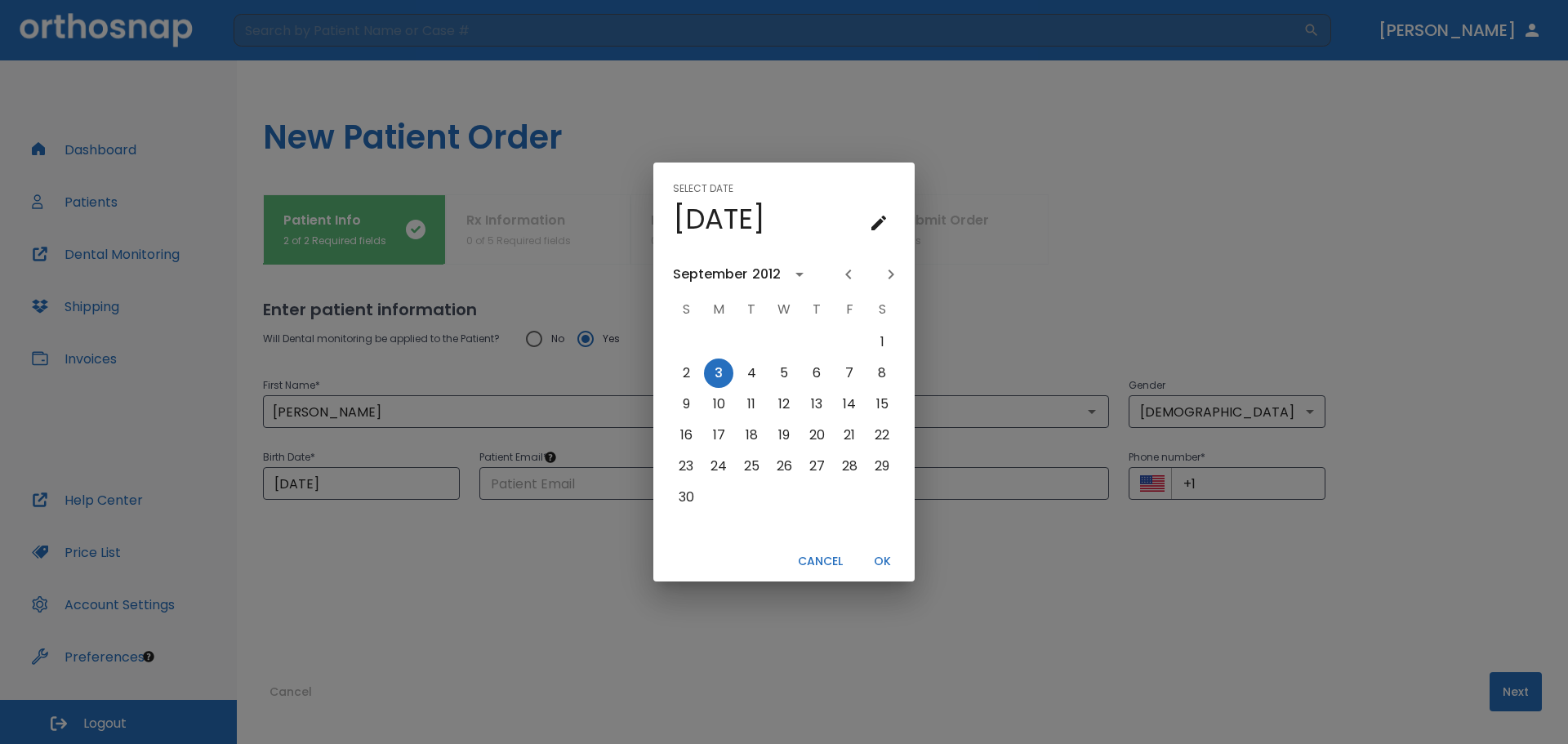
scroll to position [0, 0]
click at [737, 275] on div "September" at bounding box center [710, 274] width 75 height 20
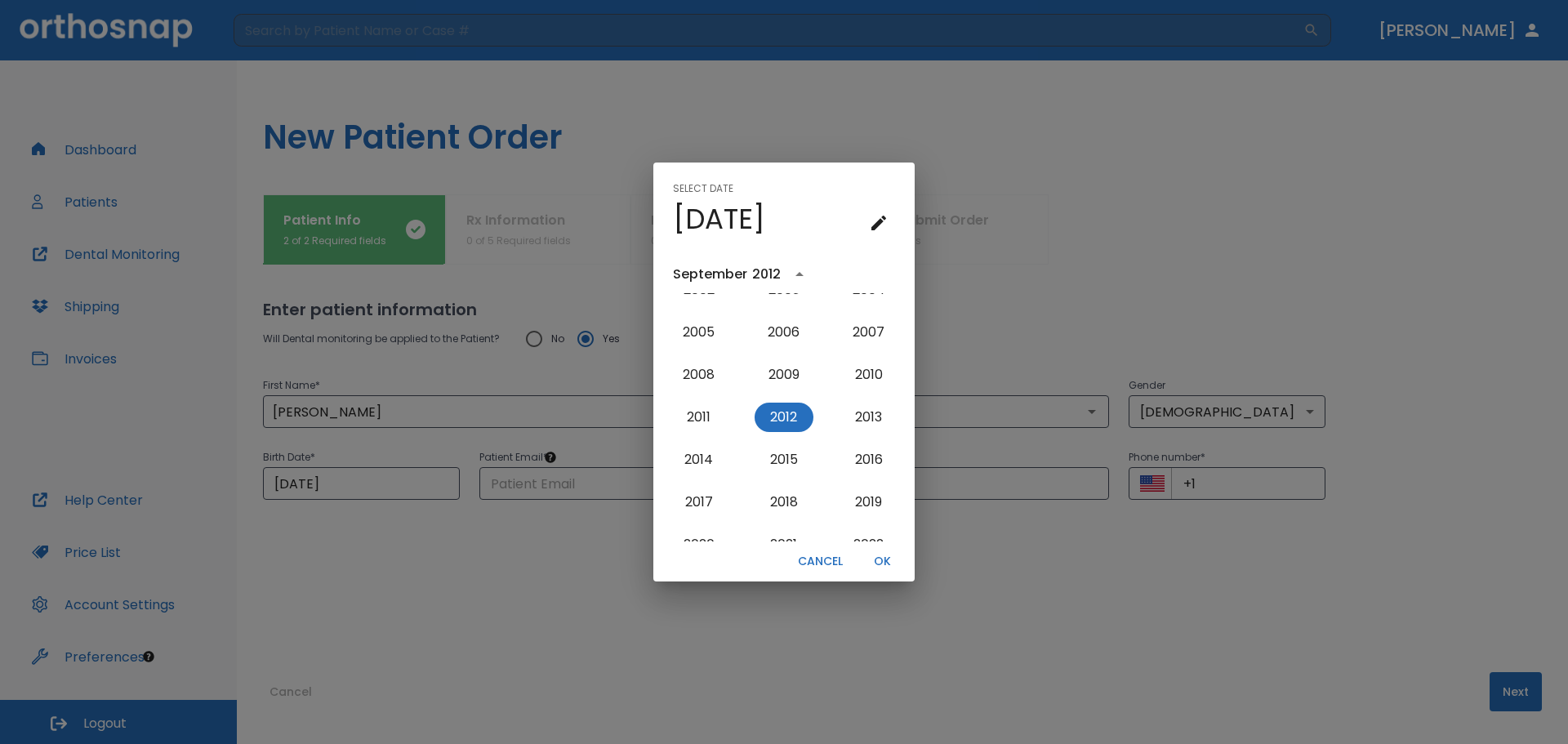
click at [800, 273] on icon "year view is open, switch to calendar view" at bounding box center [799, 274] width 20 height 20
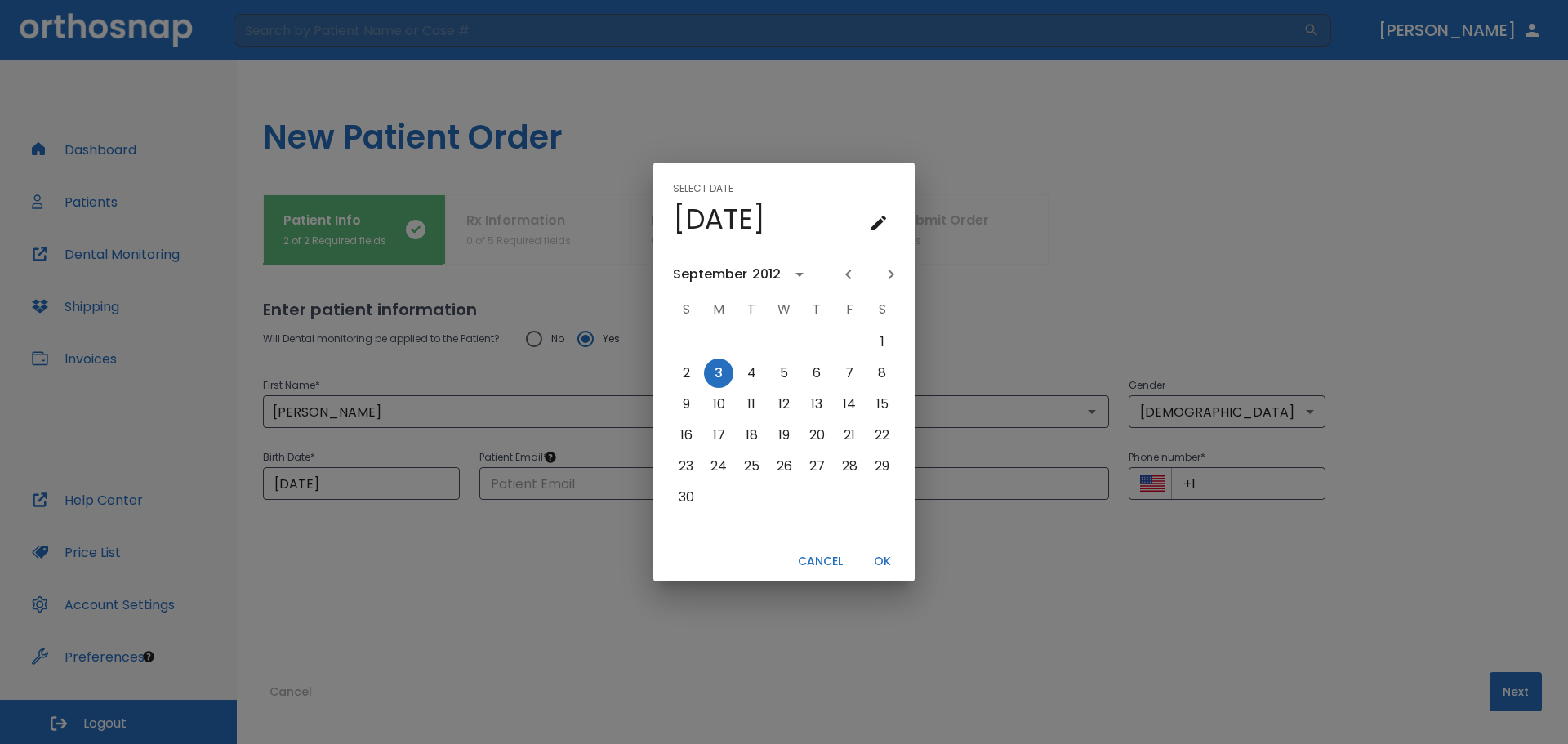
scroll to position [0, 0]
click at [887, 270] on icon "Next month" at bounding box center [891, 274] width 20 height 20
click at [851, 275] on icon "Previous month" at bounding box center [848, 274] width 20 height 20
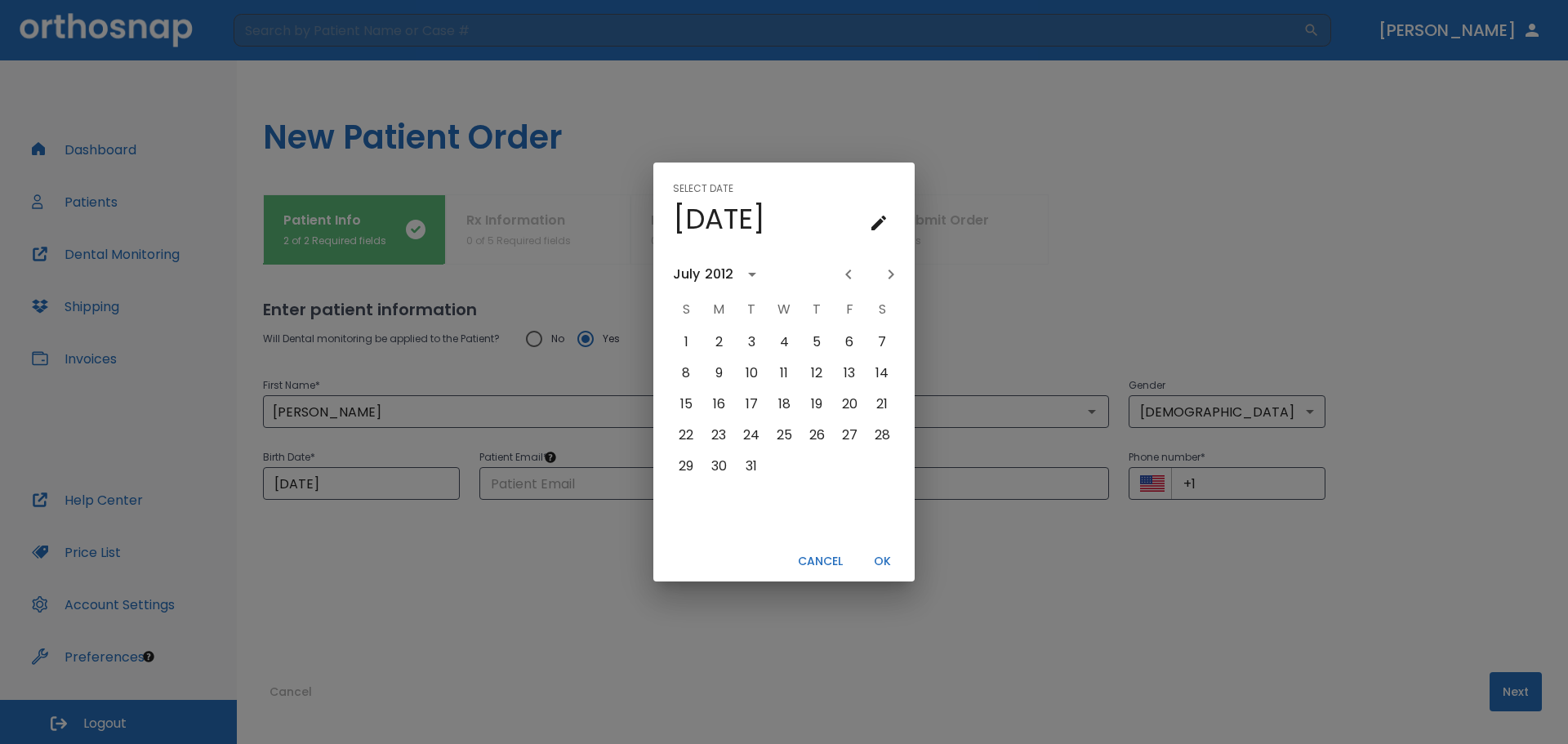
click at [851, 275] on icon "Previous month" at bounding box center [848, 274] width 20 height 20
click at [810, 431] on button "24" at bounding box center [817, 435] width 30 height 30
type input "05/24/2012"
click at [891, 569] on button "OK" at bounding box center [882, 561] width 52 height 27
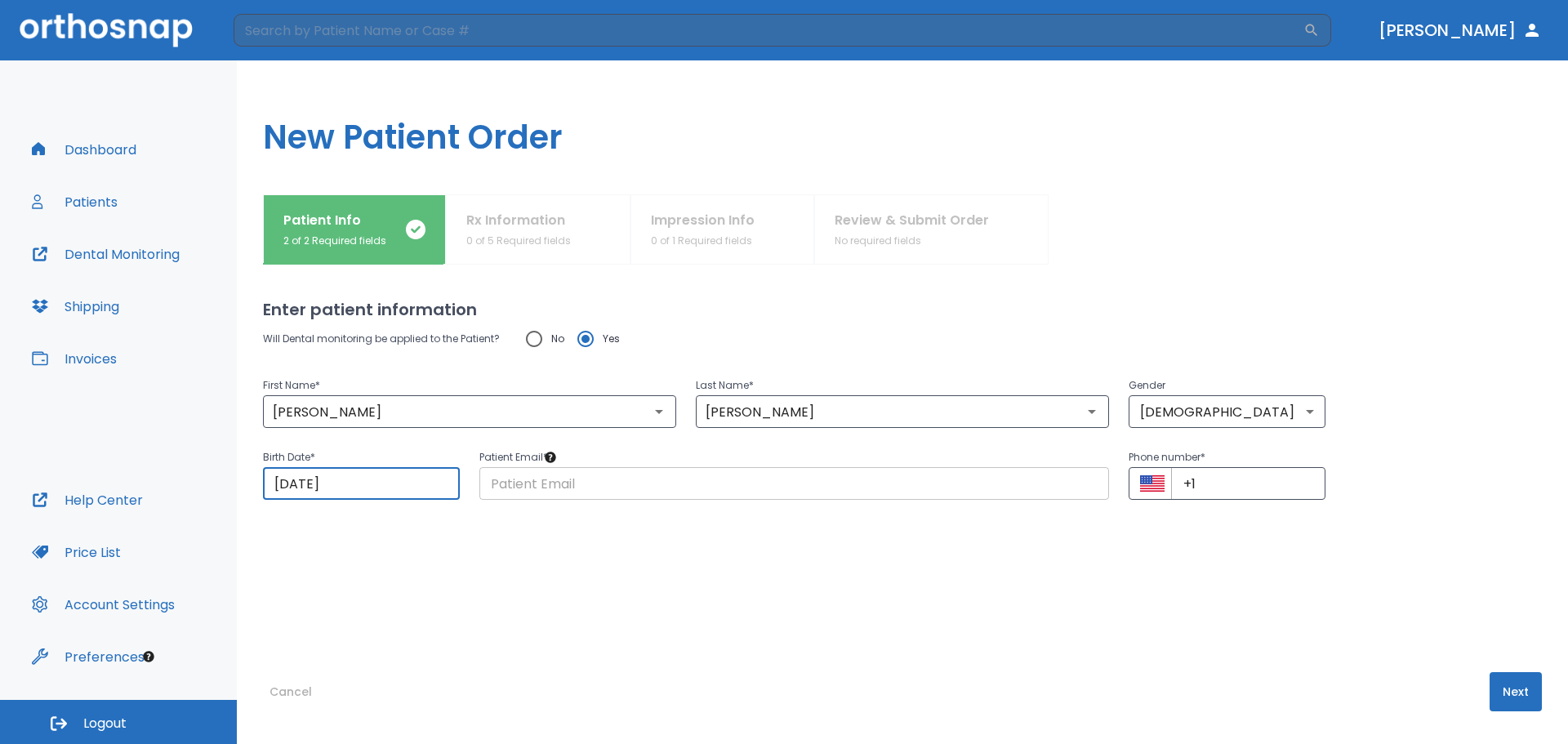
click at [859, 477] on input "text" at bounding box center [794, 484] width 629 height 33
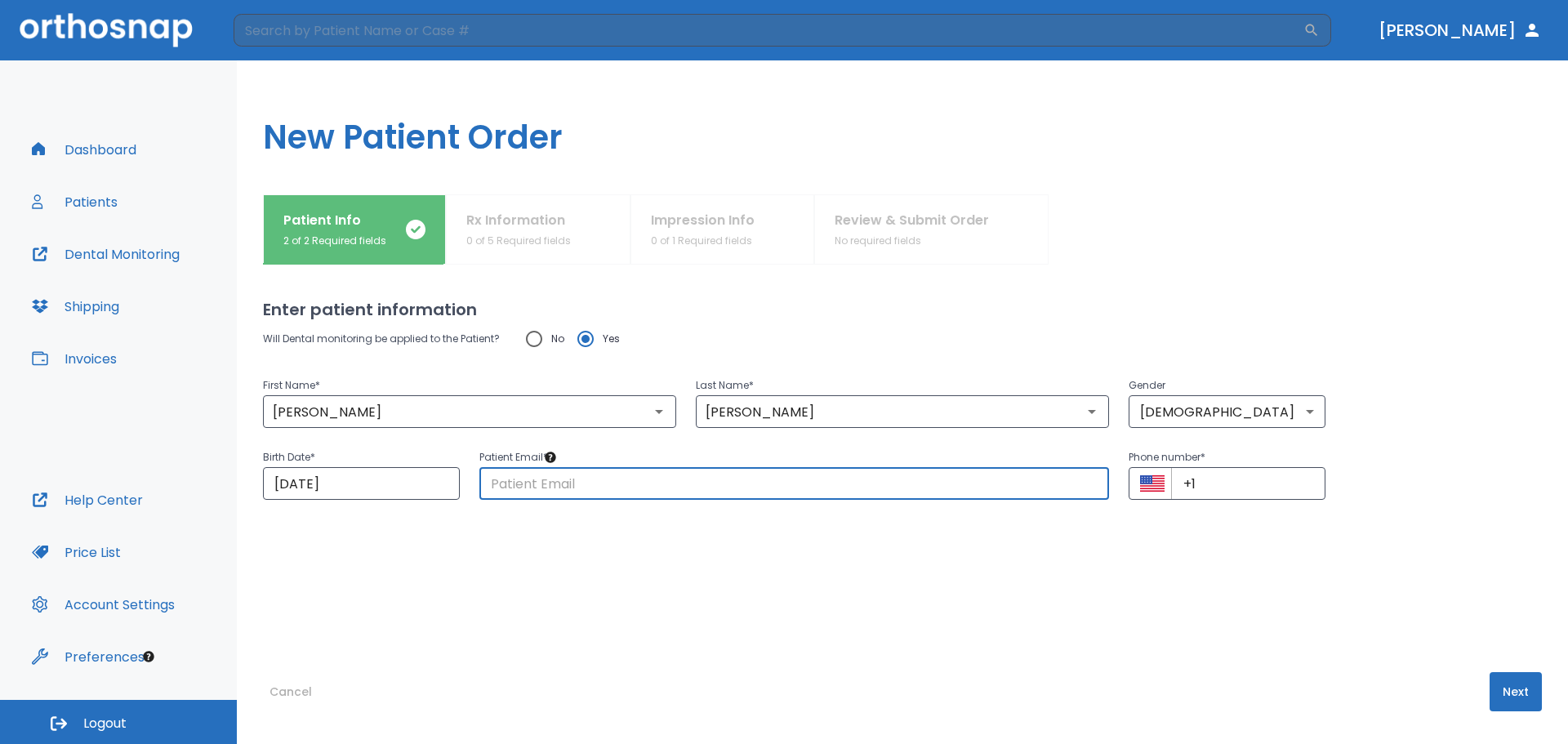
type input "[EMAIL_ADDRESS][DOMAIN_NAME]"
click at [1222, 484] on input "+1" at bounding box center [1248, 484] width 155 height 33
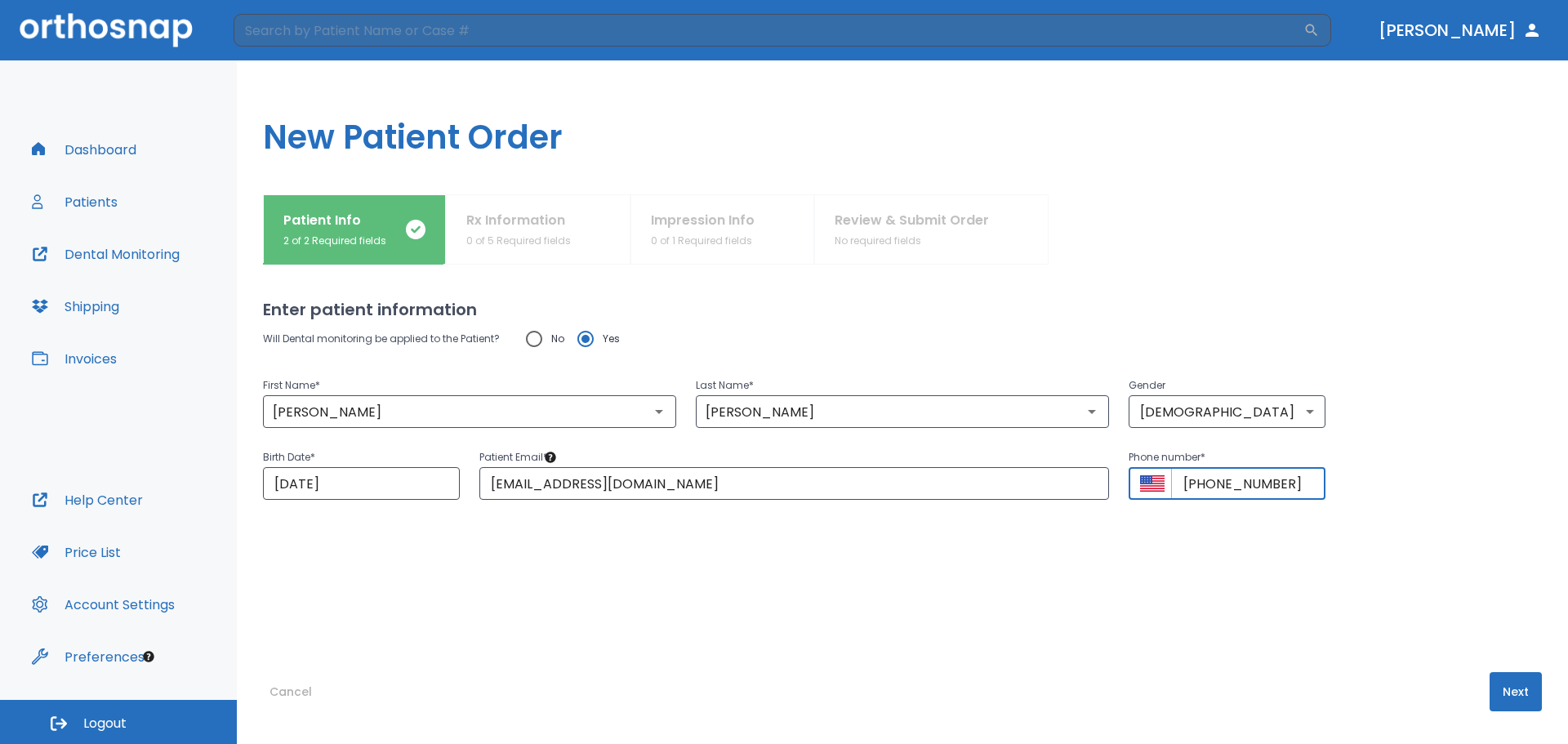
type input "+1 (856) 793-7844"
click at [1530, 676] on button "Next" at bounding box center [1515, 691] width 52 height 39
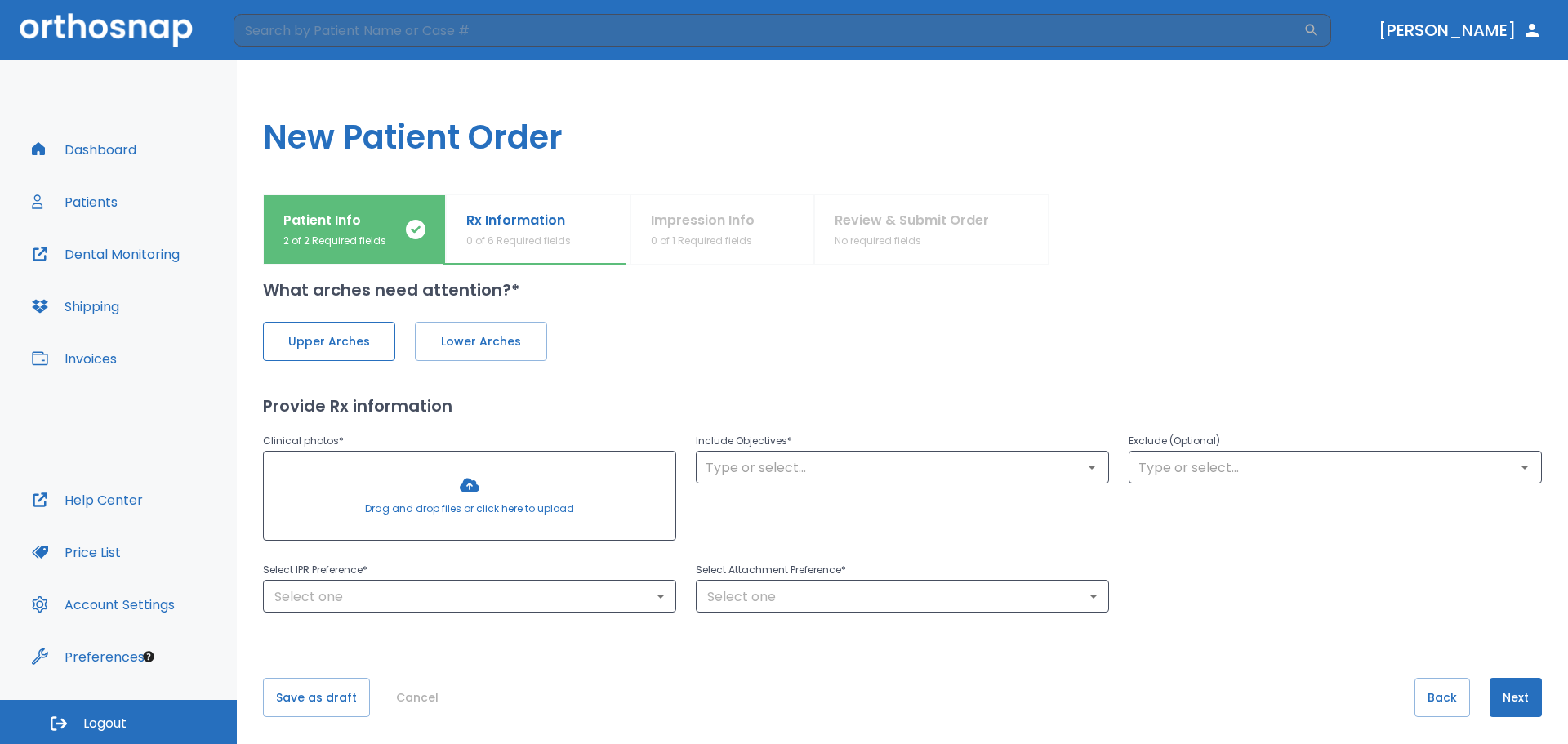
scroll to position [25, 0]
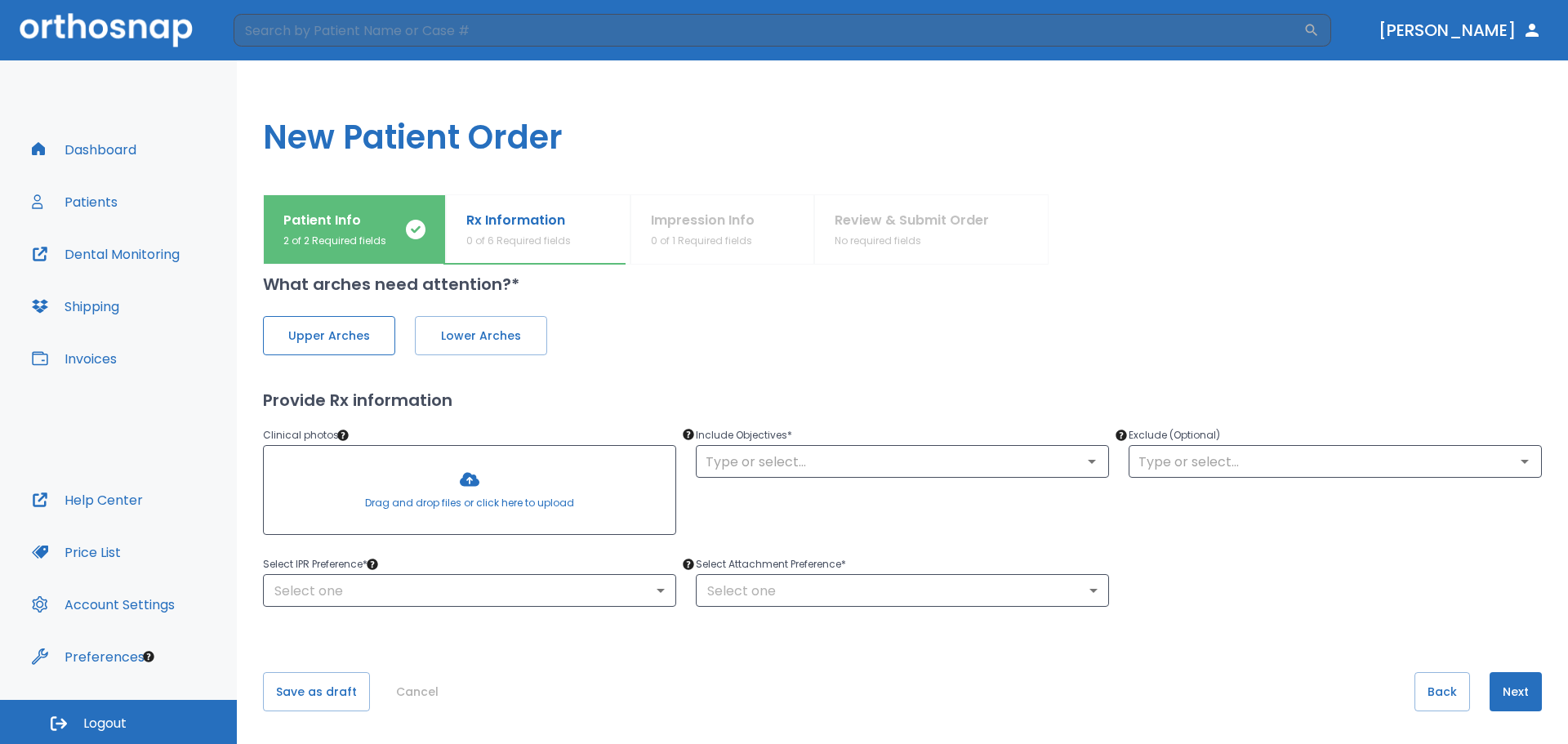
click at [363, 333] on span "Upper Arches" at bounding box center [329, 336] width 98 height 17
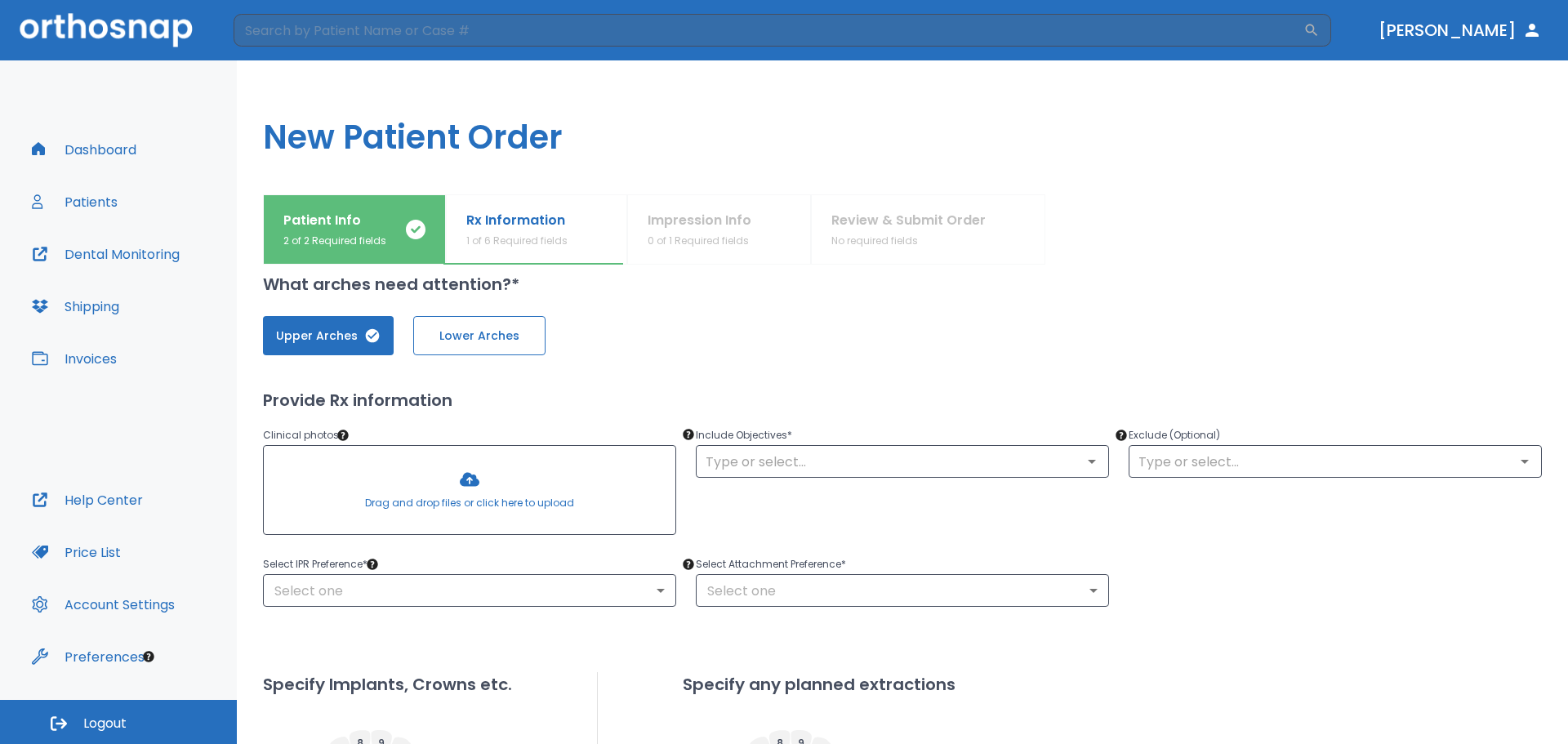
click at [467, 328] on span "Lower Arches" at bounding box center [479, 336] width 98 height 17
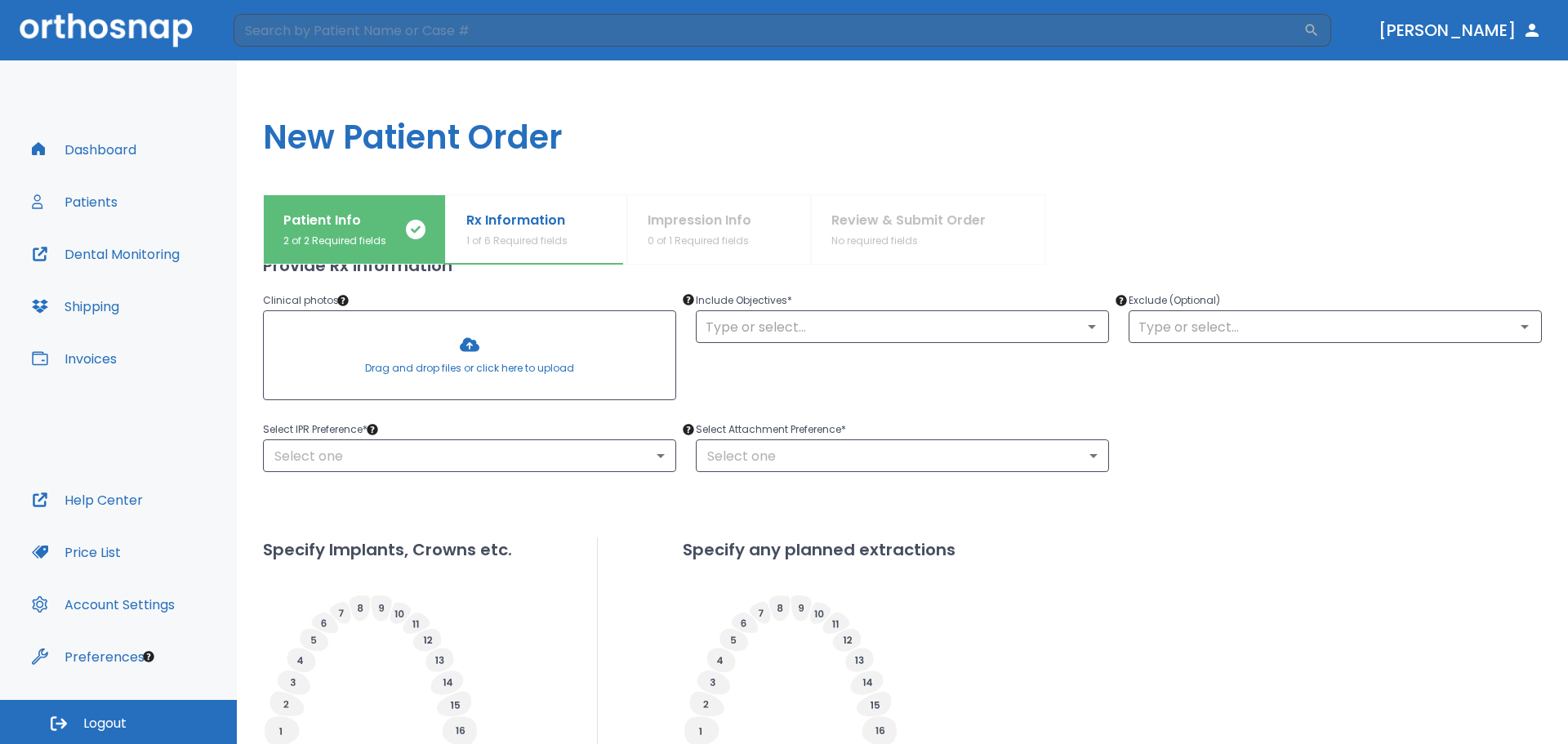
scroll to position [163, 0]
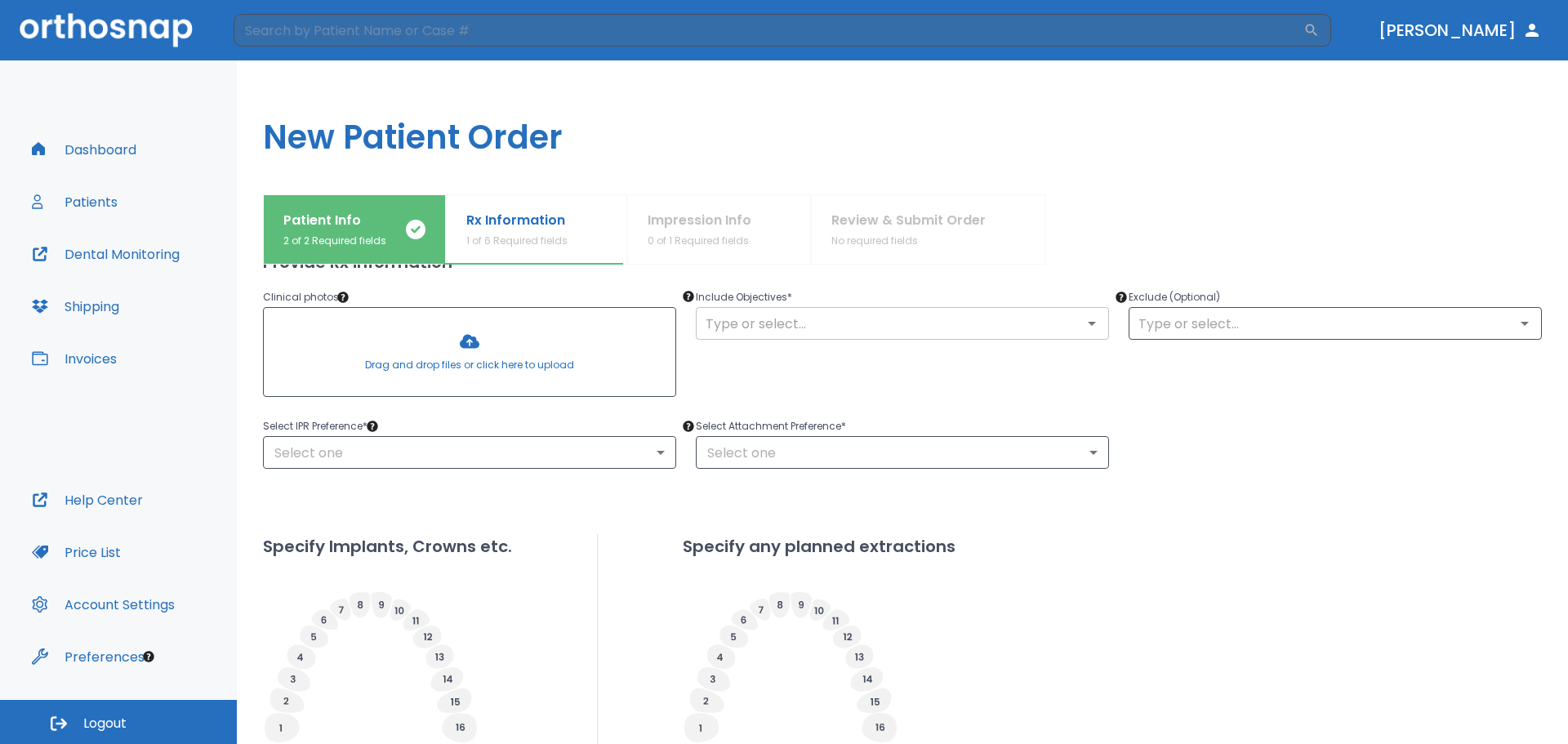
click at [735, 339] on div "​" at bounding box center [902, 324] width 413 height 33
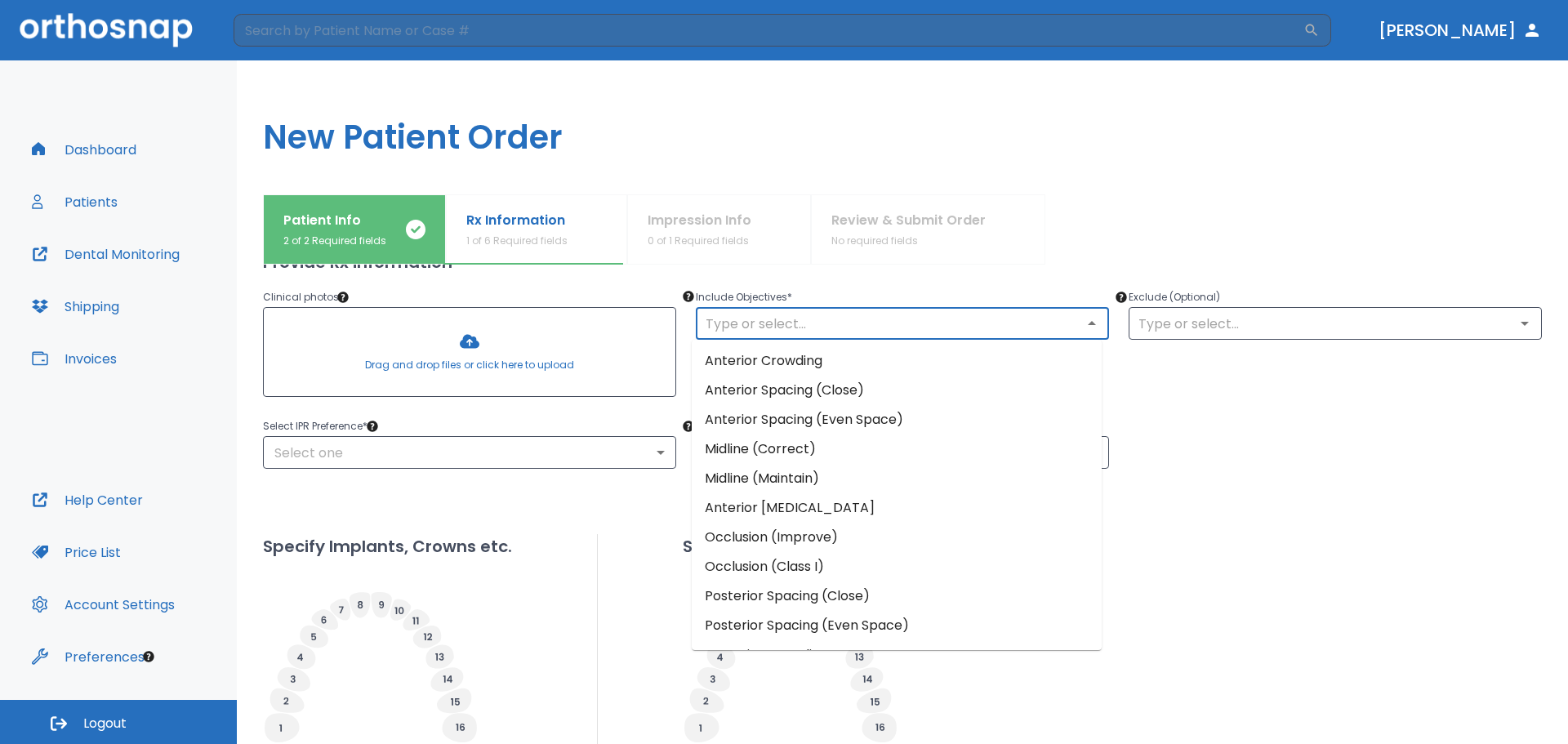
click at [753, 326] on input "text" at bounding box center [902, 323] width 404 height 23
click at [872, 363] on li "Anterior Crowding" at bounding box center [897, 361] width 410 height 30
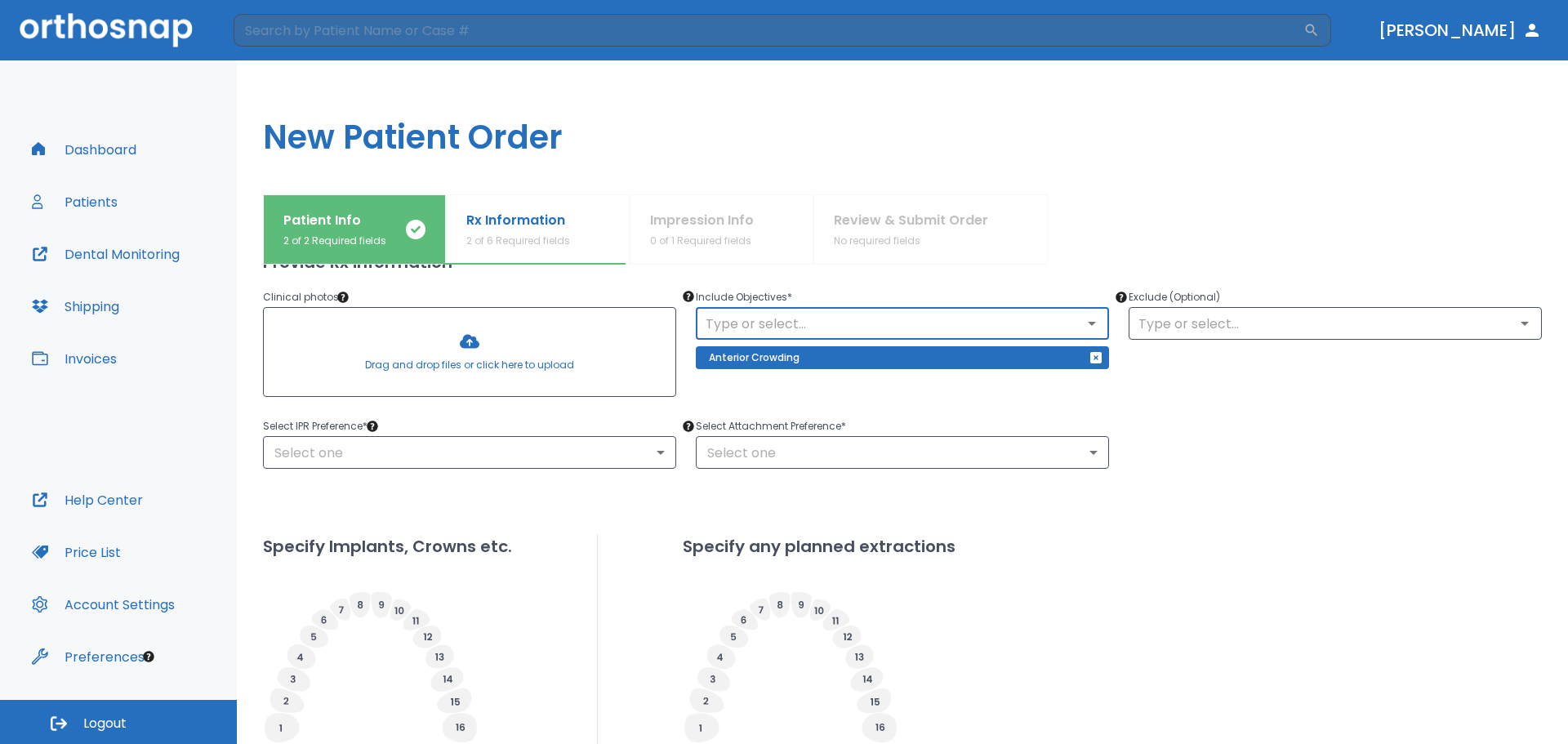
click at [971, 342] on div "​ Anterior Crowding" at bounding box center [902, 338] width 413 height 62
click at [976, 339] on div "​" at bounding box center [902, 324] width 413 height 33
click at [993, 330] on input "text" at bounding box center [902, 323] width 404 height 23
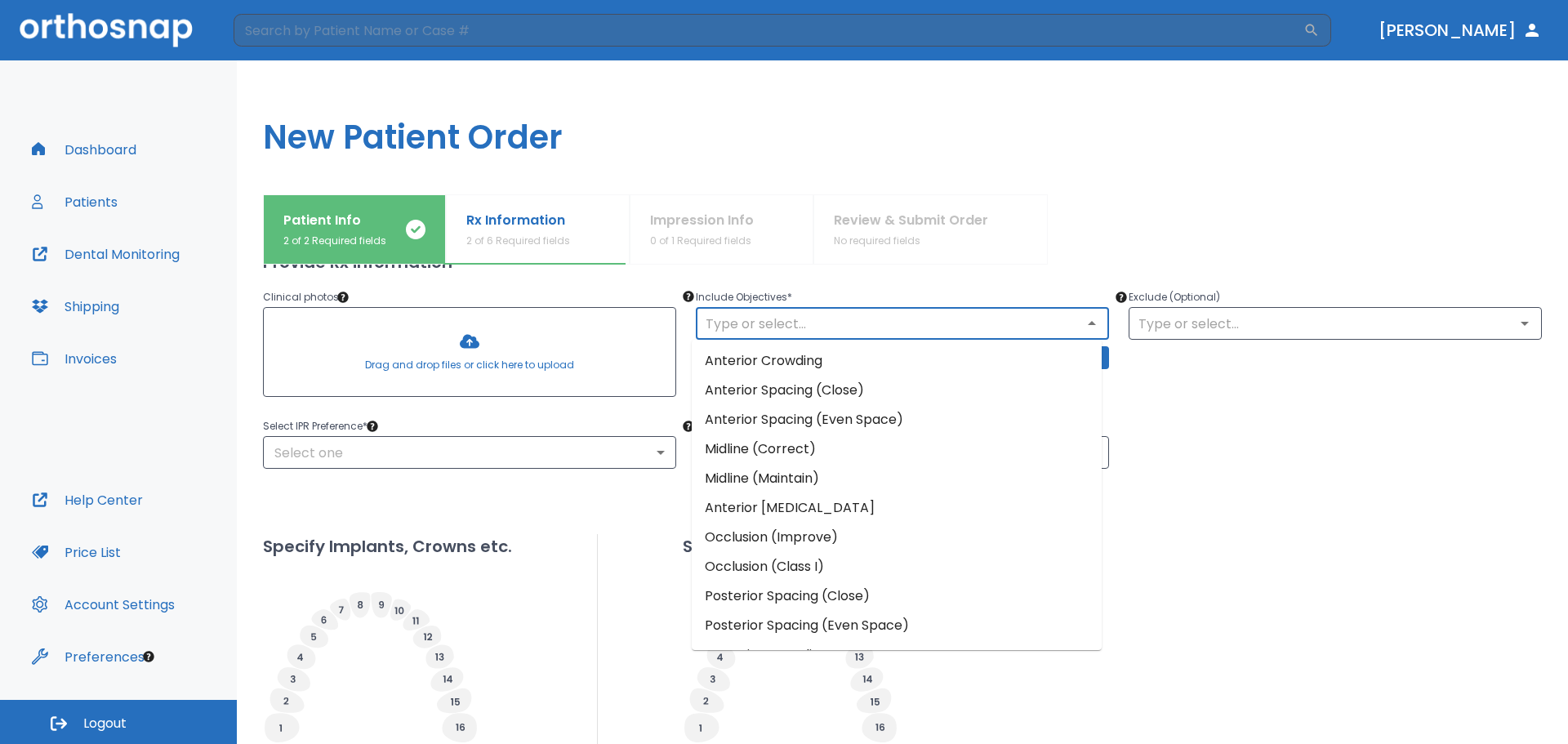
click at [852, 540] on li "Occlusion (Improve)" at bounding box center [897, 537] width 410 height 30
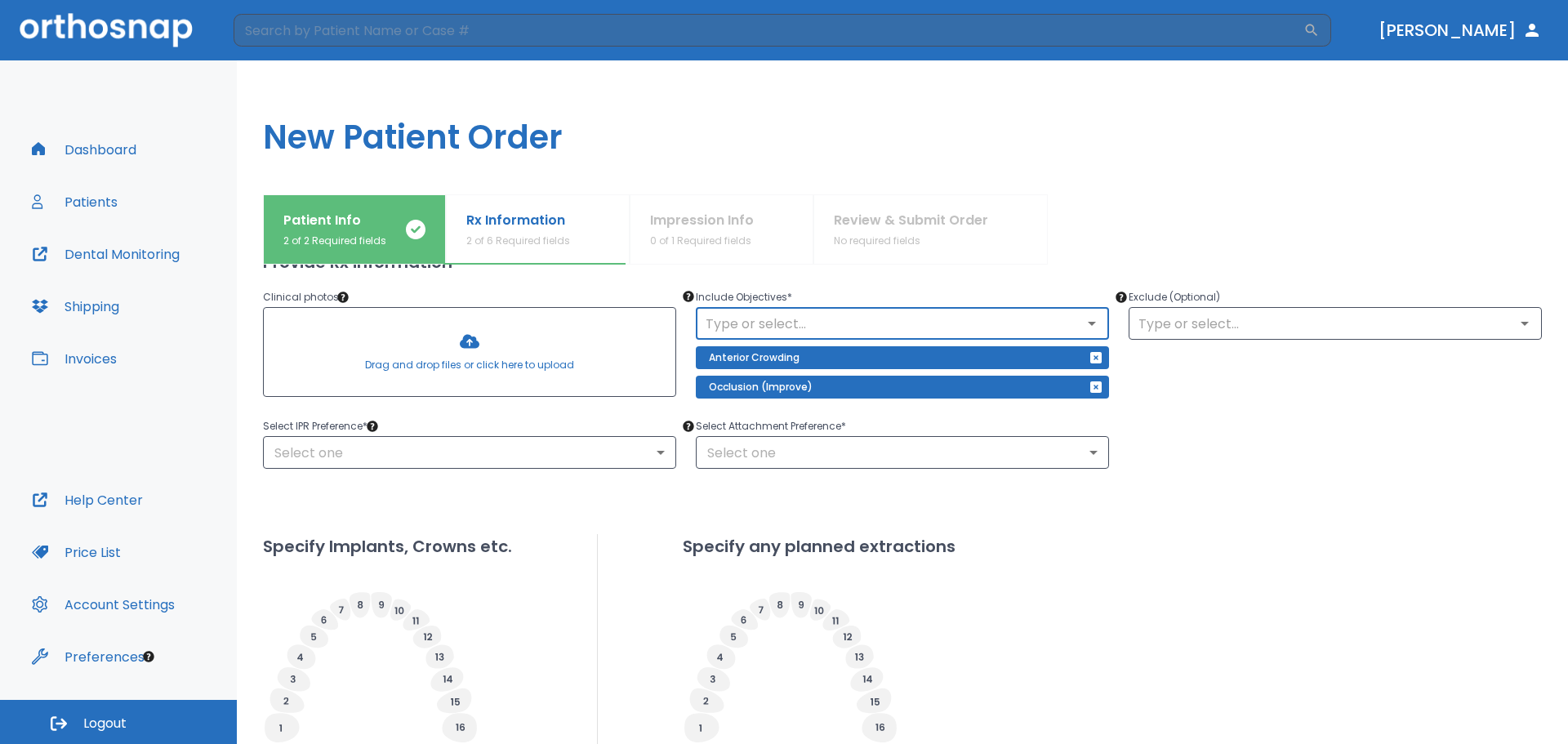
click at [1014, 338] on div "​" at bounding box center [902, 324] width 413 height 33
click at [1088, 332] on icon "Open" at bounding box center [1091, 323] width 20 height 20
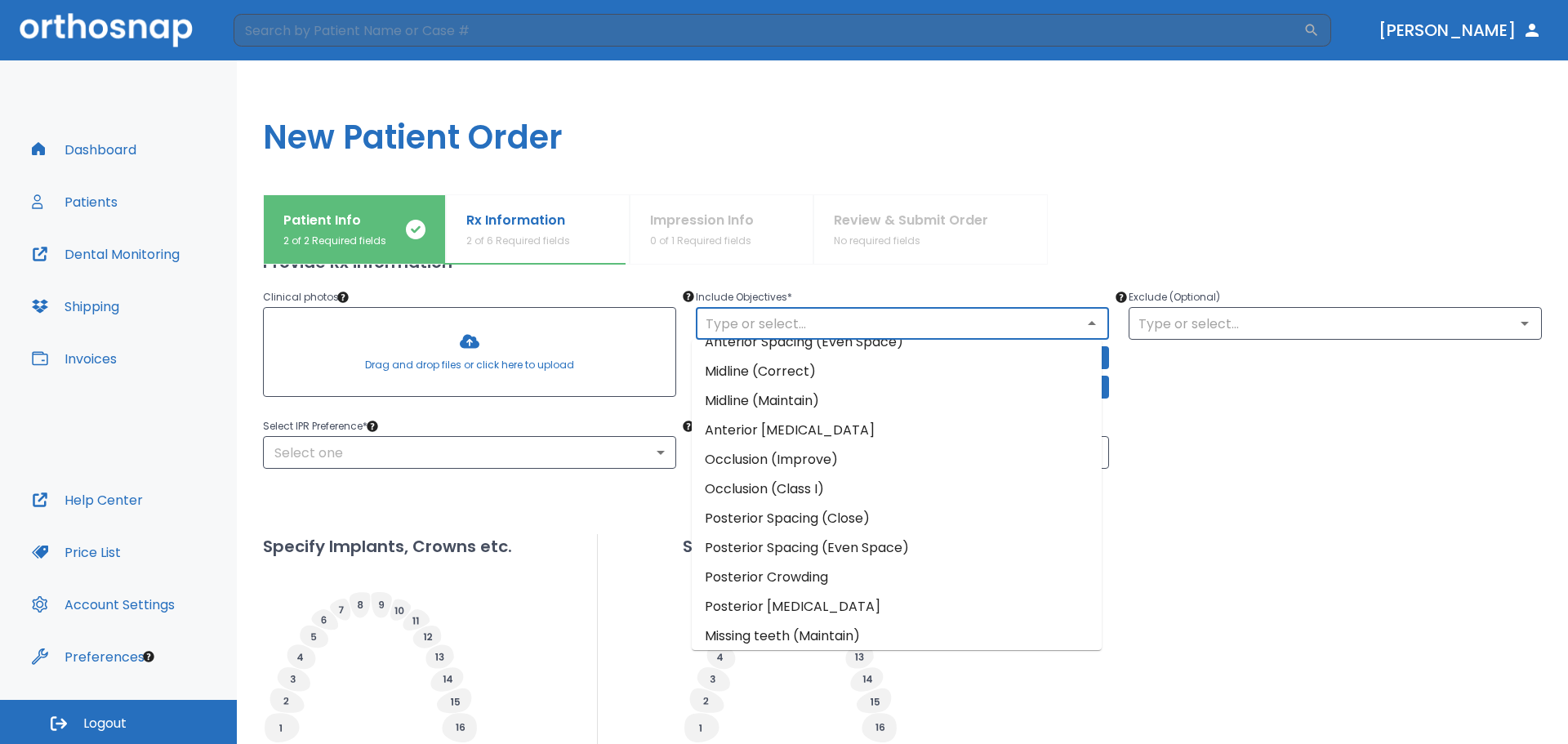
scroll to position [144, 0]
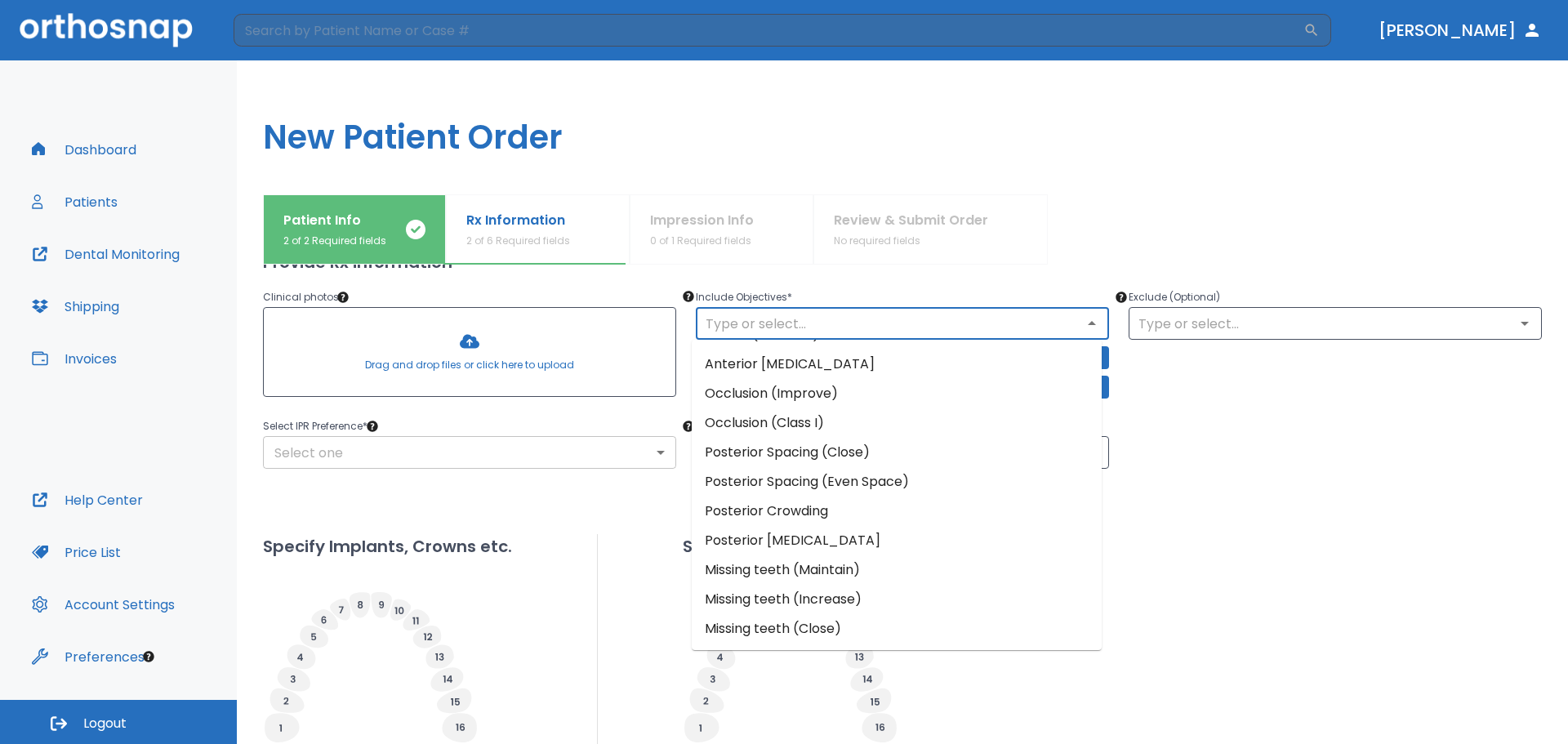
click at [601, 462] on body "​ Dr. Motamedi Dashboard Patients Dental Monitoring Shipping Invoices Help Cent…" at bounding box center [784, 372] width 1568 height 744
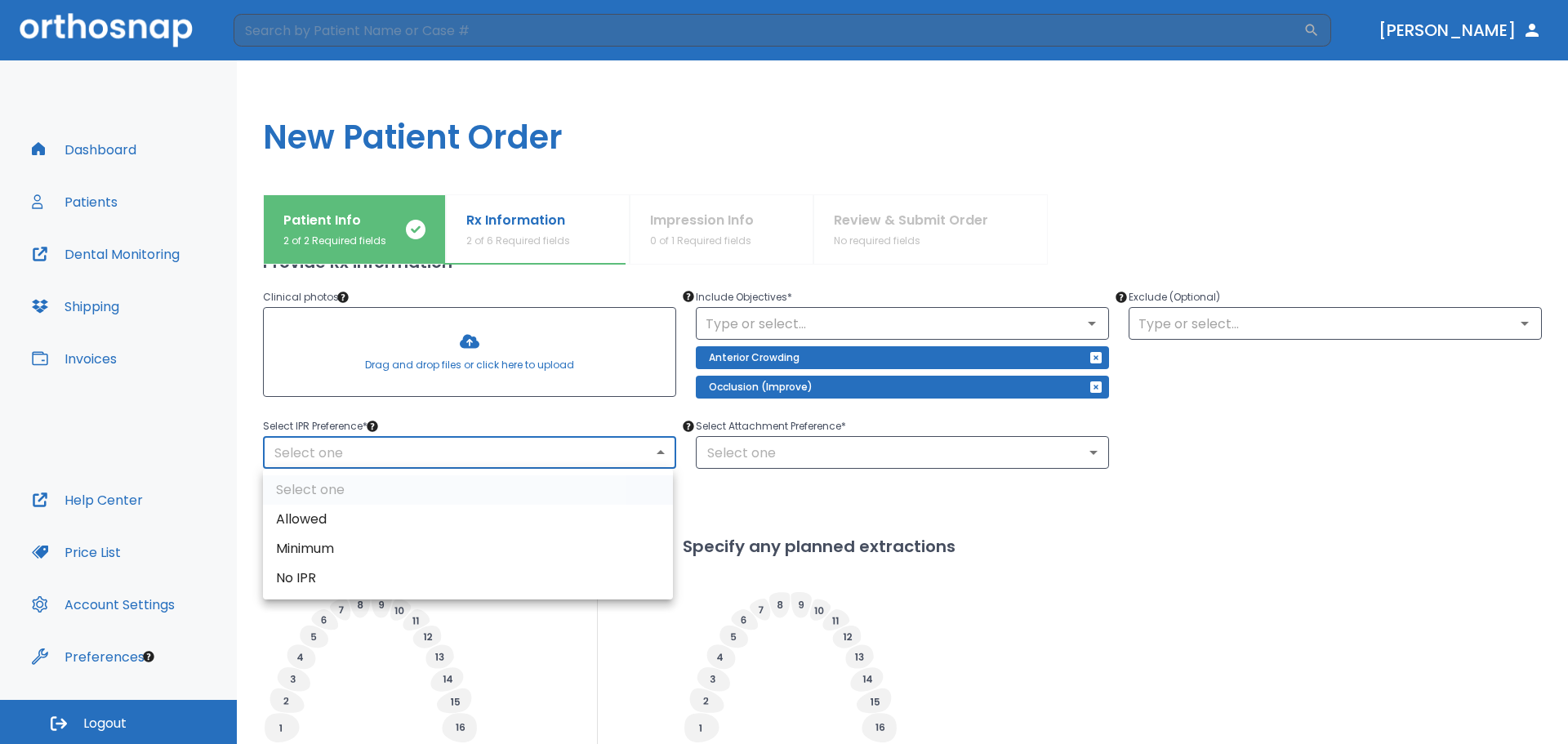
click at [583, 517] on li "Allowed" at bounding box center [468, 519] width 410 height 30
type input "1"
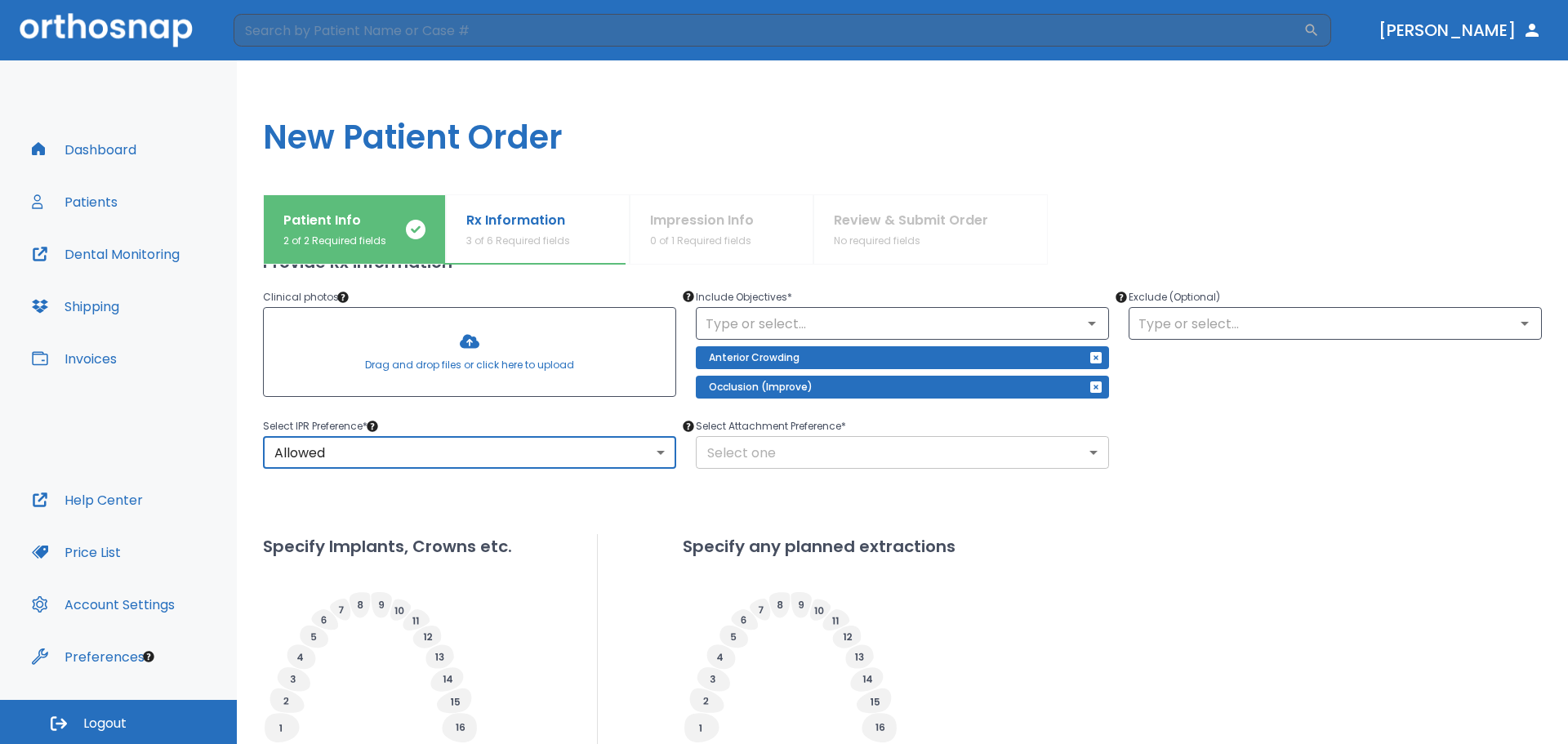
click at [781, 461] on body "​ Dr. Motamedi Dashboard Patients Dental Monitoring Shipping Invoices Help Cent…" at bounding box center [784, 372] width 1568 height 744
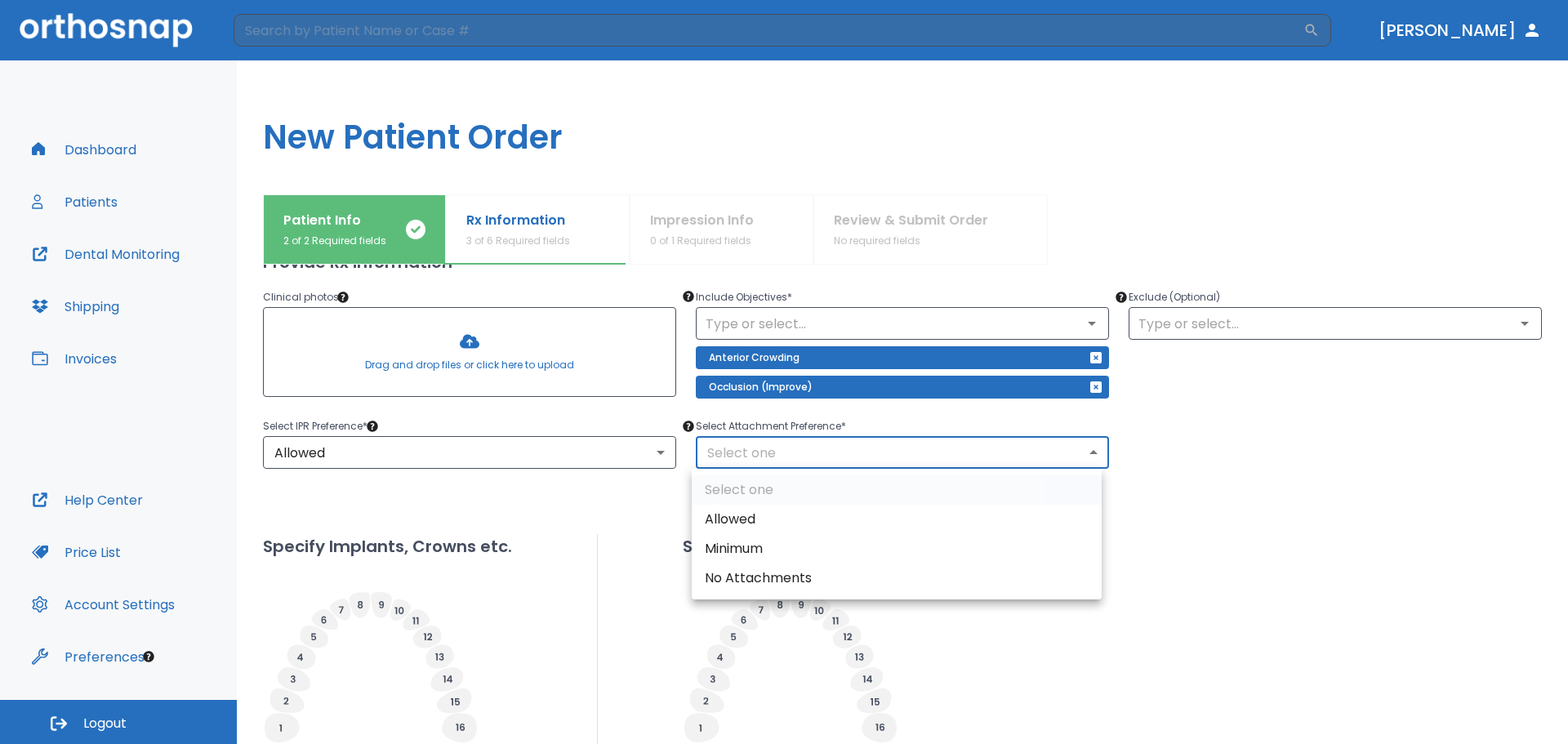
click at [781, 523] on li "Allowed" at bounding box center [897, 519] width 410 height 30
type input "1"
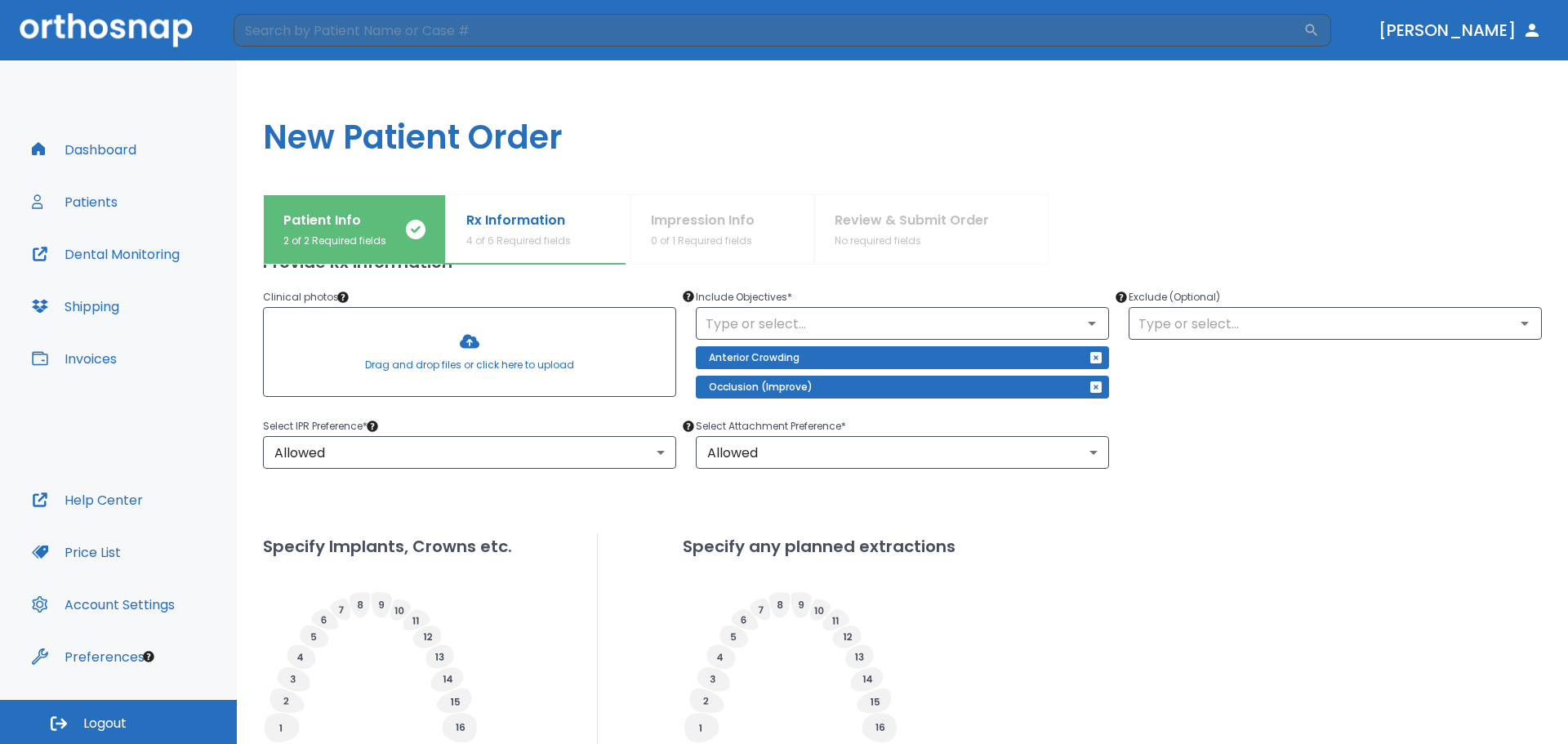
click at [1300, 475] on div "Upper Arches Lower Arches Provide Rx information Clinical photos * Drag and dro…" at bounding box center [902, 533] width 1279 height 751
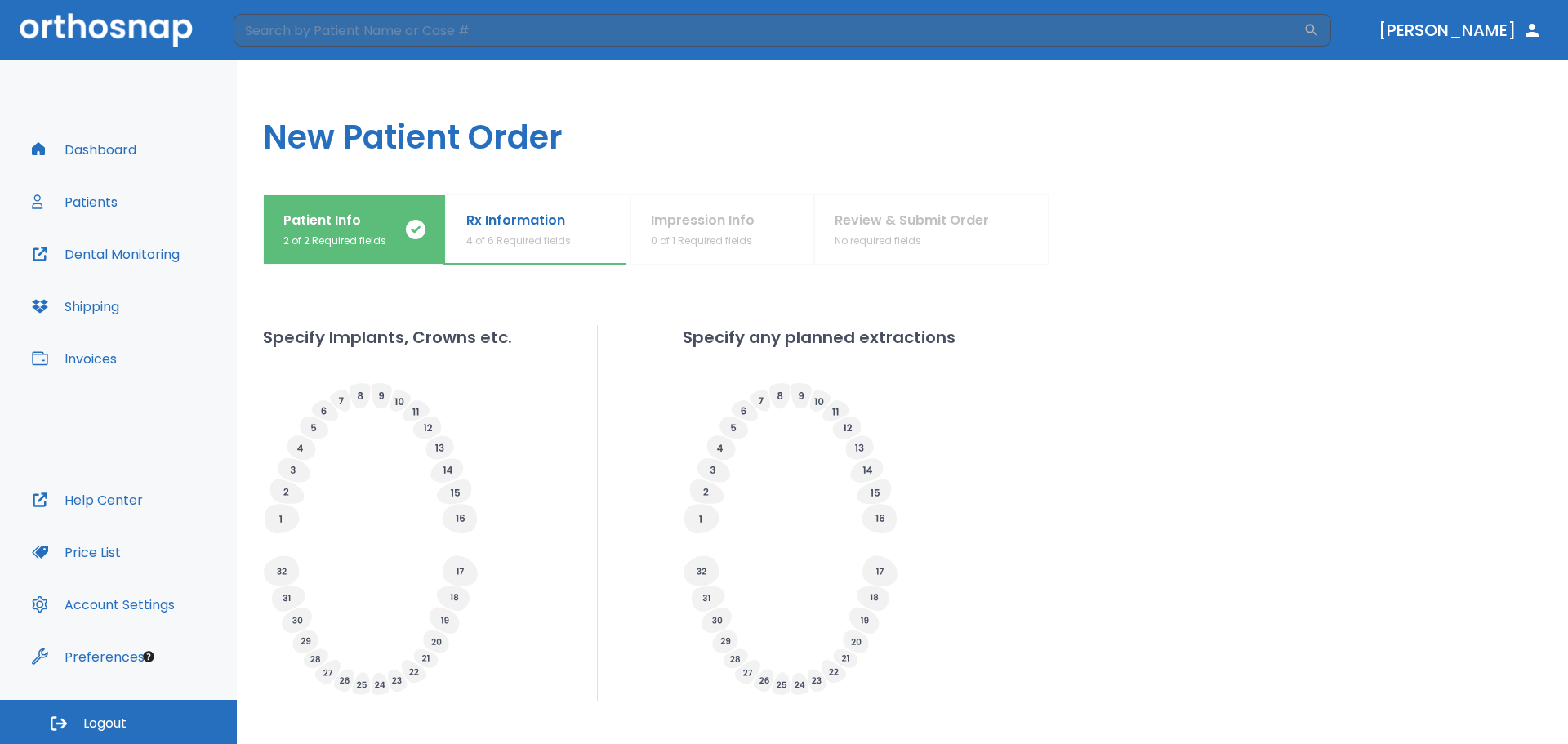
scroll to position [466, 0]
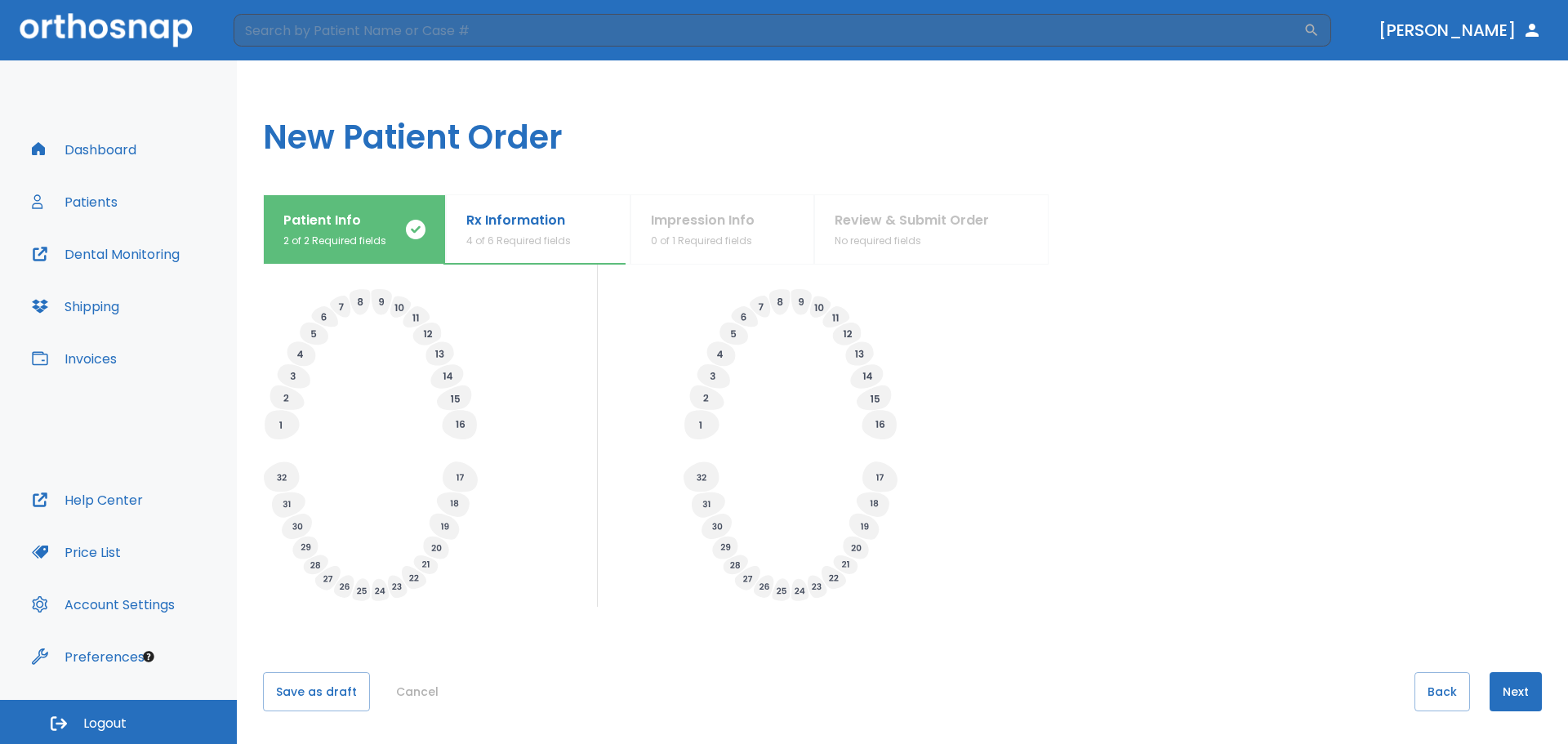
click at [1494, 674] on button "Next" at bounding box center [1515, 691] width 52 height 39
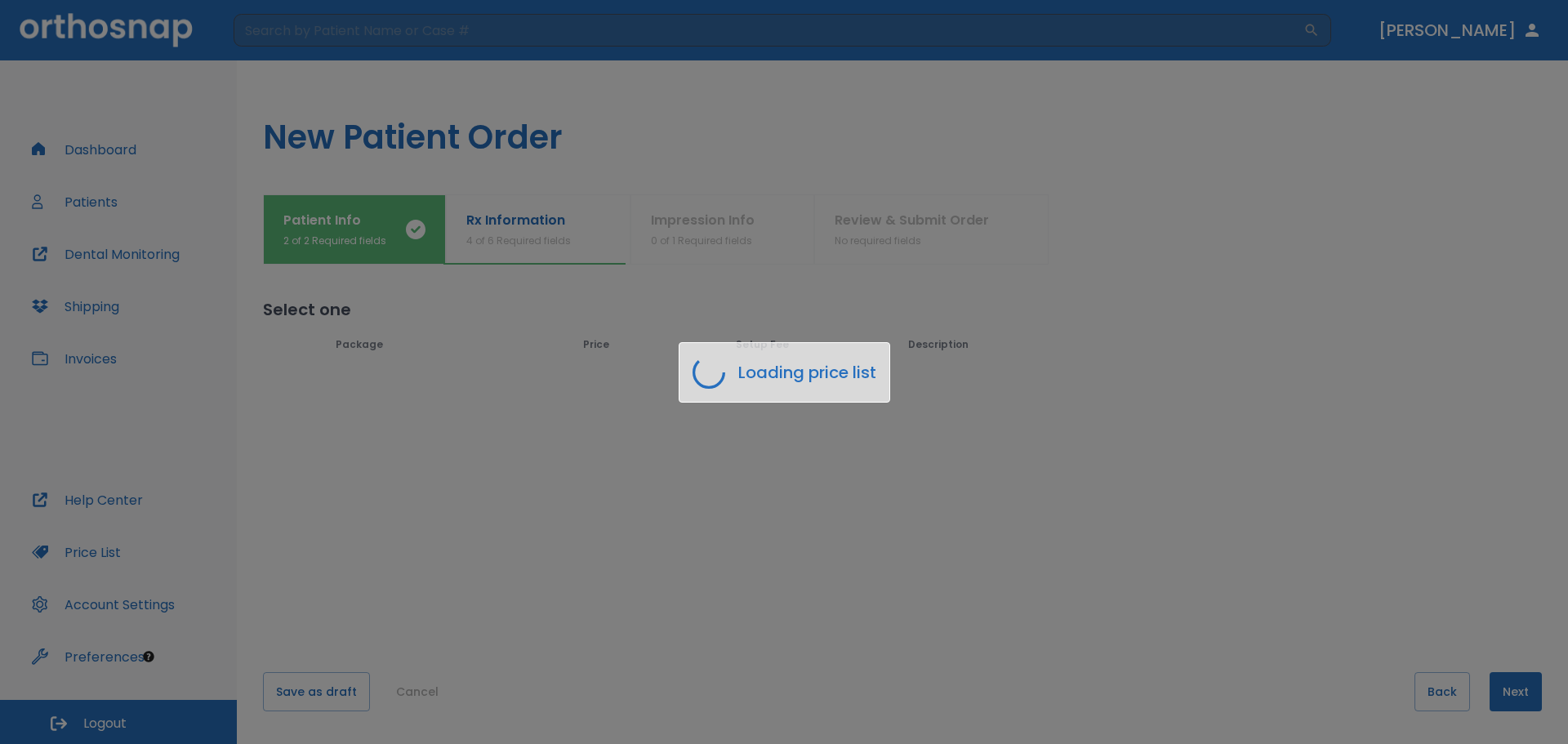
scroll to position [0, 0]
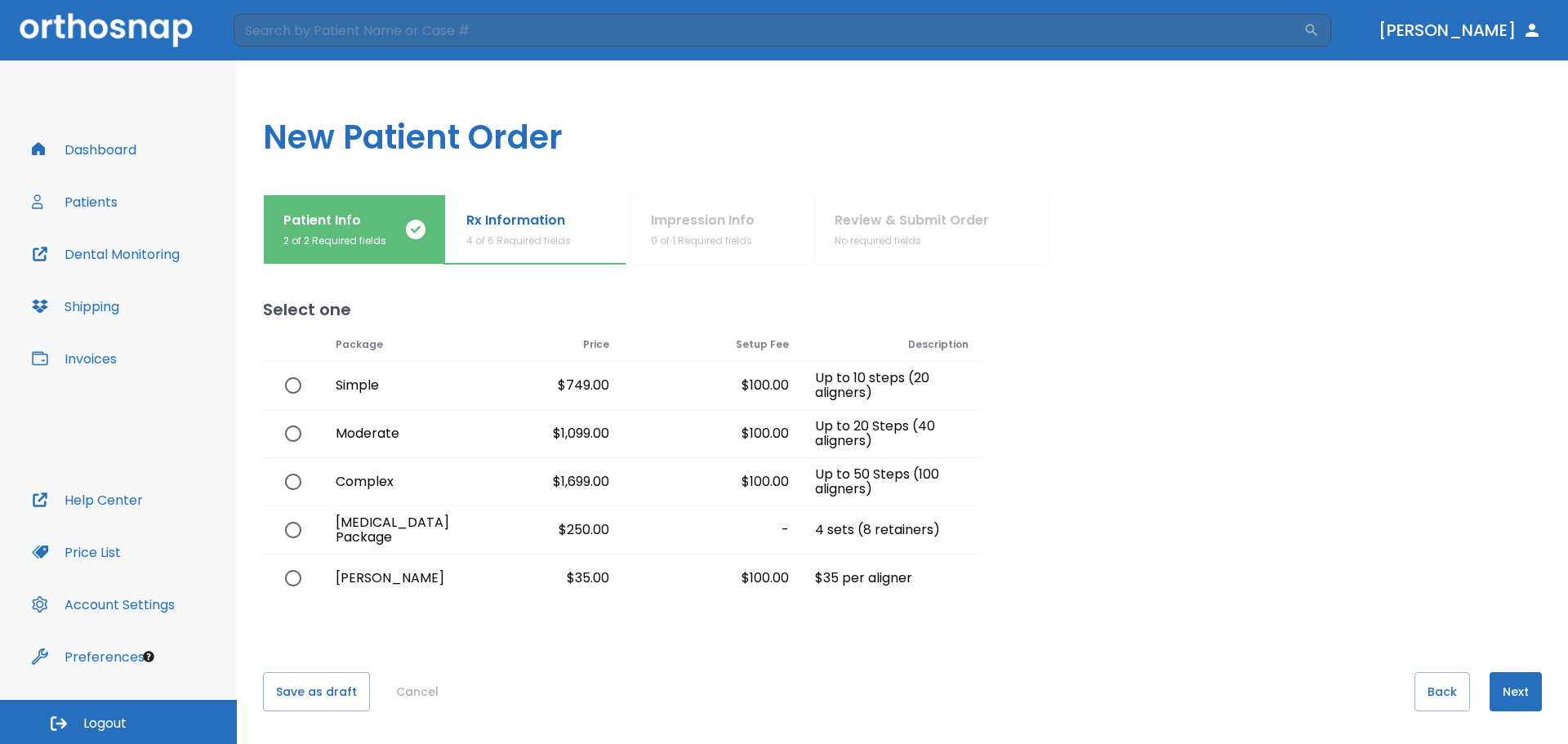
click at [644, 380] on div "$100.00" at bounding box center [712, 385] width 180 height 48
click at [346, 385] on div "Simple" at bounding box center [382, 385] width 120 height 48
click at [283, 391] on input "radio" at bounding box center [293, 385] width 34 height 34
radio input "true"
click at [1507, 687] on button "Next" at bounding box center [1515, 691] width 52 height 39
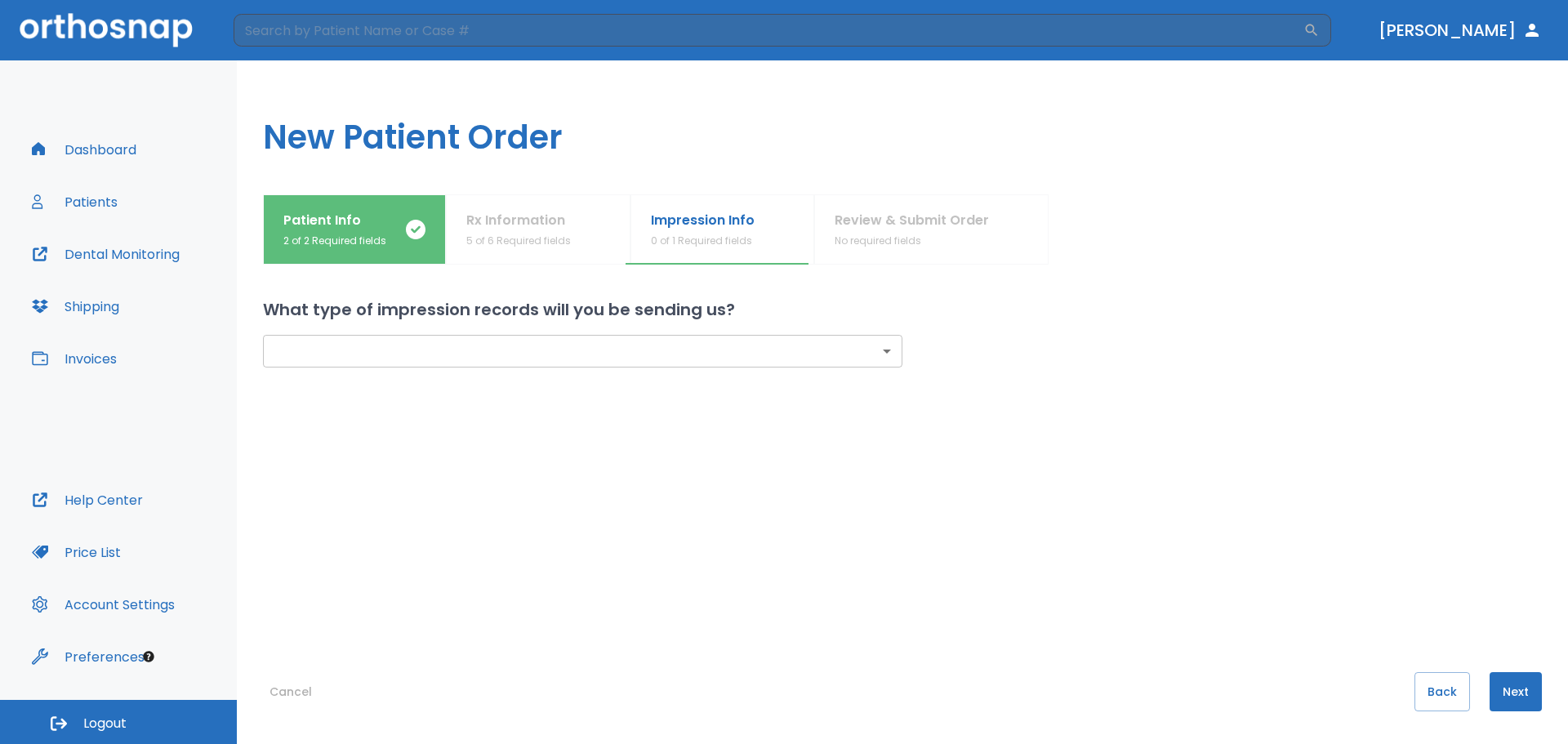
click at [768, 370] on div "​ ​" at bounding box center [902, 464] width 1279 height 285
click at [790, 359] on body "​ Dr. Motamedi Dashboard Patients Dental Monitoring Shipping Invoices Help Cent…" at bounding box center [784, 372] width 1568 height 744
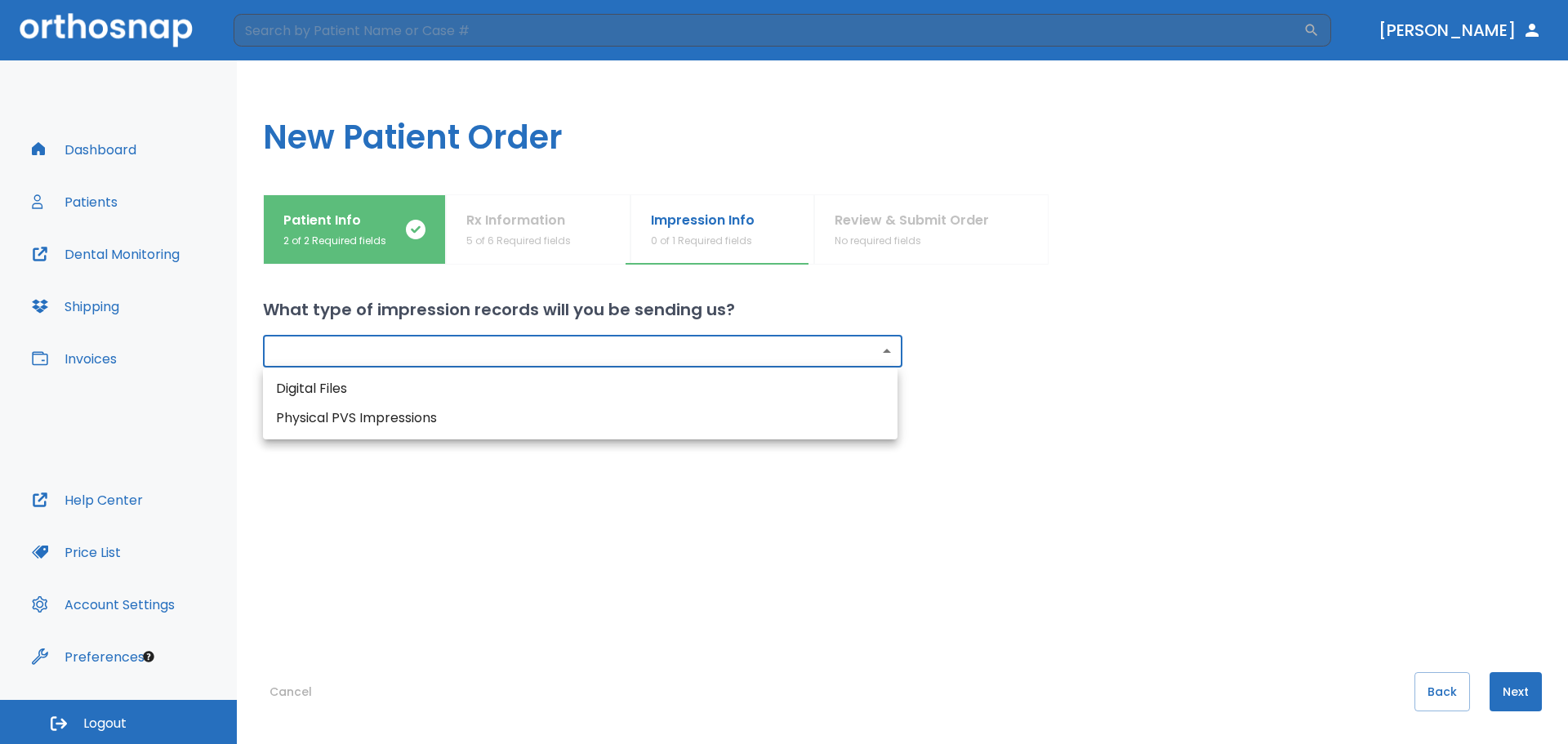
click at [725, 389] on li "Digital Files" at bounding box center [580, 389] width 635 height 30
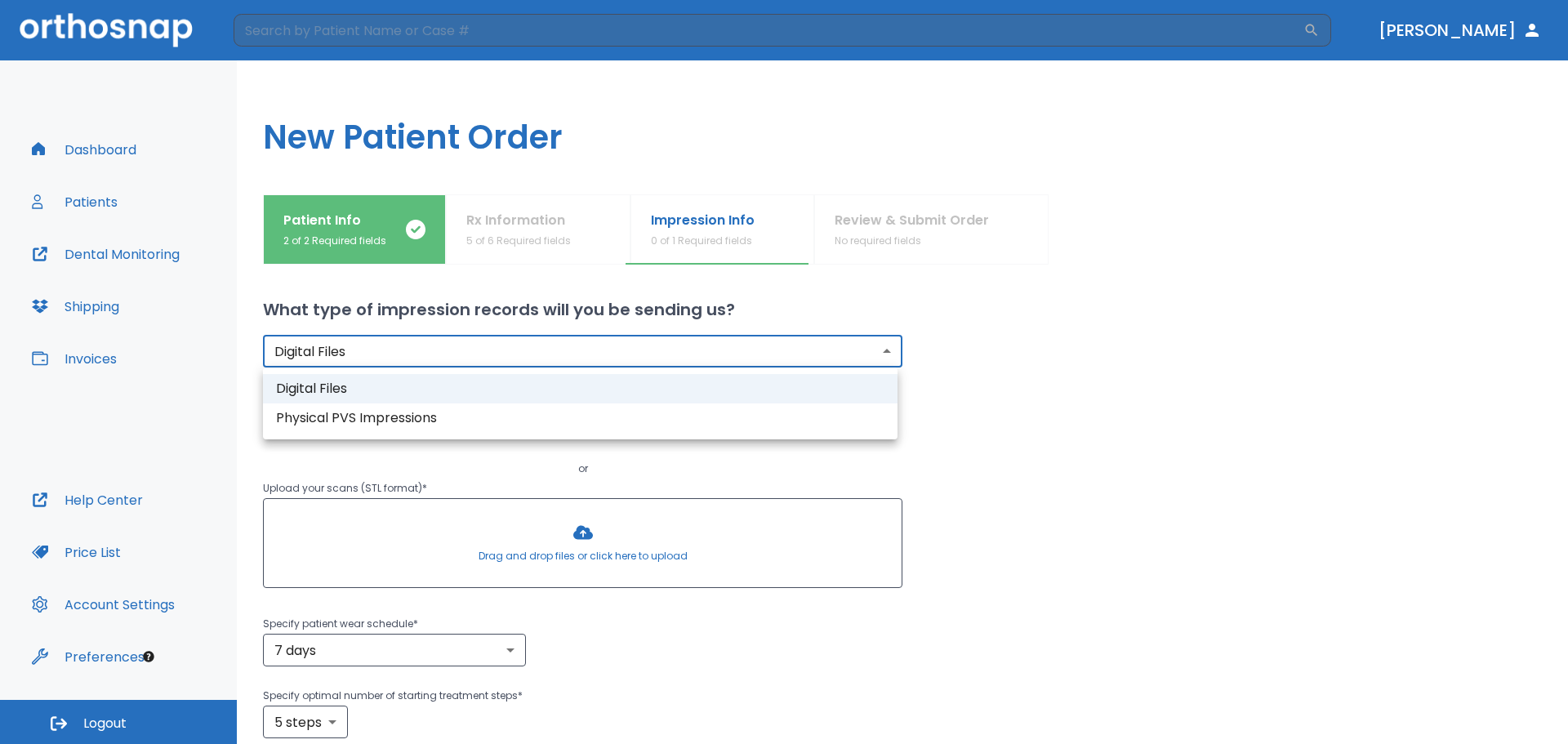
click at [833, 363] on body "​ Dr. Motamedi Dashboard Patients Dental Monitoring Shipping Invoices Help Cent…" at bounding box center [784, 372] width 1568 height 744
click at [771, 417] on li "Physical PVS Impressions" at bounding box center [580, 418] width 635 height 30
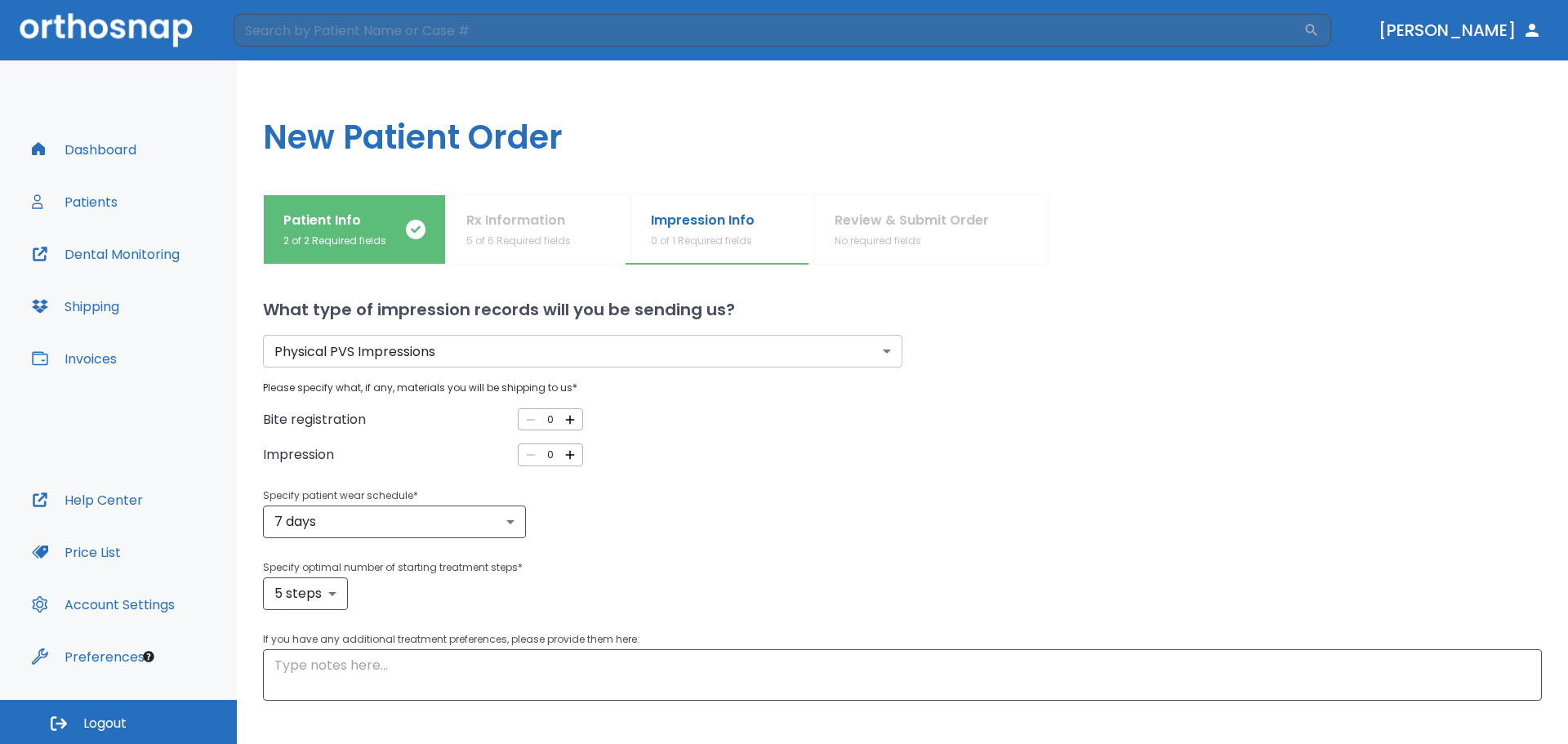
click at [756, 368] on div "Physical PVS Impressions physical ​ Please specify what, if any, materials you …" at bounding box center [883, 491] width 1318 height 418
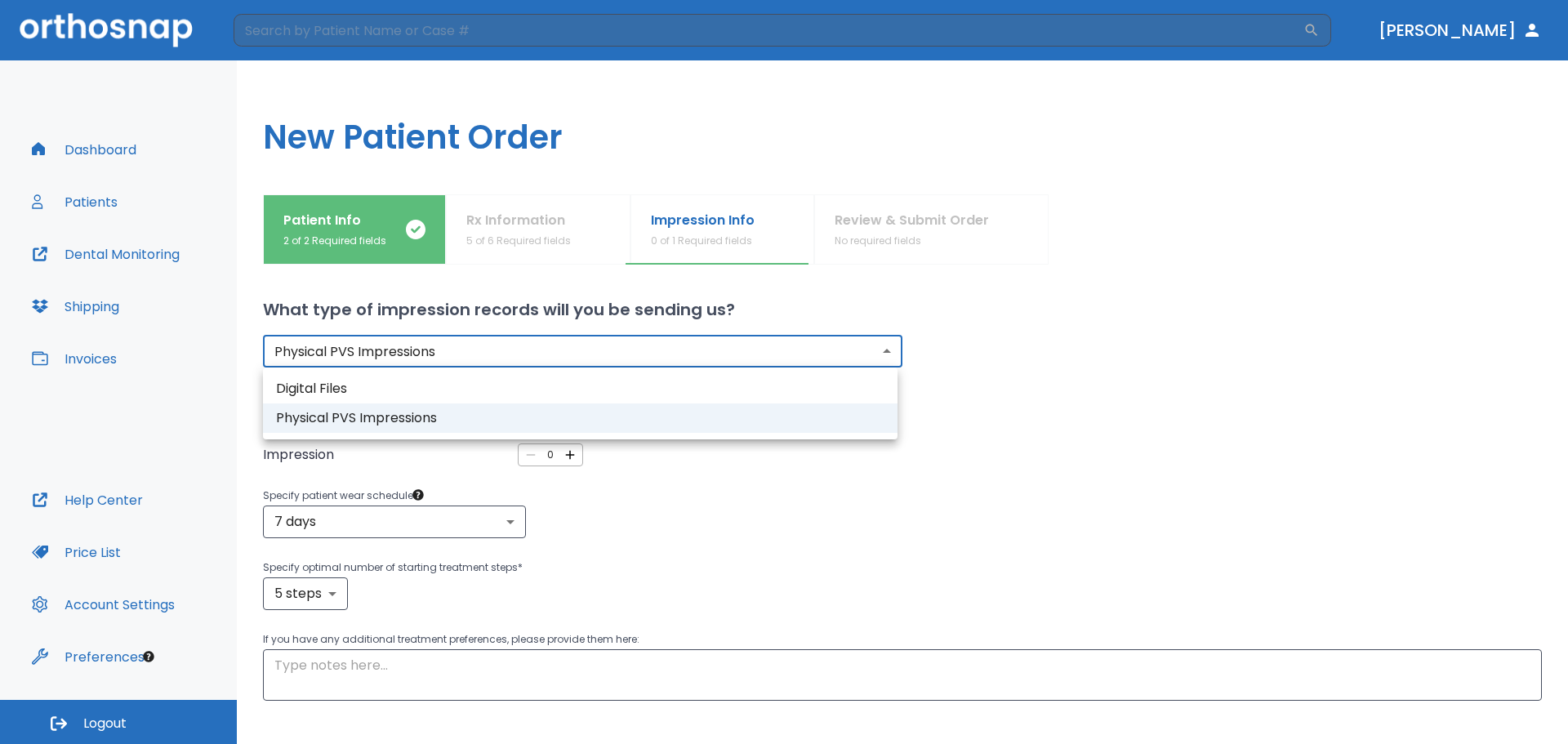
drag, startPoint x: 720, startPoint y: 361, endPoint x: 859, endPoint y: 361, distance: 139.0
click at [727, 362] on body "​ Dr. Motamedi Dashboard Patients Dental Monitoring Shipping Invoices Help Cent…" at bounding box center [784, 372] width 1568 height 744
click at [711, 380] on li "Digital Files" at bounding box center [580, 389] width 635 height 30
type input "digital"
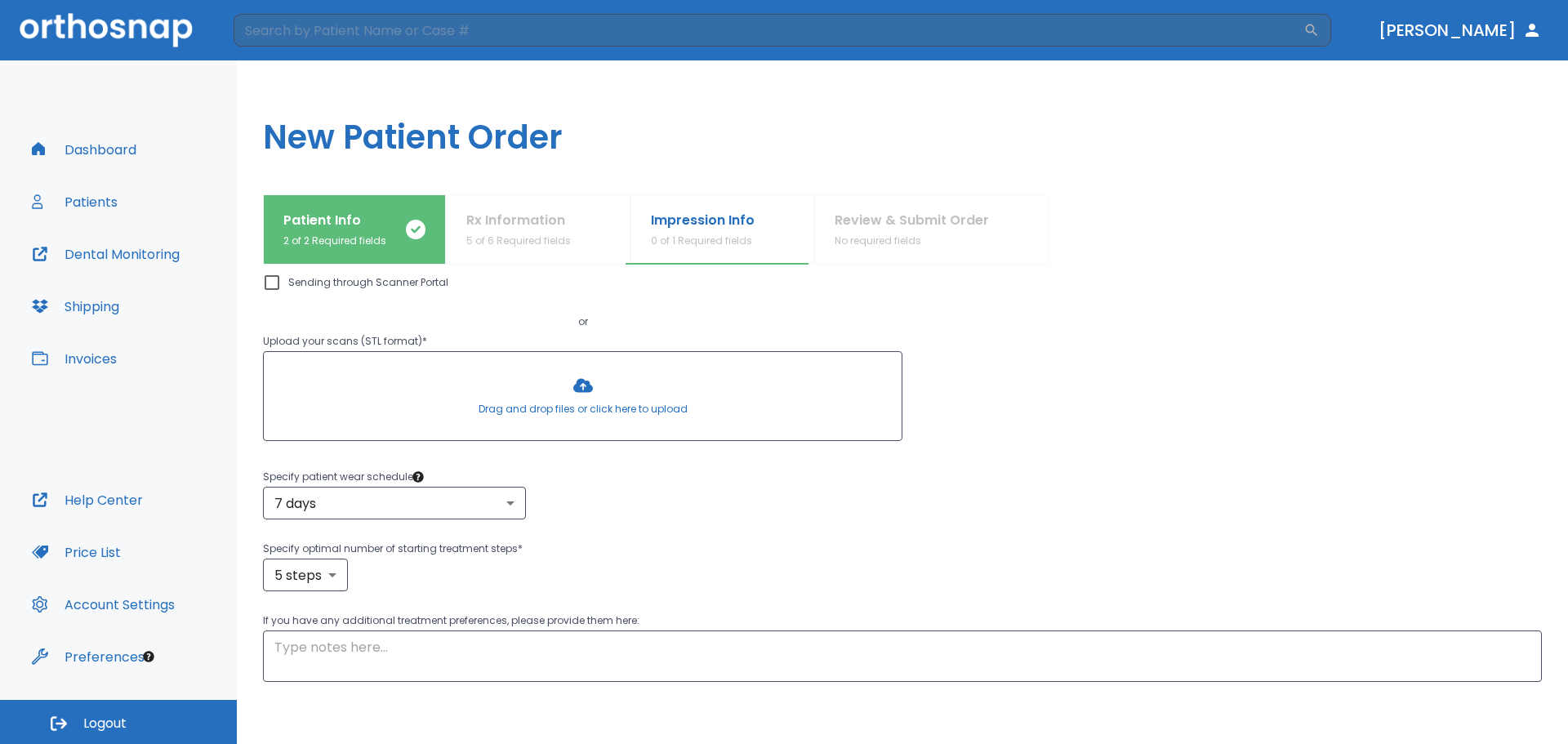
scroll to position [59, 0]
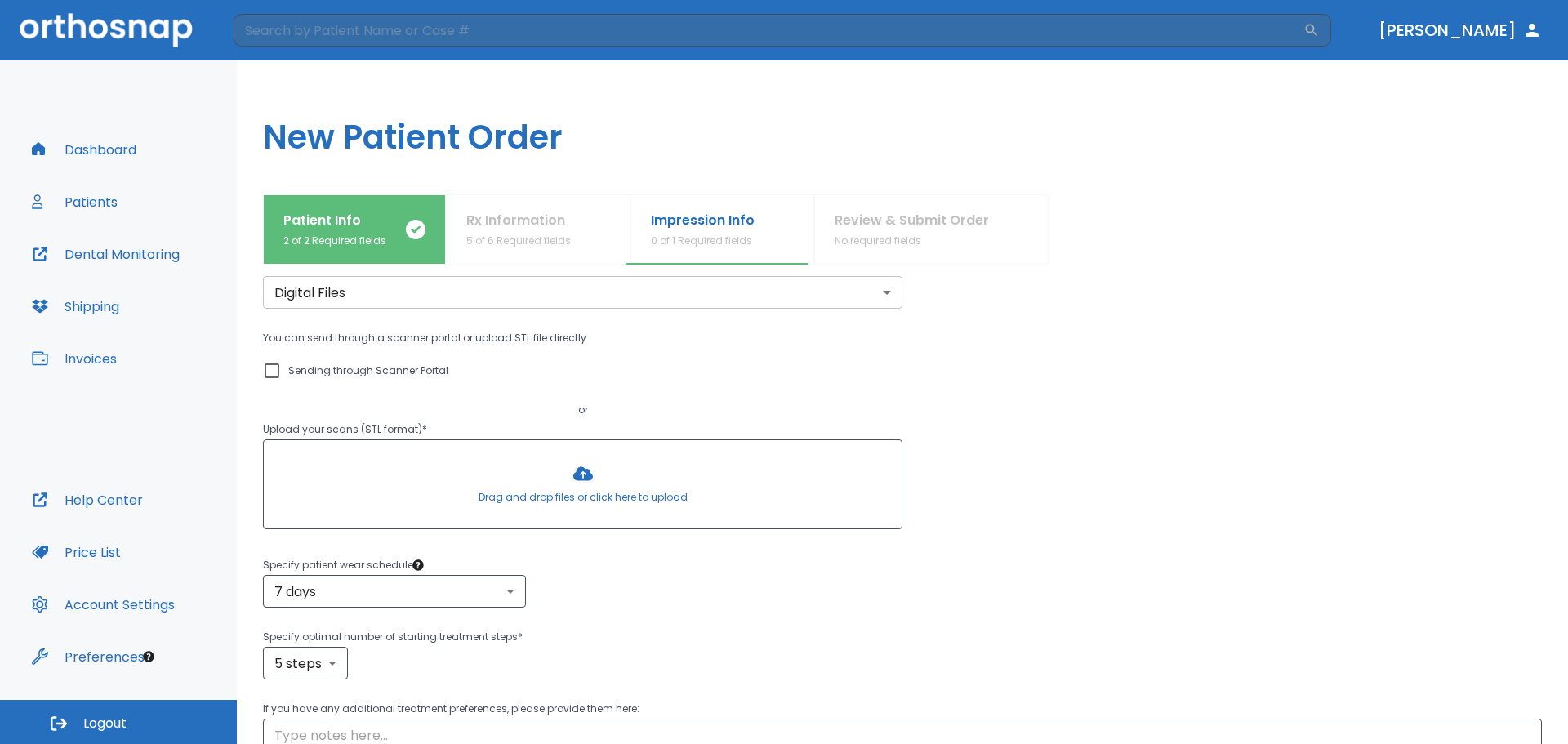
click at [397, 373] on p "Sending through Scanner Portal" at bounding box center [368, 371] width 160 height 20
click at [281, 373] on input "Sending through Scanner Portal" at bounding box center [272, 371] width 20 height 20
checkbox input "true"
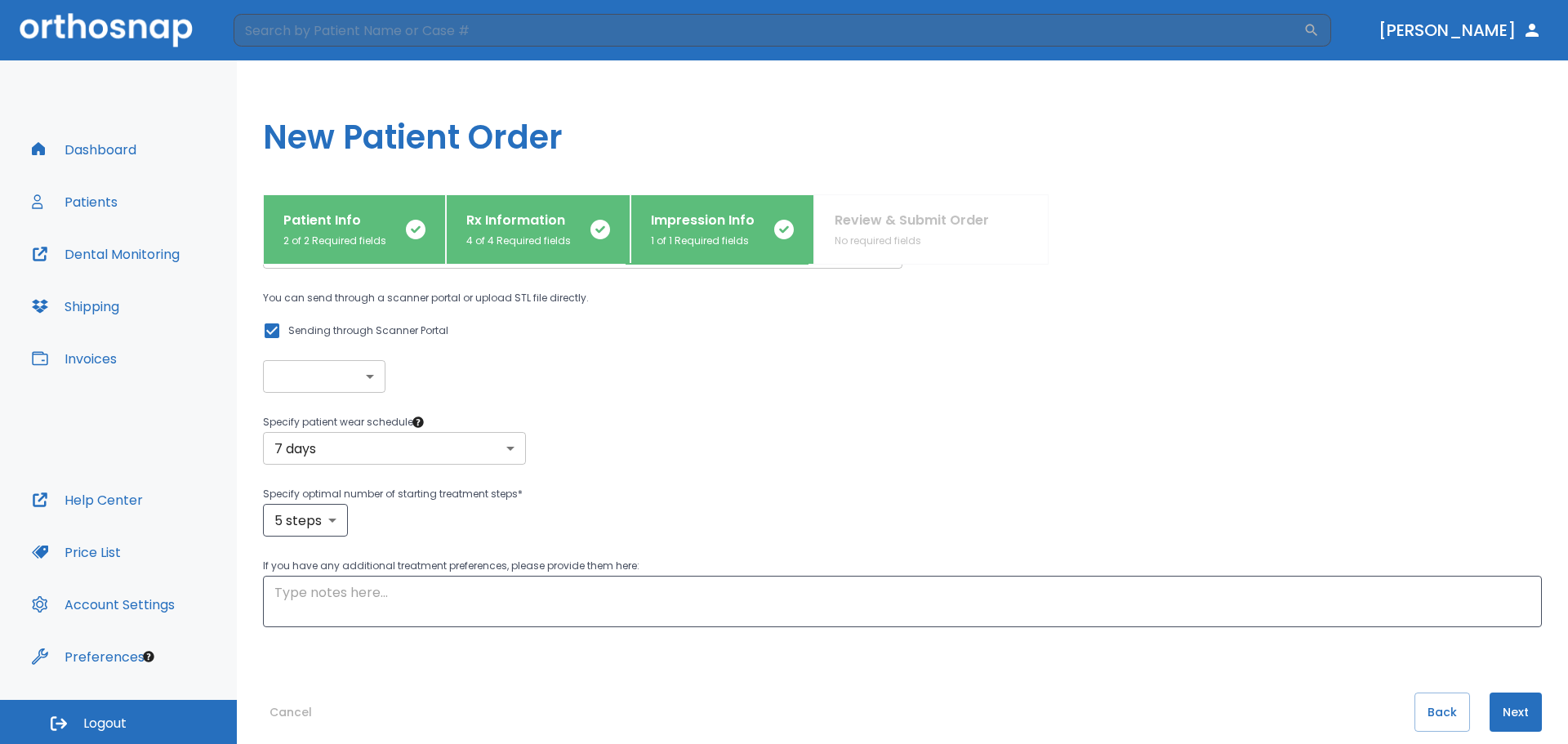
scroll to position [119, 0]
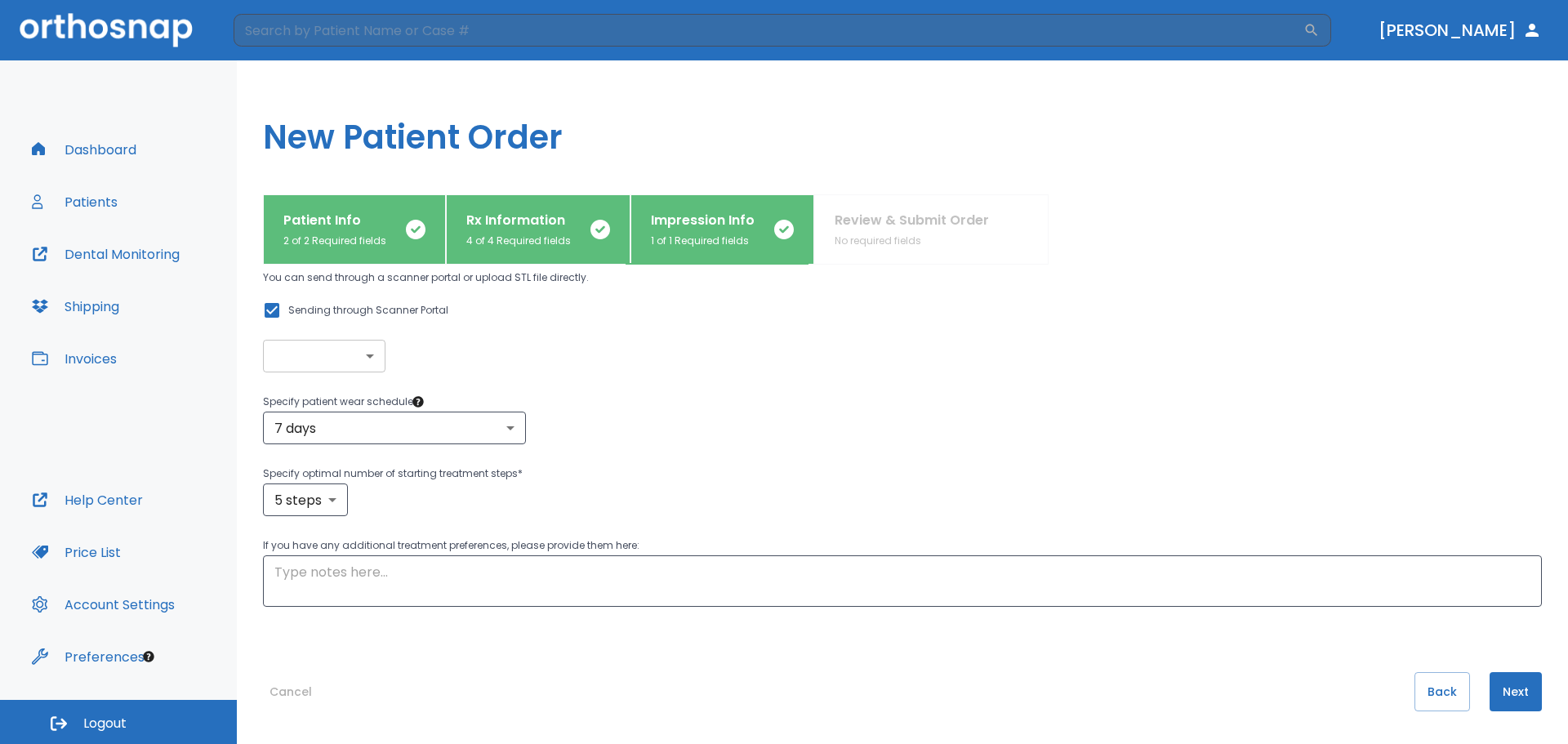
click at [1499, 691] on button "Next" at bounding box center [1515, 691] width 52 height 39
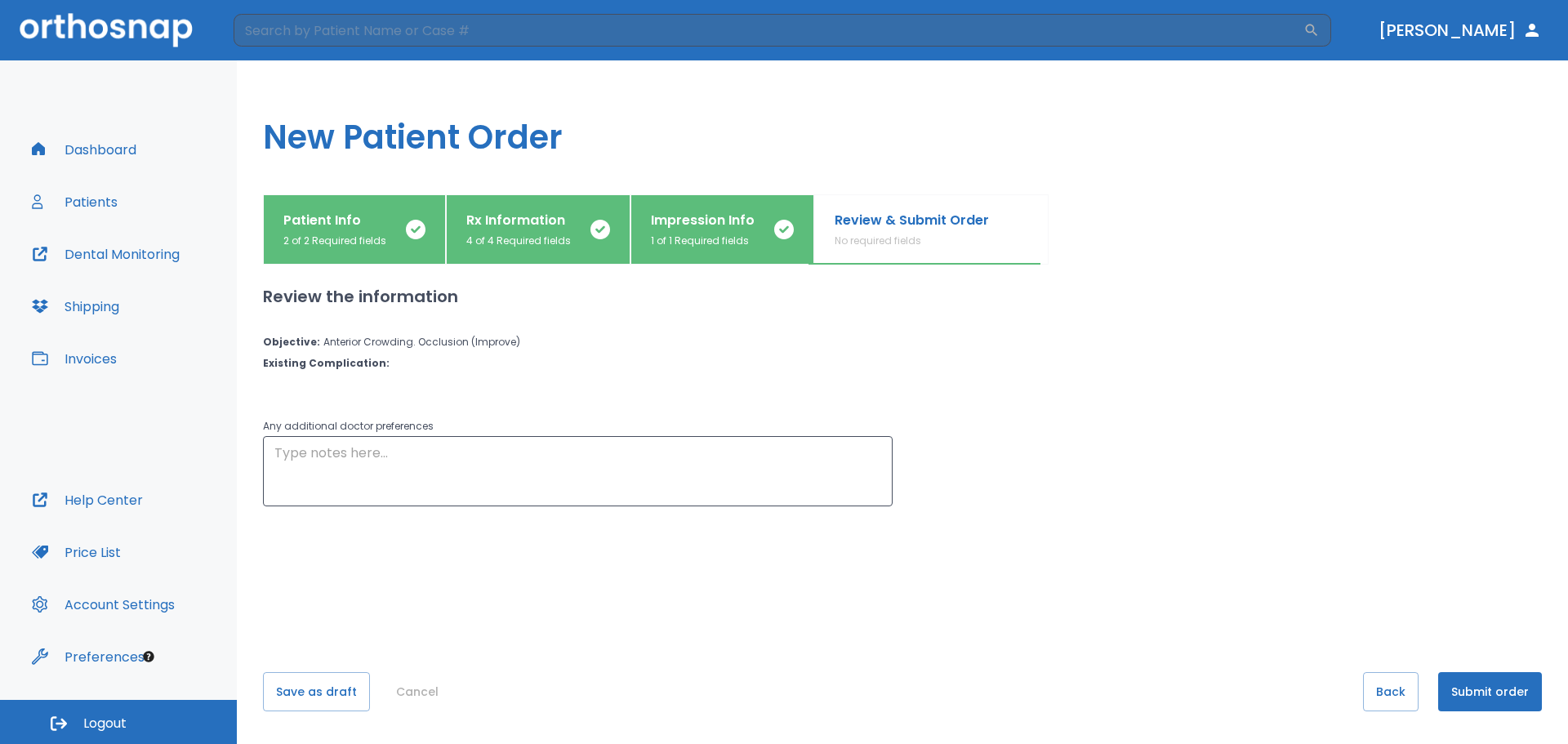
scroll to position [0, 0]
click at [1498, 686] on button "Submit order" at bounding box center [1489, 691] width 103 height 39
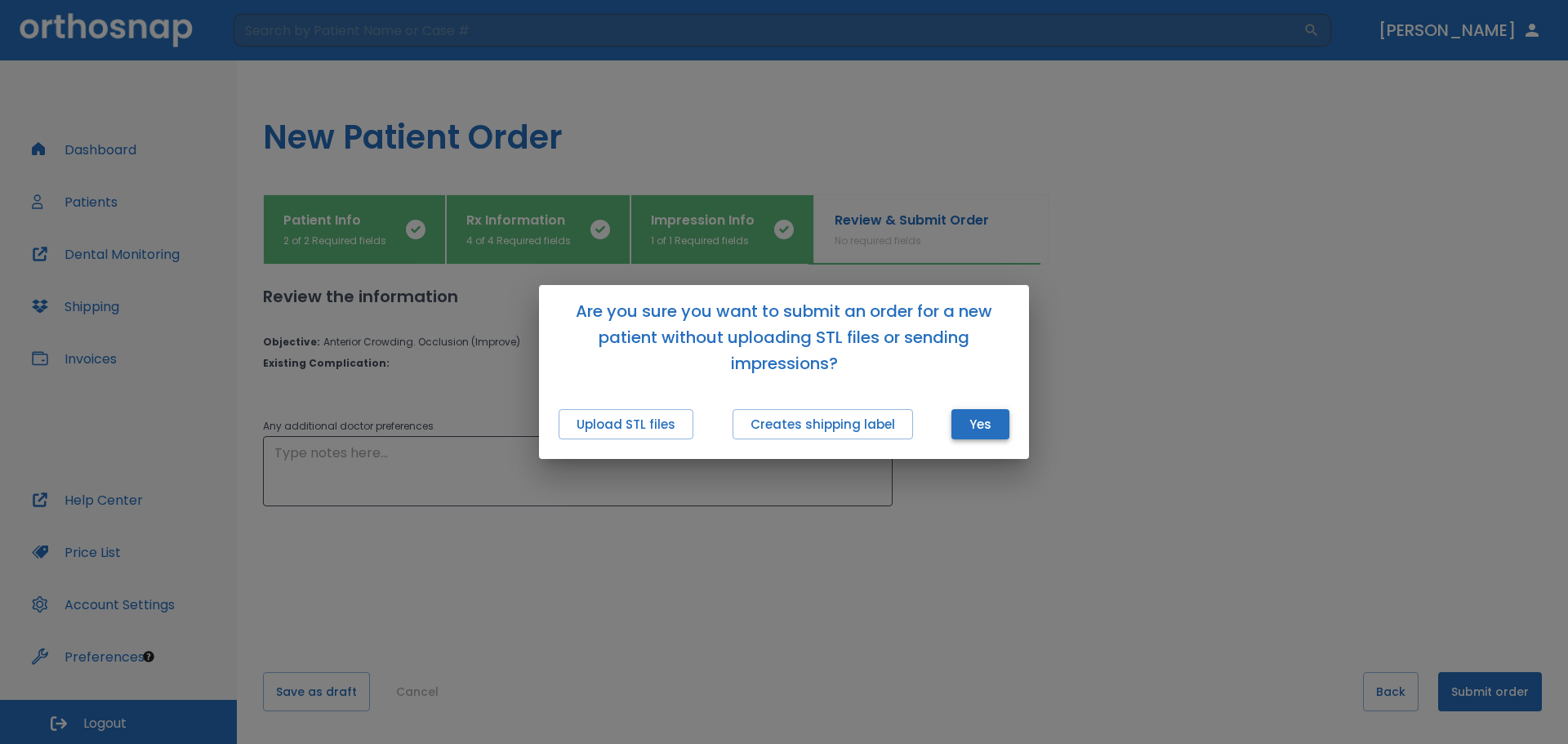
click at [982, 420] on button "Yes" at bounding box center [980, 424] width 58 height 30
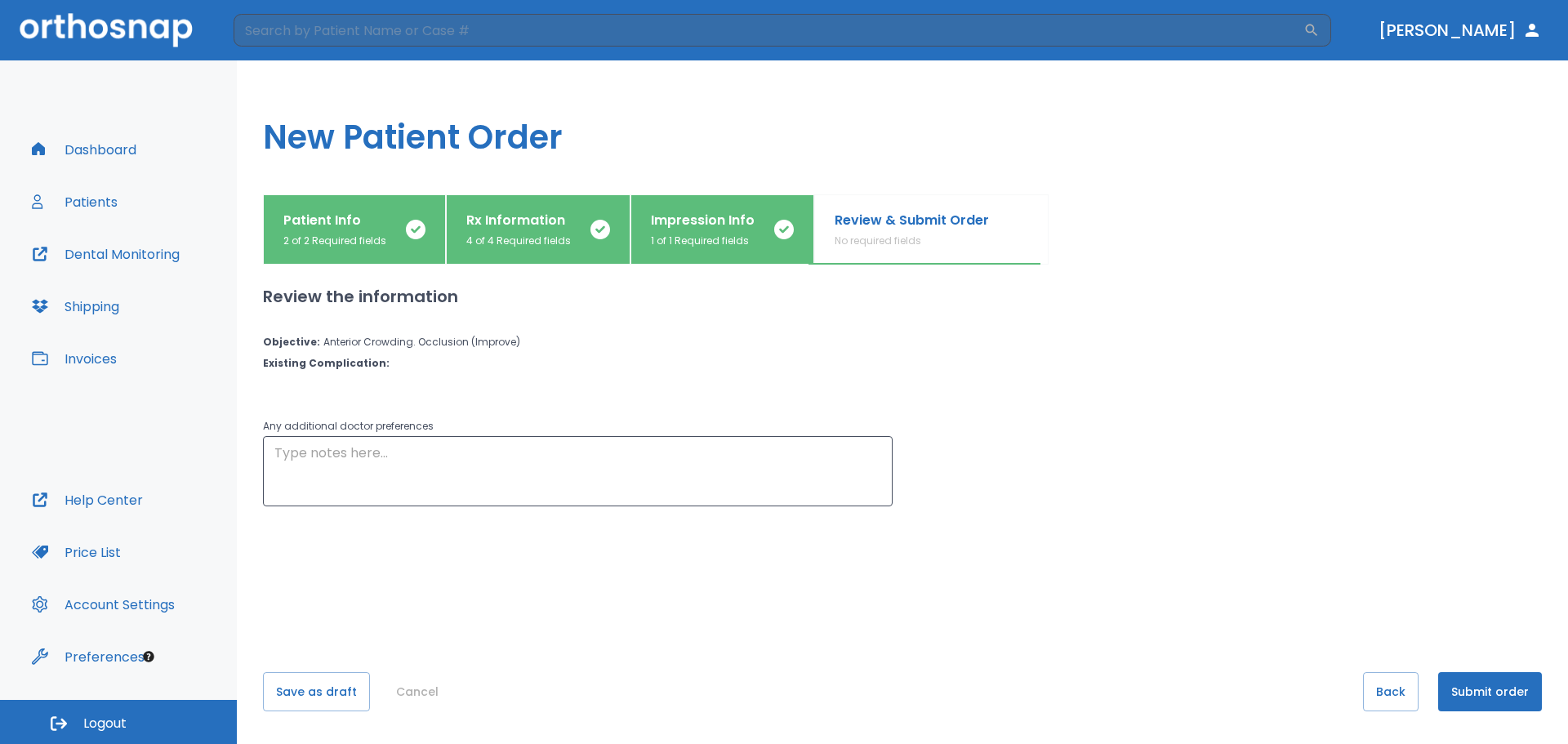
click at [336, 219] on p "Patient Info" at bounding box center [334, 221] width 102 height 20
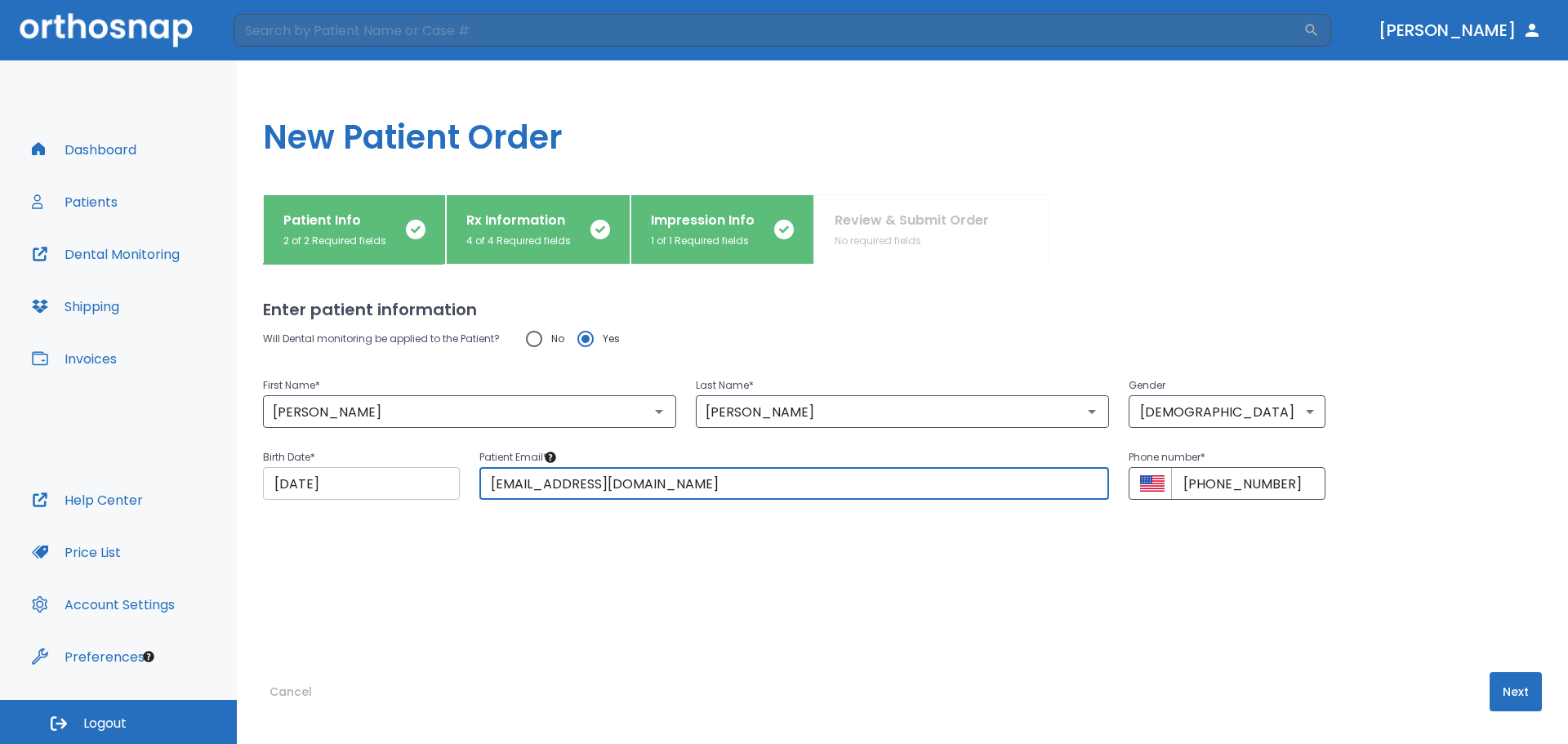
drag, startPoint x: 540, startPoint y: 486, endPoint x: 405, endPoint y: 473, distance: 135.6
click at [405, 473] on div "Birth Date * 05/24/2012 ​ Patient Email * moorestownfamily@gmail.com ​ Phone nu…" at bounding box center [892, 464] width 1298 height 72
type input "tarazmot@gmail.com"
click at [1491, 678] on button "Next" at bounding box center [1515, 691] width 52 height 39
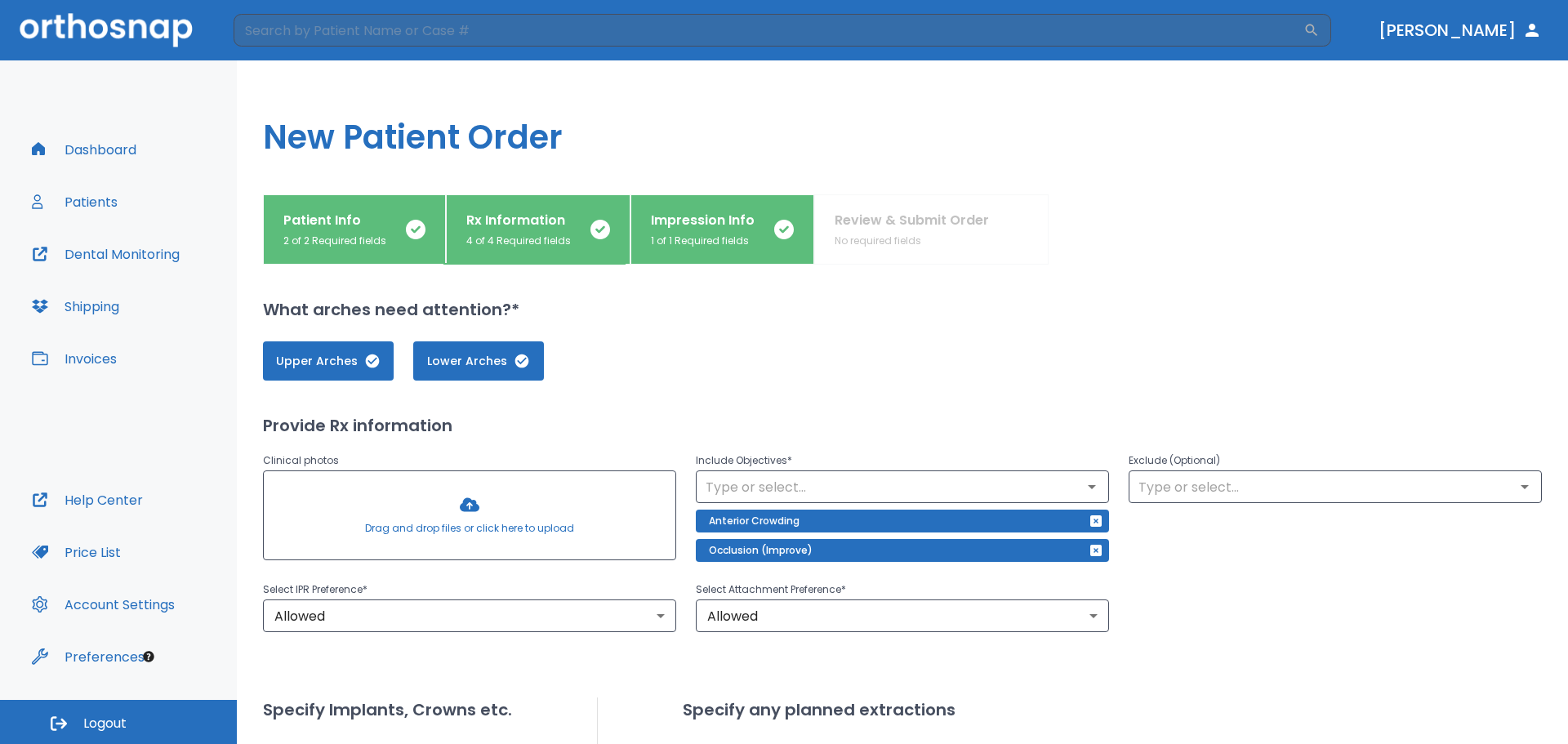
click at [884, 211] on div "Patient Info 2 of 2 Required fields Rx Information 4 of 4 Required fields Impre…" at bounding box center [902, 229] width 1279 height 70
click at [738, 213] on p "Impression Info" at bounding box center [702, 221] width 103 height 20
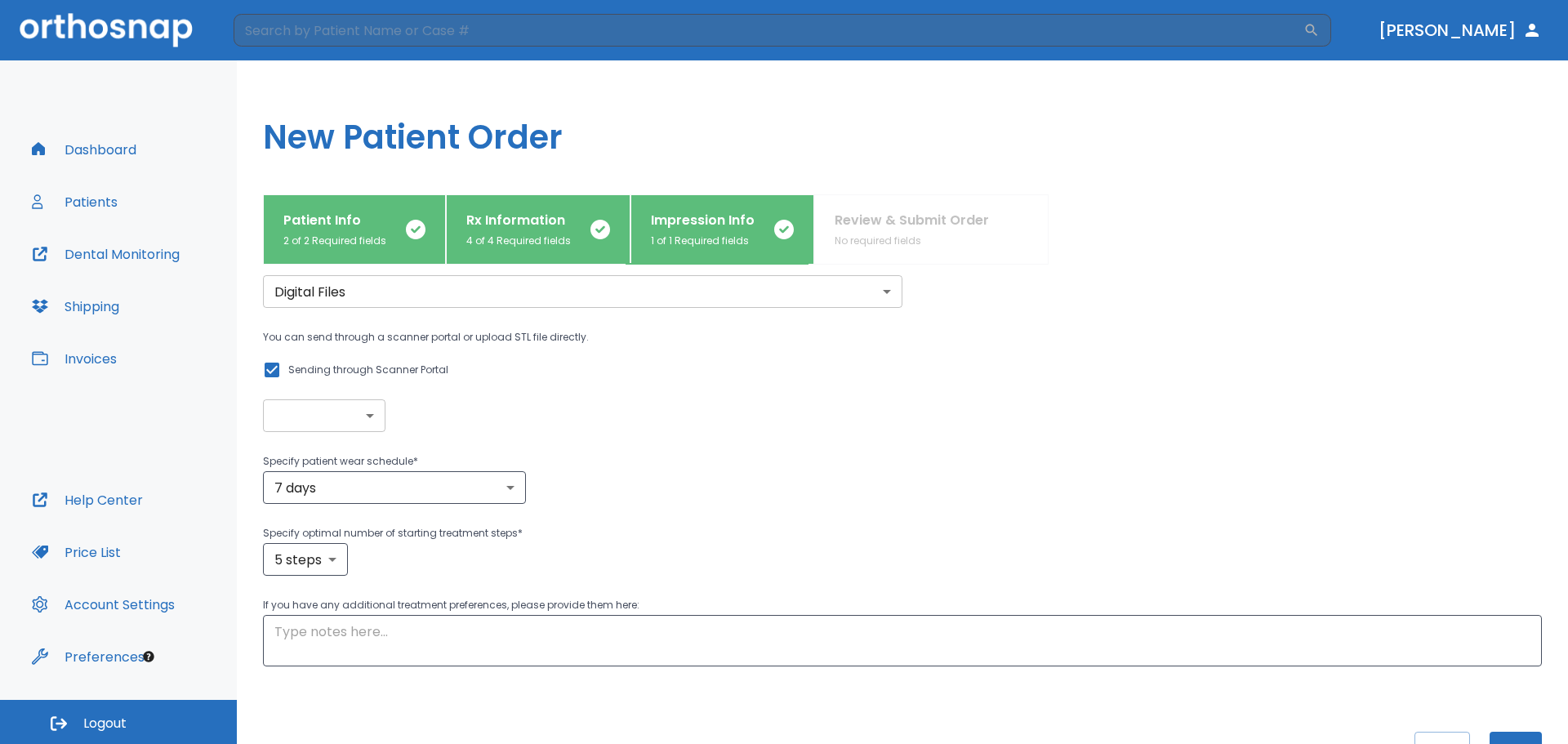
scroll to position [119, 0]
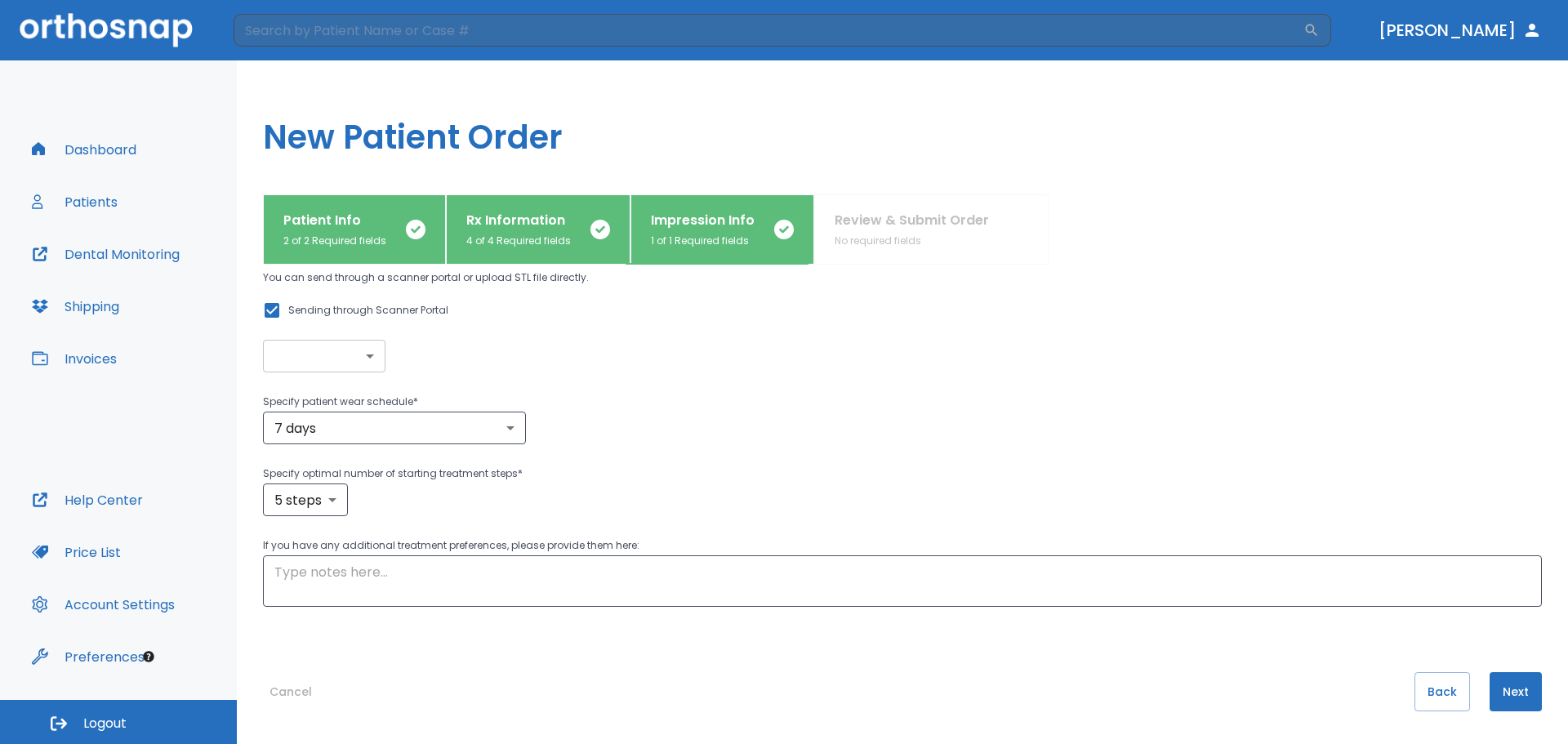
click at [1489, 694] on button "Next" at bounding box center [1515, 691] width 52 height 39
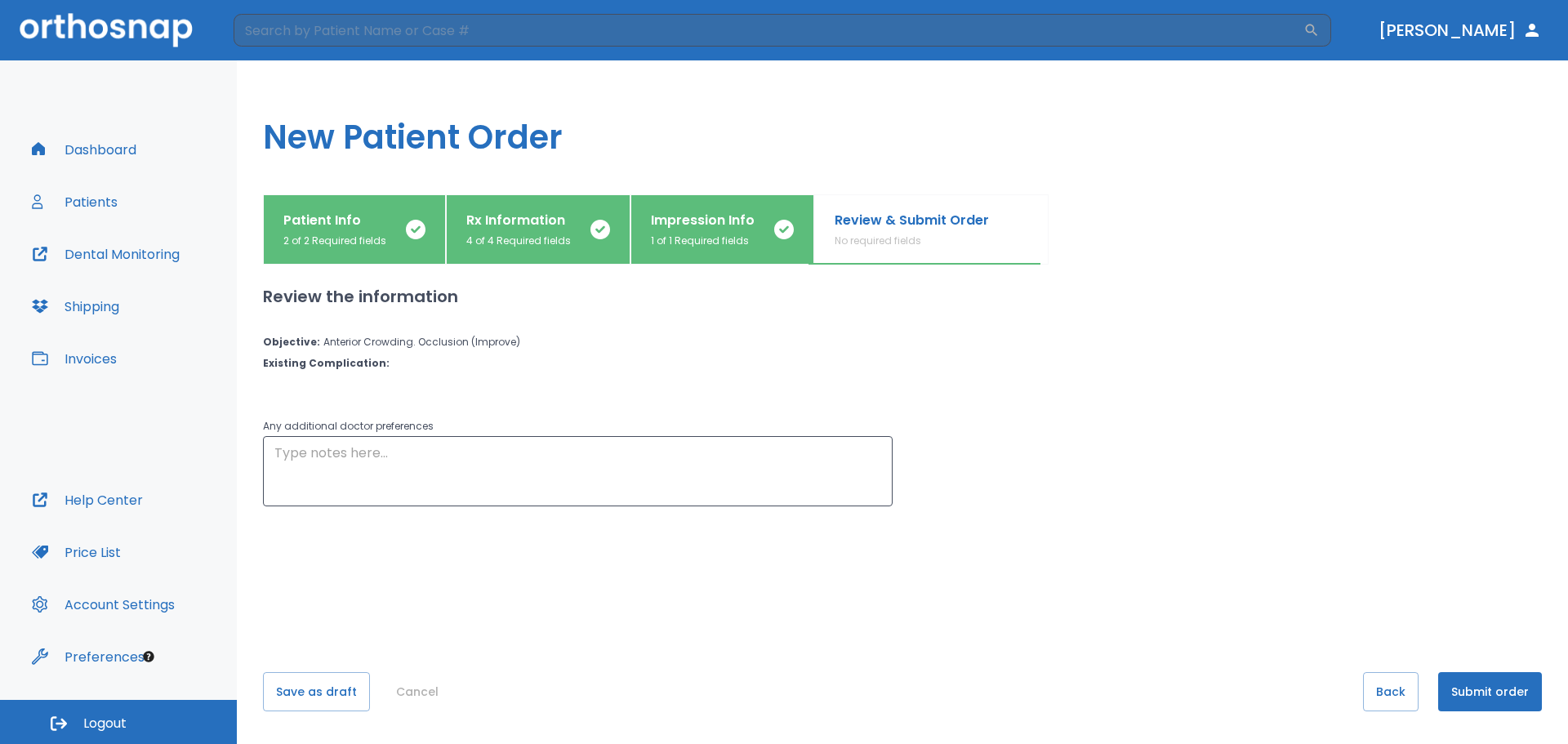
scroll to position [0, 0]
click at [1488, 693] on button "Submit order" at bounding box center [1489, 691] width 103 height 39
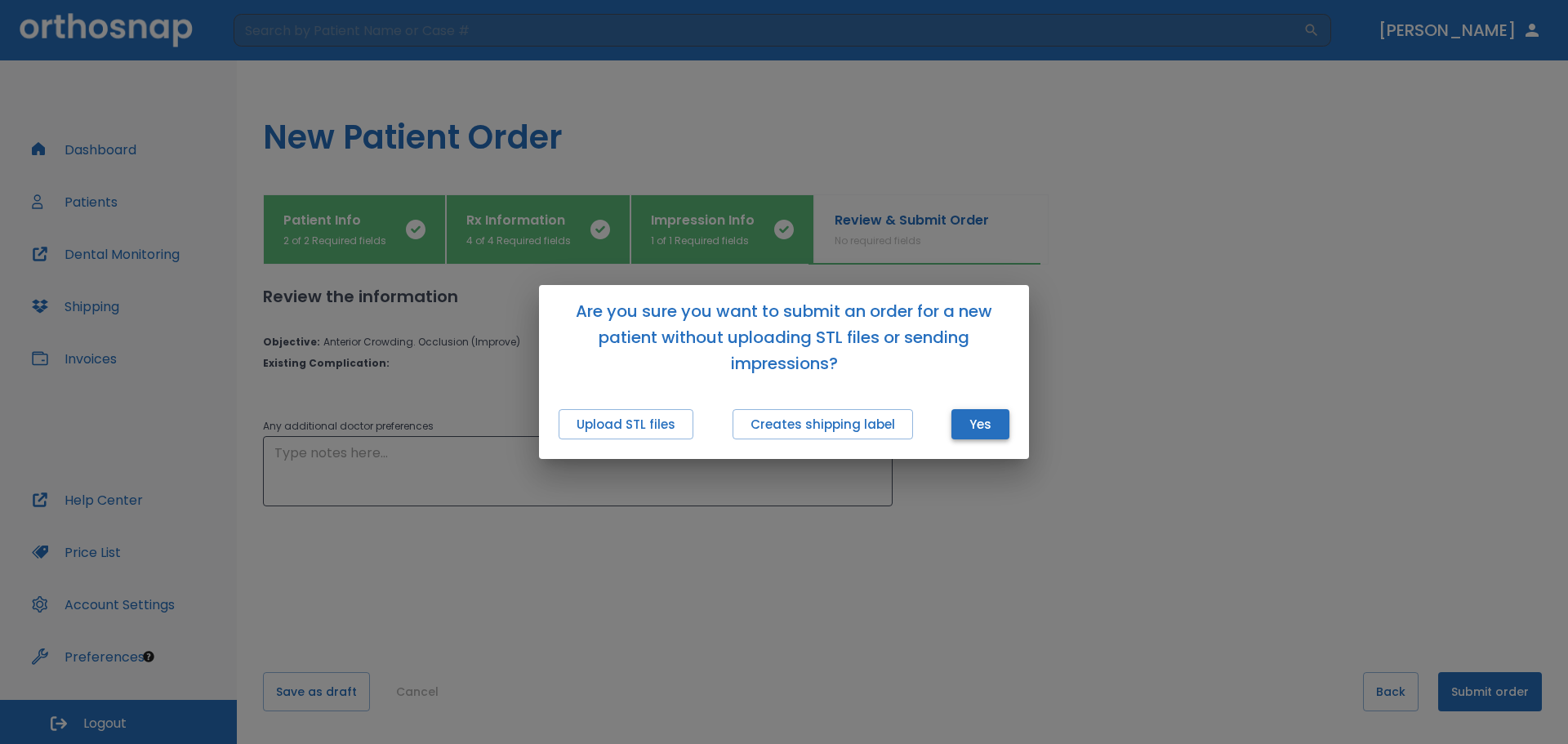
click at [959, 431] on button "Yes" at bounding box center [980, 424] width 58 height 30
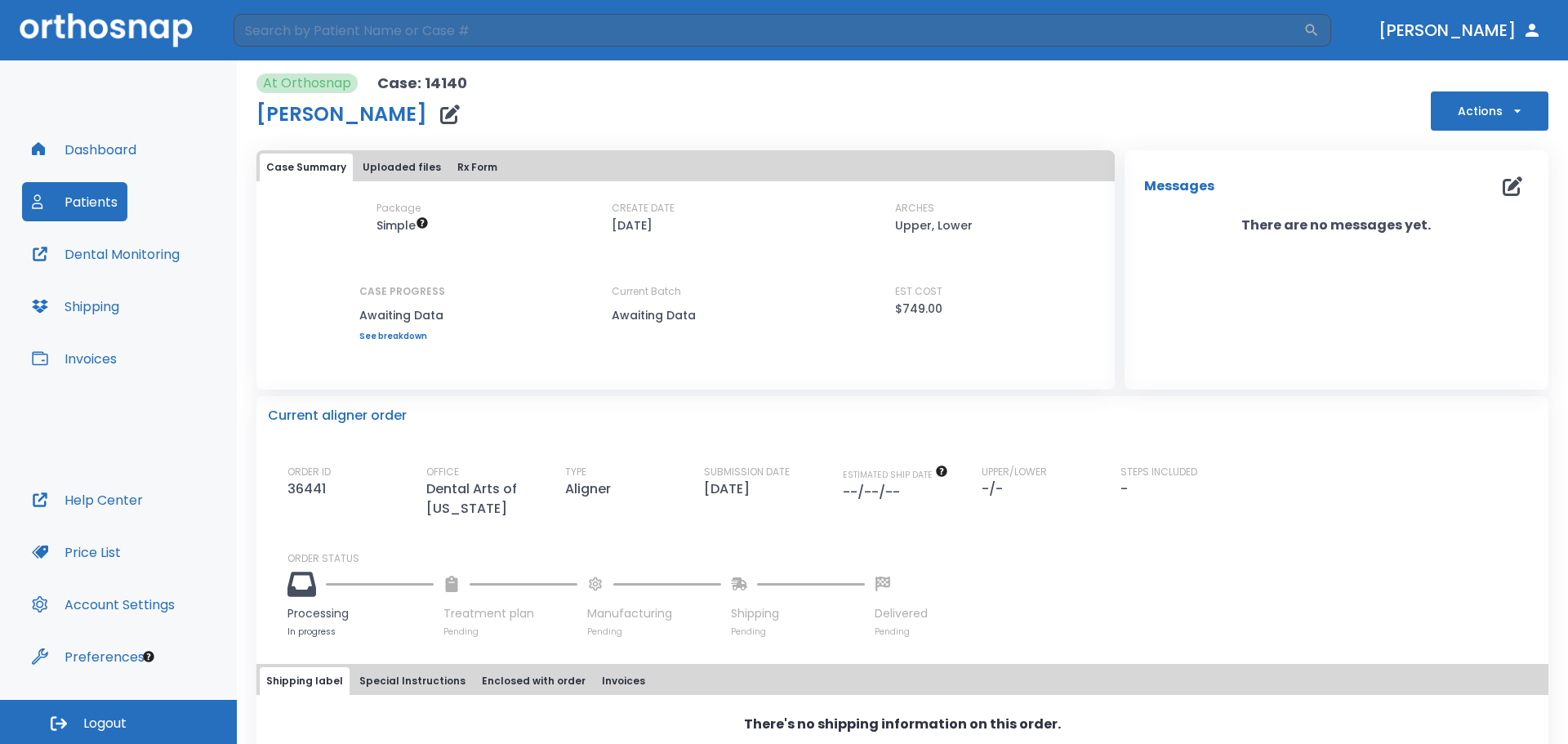
click at [73, 155] on button "Dashboard" at bounding box center [83, 149] width 124 height 39
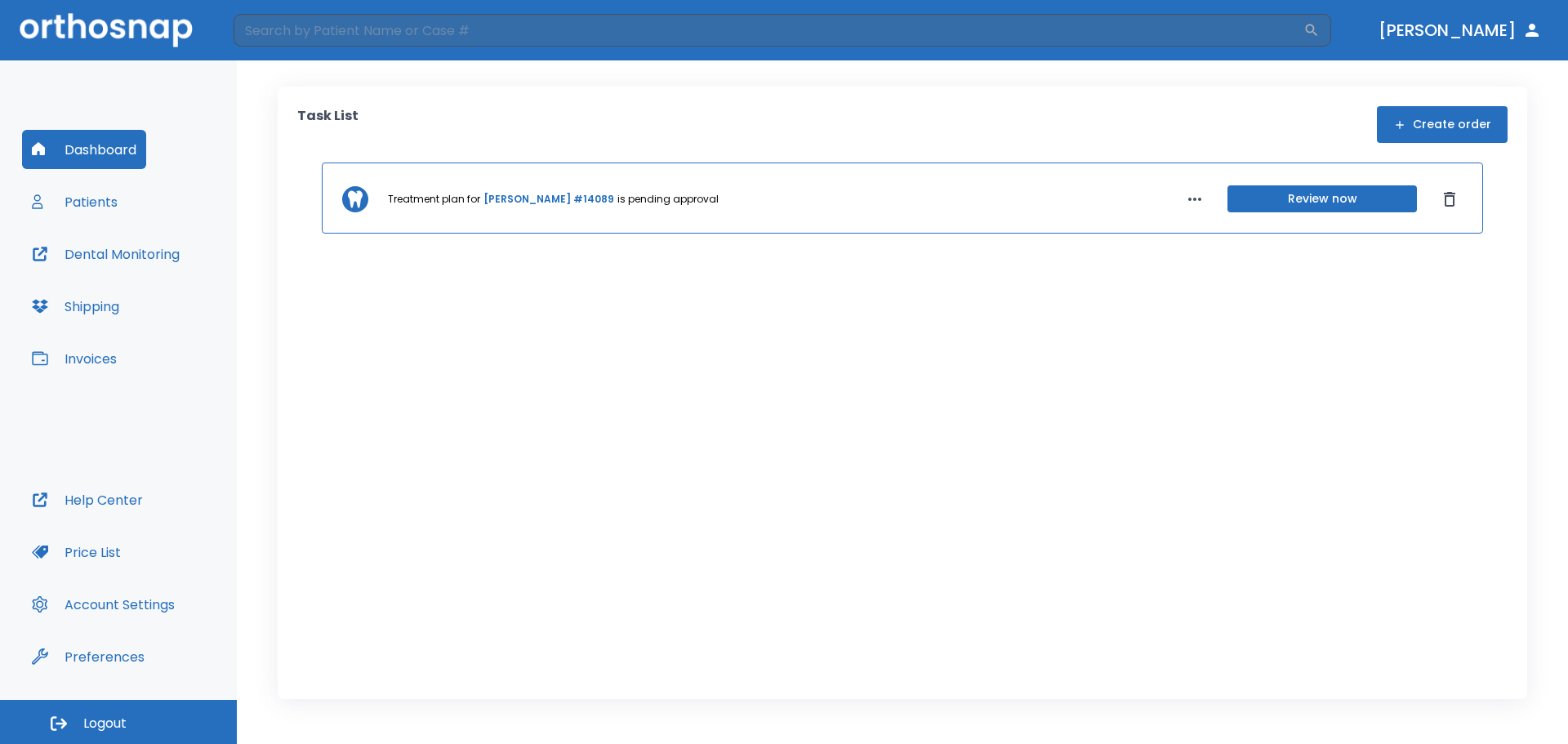
click at [89, 157] on button "Dashboard" at bounding box center [83, 149] width 124 height 39
